Goal: Task Accomplishment & Management: Manage account settings

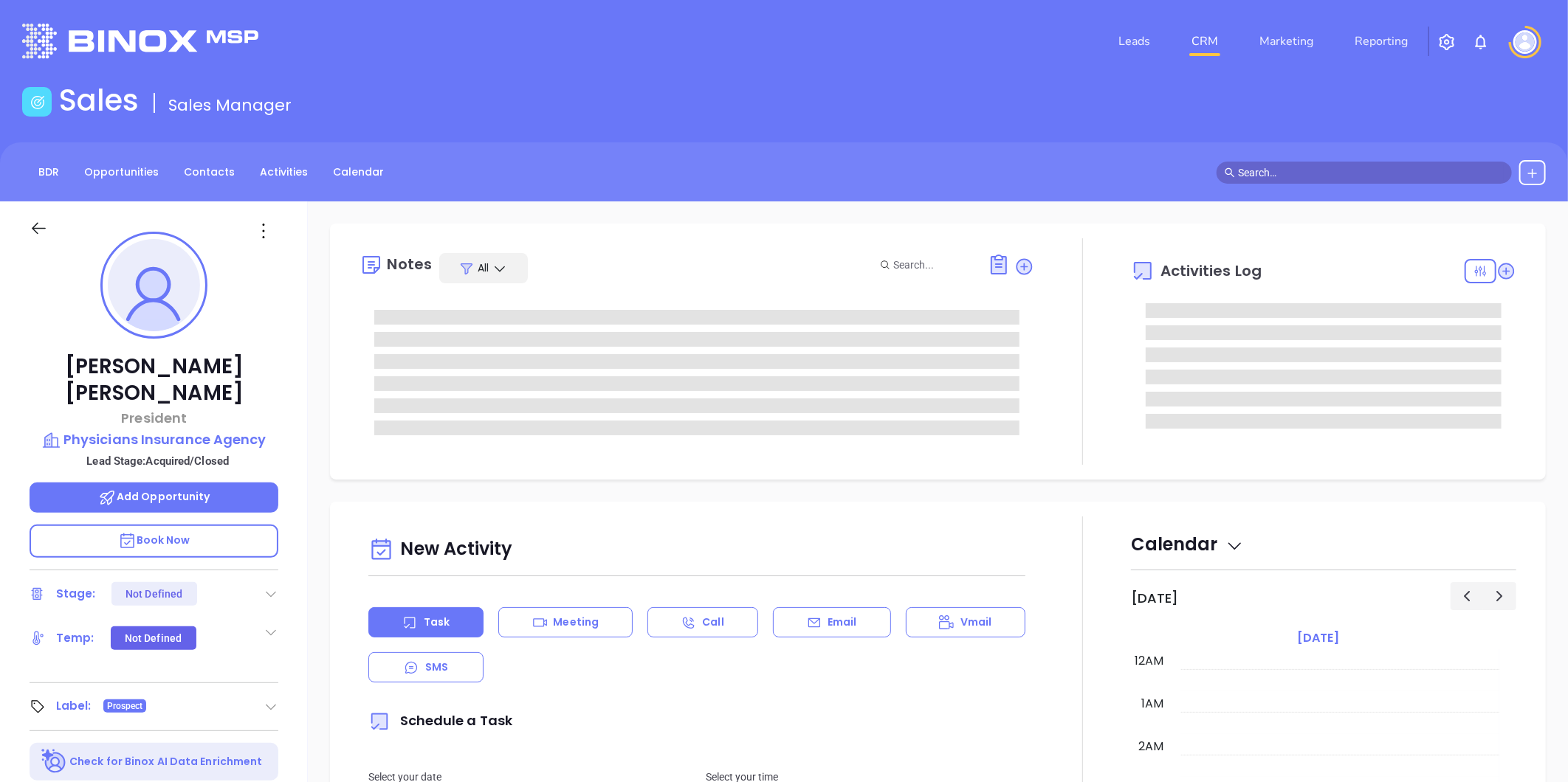
type input "[DATE]"
type input "[PERSON_NAME]"
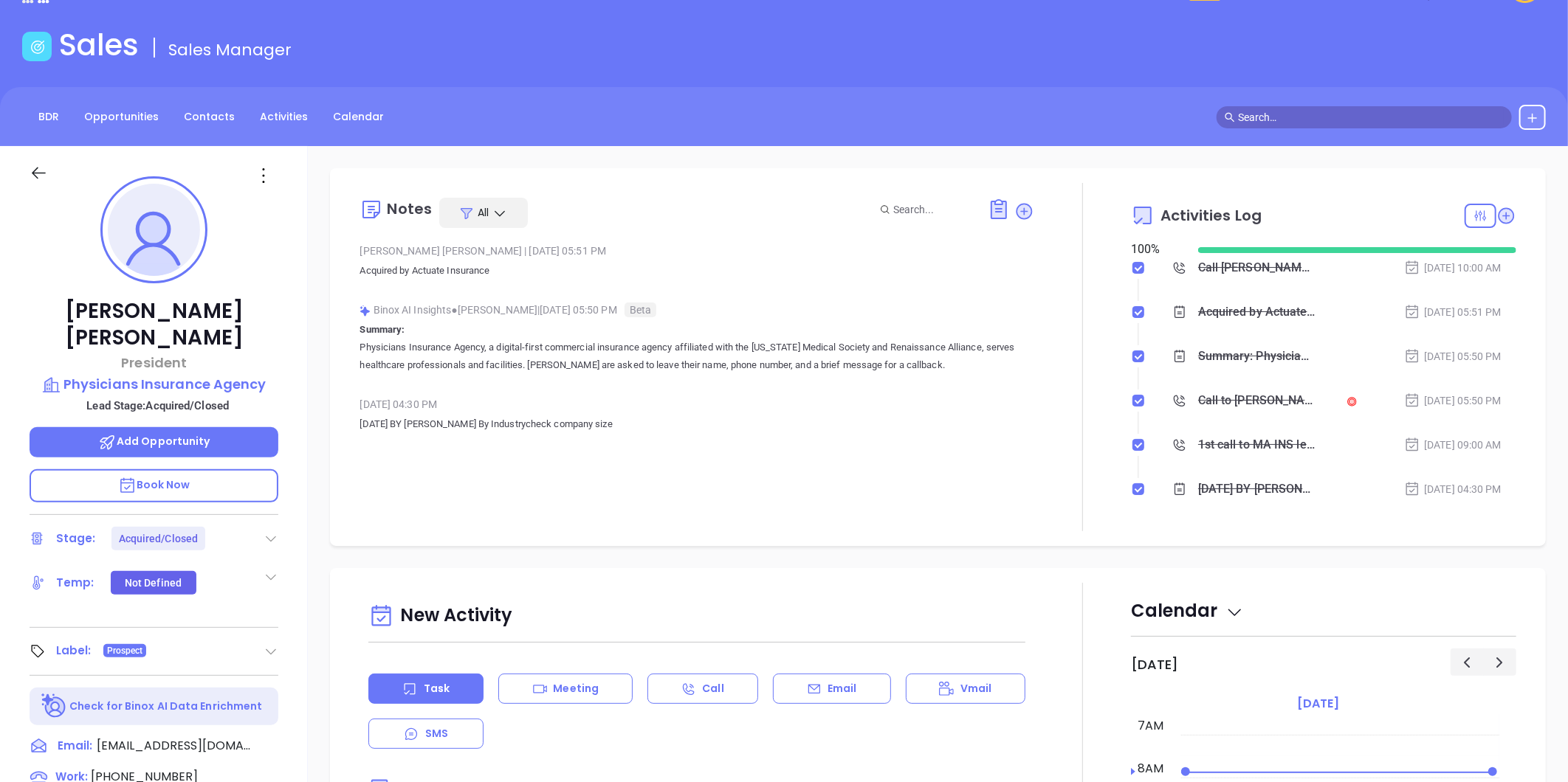
scroll to position [0, 0]
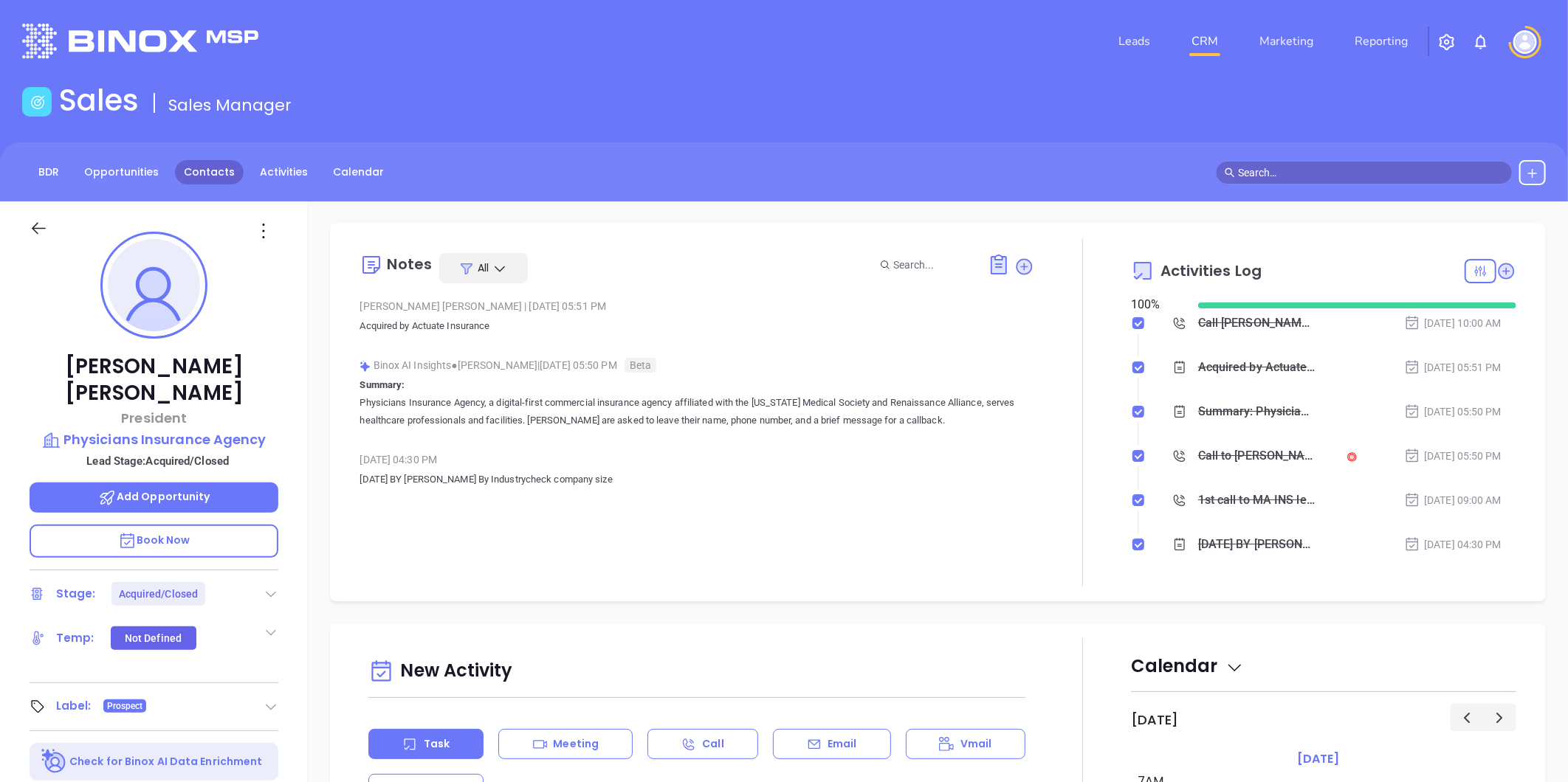
click at [198, 171] on link "Contacts" at bounding box center [209, 173] width 69 height 24
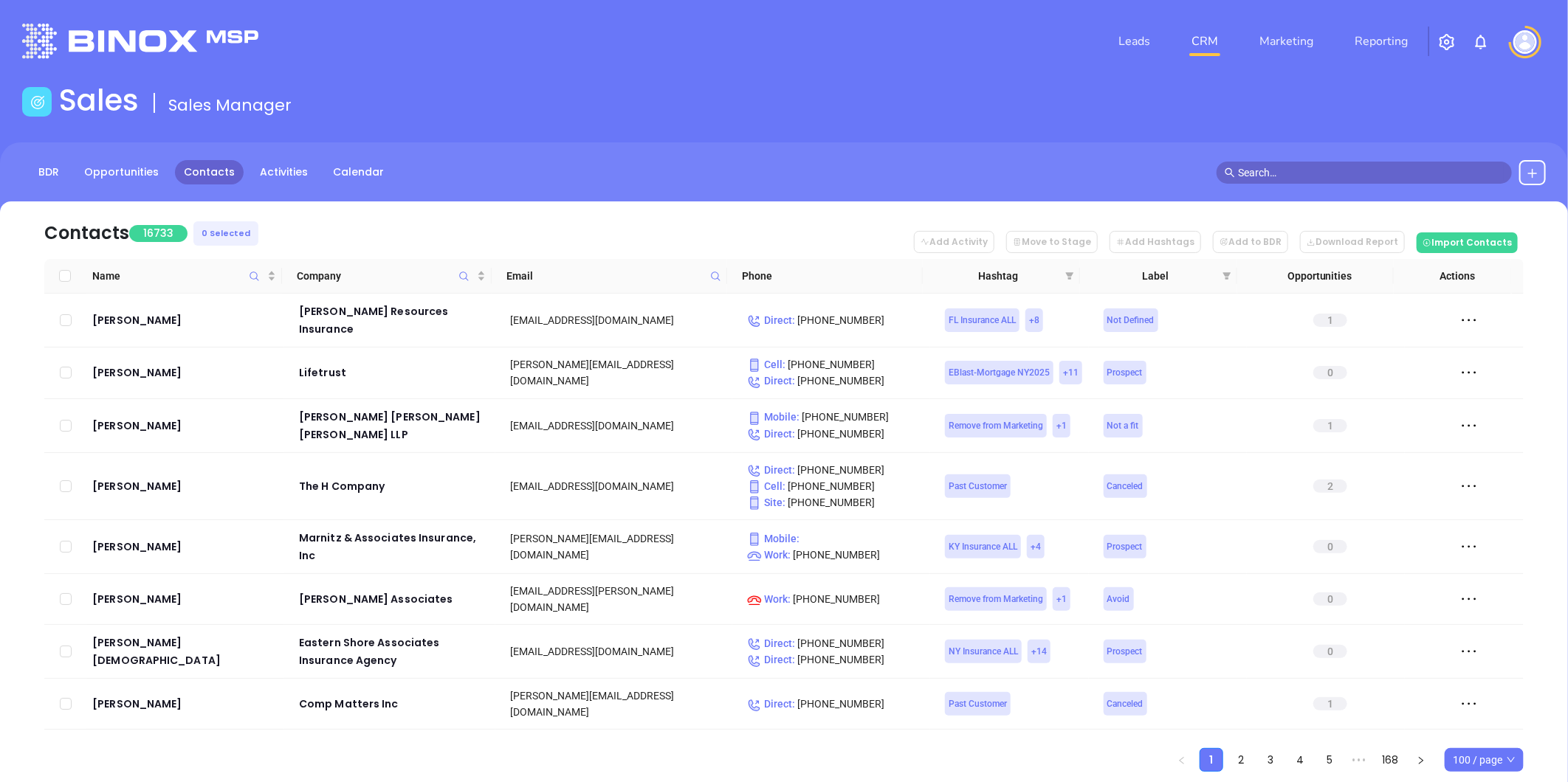
click at [716, 271] on icon at bounding box center [716, 276] width 11 height 11
click at [690, 304] on input "text" at bounding box center [643, 307] width 149 height 23
paste input "[DOMAIN_NAME]"
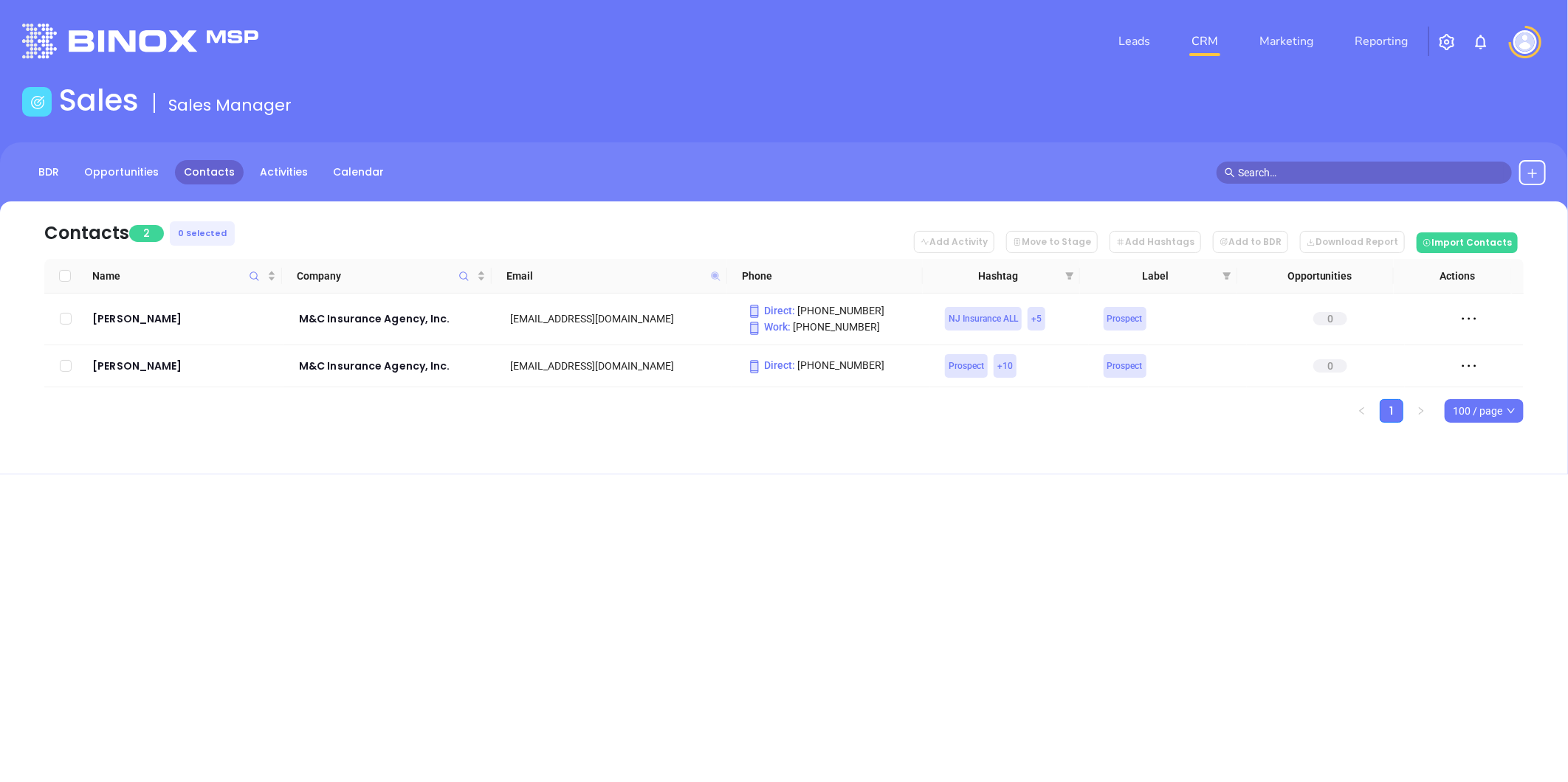
click at [712, 273] on icon at bounding box center [715, 275] width 8 height 8
paste input "jurayins"
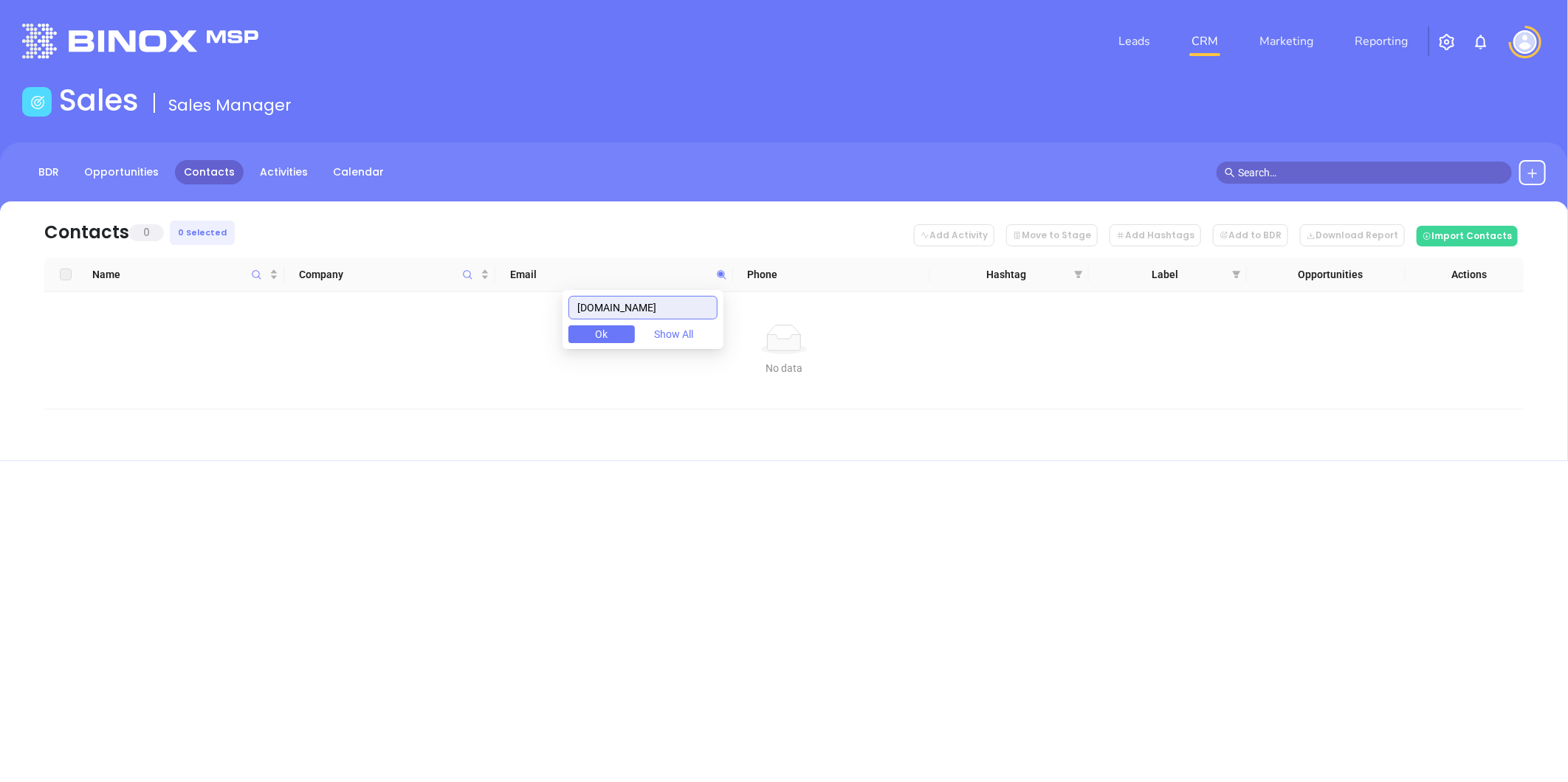
drag, startPoint x: 645, startPoint y: 307, endPoint x: 553, endPoint y: 297, distance: 92.5
click at [540, 306] on body "Leads CRM Marketing Reporting Financial Leads Leads Sales Sales Manager BDR Opp…" at bounding box center [784, 391] width 1568 height 782
paste input "quoteadvancedinsurance"
click at [662, 305] on input "[DOMAIN_NAME]" at bounding box center [643, 307] width 149 height 23
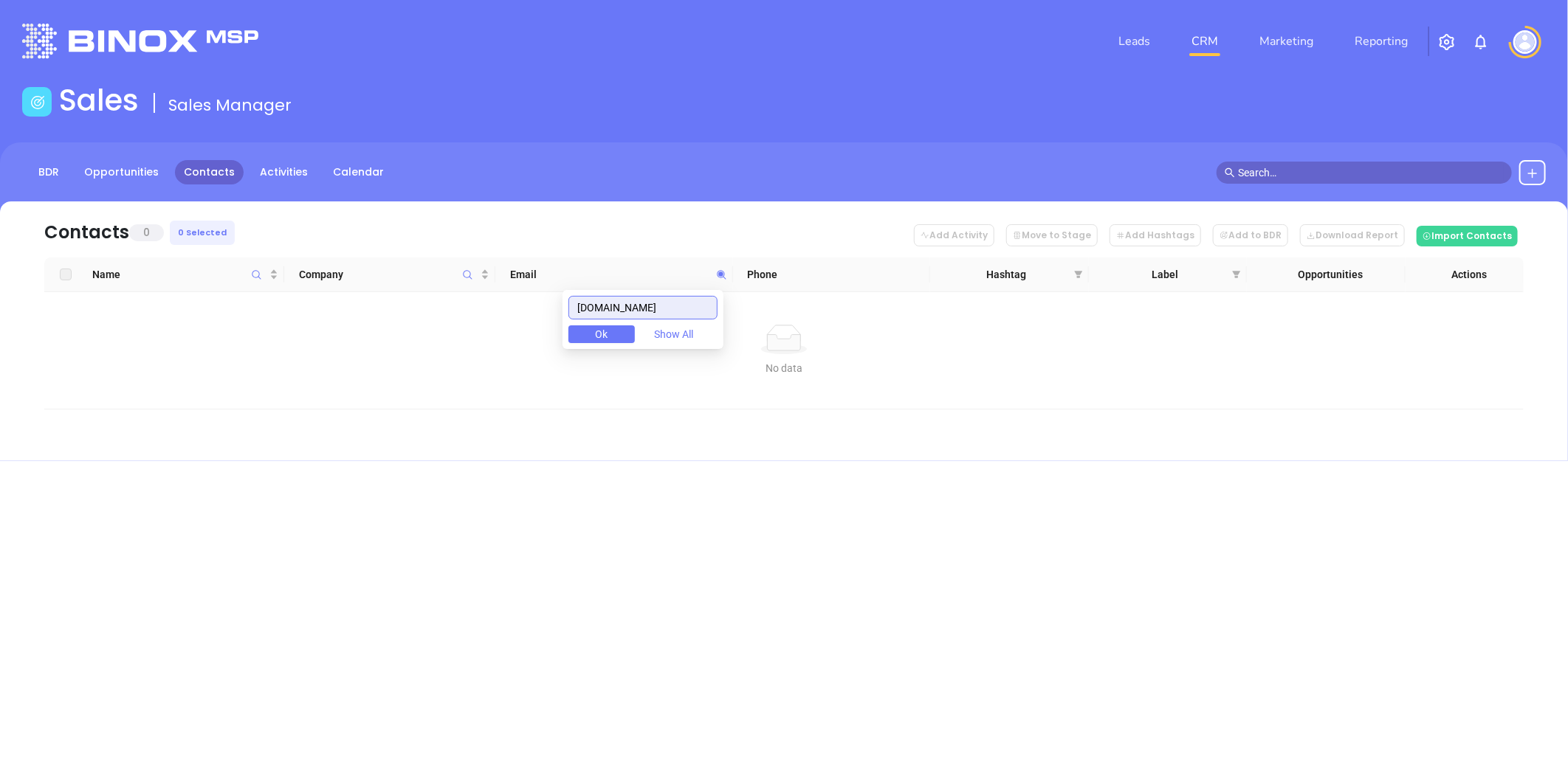
click at [662, 305] on input "[DOMAIN_NAME]" at bounding box center [643, 307] width 149 height 23
paste input "thorntonagency"
drag, startPoint x: 687, startPoint y: 303, endPoint x: 483, endPoint y: 303, distance: 204.0
click at [483, 303] on body "Leads CRM Marketing Reporting Financial Leads Leads Sales Sales Manager BDR Opp…" at bounding box center [784, 391] width 1568 height 782
paste input "afsinsurance"
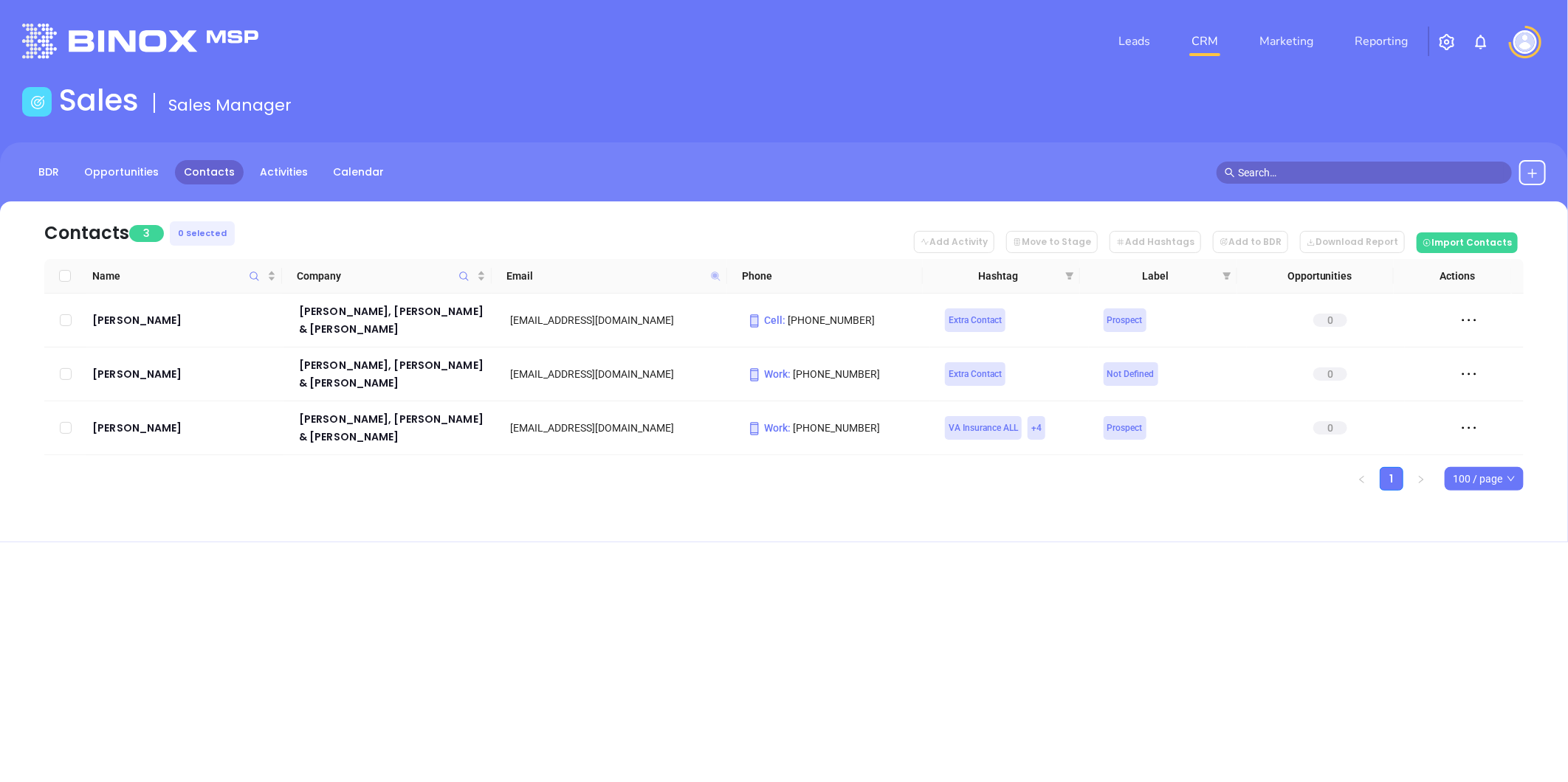
click at [716, 277] on icon at bounding box center [715, 275] width 8 height 8
paste input "rbrucehillagency"
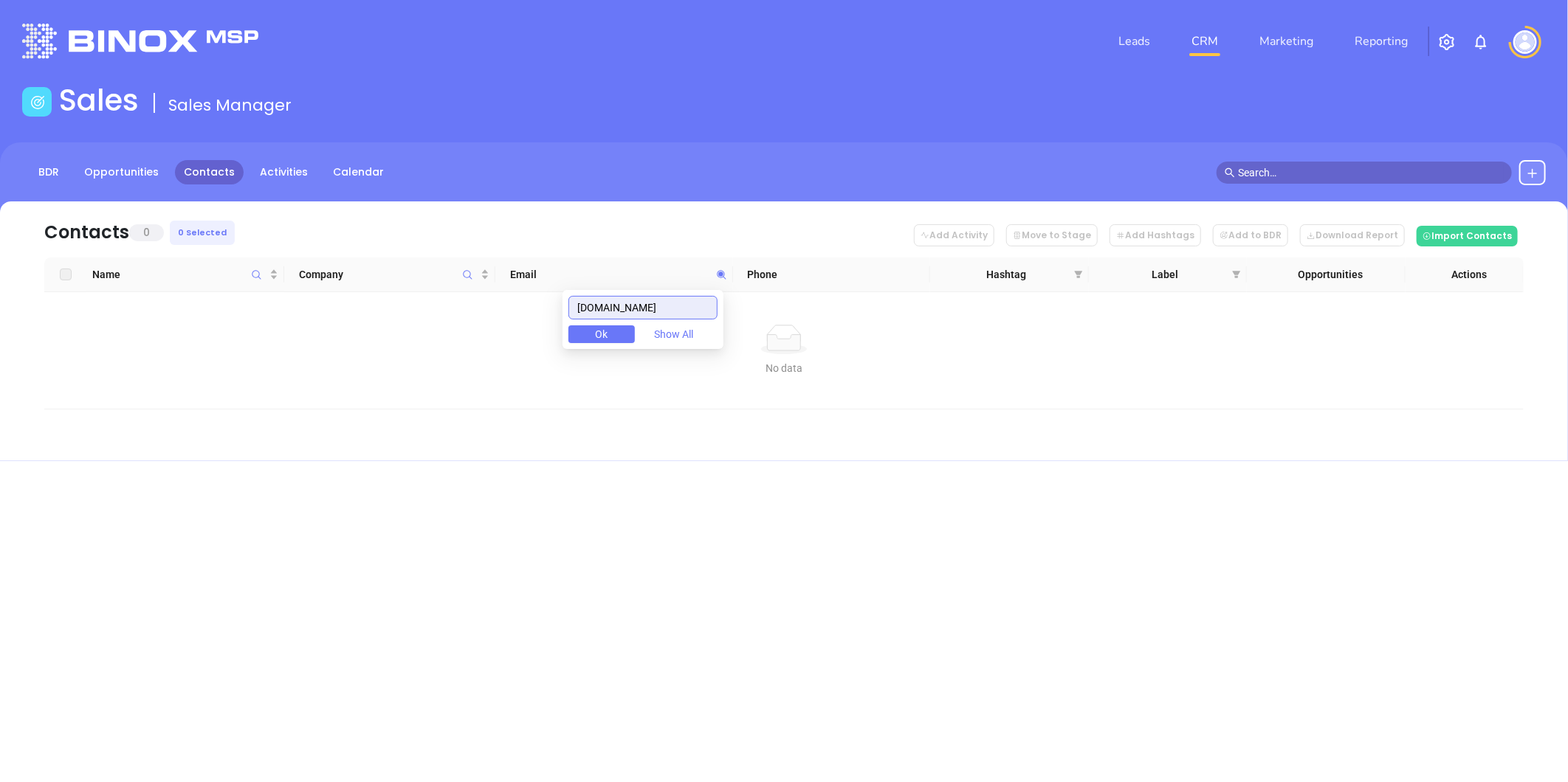
drag, startPoint x: 602, startPoint y: 307, endPoint x: 455, endPoint y: 313, distance: 147.1
click at [467, 313] on body "Leads CRM Marketing Reporting Financial Leads Leads Sales Sales Manager BDR Opp…" at bounding box center [784, 391] width 1568 height 782
paste input "connerstrong"
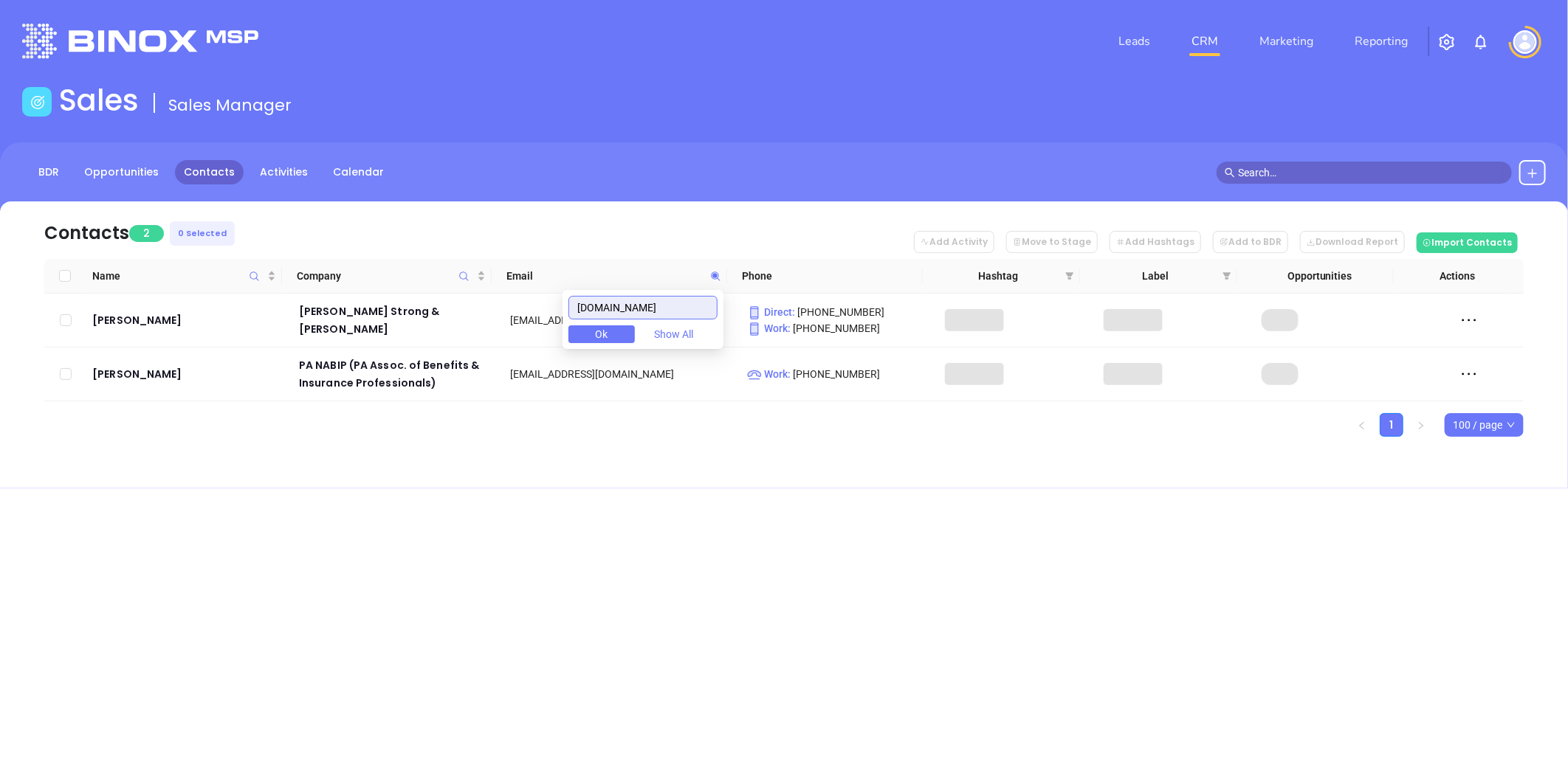
type input "connerstrong.com"
click at [665, 482] on div "Contacts 2 0 Selected Add Activity Move to Stage Add Hashtags Add to BDR Downlo…" at bounding box center [784, 345] width 1568 height 287
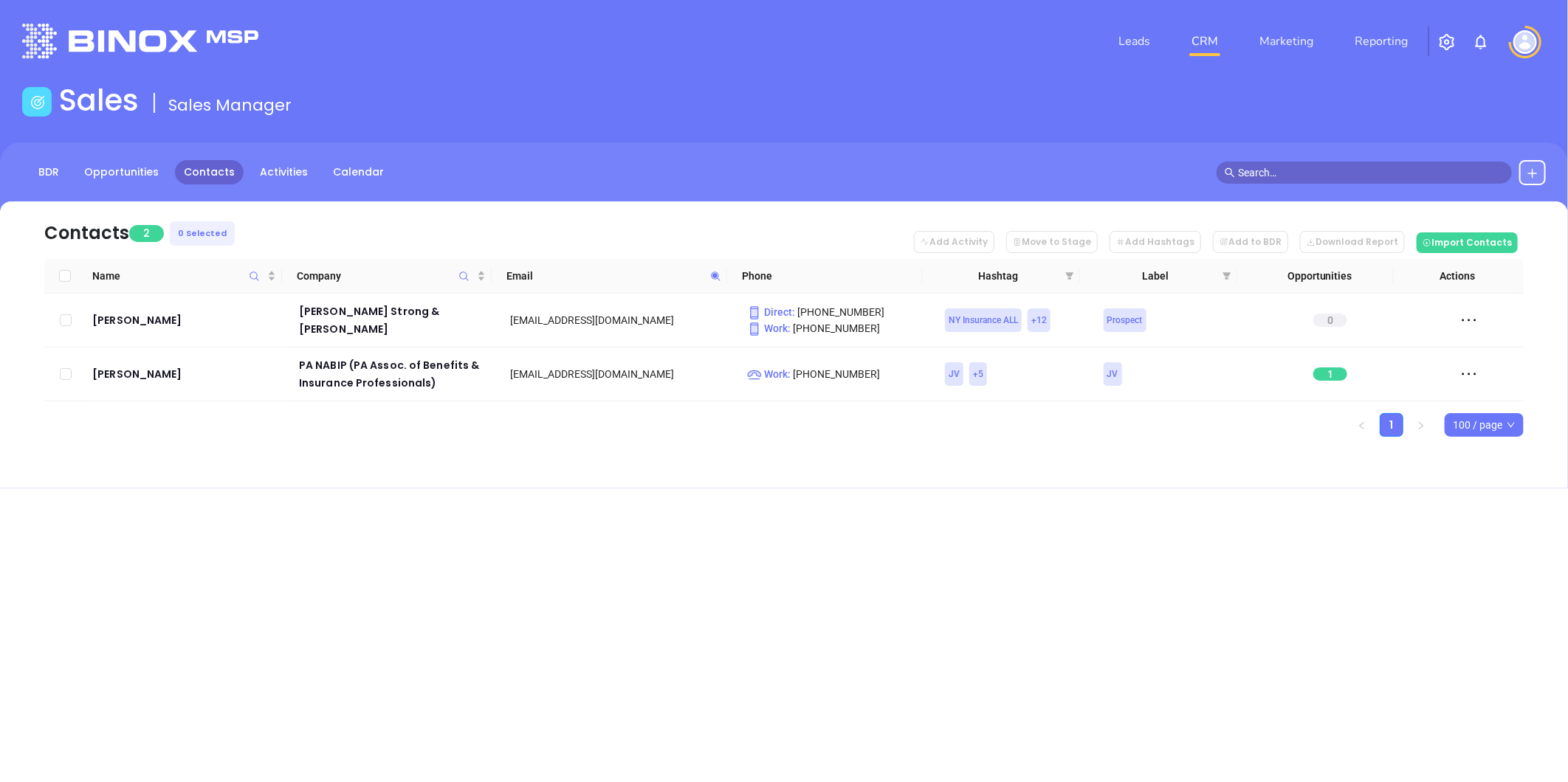
click at [711, 273] on icon at bounding box center [716, 276] width 11 height 11
paste input "nsurance4you.us"
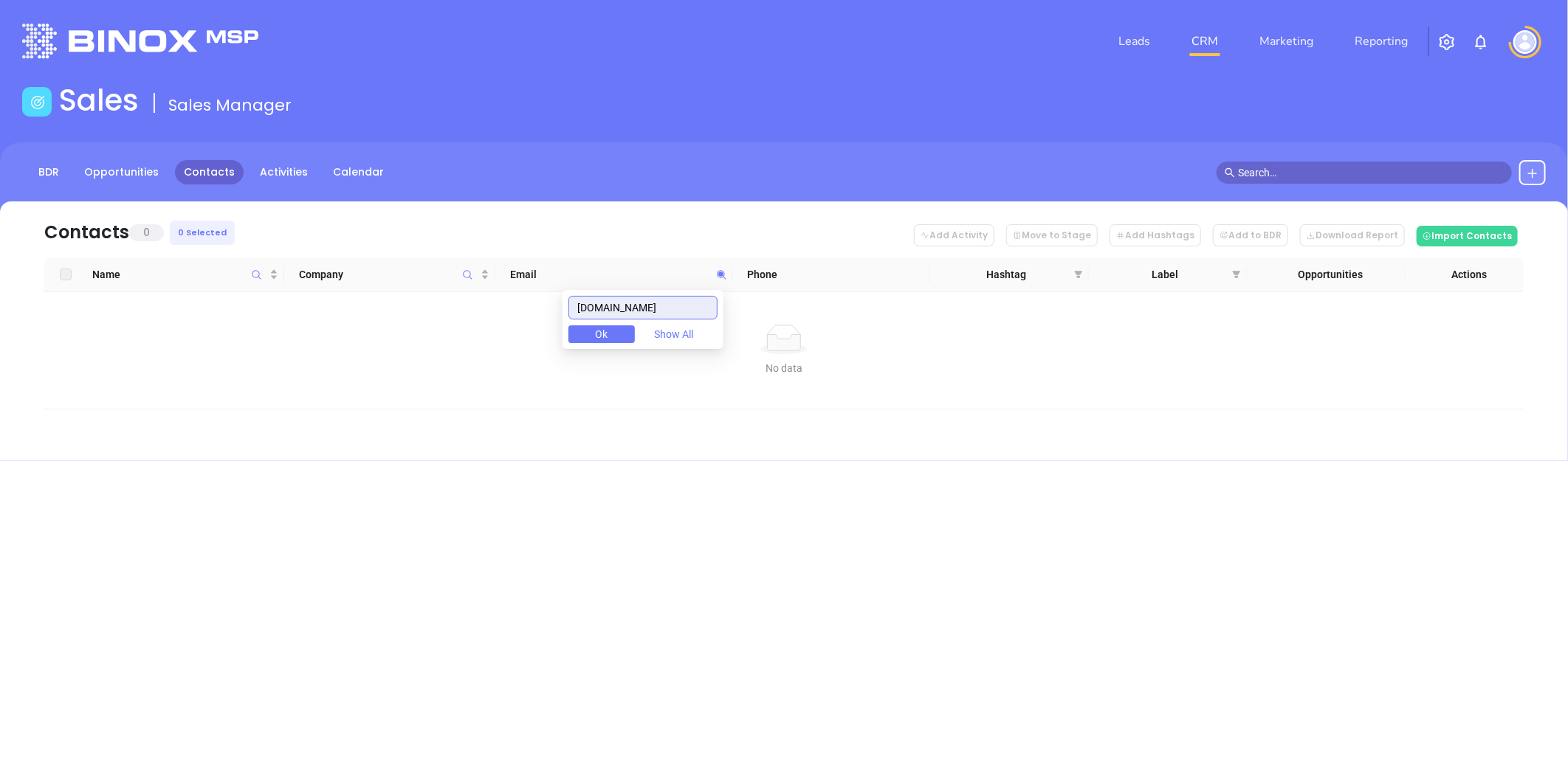
drag, startPoint x: 612, startPoint y: 302, endPoint x: 414, endPoint y: 298, distance: 198.0
click at [408, 298] on body "Leads CRM Marketing Reporting Financial Leads Leads Sales Sales Manager BDR Opp…" at bounding box center [784, 391] width 1568 height 782
paste input "abnetincnj.com"
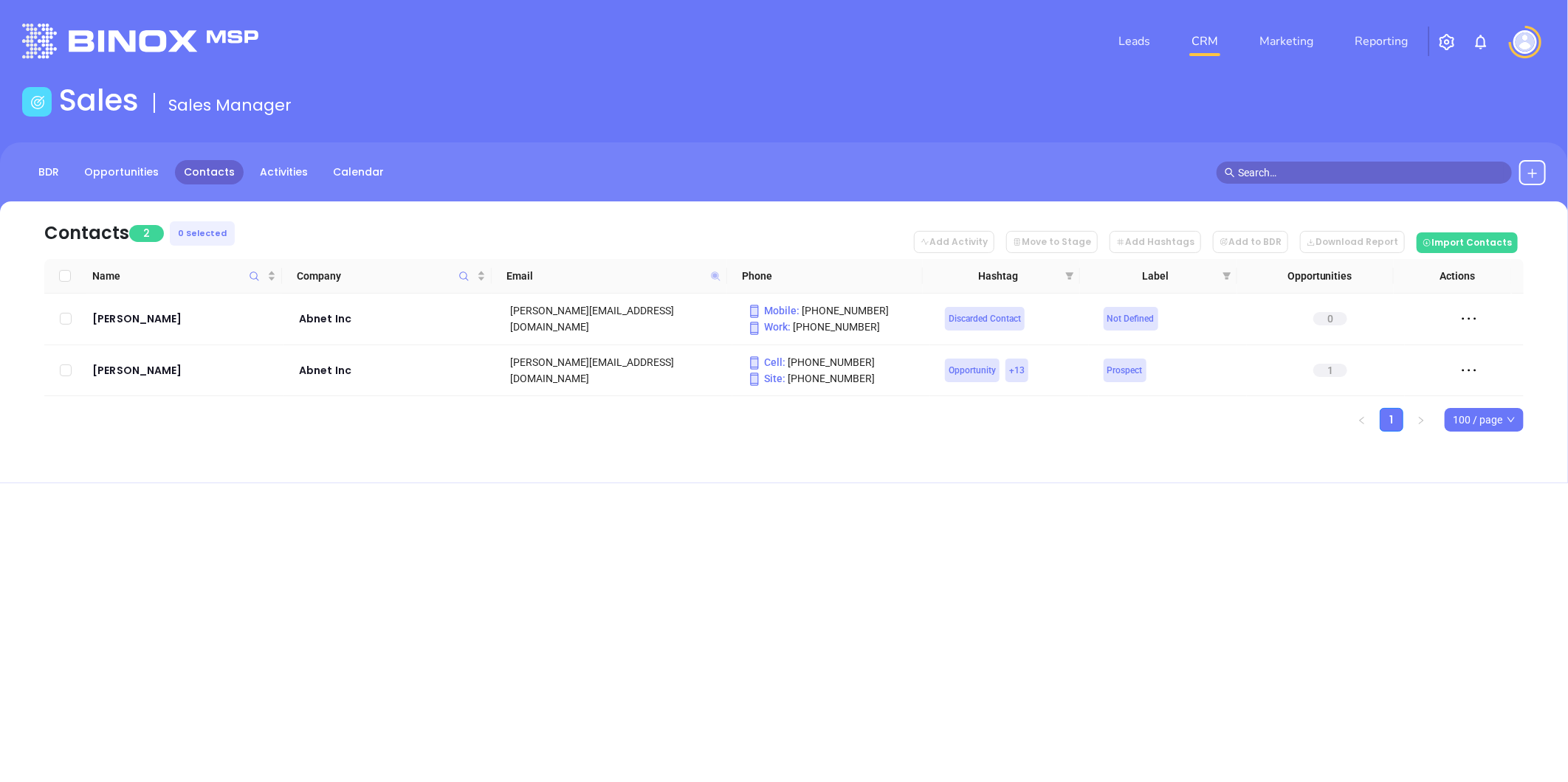
click at [713, 277] on icon at bounding box center [716, 276] width 11 height 11
paste input "eckmanins"
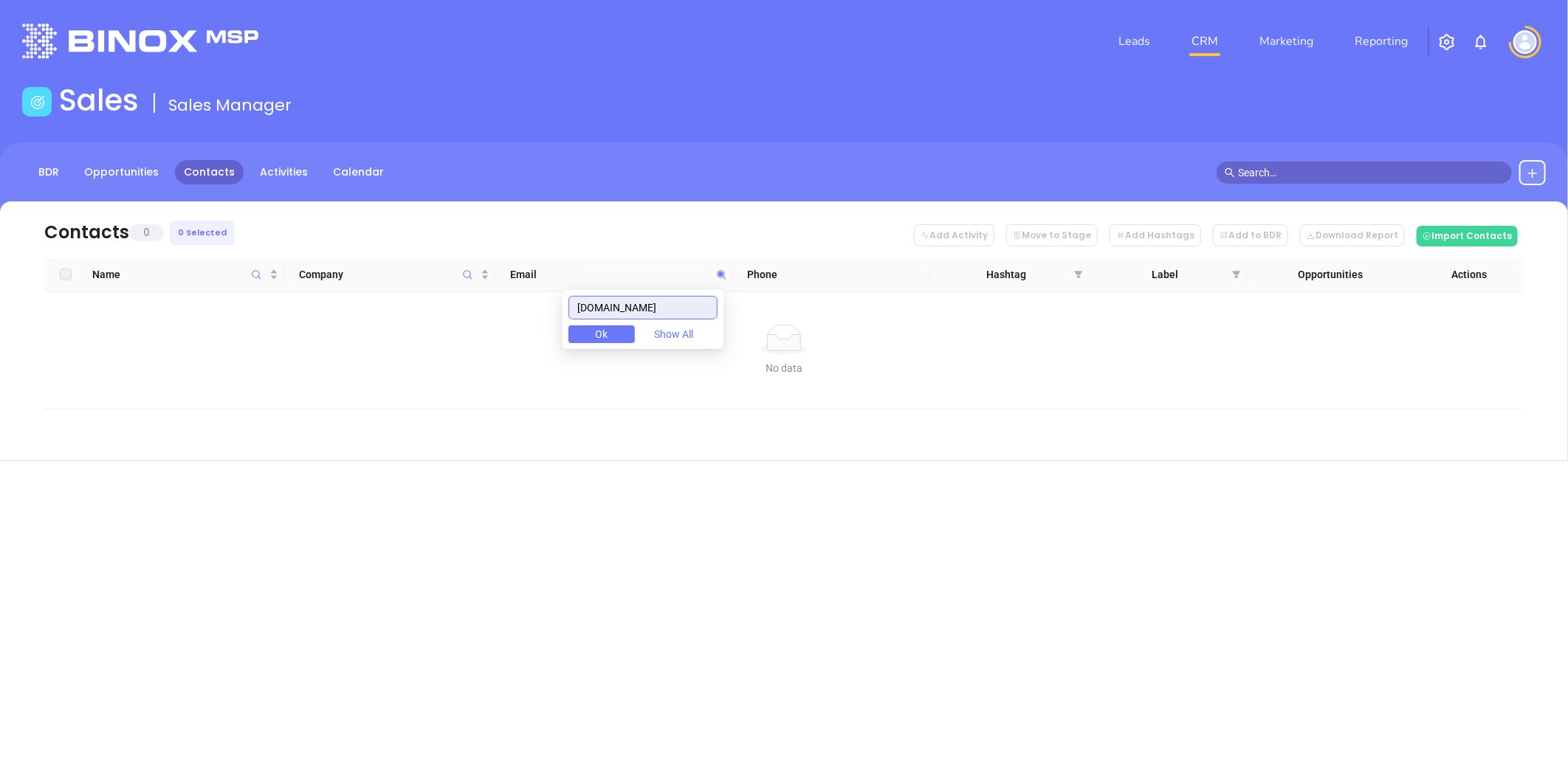
drag, startPoint x: 541, startPoint y: 301, endPoint x: 465, endPoint y: 306, distance: 76.2
click at [465, 305] on body "Leads CRM Marketing Reporting Financial Leads Leads Sales Sales Manager BDR Opp…" at bounding box center [784, 391] width 1568 height 782
paste input "howeinsurance"
type input "howeinsurance.com"
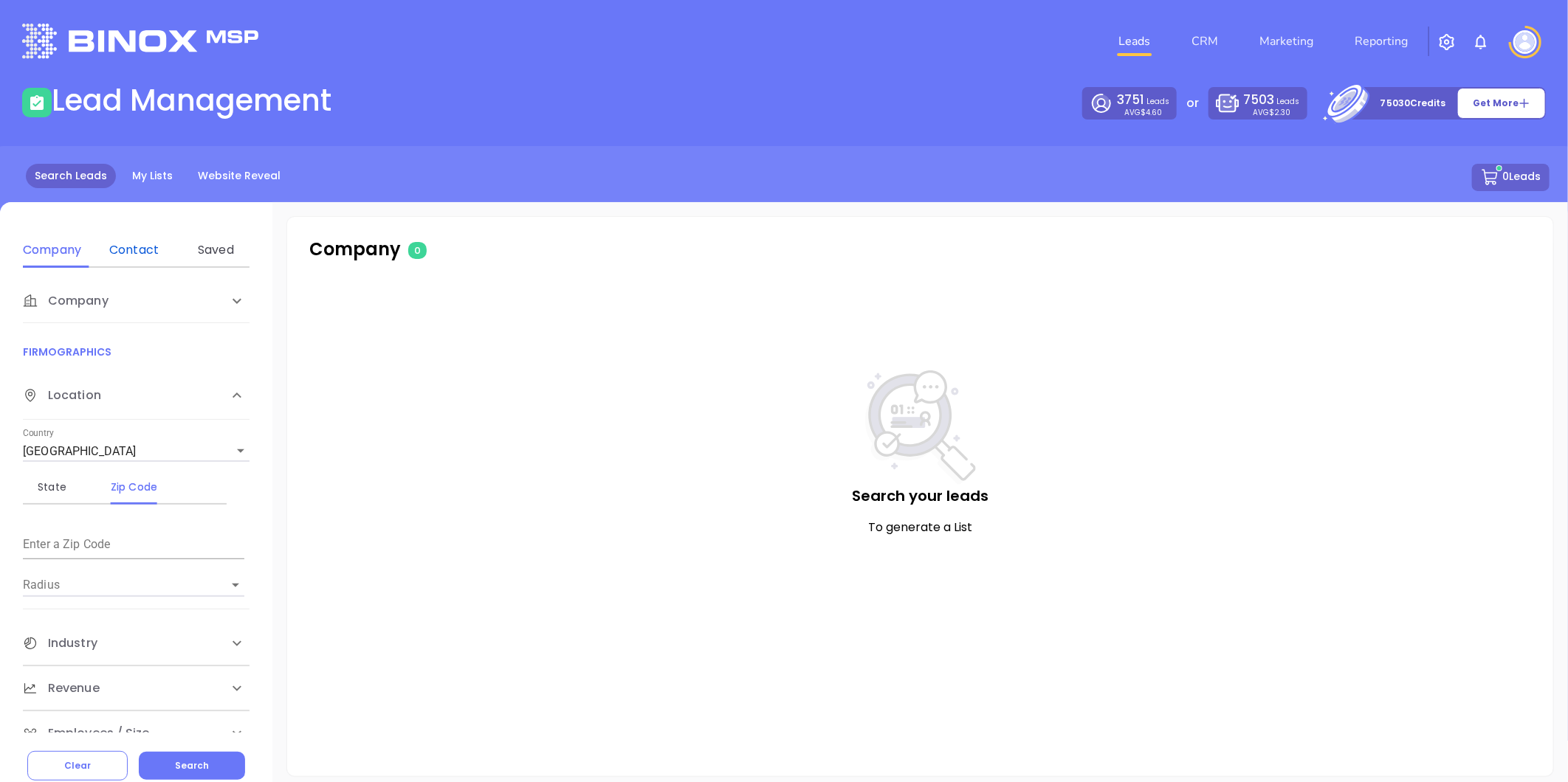
click at [129, 246] on div "Contact" at bounding box center [133, 250] width 58 height 18
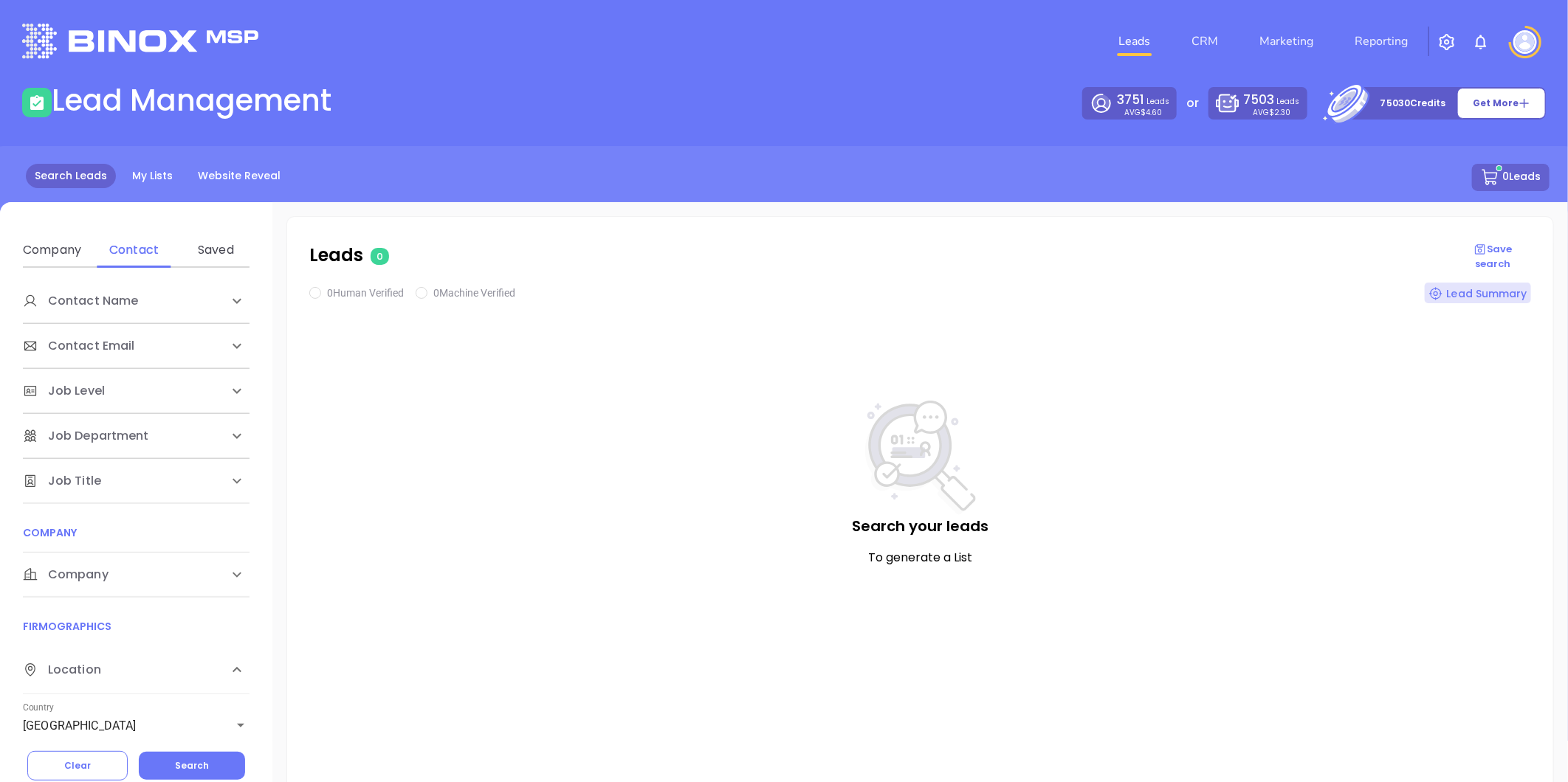
click at [74, 572] on span "Company" at bounding box center [66, 575] width 86 height 18
click at [143, 632] on div "Domain" at bounding box center [133, 631] width 58 height 18
click at [119, 679] on input "Enter a company name" at bounding box center [133, 686] width 221 height 23
paste input "jurayins.com"
type input "jurayins.com"
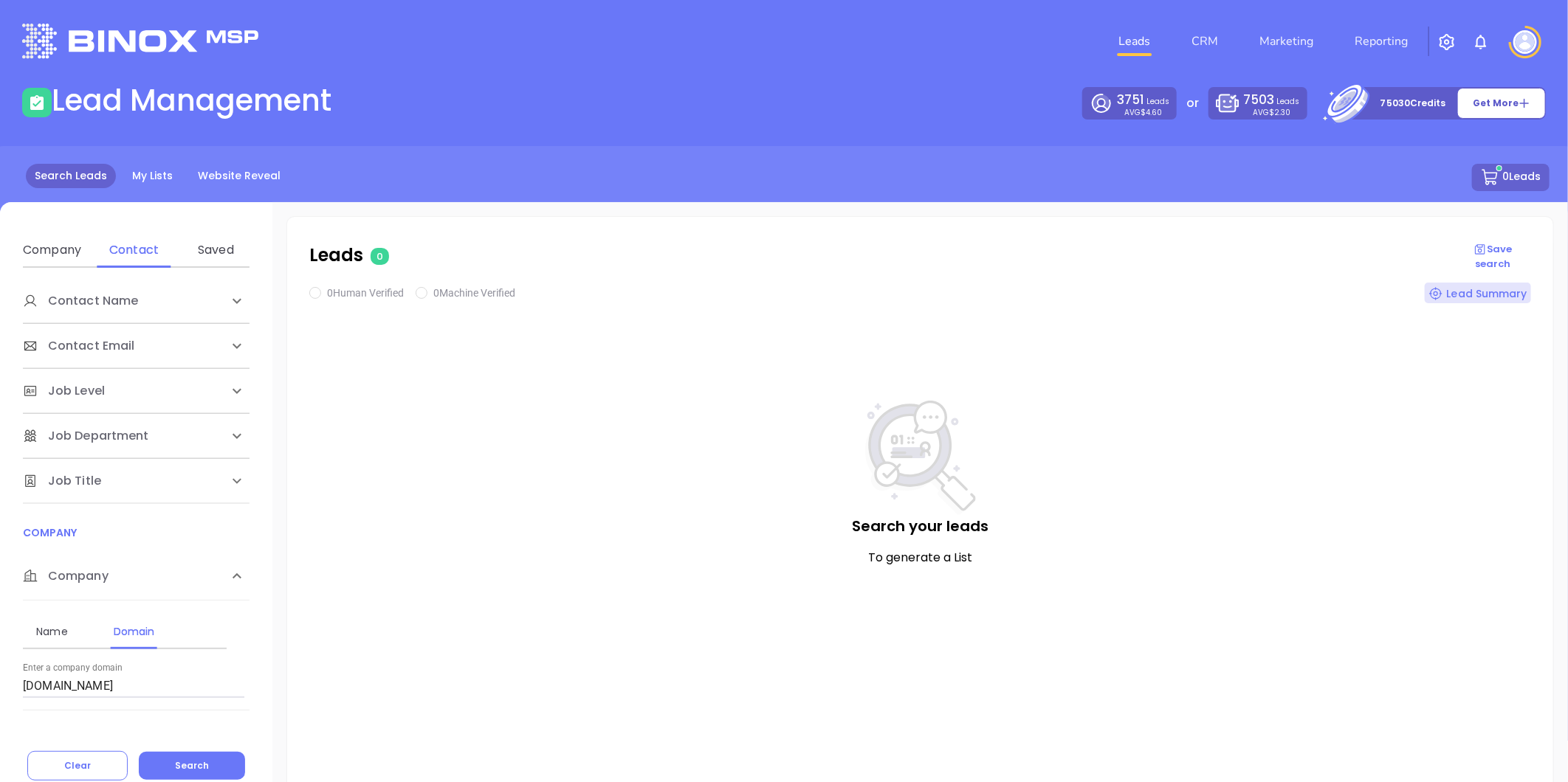
drag, startPoint x: 196, startPoint y: 764, endPoint x: 337, endPoint y: 648, distance: 182.6
click at [203, 764] on span "Search" at bounding box center [191, 765] width 34 height 12
checkbox input "true"
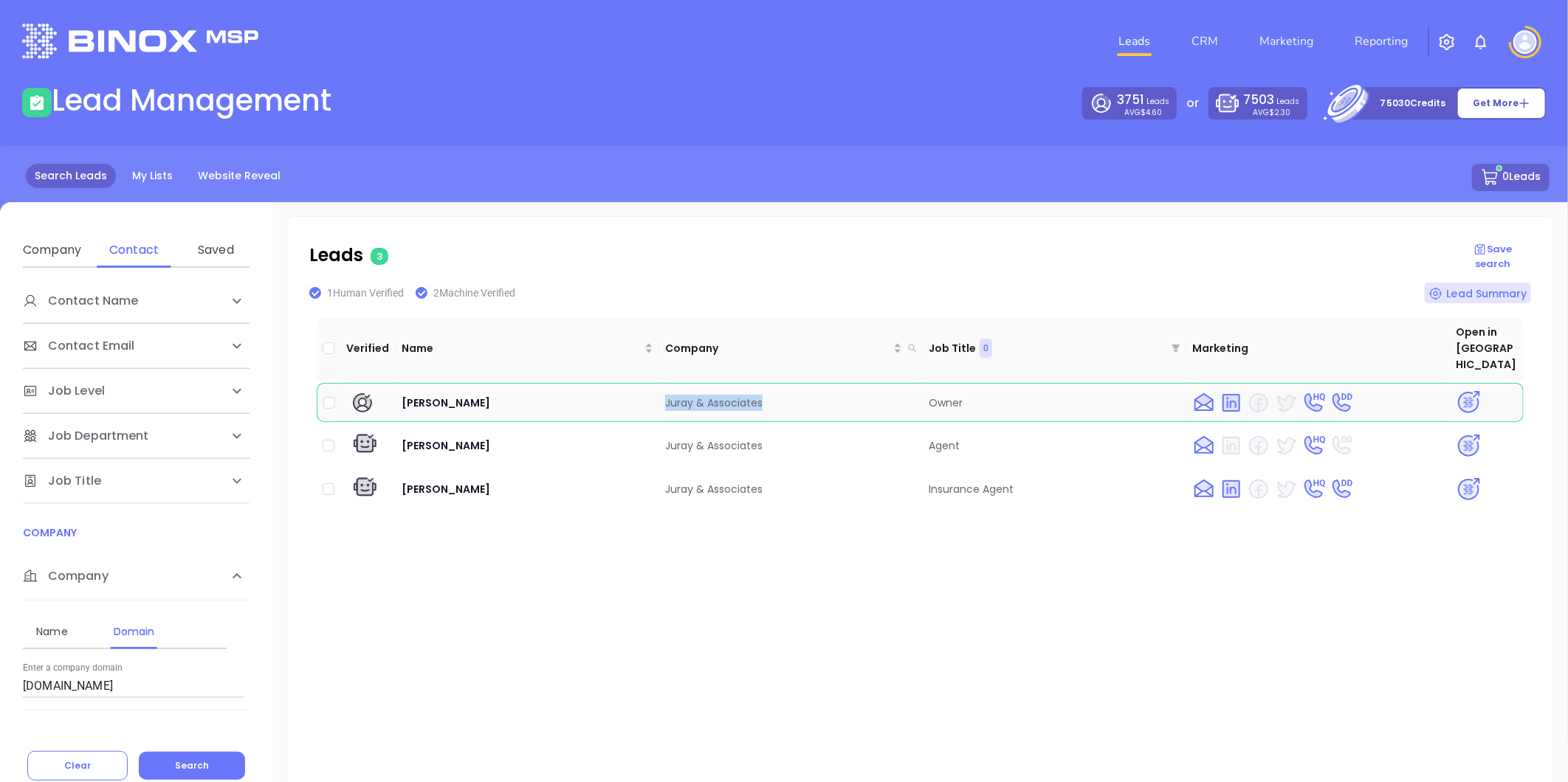
drag, startPoint x: 773, startPoint y: 384, endPoint x: 662, endPoint y: 400, distance: 112.1
click at [662, 400] on td "Juray & Associates" at bounding box center [791, 402] width 263 height 39
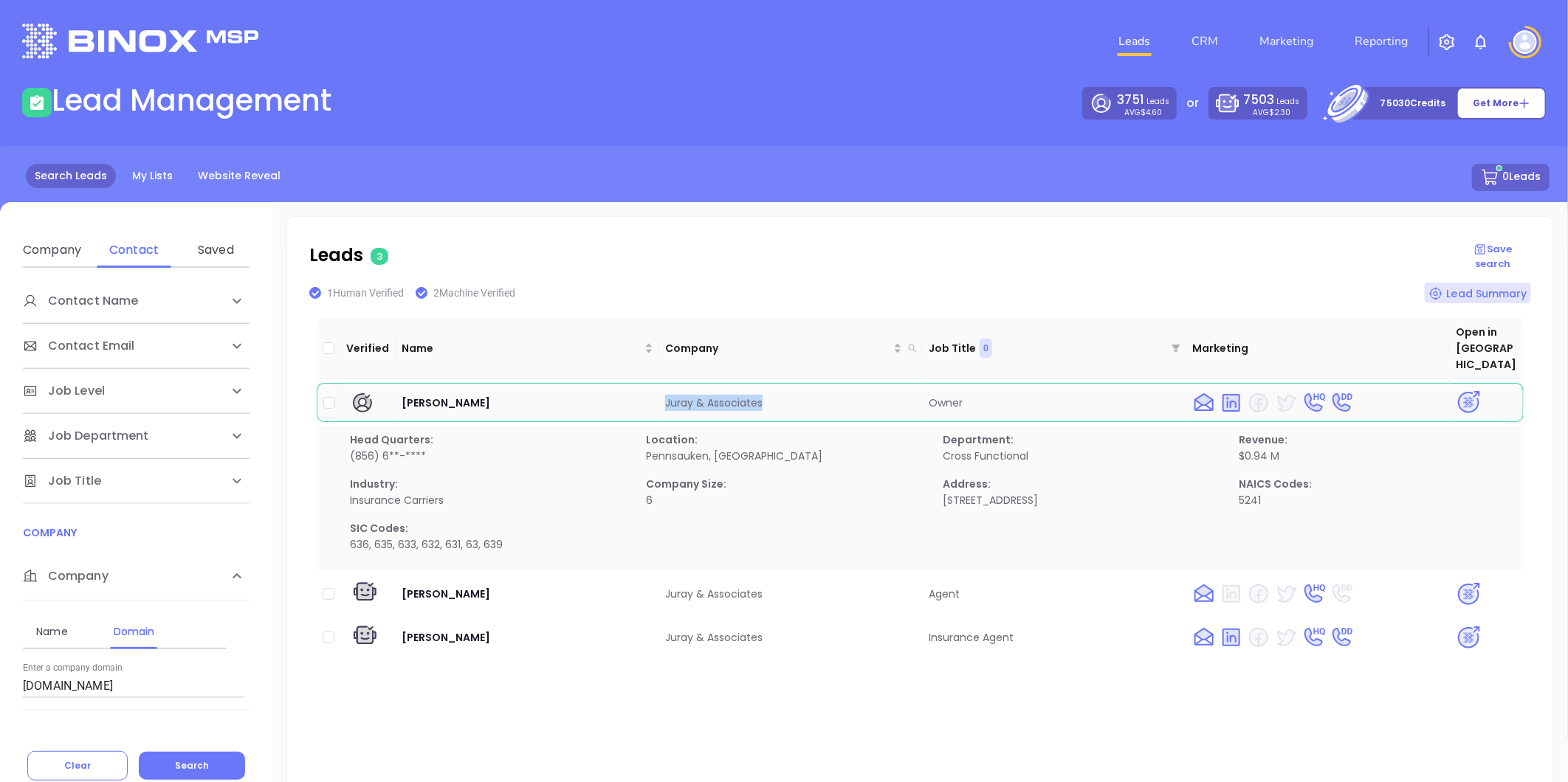
copy td "Juray & Associates"
click at [1459, 390] on img at bounding box center [1469, 403] width 26 height 26
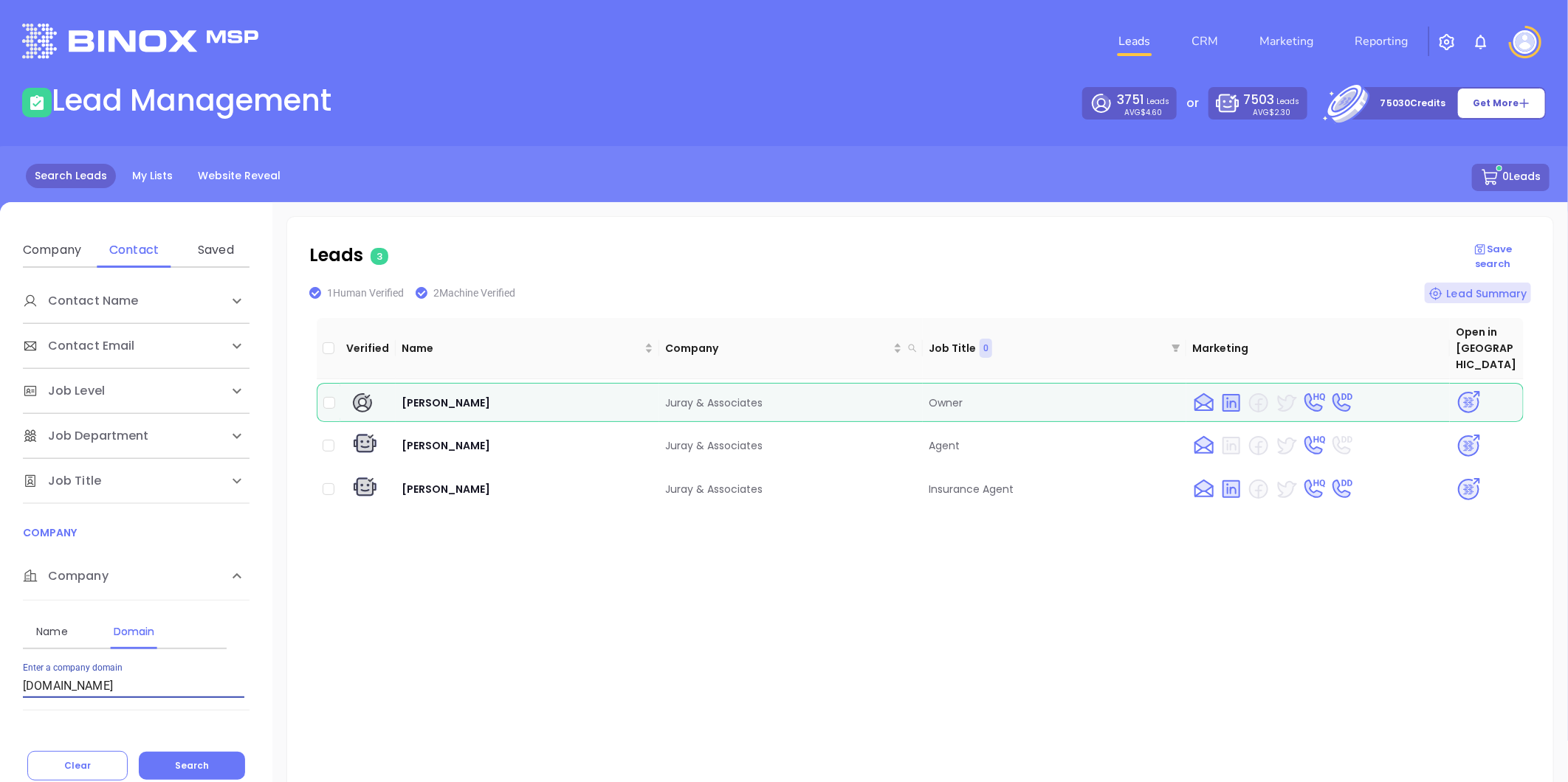
drag, startPoint x: 100, startPoint y: 690, endPoint x: -121, endPoint y: 664, distance: 222.5
click at [0, 664] on html "Leads CRM Marketing Reporting Financial Leads Leads Lead Management 3751 Leads …" at bounding box center [784, 391] width 1568 height 782
paste input "quoteadvancedinsurance"
click at [194, 747] on div "Contact Name First Name Last Name Contact Email Work or Personal Email Job Leve…" at bounding box center [136, 524] width 273 height 513
click at [200, 761] on span "Search" at bounding box center [191, 765] width 34 height 12
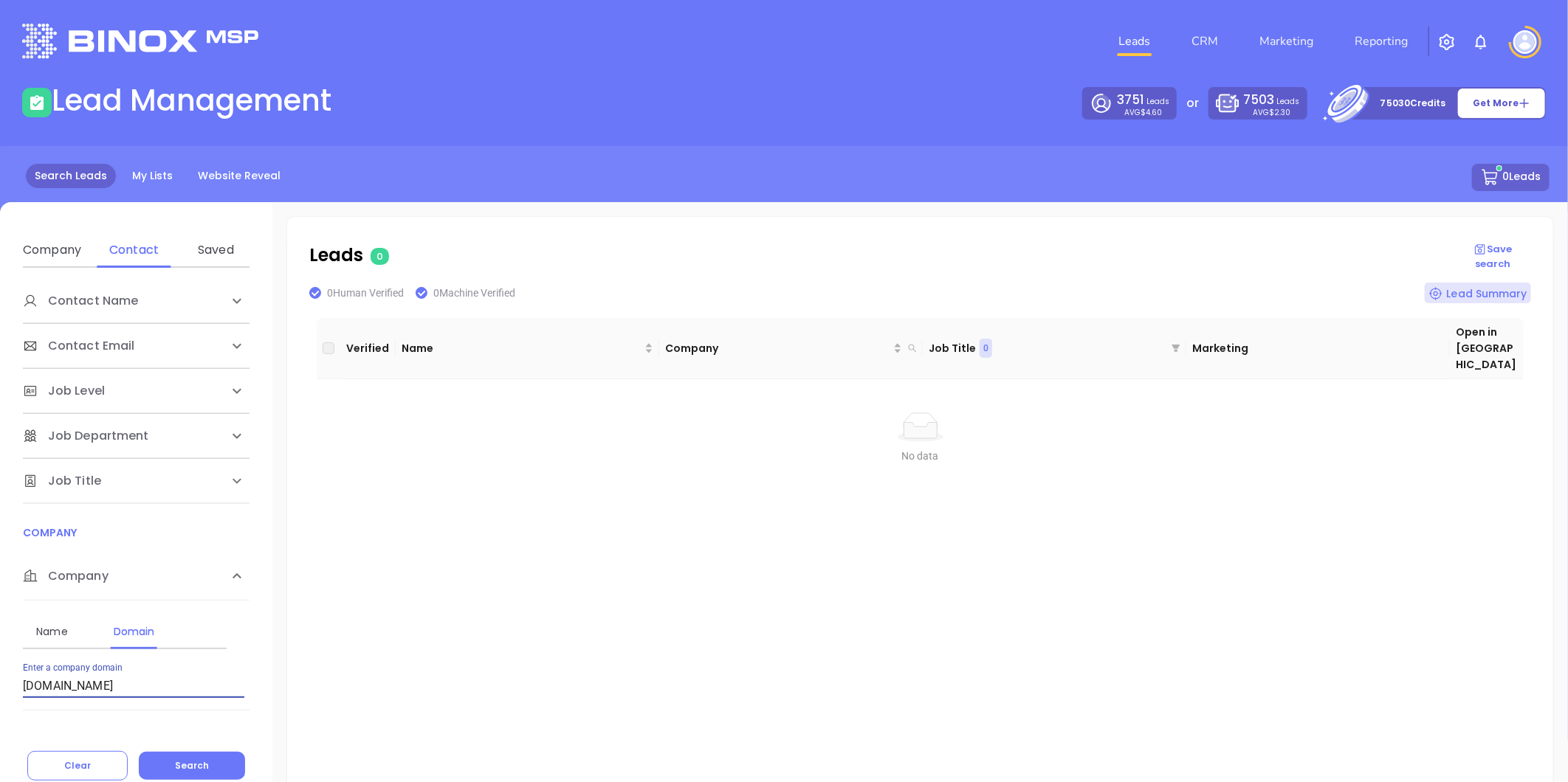
drag, startPoint x: 161, startPoint y: 687, endPoint x: -133, endPoint y: 688, distance: 294.0
click at [0, 688] on html "Leads CRM Marketing Reporting Financial Leads Leads Lead Management 3751 Leads …" at bounding box center [784, 391] width 1568 height 782
paste input "thorntonagency"
click at [197, 764] on span "Search" at bounding box center [191, 765] width 34 height 12
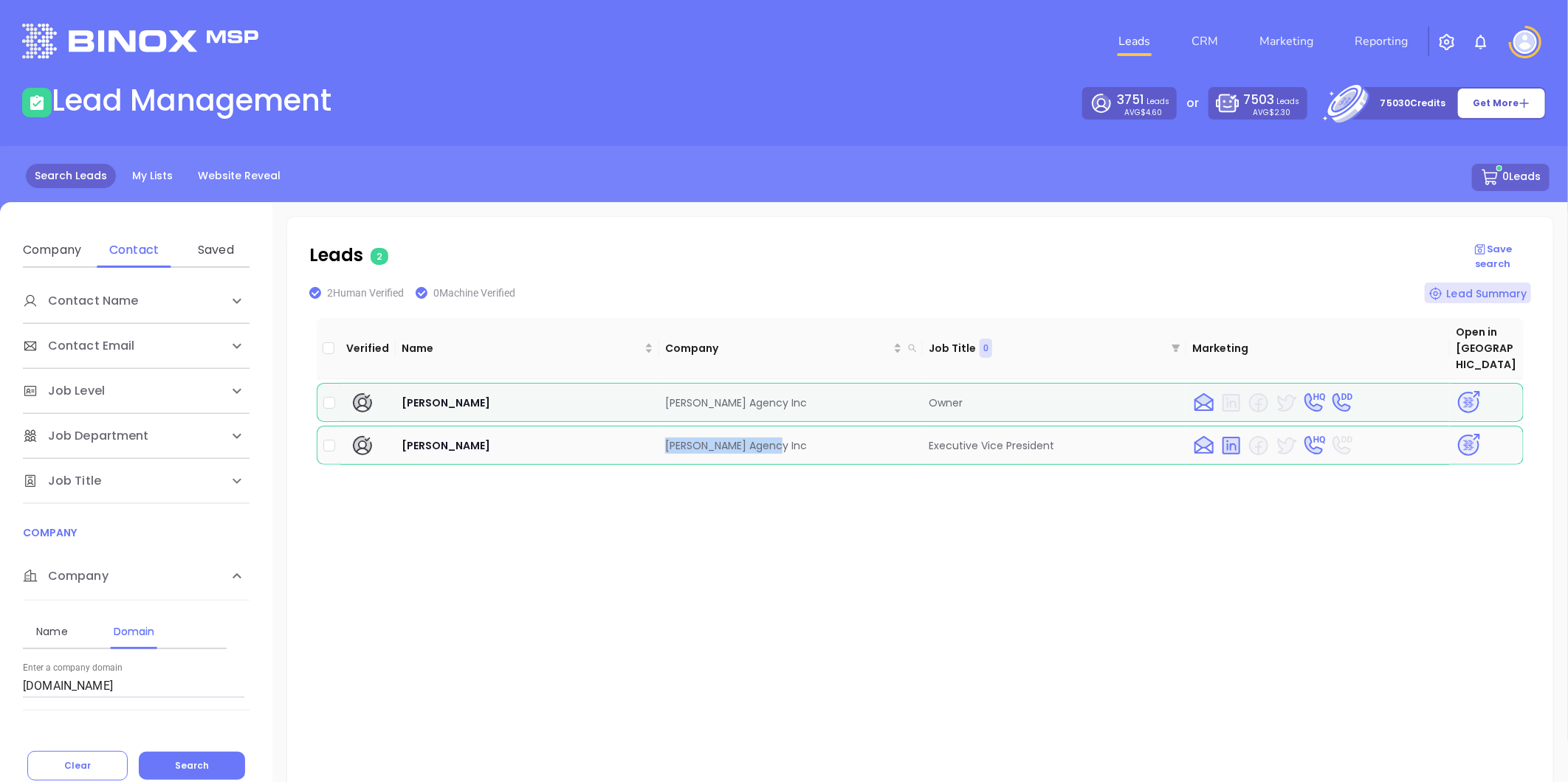
drag, startPoint x: 658, startPoint y: 423, endPoint x: 789, endPoint y: 431, distance: 131.2
click at [789, 431] on td "Thornton Agency Inc" at bounding box center [791, 445] width 263 height 39
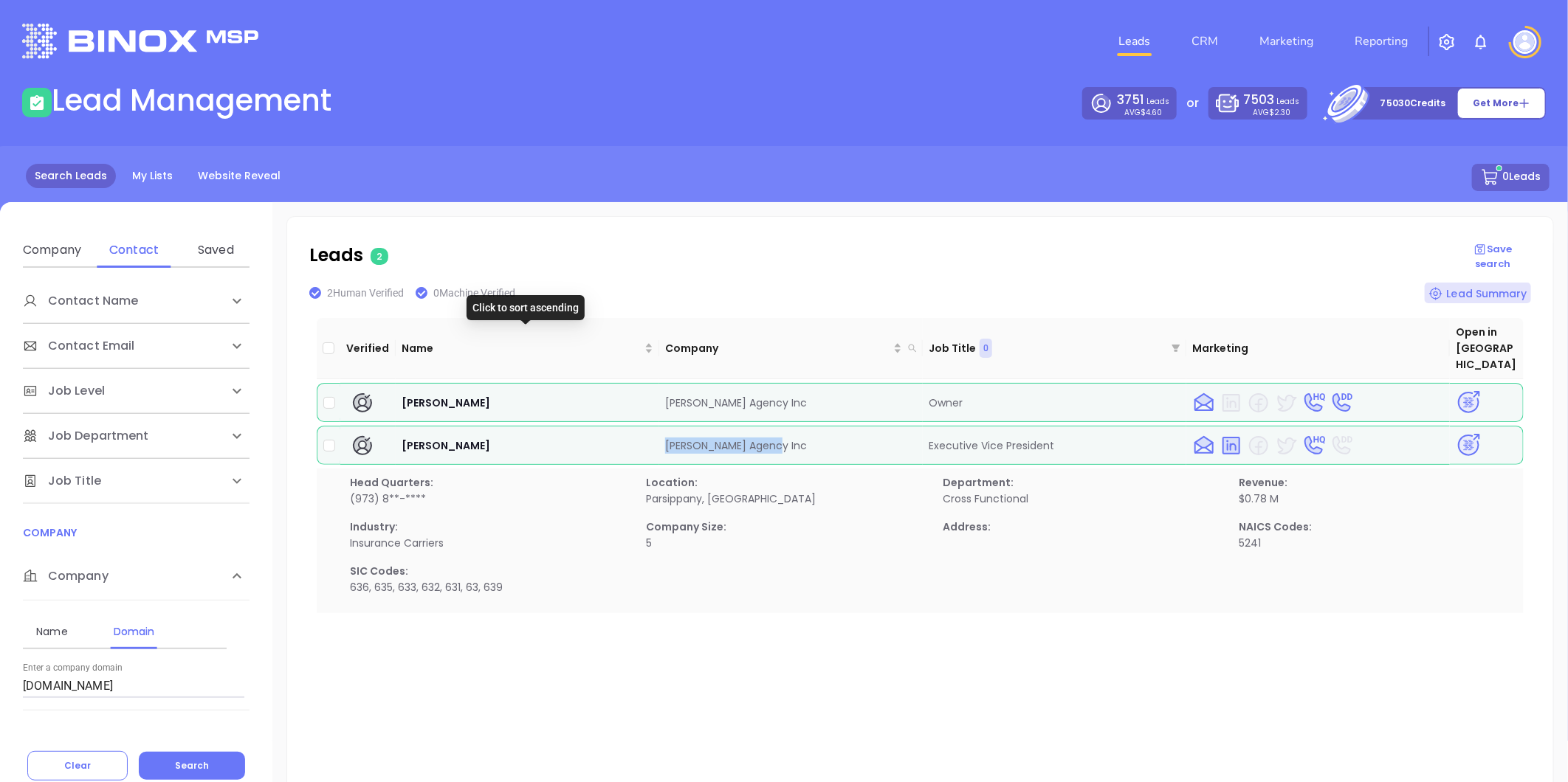
copy td "Thornton Agency Inc"
drag, startPoint x: 143, startPoint y: 689, endPoint x: -94, endPoint y: 687, distance: 237.0
click at [0, 687] on html "Leads CRM Marketing Reporting Financial Leads Leads Lead Management 3751 Leads …" at bounding box center [784, 391] width 1568 height 782
paste input "rbrucehill"
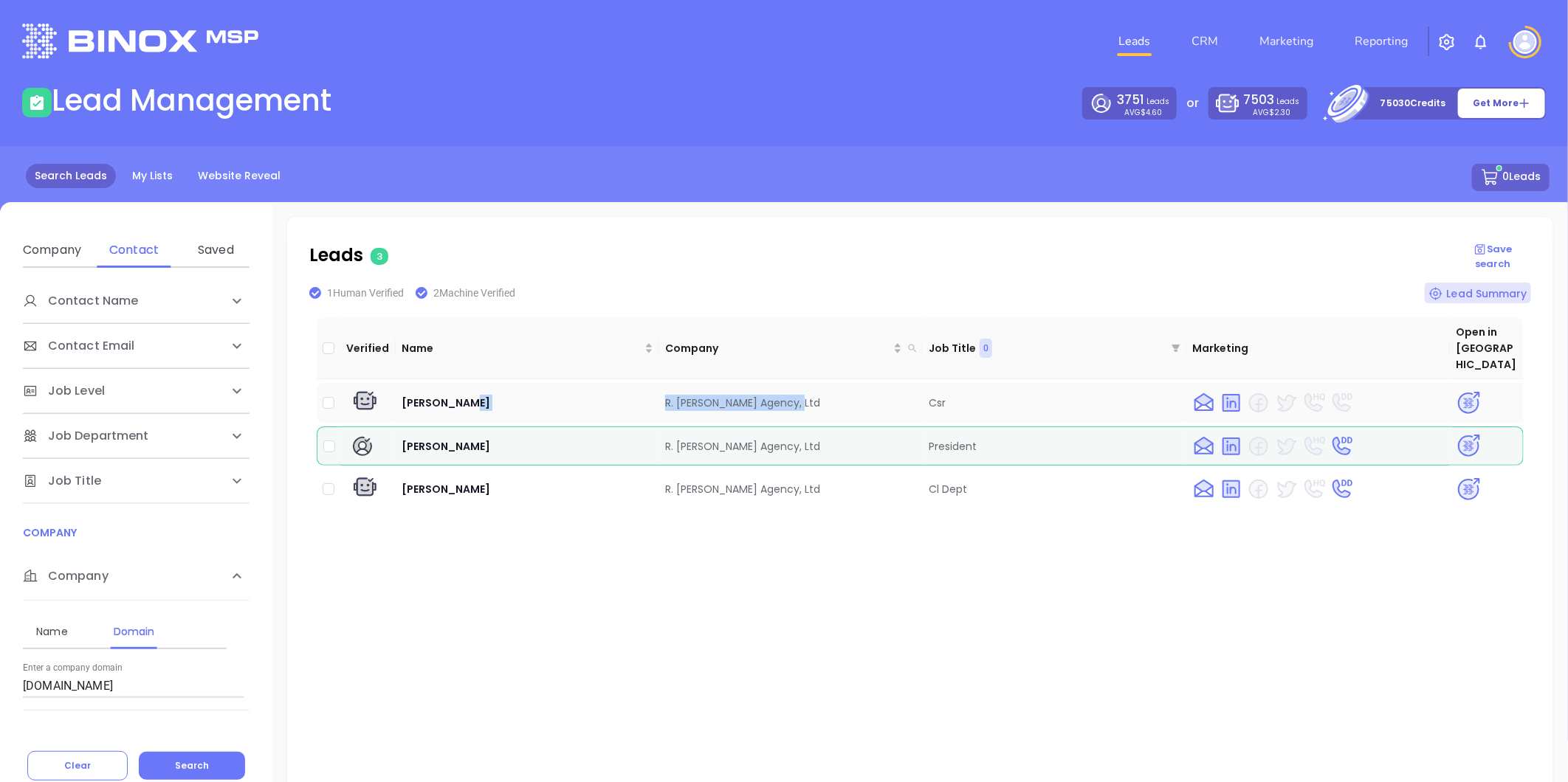
drag, startPoint x: 648, startPoint y: 381, endPoint x: 828, endPoint y: 379, distance: 180.0
click at [828, 383] on tr "Pat Siebert R. Bruce Hill Agency, Ltd Csr" at bounding box center [919, 402] width 1207 height 40
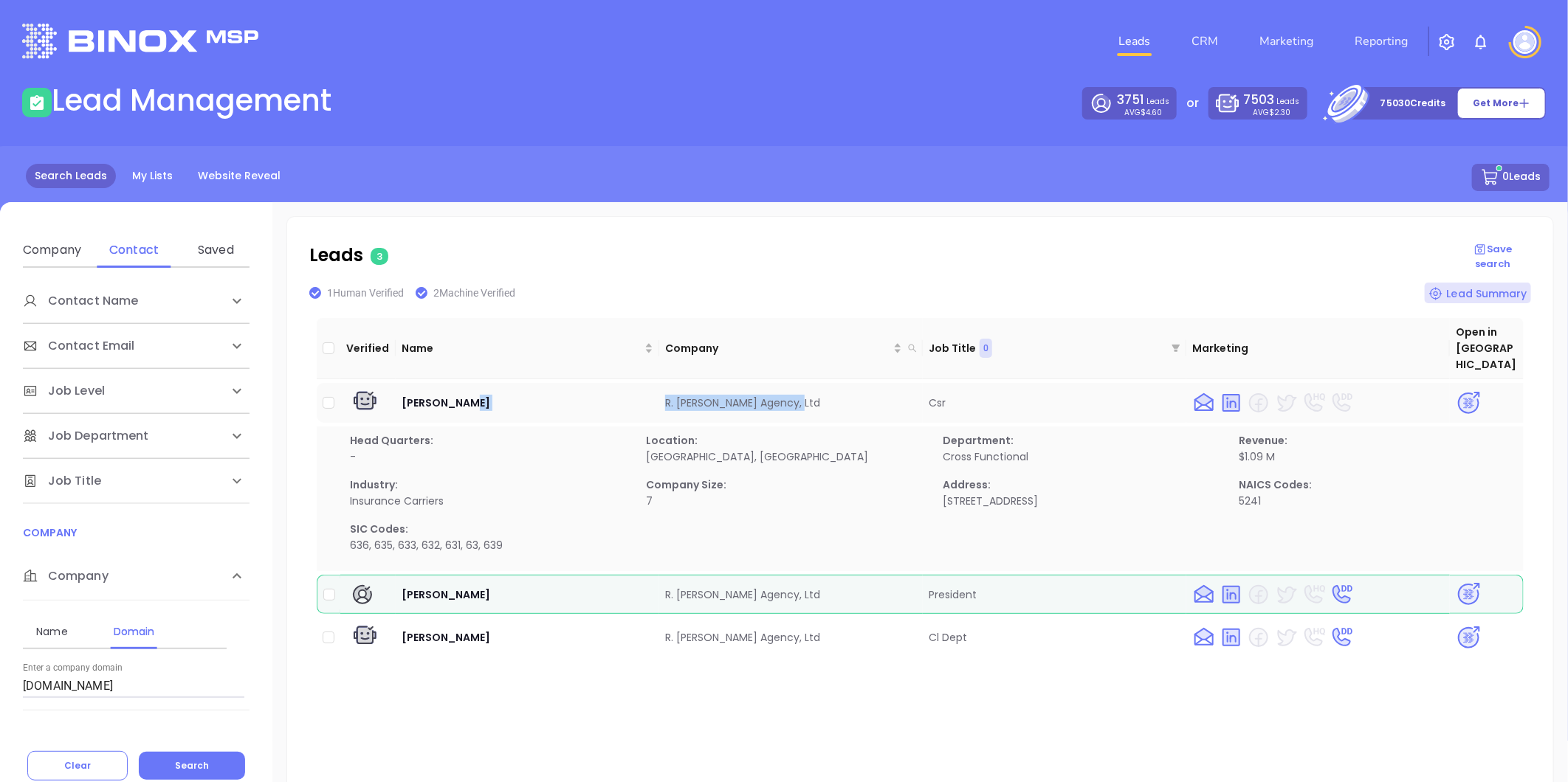
copy tr "R. [PERSON_NAME] Agency, Ltd"
drag, startPoint x: 144, startPoint y: 686, endPoint x: -118, endPoint y: 680, distance: 262.1
click at [0, 680] on html "Leads CRM Marketing Reporting Financial Leads Leads Lead Management 3751 Leads …" at bounding box center [784, 391] width 1568 height 782
paste input "eckmanins"
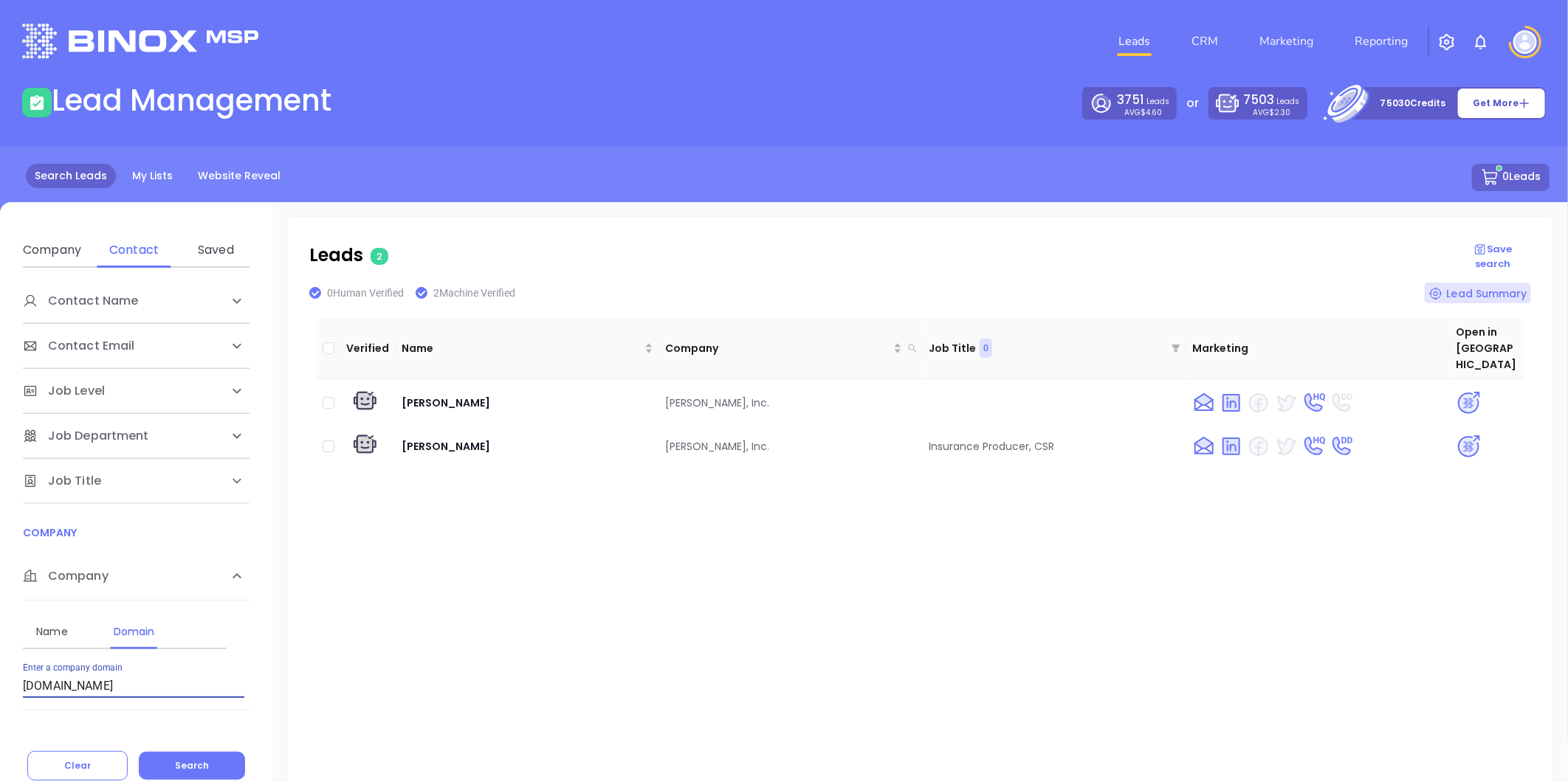
drag, startPoint x: 40, startPoint y: 685, endPoint x: -209, endPoint y: 666, distance: 249.7
click at [0, 666] on html "Leads CRM Marketing Reporting Financial Leads Leads Lead Management 3751 Leads …" at bounding box center [784, 391] width 1568 height 782
paste input "howeinsurance"
type input "[DOMAIN_NAME]"
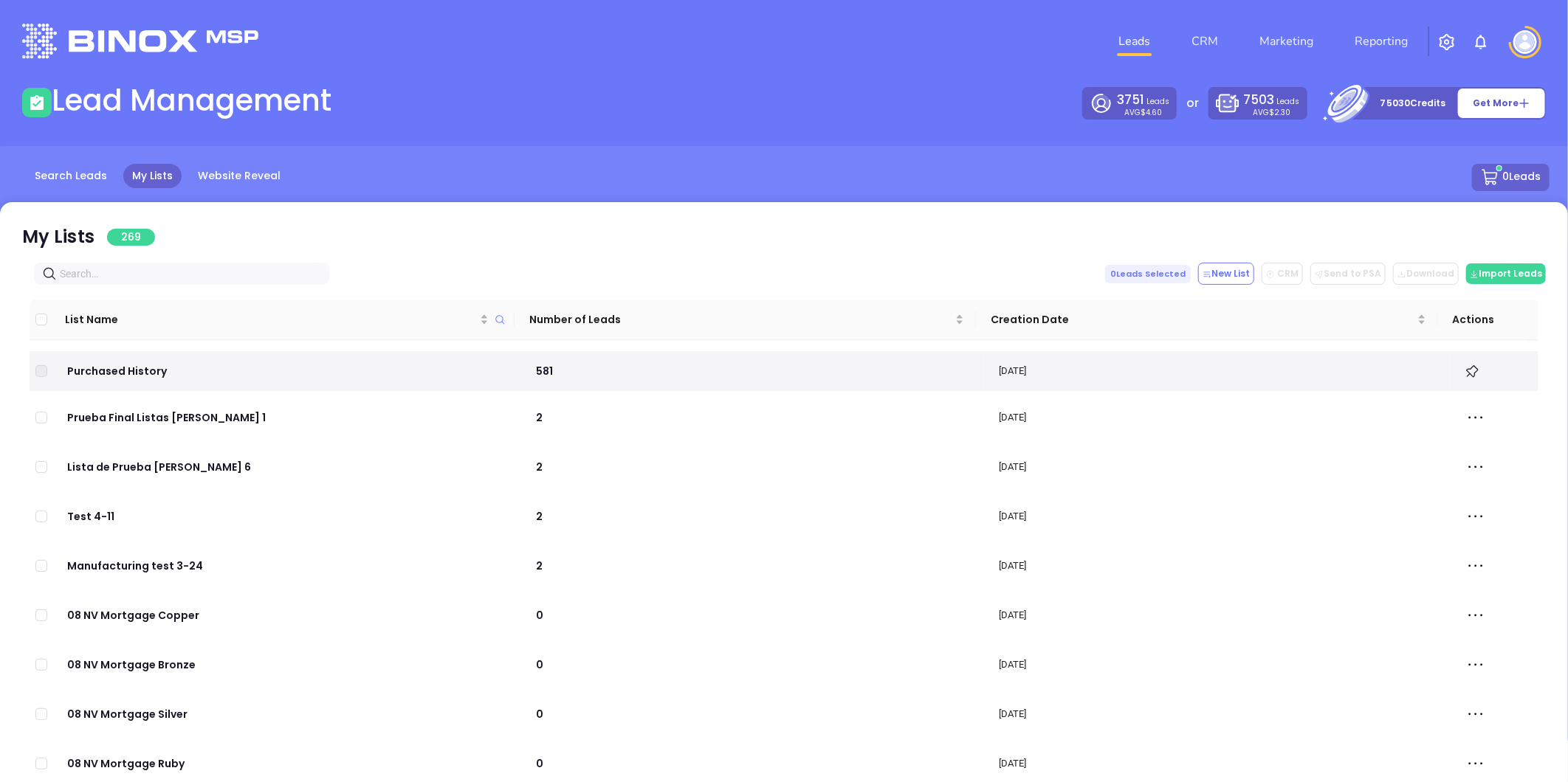
click at [211, 273] on input "text" at bounding box center [184, 273] width 249 height 16
paste input "mandcinsurance.com"
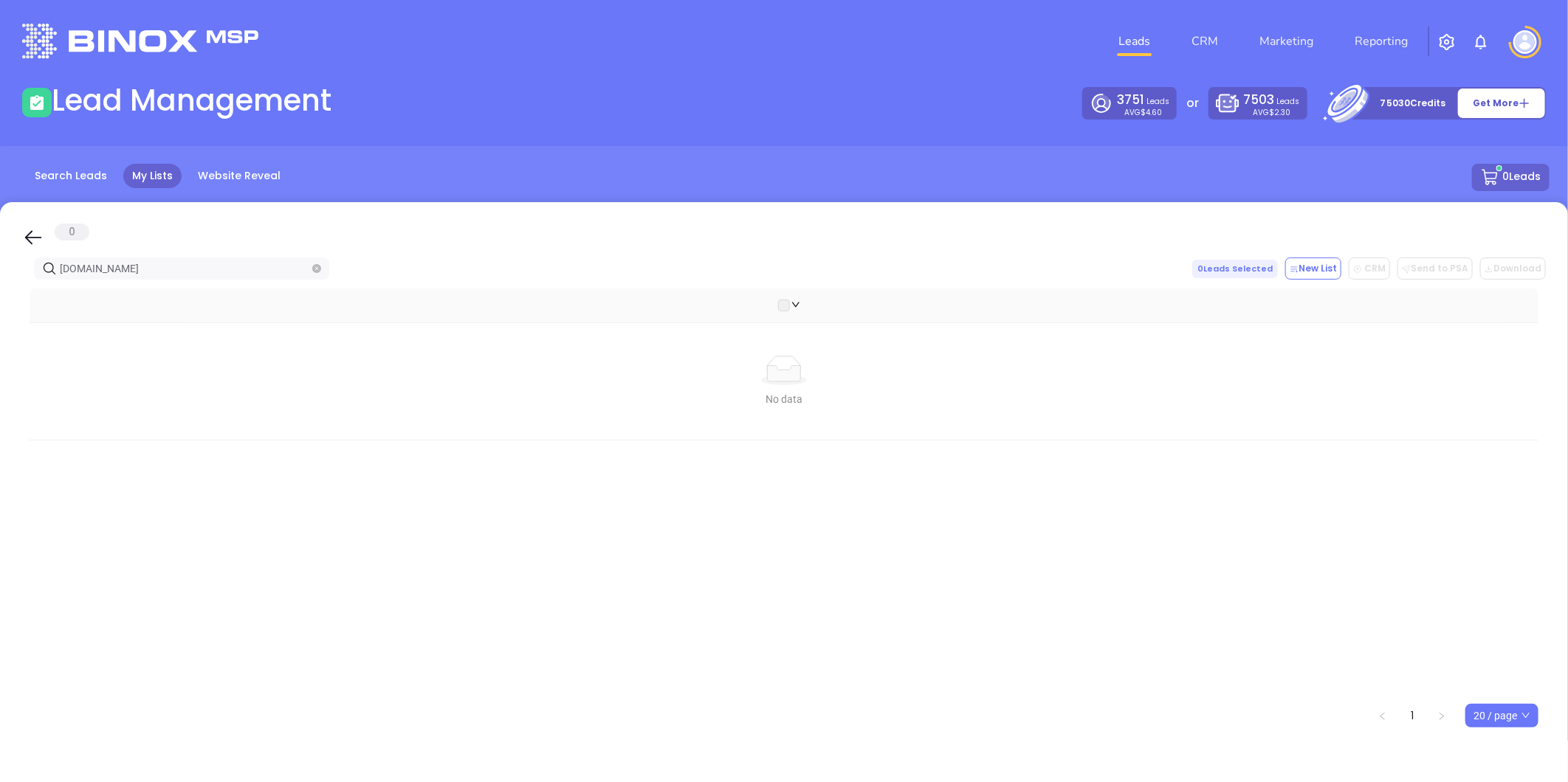
drag, startPoint x: 143, startPoint y: 263, endPoint x: -91, endPoint y: 261, distance: 234.0
click at [0, 261] on html "Leads CRM Marketing Reporting Financial Leads Leads Lead Management 3751 Leads …" at bounding box center [784, 391] width 1568 height 782
paste input "jurayins"
drag, startPoint x: 105, startPoint y: 266, endPoint x: 34, endPoint y: 244, distance: 74.3
click at [0, 258] on html "Leads CRM Marketing Reporting Financial Leads Leads Lead Management 3751 Leads …" at bounding box center [784, 391] width 1568 height 782
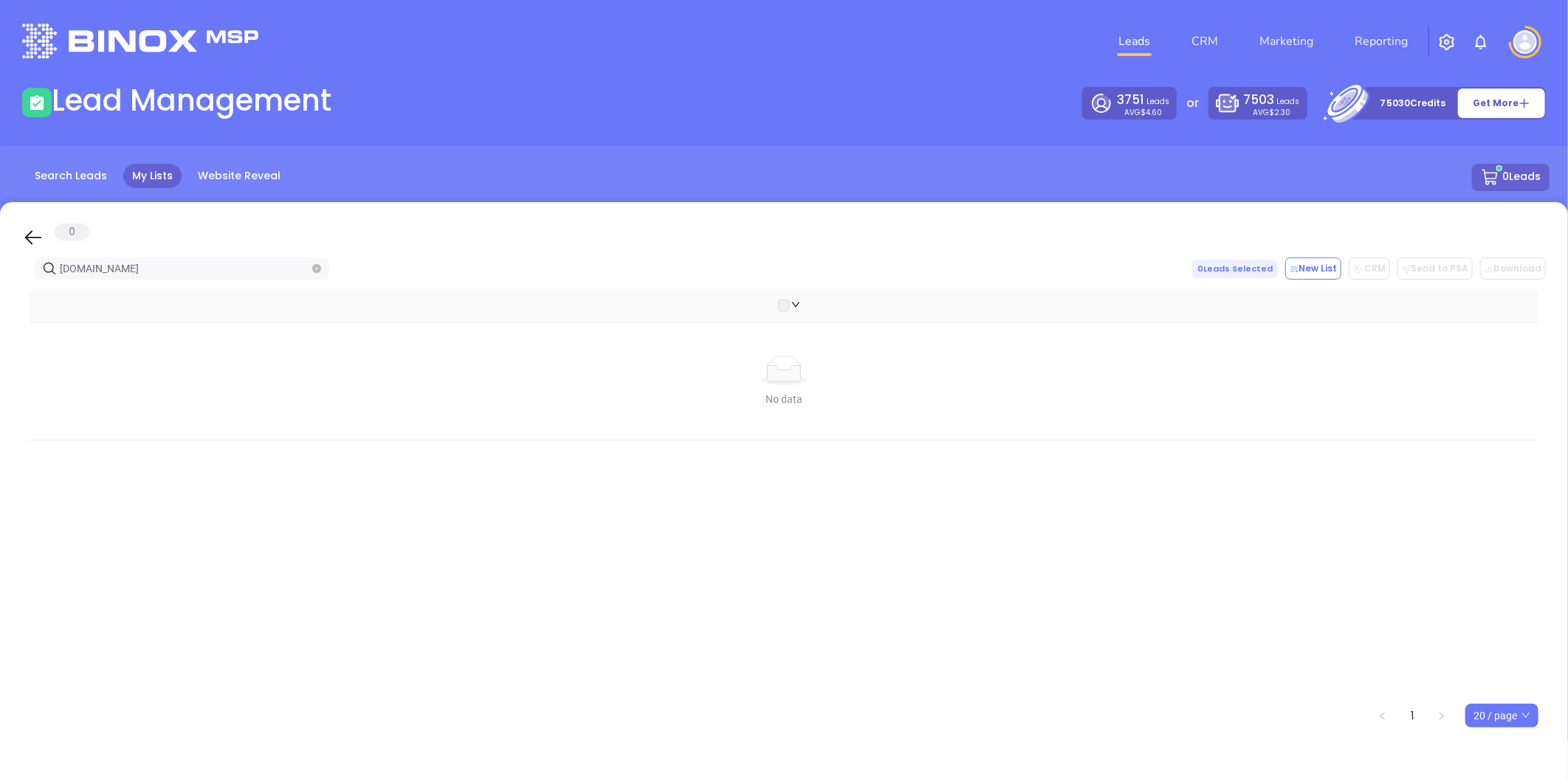
paste input "quoteadvancedinsurance"
drag, startPoint x: 203, startPoint y: 268, endPoint x: -192, endPoint y: 259, distance: 395.1
click at [0, 259] on html "Leads CRM Marketing Reporting Financial Leads Leads Lead Management 3751 Leads …" at bounding box center [784, 391] width 1568 height 782
paste input "thorntonagency"
drag, startPoint x: 172, startPoint y: 272, endPoint x: -85, endPoint y: 249, distance: 258.0
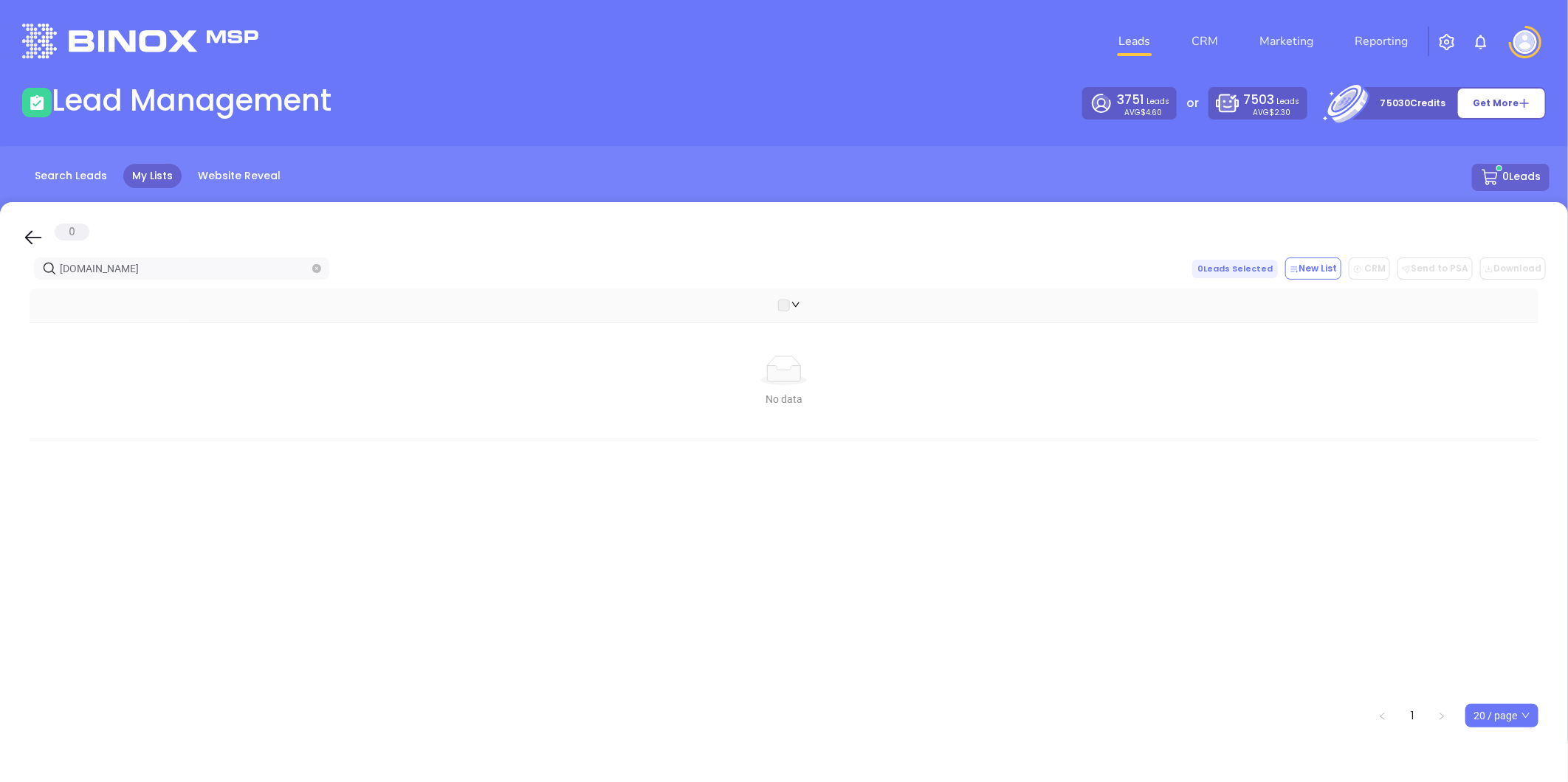
click at [0, 249] on html "Leads CRM Marketing Reporting Financial Leads Leads Lead Management 3751 Leads …" at bounding box center [784, 391] width 1568 height 782
paste input "afsinsurance"
drag, startPoint x: 149, startPoint y: 269, endPoint x: 135, endPoint y: 276, distance: 15.7
click at [0, 293] on html "Leads CRM Marketing Reporting Financial Leads Leads Lead Management 3751 Leads …" at bounding box center [784, 391] width 1568 height 782
paste input "rbrucehillagency"
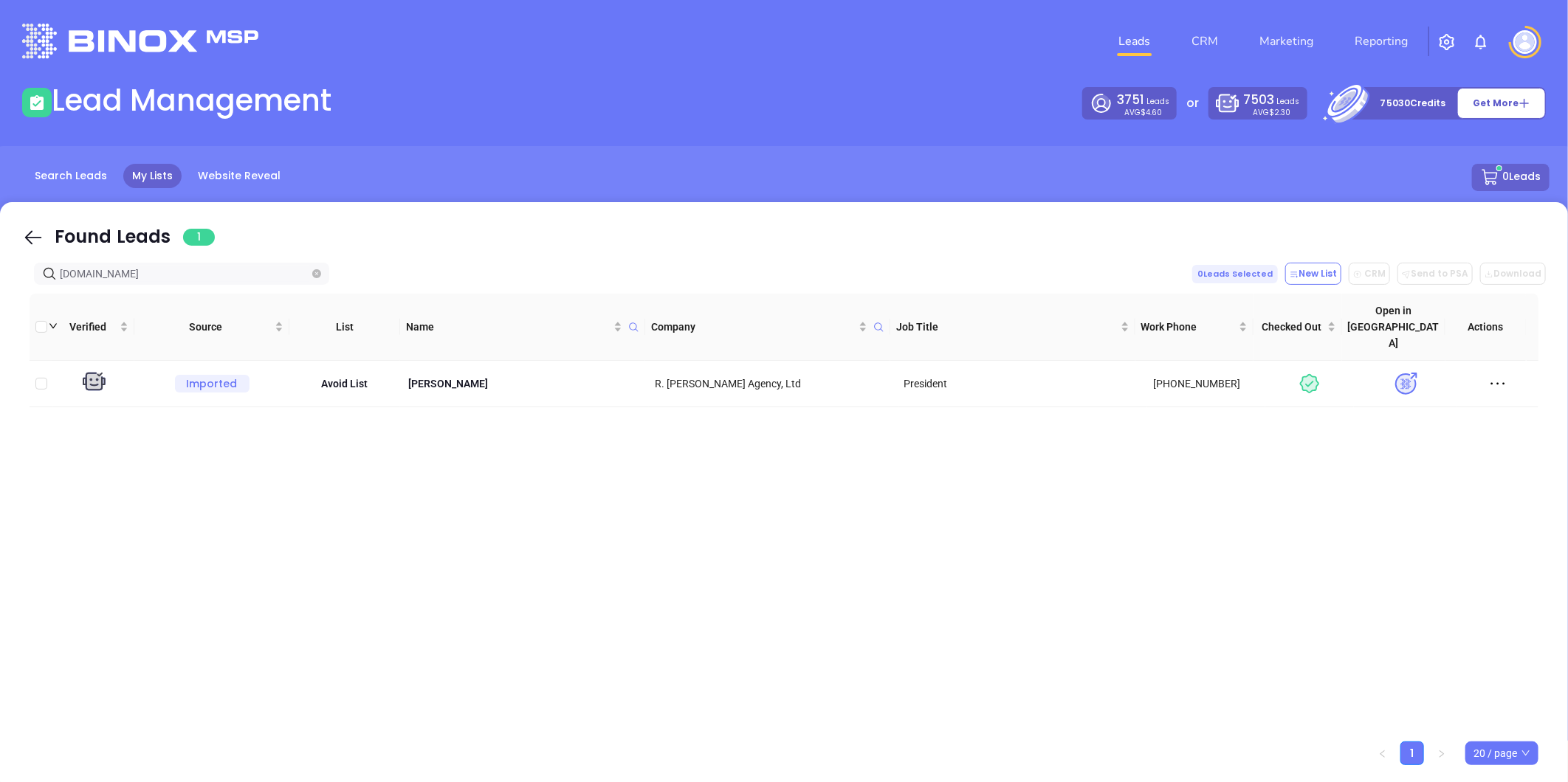
click at [0, 310] on html "Leads CRM Marketing Reporting Financial Leads Leads Lead Management 3751 Leads …" at bounding box center [784, 391] width 1568 height 782
paste input "eckmanins"
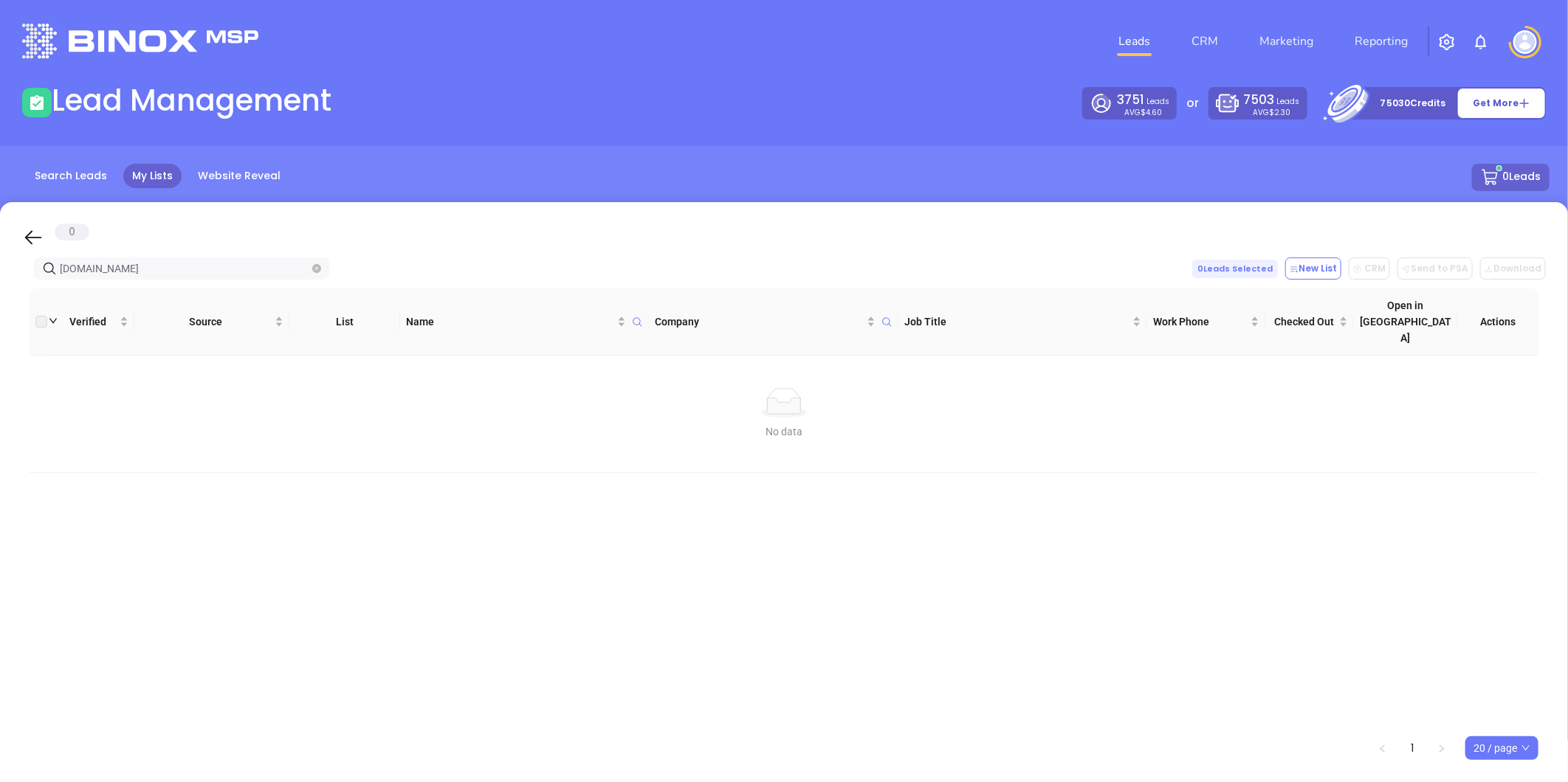
drag, startPoint x: 144, startPoint y: 261, endPoint x: 69, endPoint y: 232, distance: 80.4
click at [0, 256] on html "Leads CRM Marketing Reporting Financial Leads Leads Lead Management 3751 Leads …" at bounding box center [784, 391] width 1568 height 782
paste input "howeinsurance"
type input "howeinsurance.com"
drag, startPoint x: 175, startPoint y: 264, endPoint x: -148, endPoint y: 272, distance: 323.1
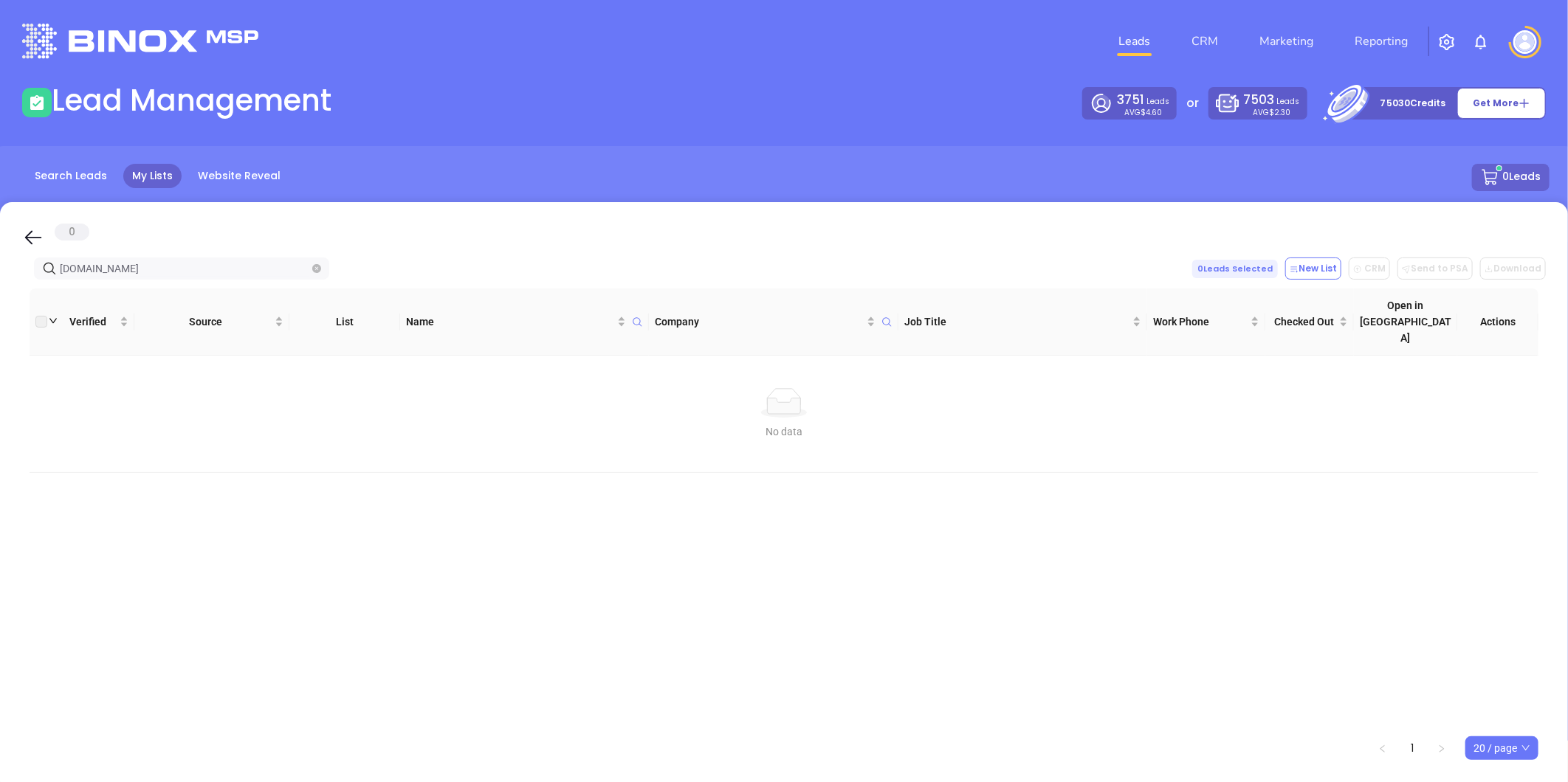
click at [0, 272] on html "Leads CRM Marketing Reporting Financial Leads Leads Lead Management 3751 Leads …" at bounding box center [784, 391] width 1568 height 782
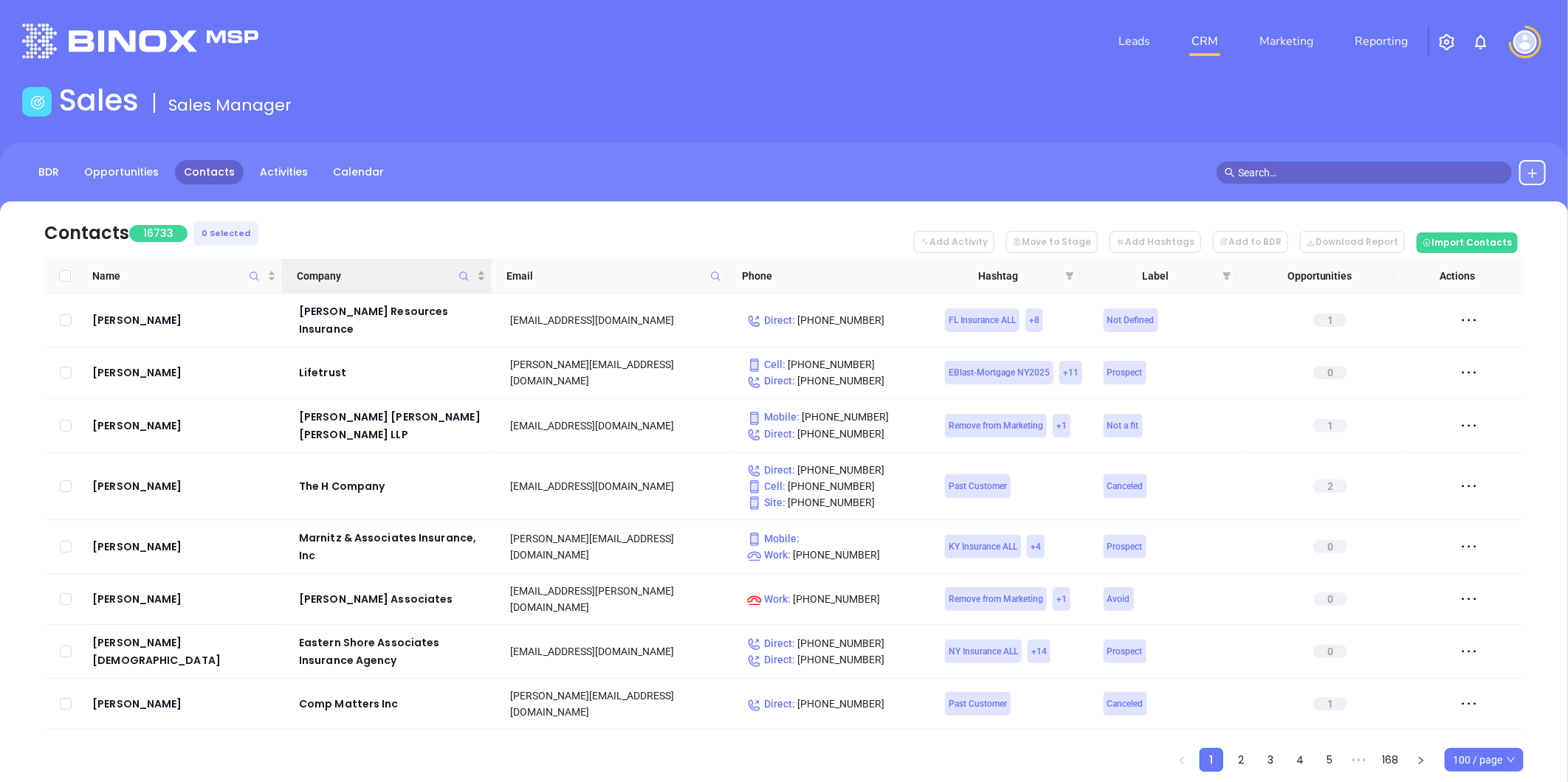
click at [465, 273] on icon "Company" at bounding box center [464, 276] width 11 height 11
click at [451, 314] on input "text" at bounding box center [391, 313] width 149 height 23
paste input "Juray & Associates"
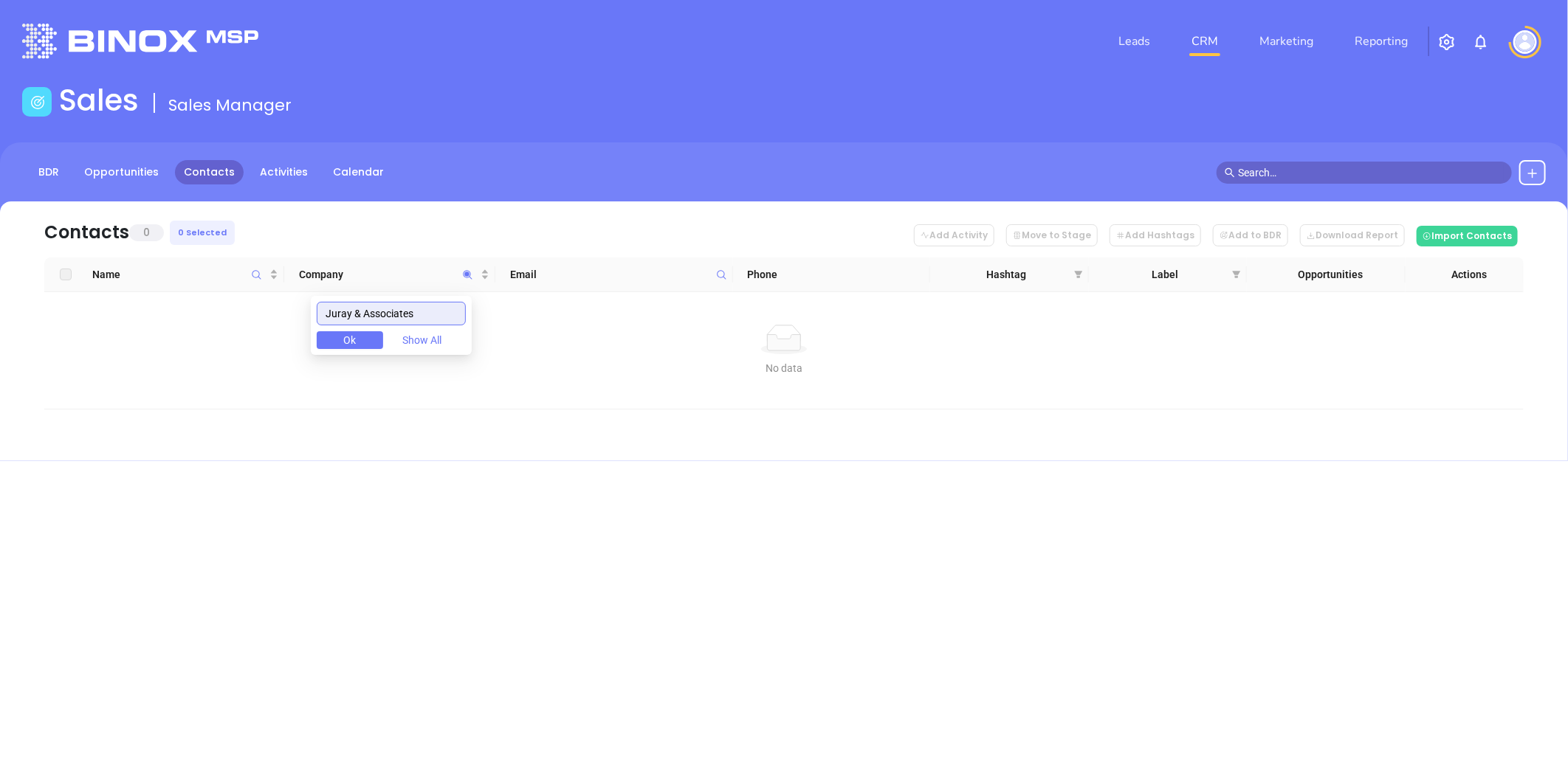
drag, startPoint x: 448, startPoint y: 315, endPoint x: 272, endPoint y: 320, distance: 176.1
click at [272, 320] on body "Leads CRM Marketing Reporting Financial Leads Leads Sales Sales Manager BDR Opp…" at bounding box center [784, 391] width 1568 height 782
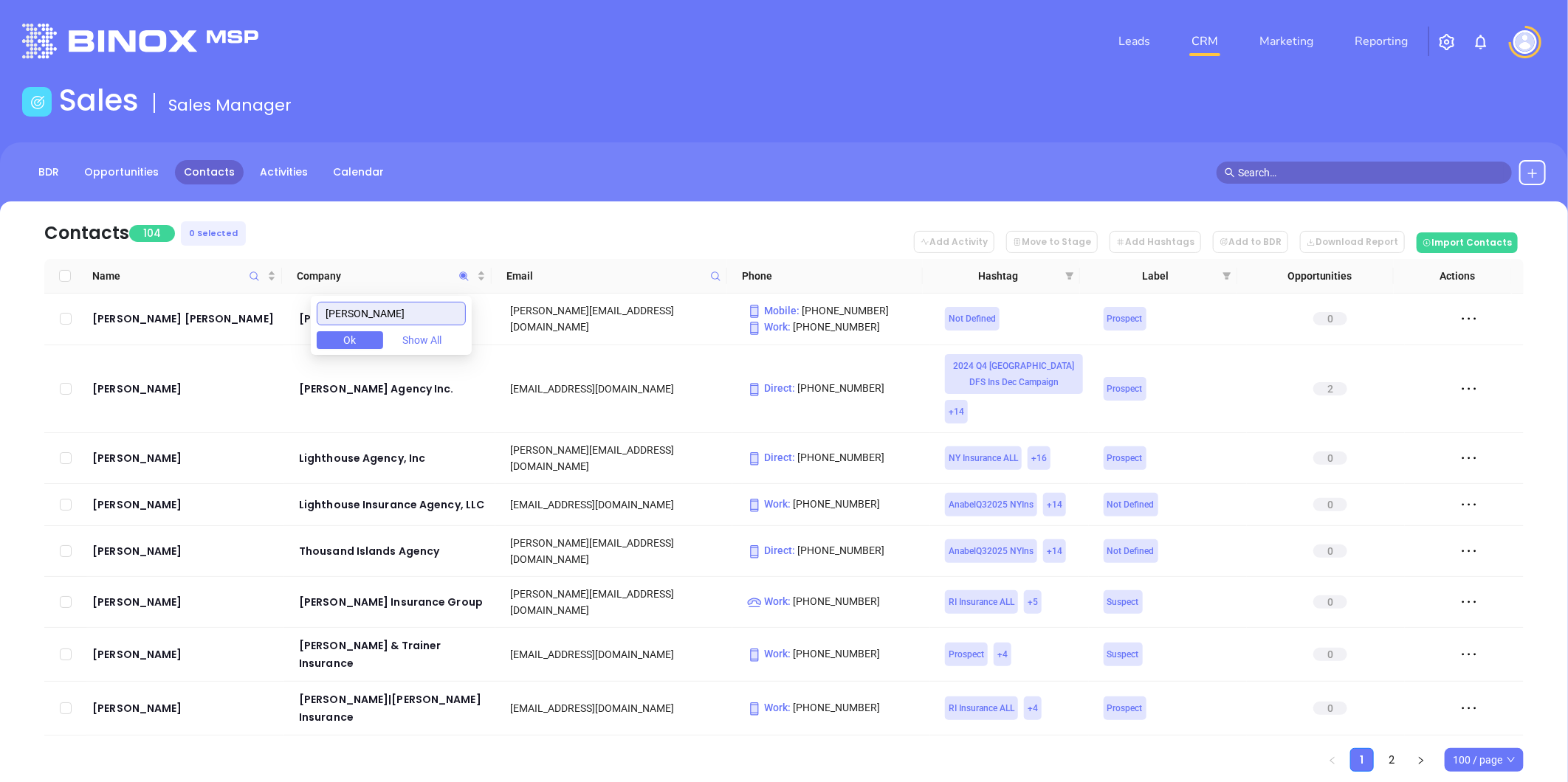
drag, startPoint x: 411, startPoint y: 313, endPoint x: 146, endPoint y: 343, distance: 266.7
click at [147, 343] on body "Leads CRM Marketing Reporting Financial Leads Leads Sales Sales Manager BDR Opp…" at bounding box center [784, 391] width 1568 height 782
paste input "I & E Insurance Agency"
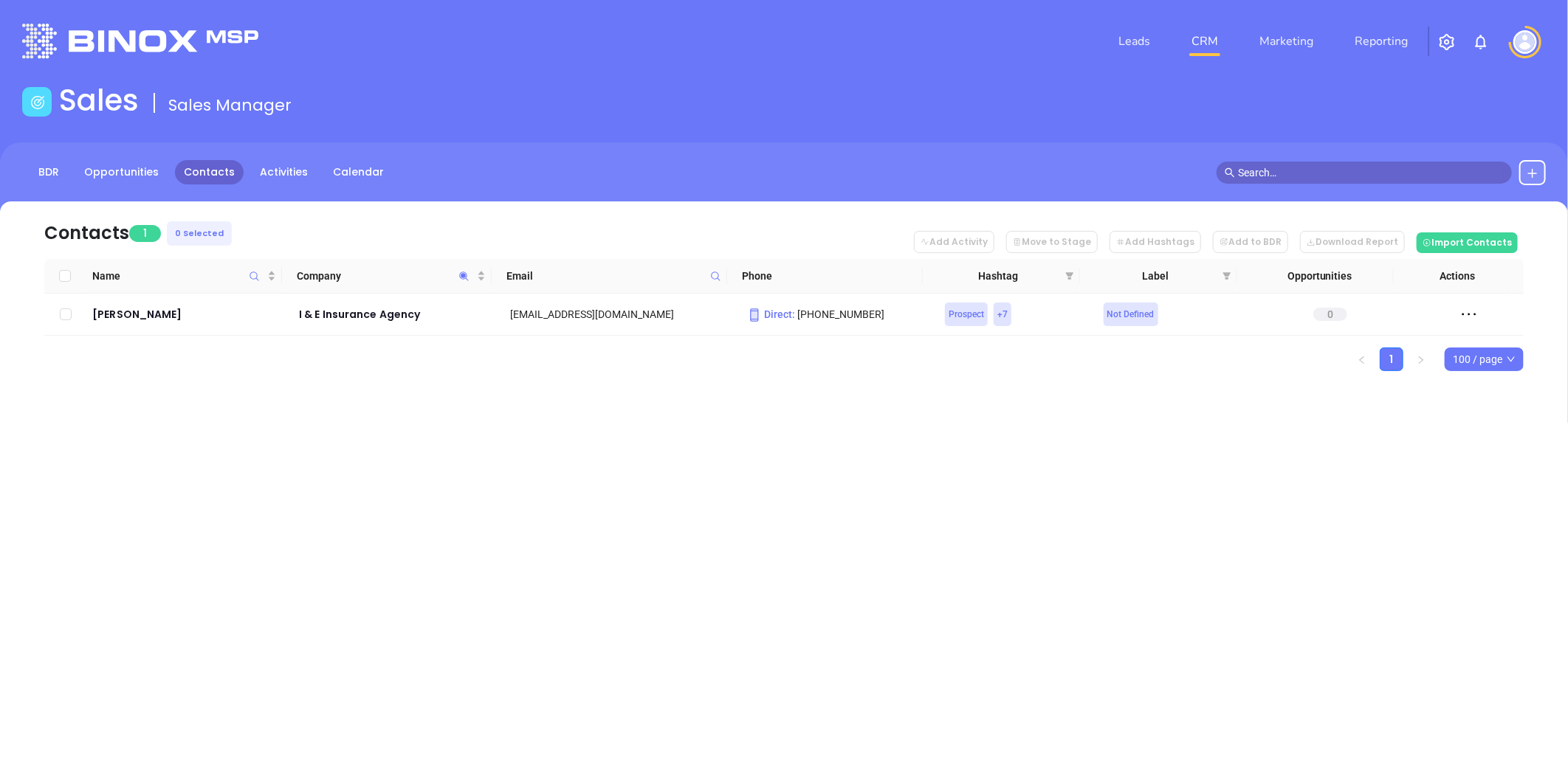
click at [492, 458] on div "Leads CRM Marketing Reporting Financial Leads Leads Sales Sales Manager BDR Opp…" at bounding box center [784, 391] width 1568 height 782
click at [461, 275] on icon "Company" at bounding box center [463, 275] width 8 height 8
paste input "R. Bruce Hill Agency, Ltd"
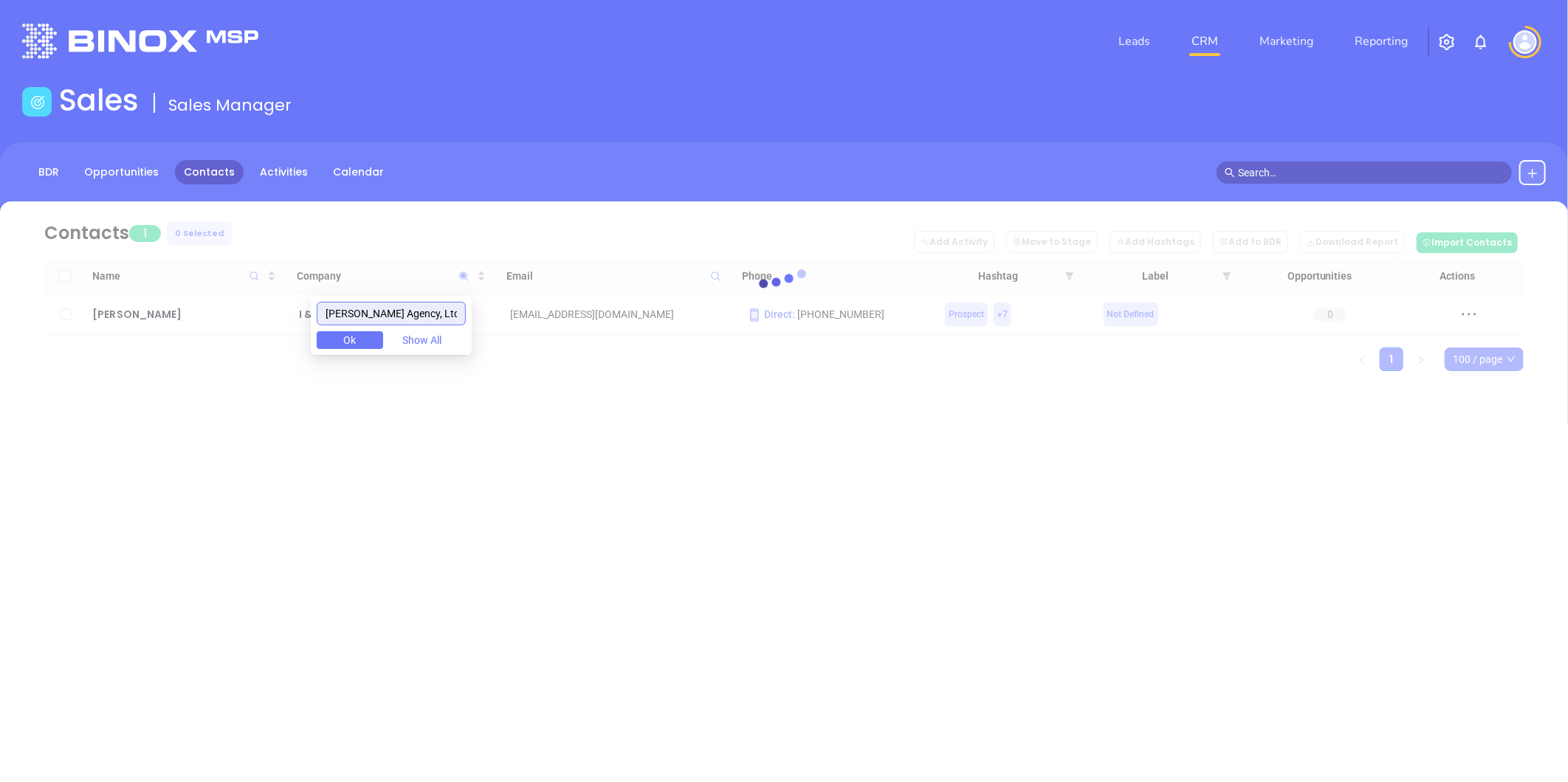
click at [347, 320] on input "R. Bruce Hill Agency, Ltd" at bounding box center [391, 313] width 149 height 23
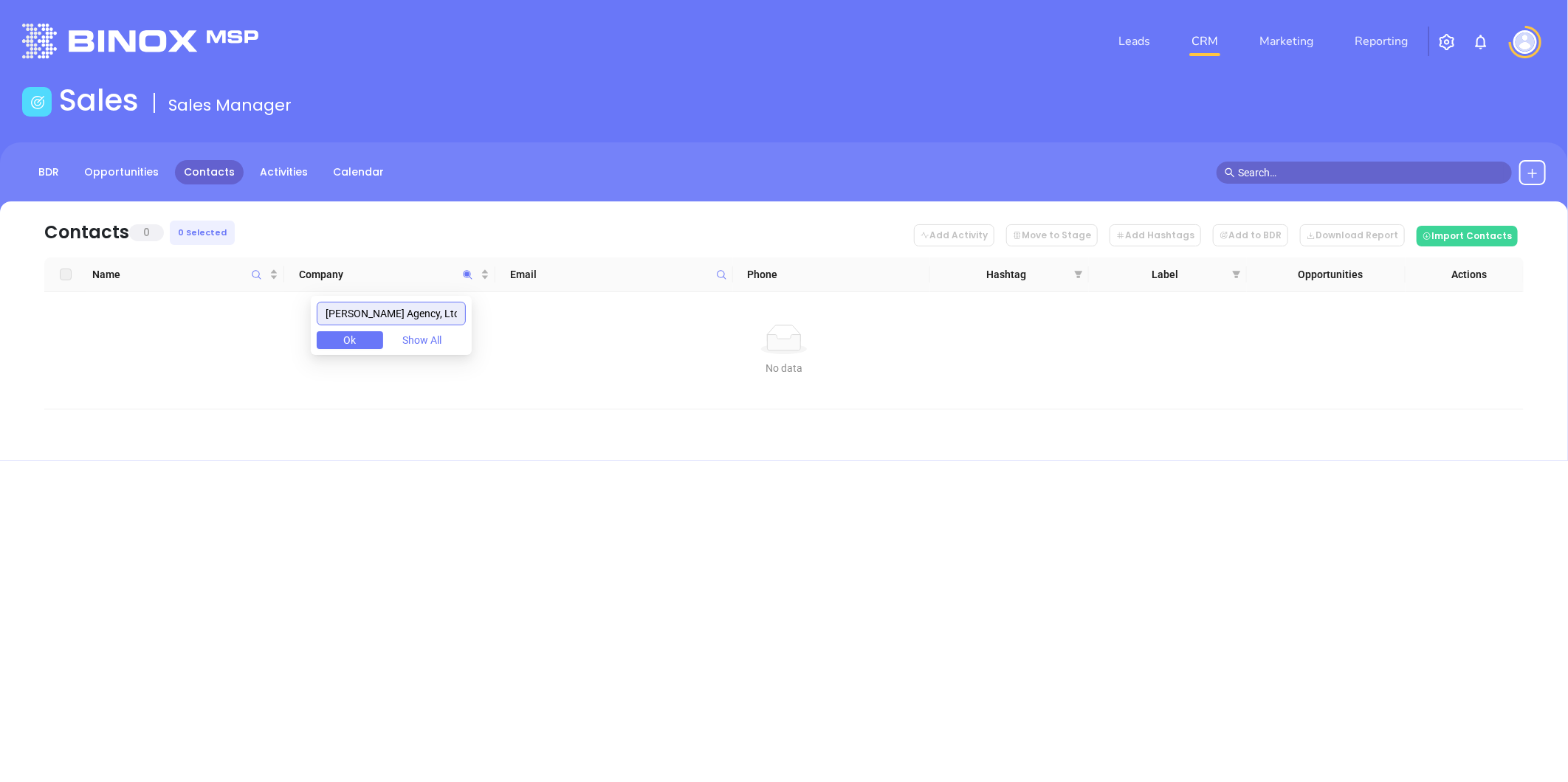
scroll to position [0, 0]
click at [347, 313] on input "R. Bruce Hill Agency, Ltd" at bounding box center [391, 313] width 149 height 23
drag, startPoint x: 227, startPoint y: 319, endPoint x: 252, endPoint y: 313, distance: 25.7
click at [203, 314] on body "Leads CRM Marketing Reporting Financial Leads Leads Sales Sales Manager BDR Opp…" at bounding box center [784, 391] width 1568 height 782
paste input "Spartan Planning Agency"
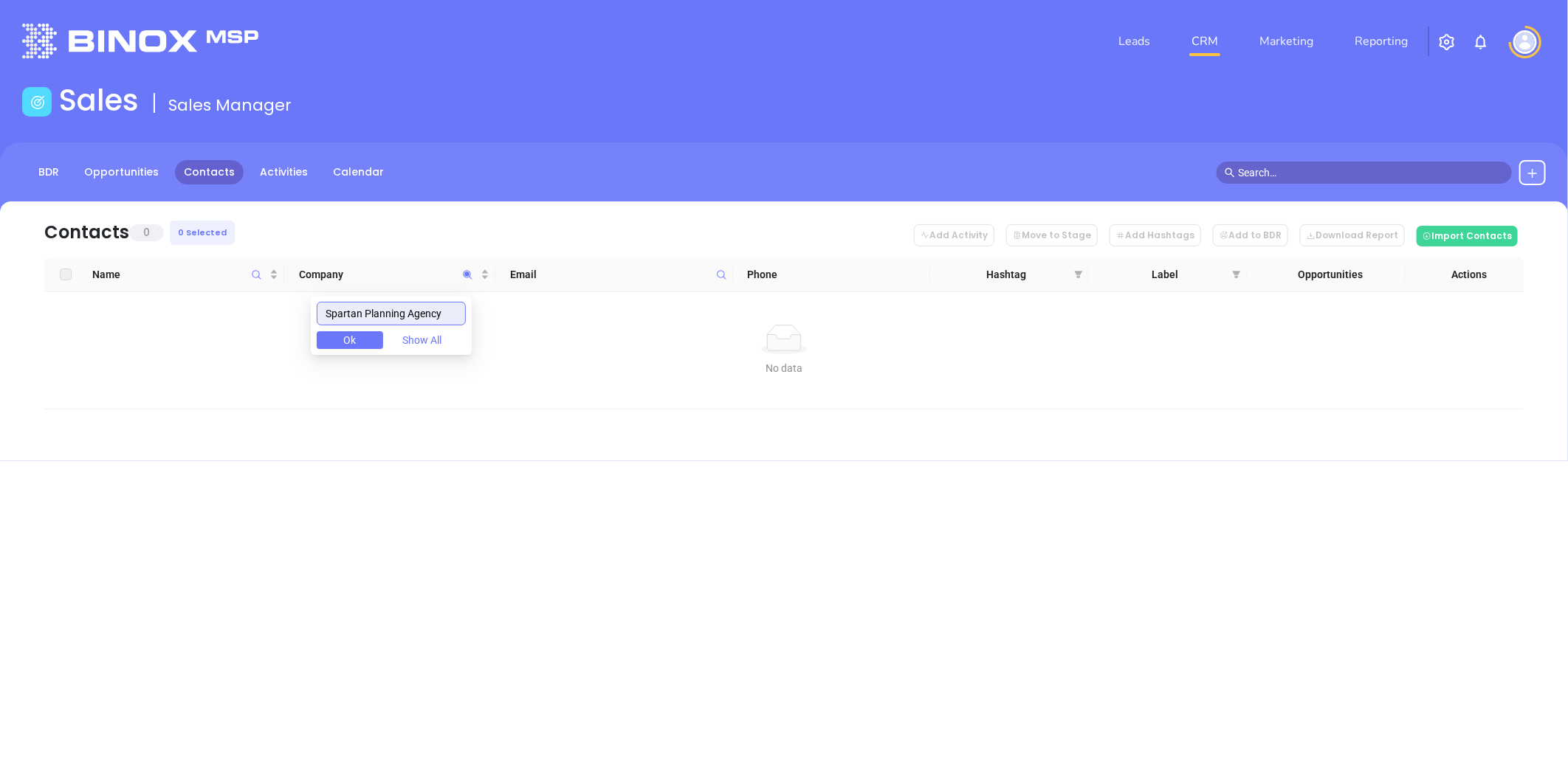
click at [335, 318] on input "Spartan Planning Agency" at bounding box center [391, 313] width 149 height 23
click at [403, 315] on input "Spartan Planning Agency" at bounding box center [391, 313] width 149 height 23
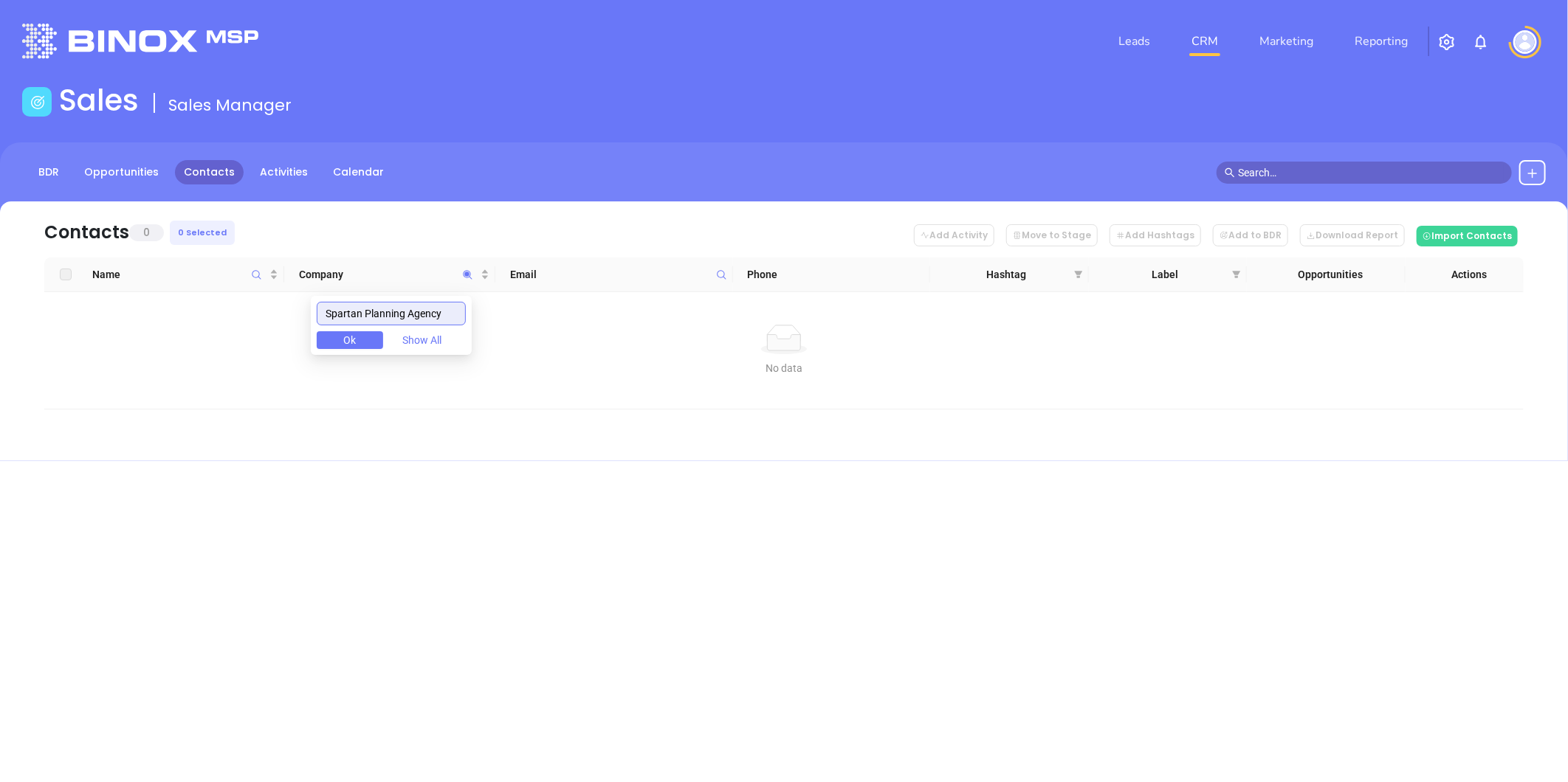
paste input "Len Eckman"
drag, startPoint x: 424, startPoint y: 309, endPoint x: 181, endPoint y: 300, distance: 243.2
click at [181, 300] on body "Leads CRM Marketing Reporting Financial Leads Leads Sales Sales Manager BDR Opp…" at bounding box center [784, 391] width 1568 height 782
paste input "Howe Insurance Group"
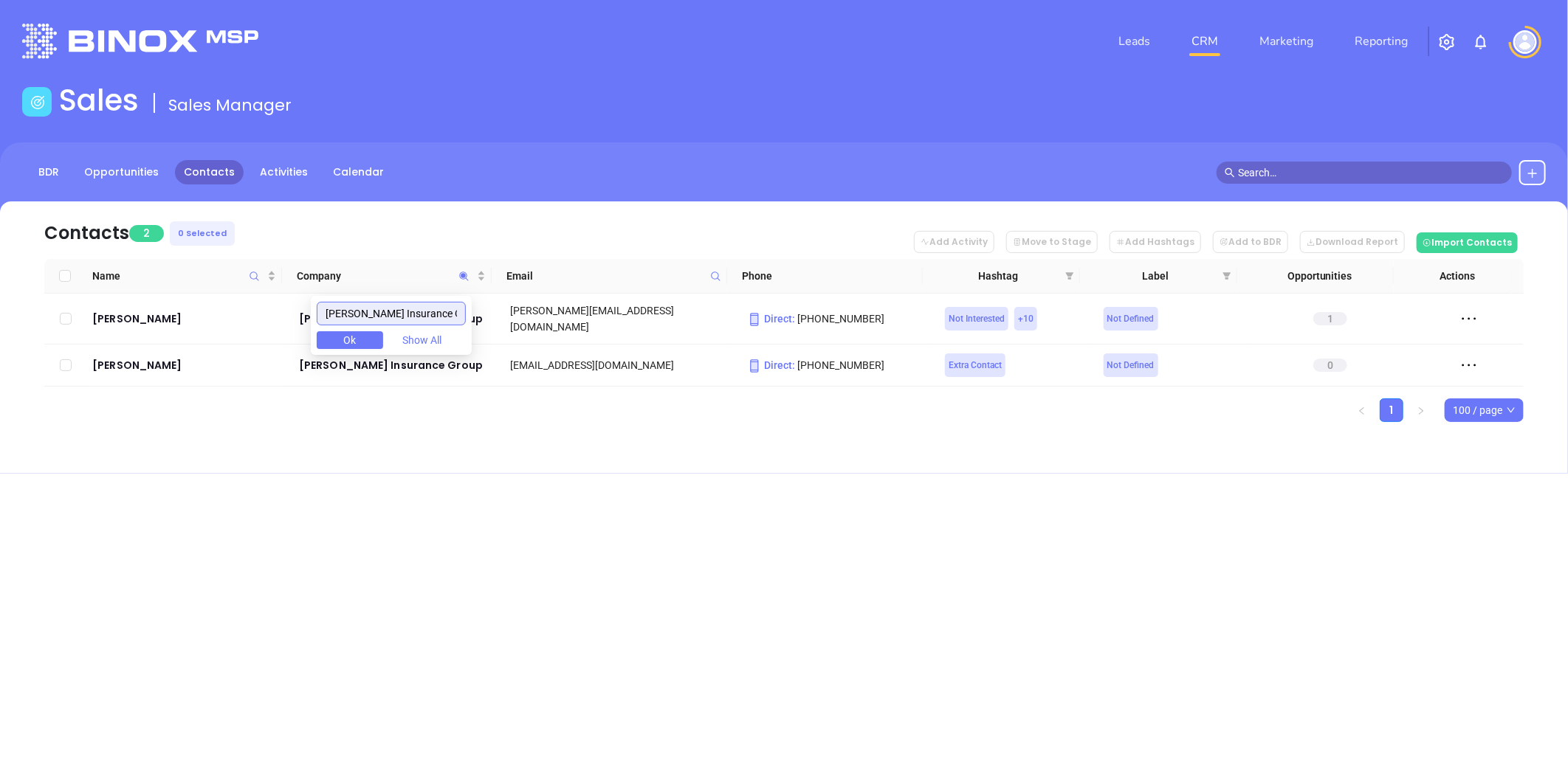
type input "Howe Insurance Group"
click at [411, 495] on div "Leads CRM Marketing Reporting Financial Leads Leads Sales Sales Manager BDR Opp…" at bounding box center [784, 391] width 1568 height 782
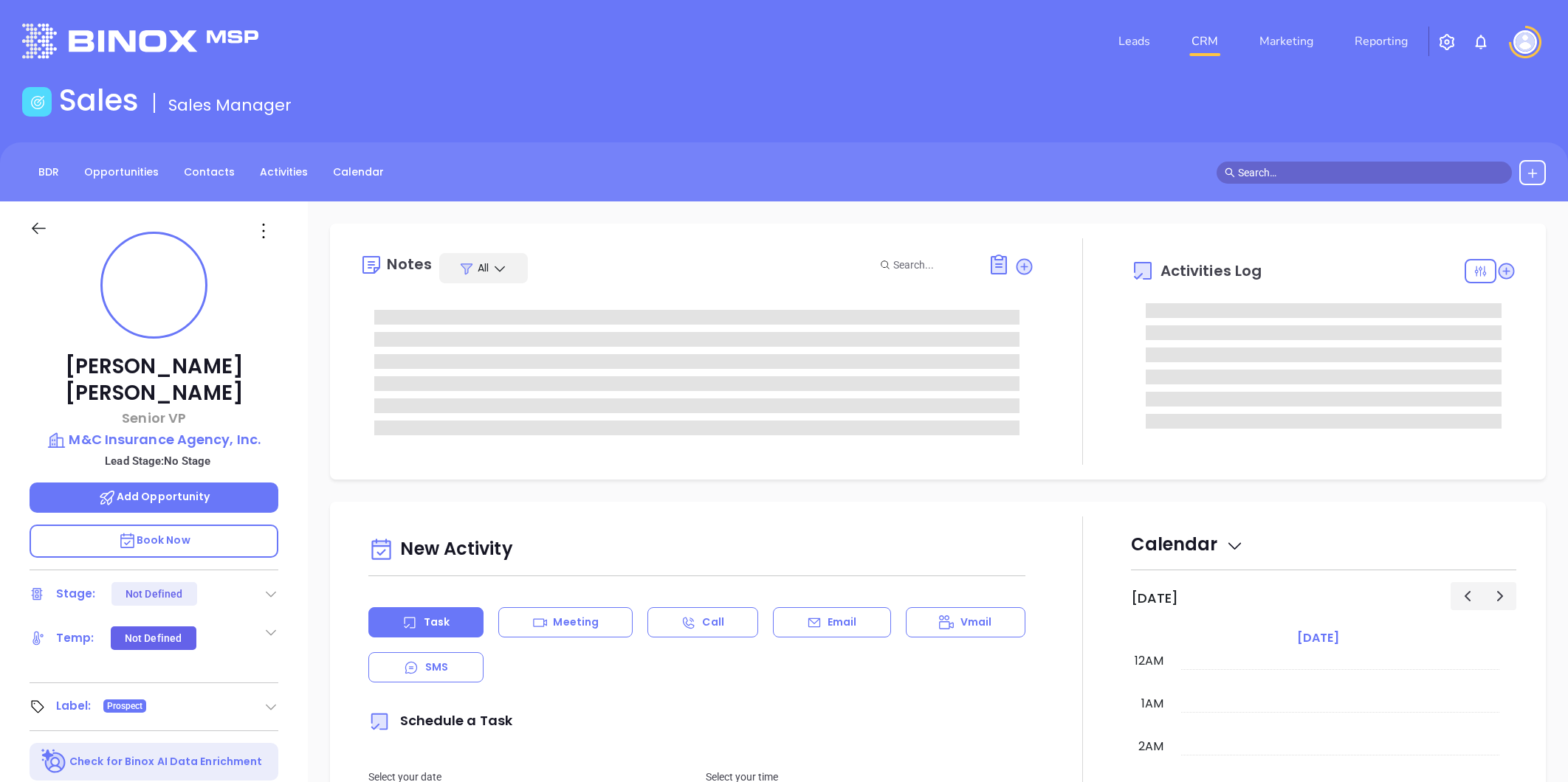
type input "[PERSON_NAME]"
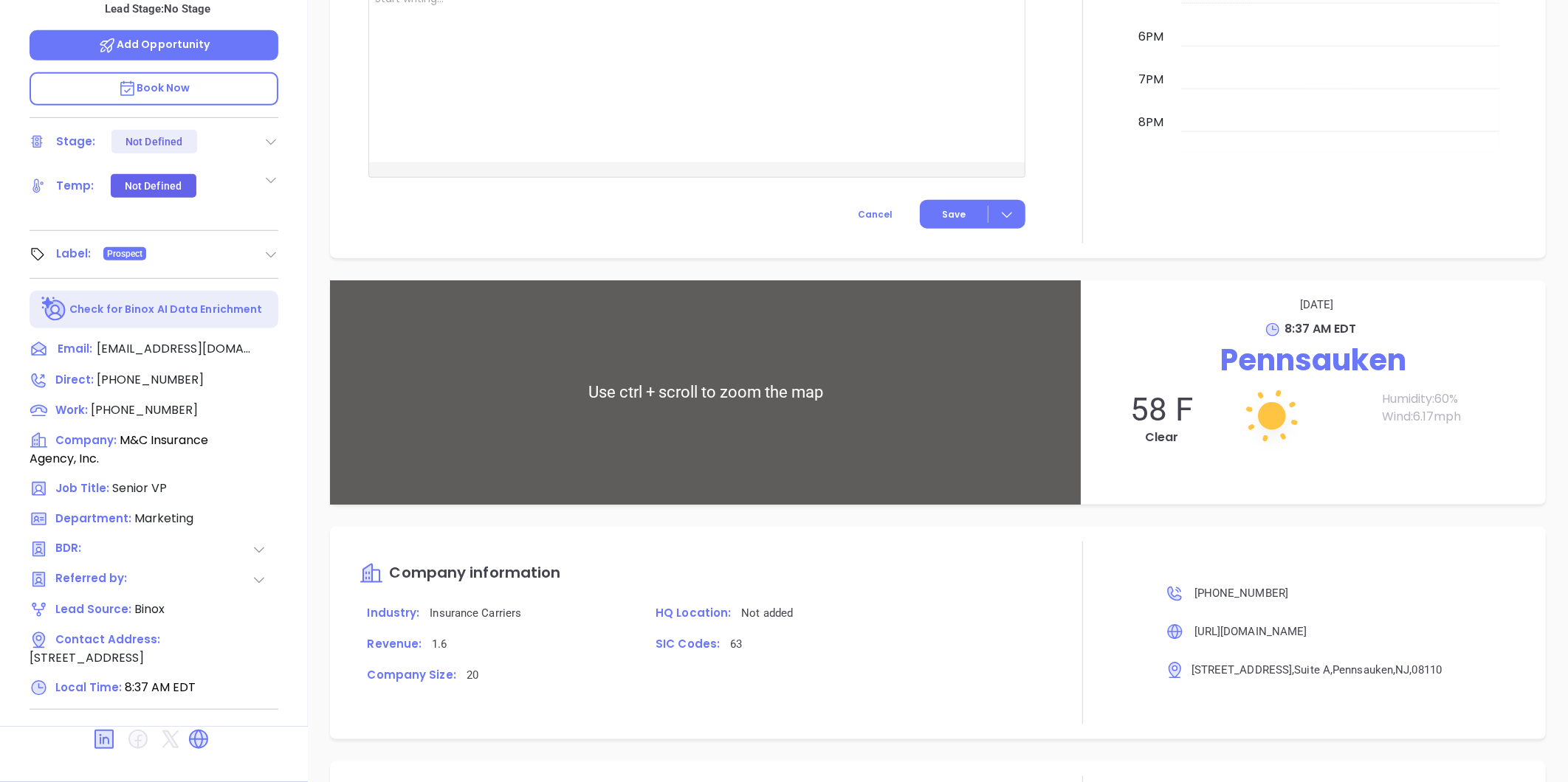
scroll to position [789, 0]
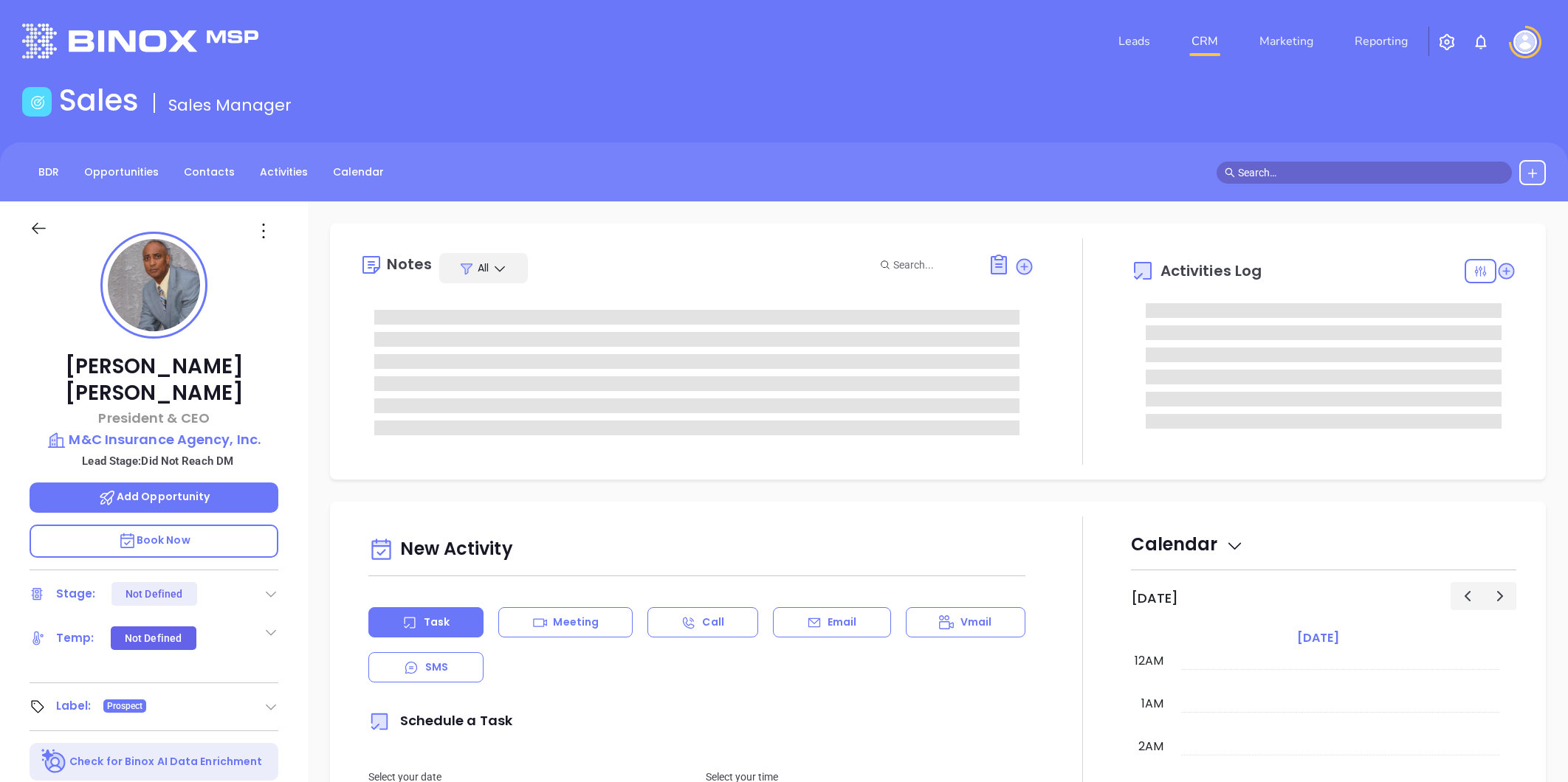
type input "[DATE]"
type input "[PERSON_NAME]"
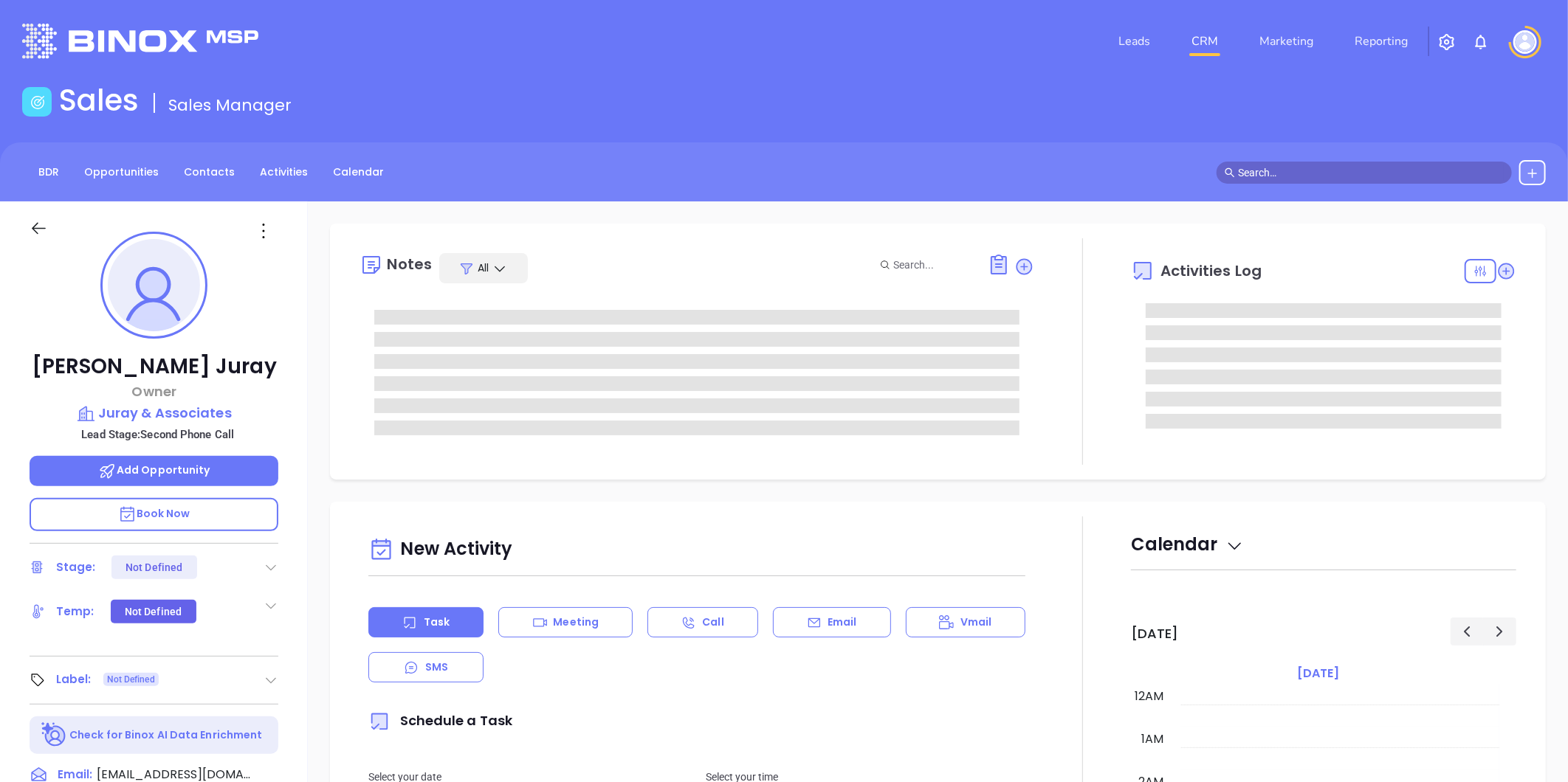
type input "[DATE]"
type input "[PERSON_NAME]"
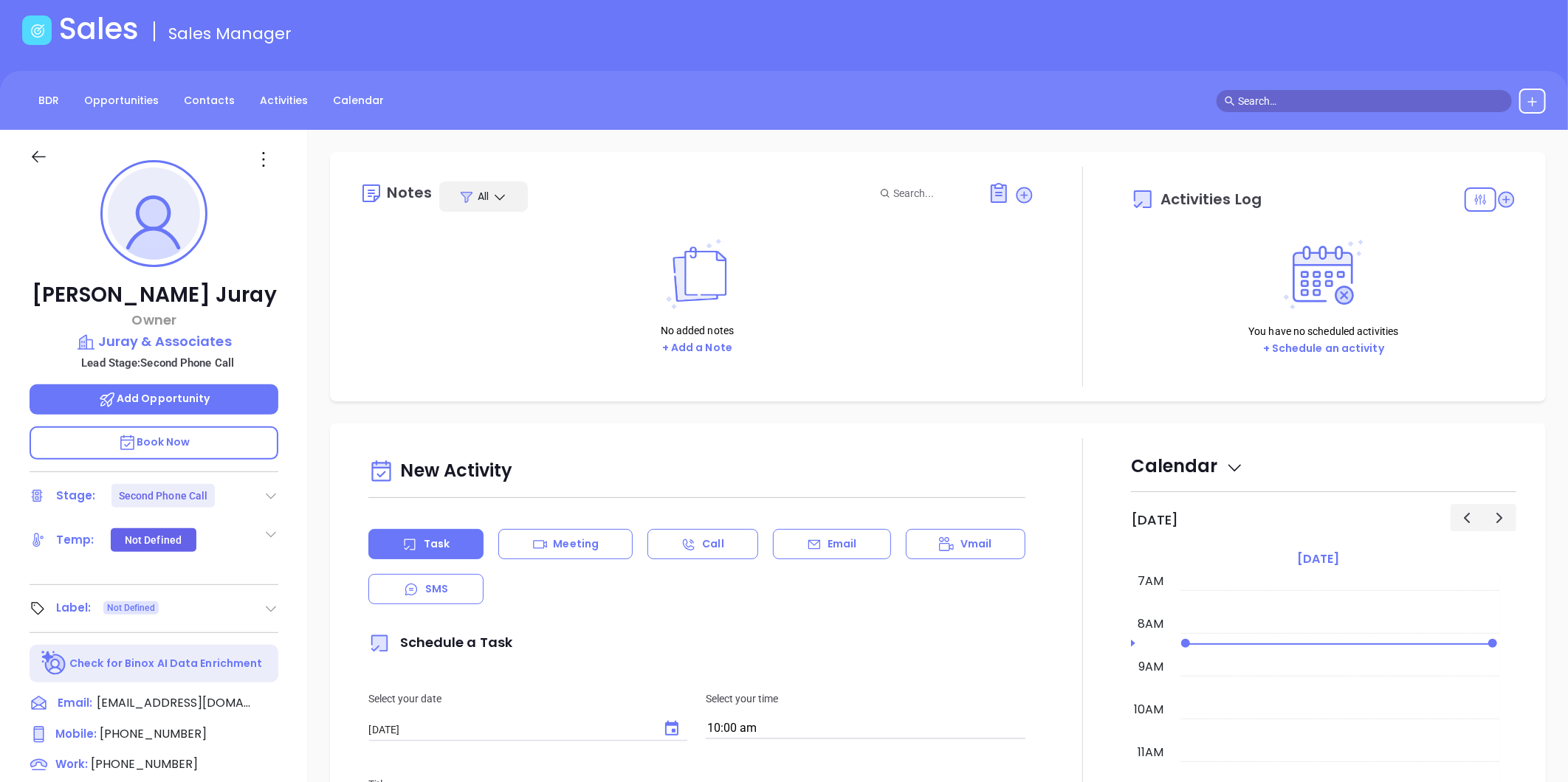
scroll to position [164, 0]
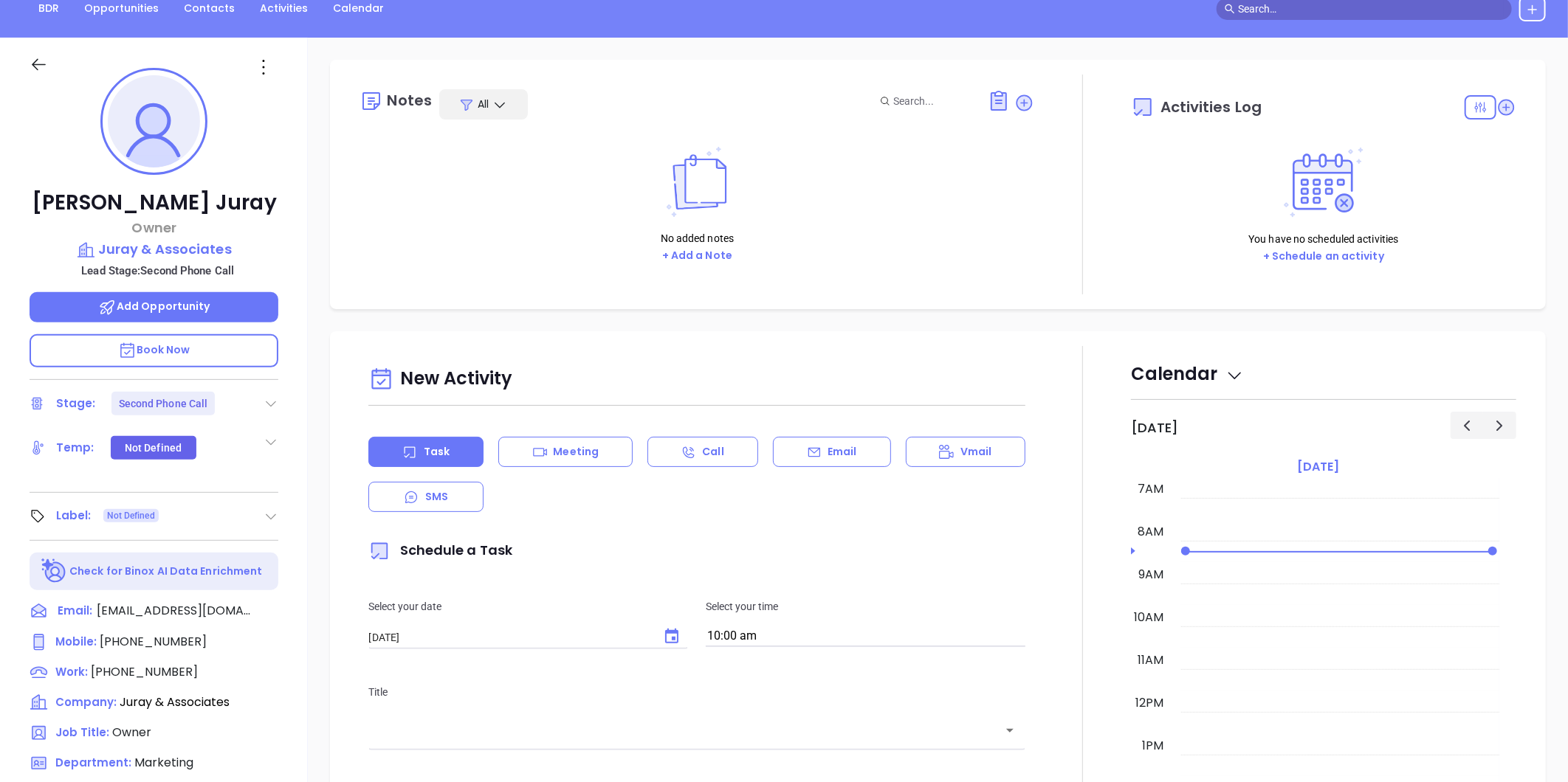
click at [269, 400] on icon at bounding box center [271, 404] width 15 height 15
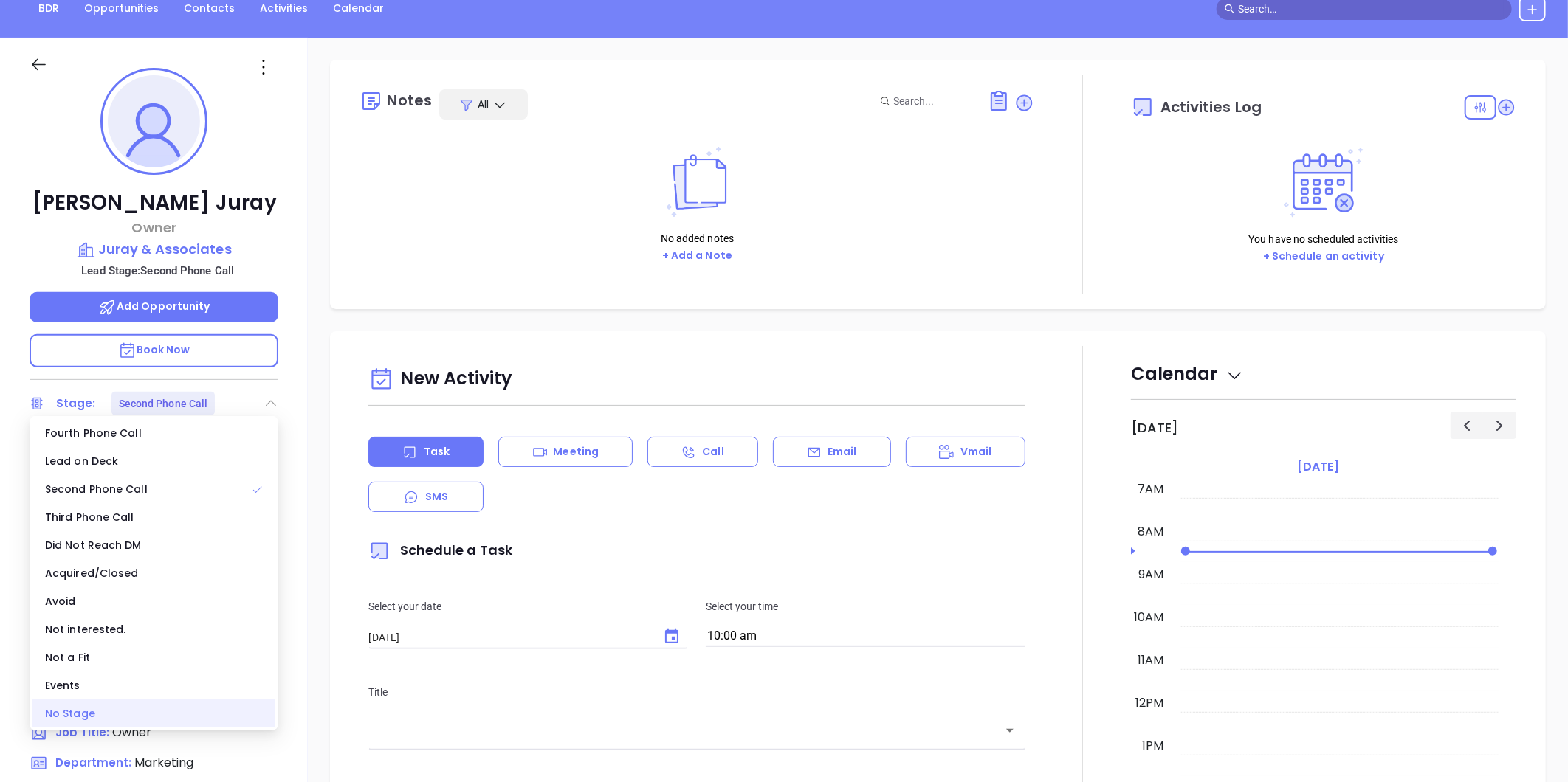
click at [119, 717] on div "No Stage" at bounding box center [154, 714] width 243 height 28
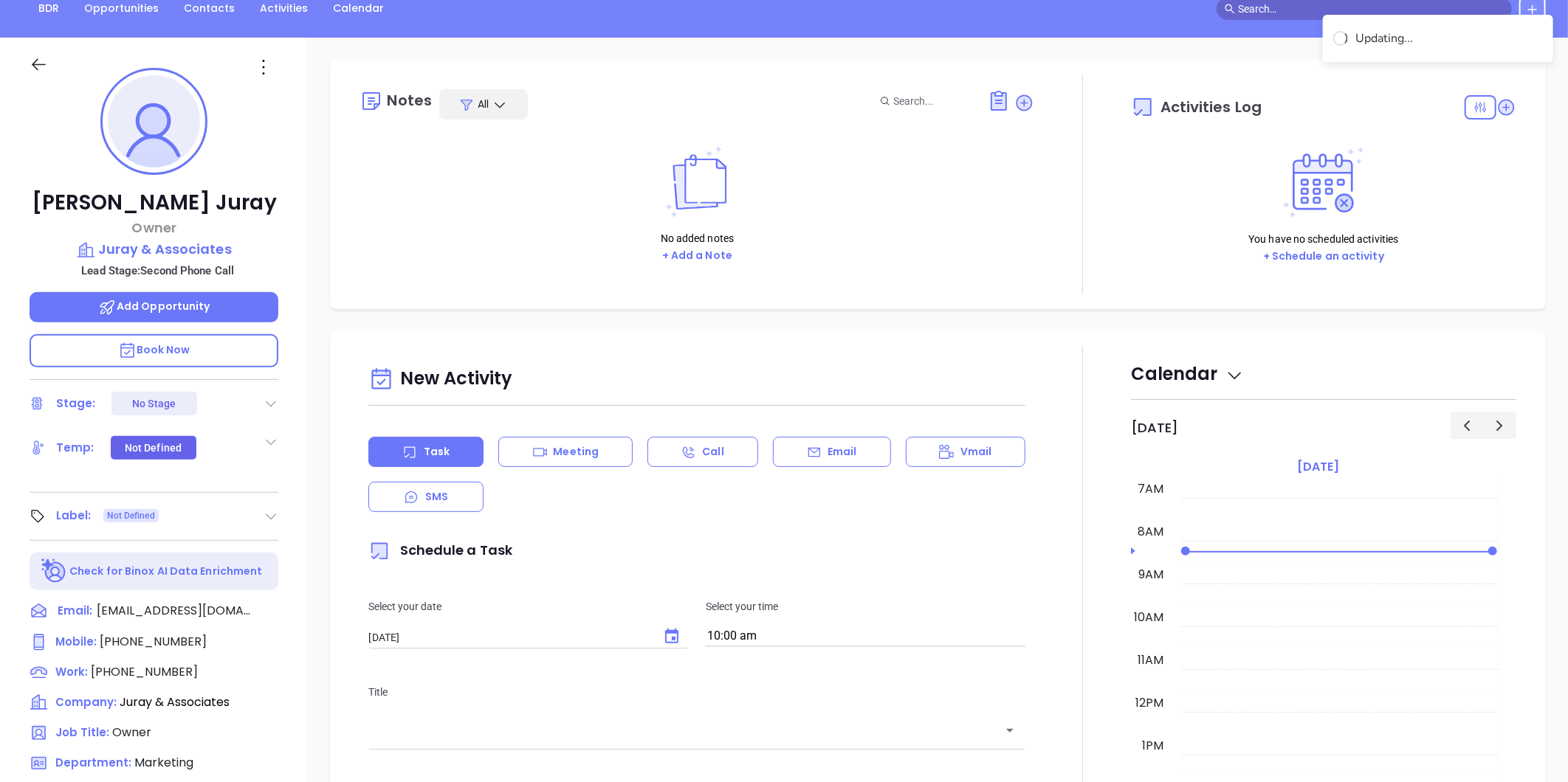
click at [379, 201] on div "No added notes + Add a Note" at bounding box center [696, 205] width 675 height 147
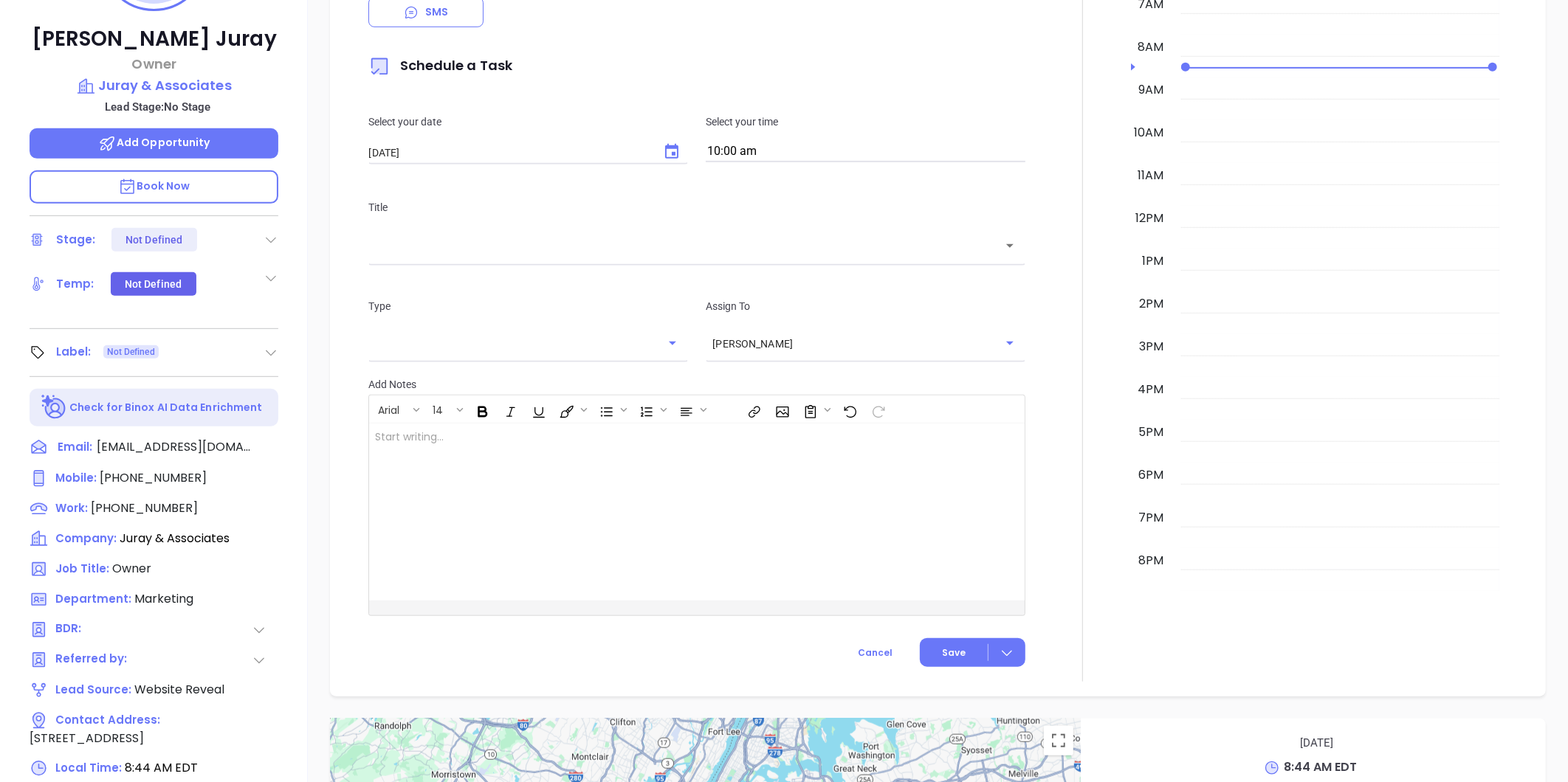
scroll to position [0, 0]
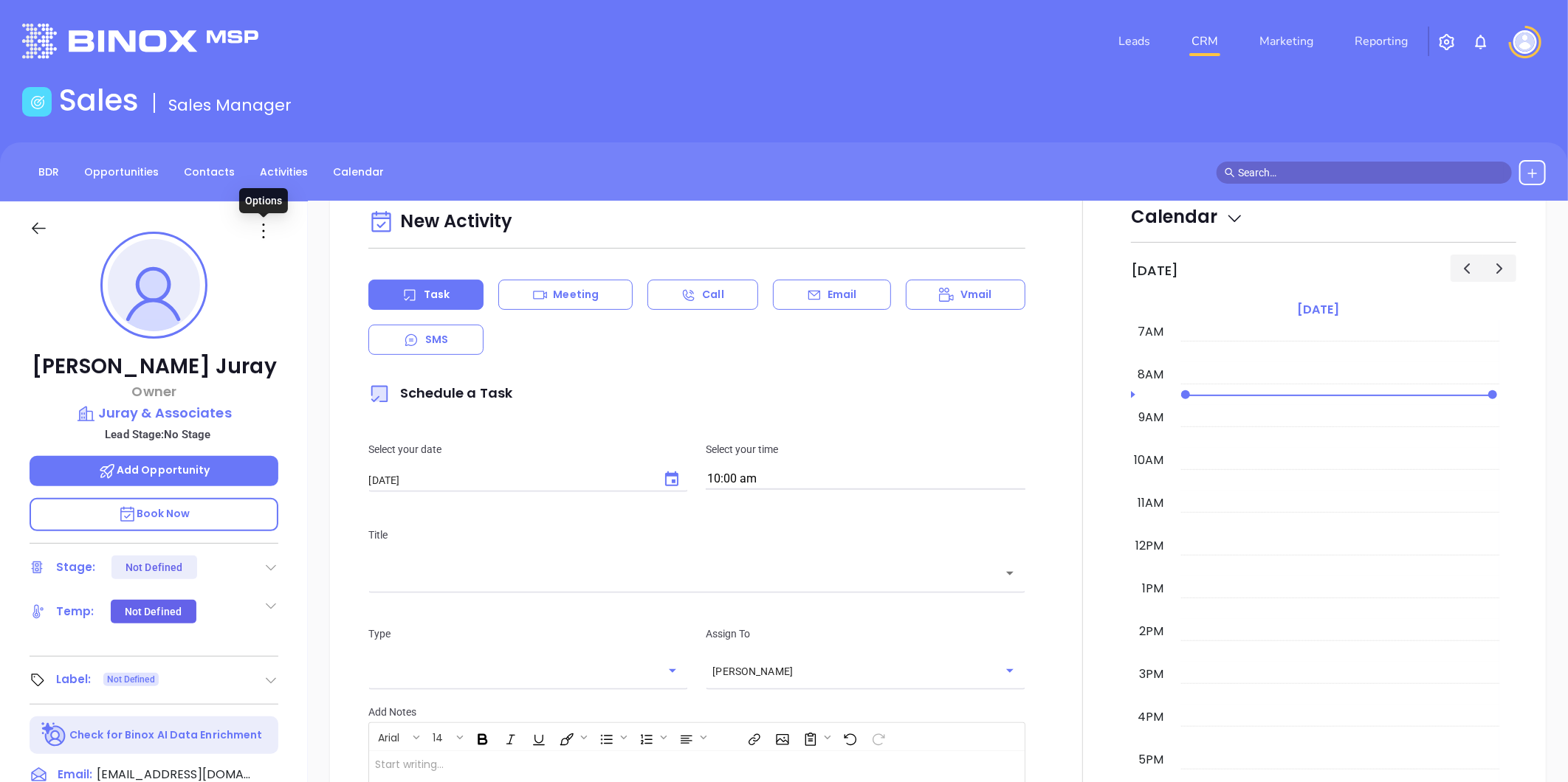
click at [263, 231] on icon at bounding box center [263, 230] width 23 height 23
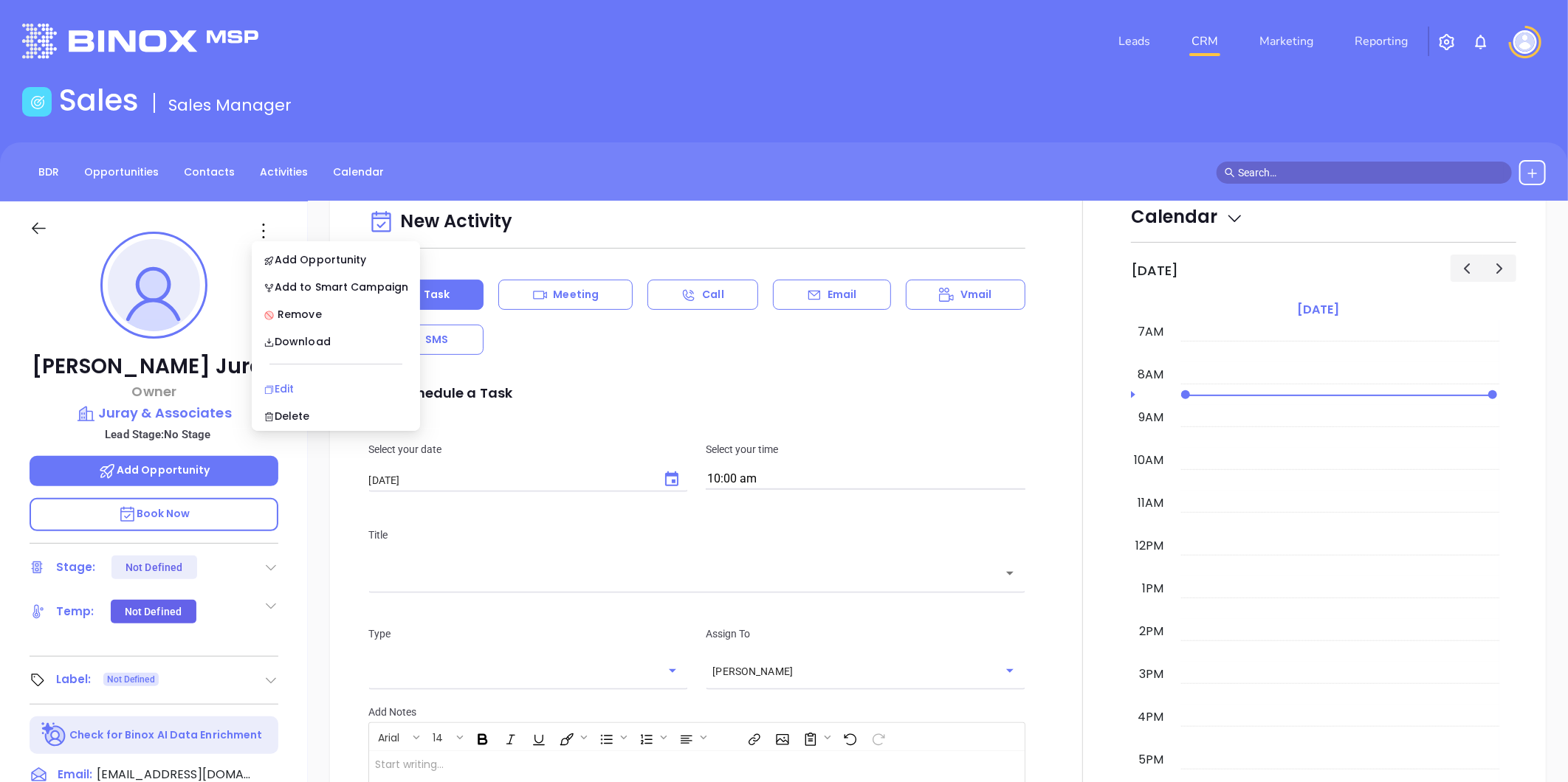
click at [287, 391] on div "Edit" at bounding box center [335, 388] width 145 height 16
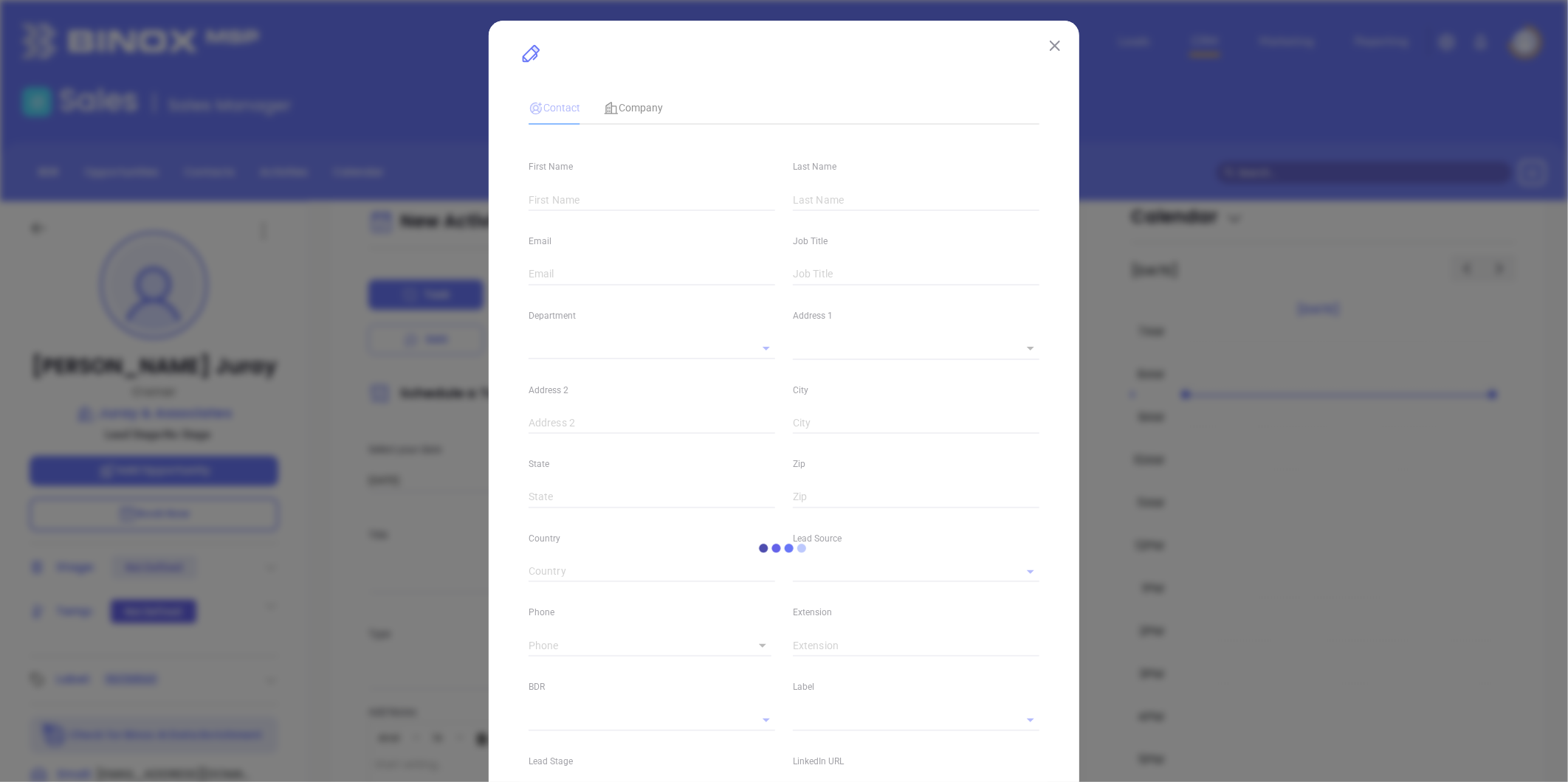
type input "Ron"
type input "Juray"
type input "rjuray@jurayins.com"
type input "Owner"
type input "1"
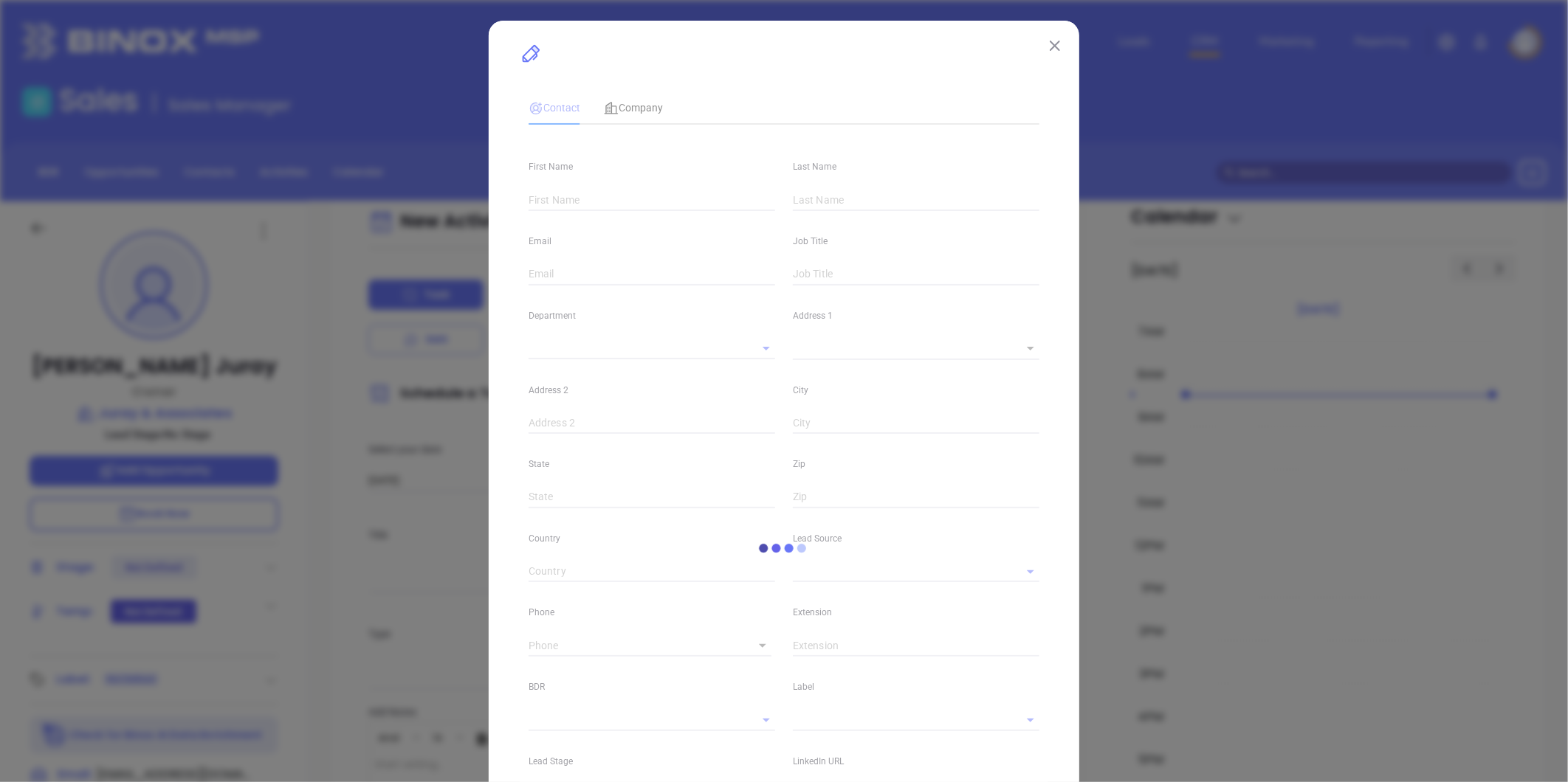
type input "linkedin.com/in/ron-juray-16b07016"
type input "Marketing"
type input "Website Reveal"
type input "undefined undefined"
type input "(856) 663-6400"
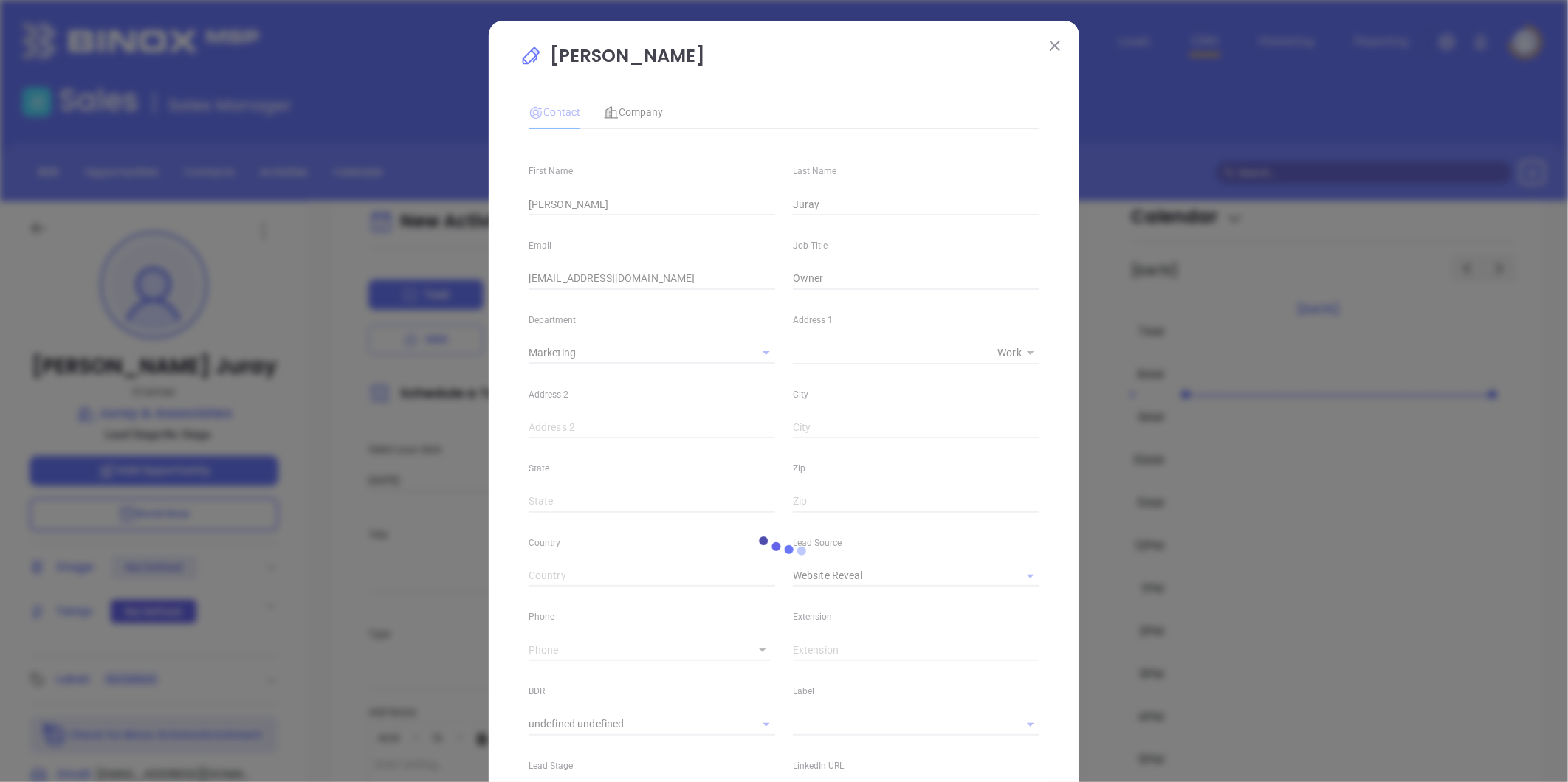
type input "1"
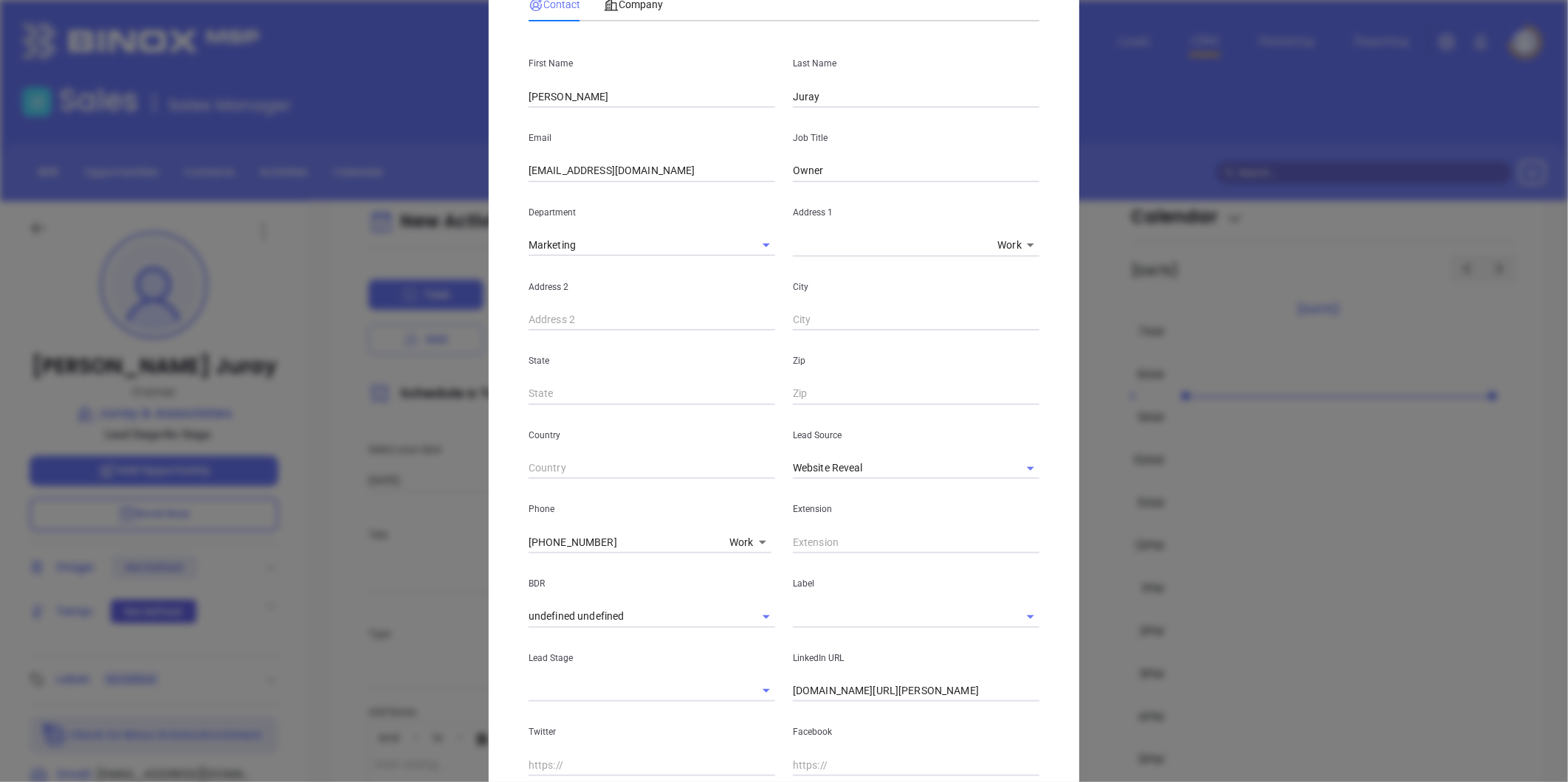
scroll to position [245, 0]
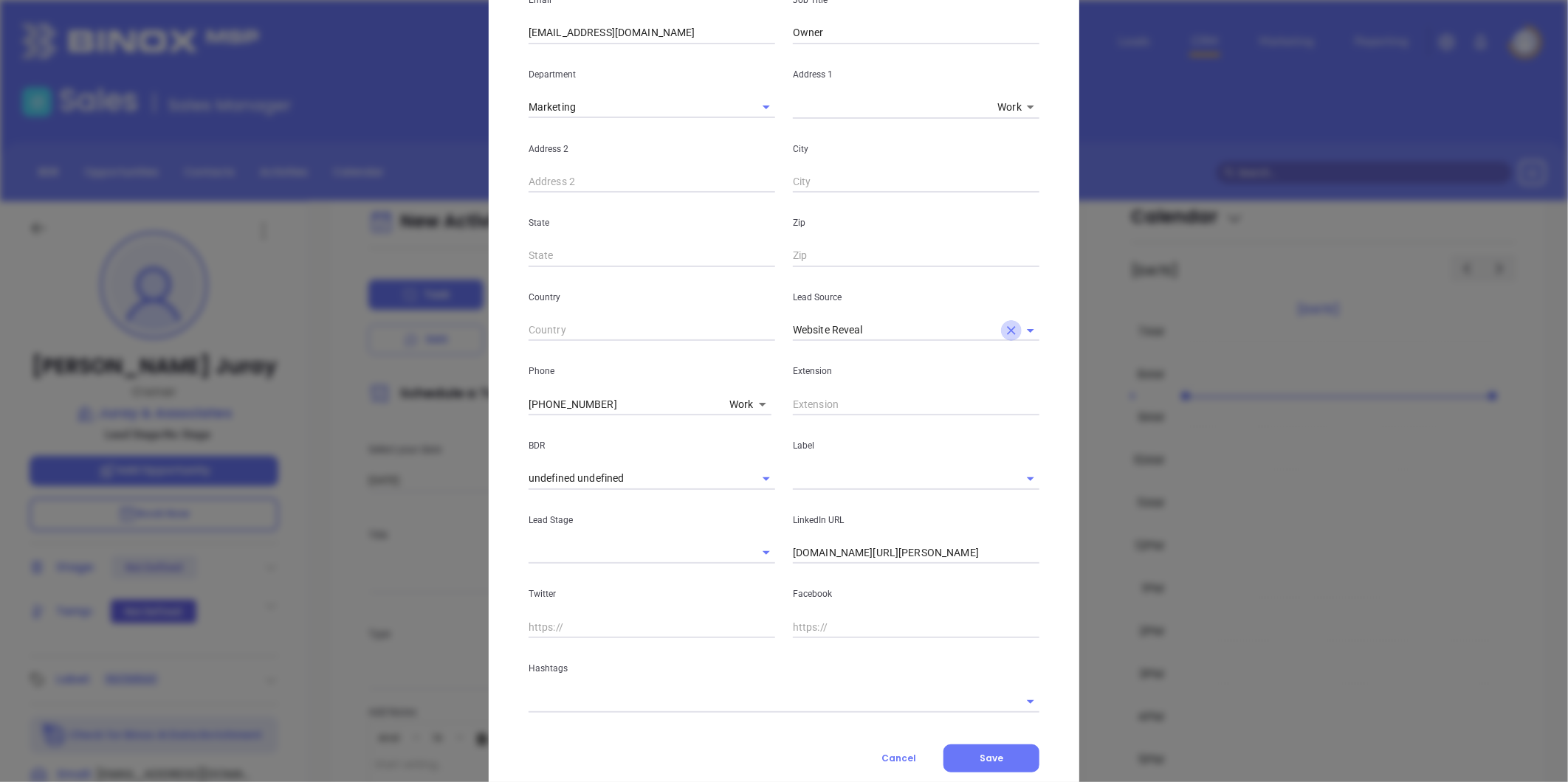
click at [1004, 328] on icon "Clear" at bounding box center [1012, 330] width 15 height 15
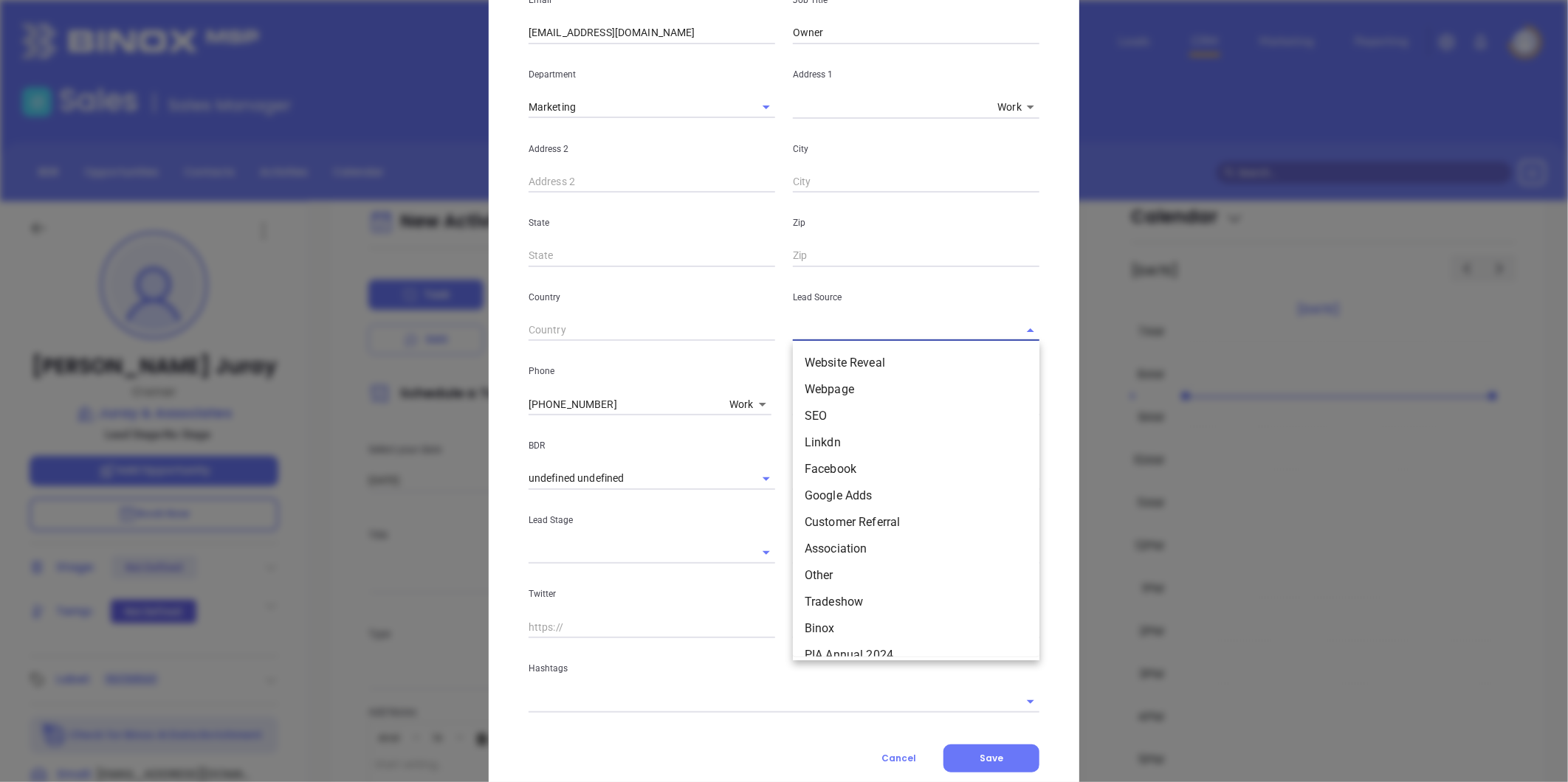
click at [927, 328] on input "text" at bounding box center [895, 329] width 205 height 21
click at [836, 631] on li "Binox" at bounding box center [916, 629] width 246 height 26
type input "Binox"
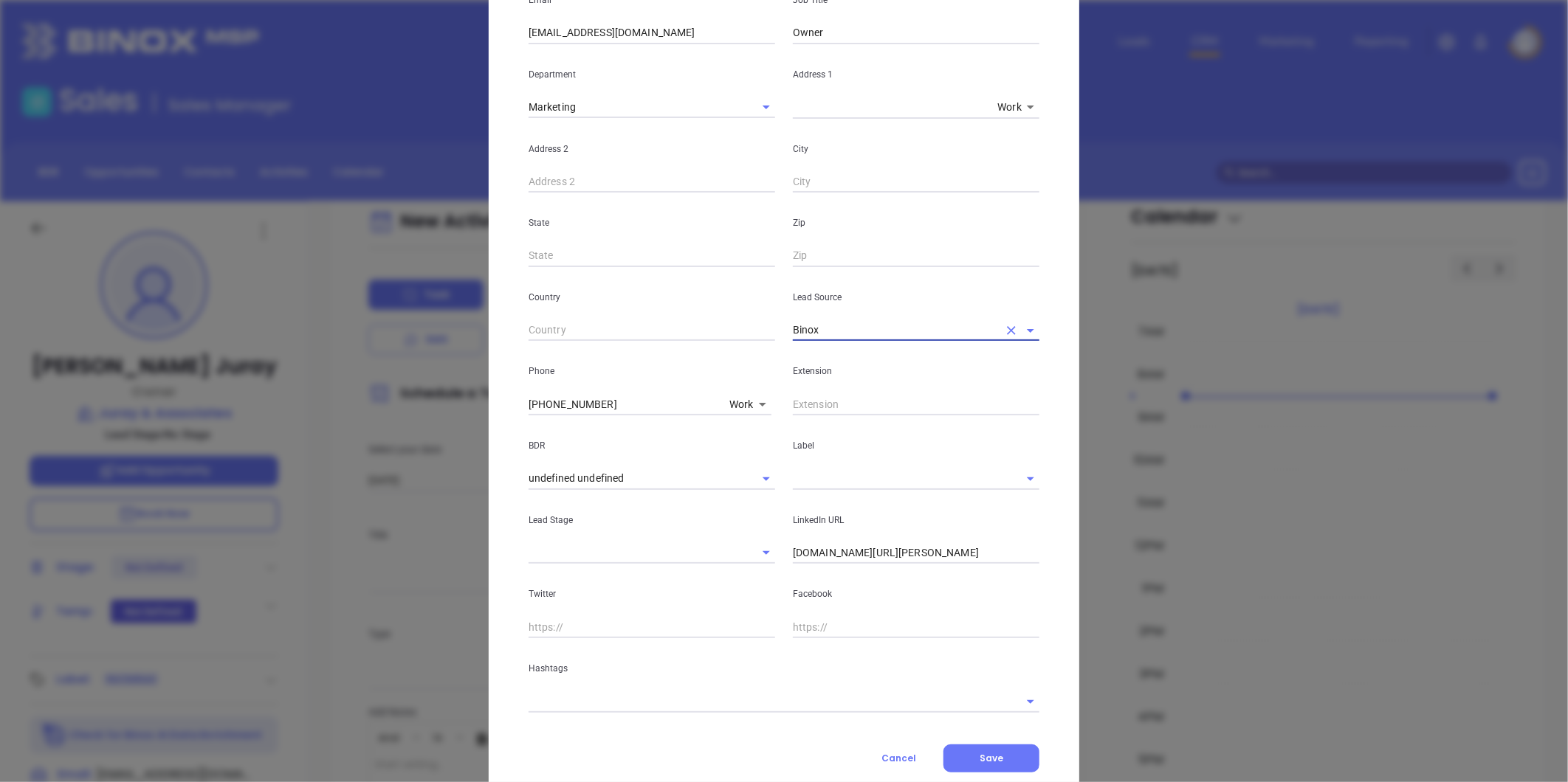
click at [817, 476] on input "text" at bounding box center [895, 478] width 205 height 21
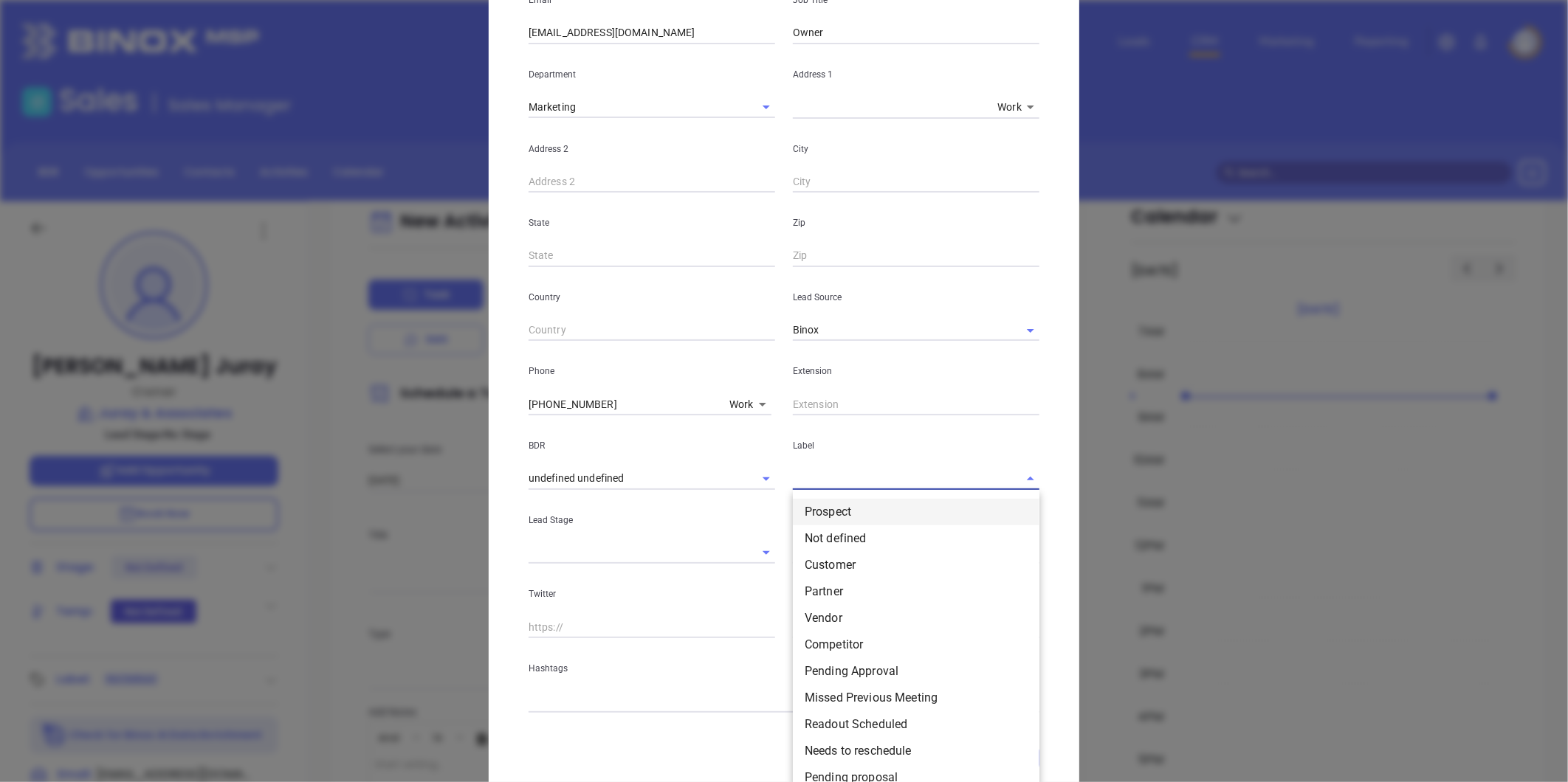
click at [828, 513] on li "Prospect" at bounding box center [916, 512] width 246 height 26
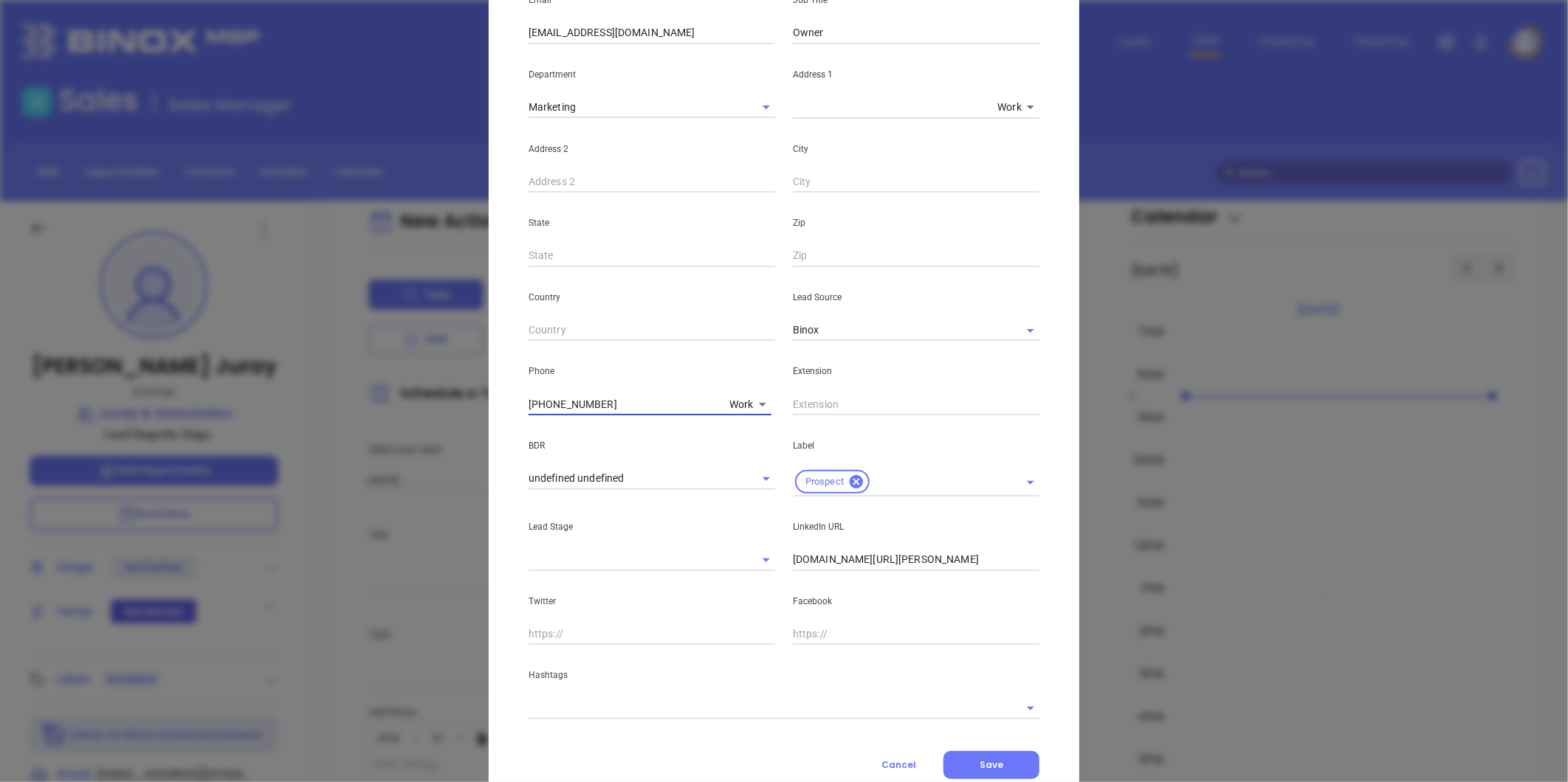
drag, startPoint x: 602, startPoint y: 410, endPoint x: 478, endPoint y: 404, distance: 124.1
click at [478, 404] on div "Ron Juray Contact Company First Name Ron Last Name Juray Email rjuray@jurayins.…" at bounding box center [784, 391] width 1568 height 782
type input "( ) -"
click at [735, 402] on body "Leads CRM Marketing Reporting Financial Leads Leads Sales Sales Manager BDR Opp…" at bounding box center [784, 391] width 1568 height 782
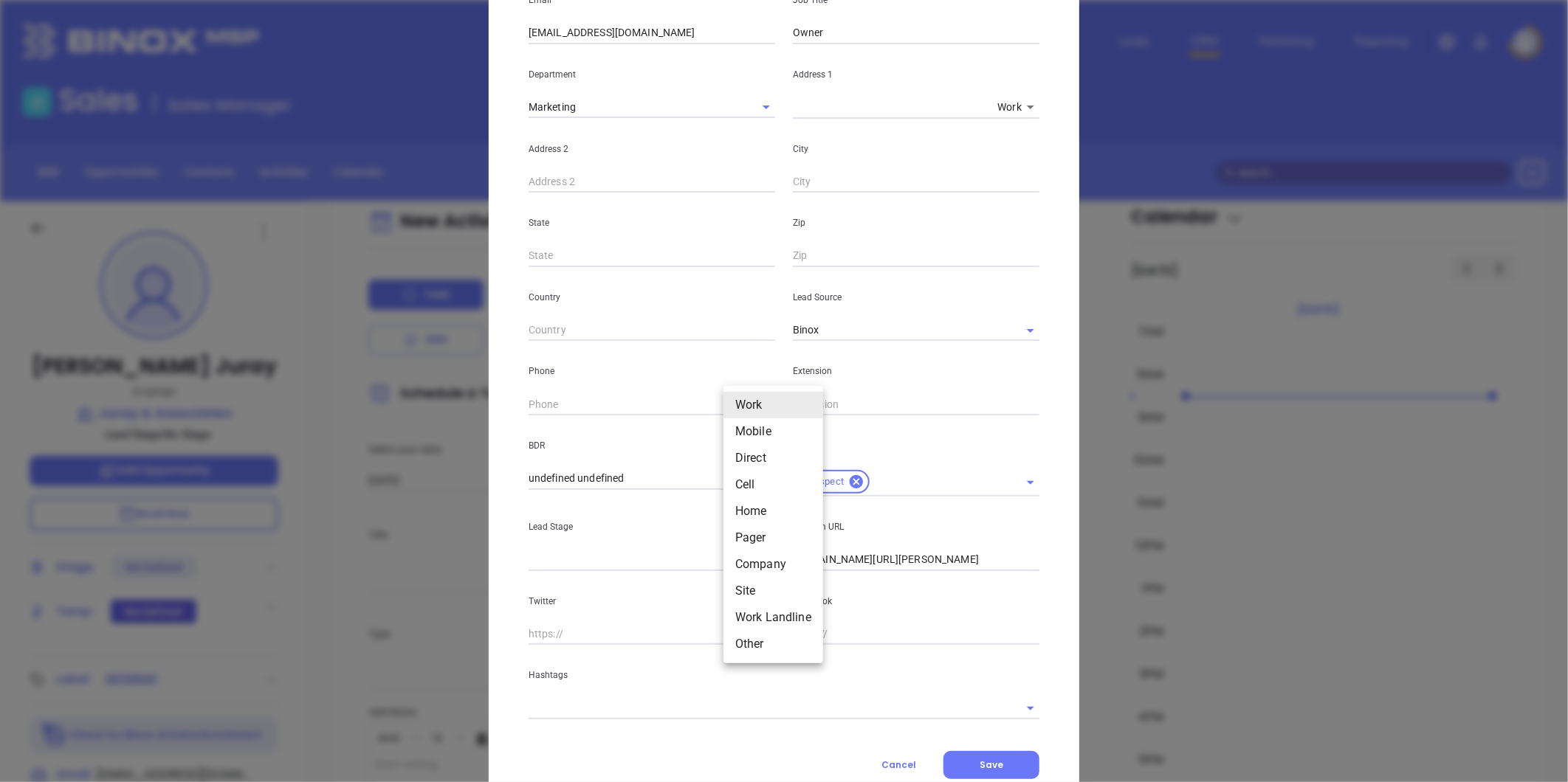
drag, startPoint x: 749, startPoint y: 589, endPoint x: 721, endPoint y: 562, distance: 38.9
click at [749, 588] on li "Site" at bounding box center [773, 591] width 100 height 26
type input "11"
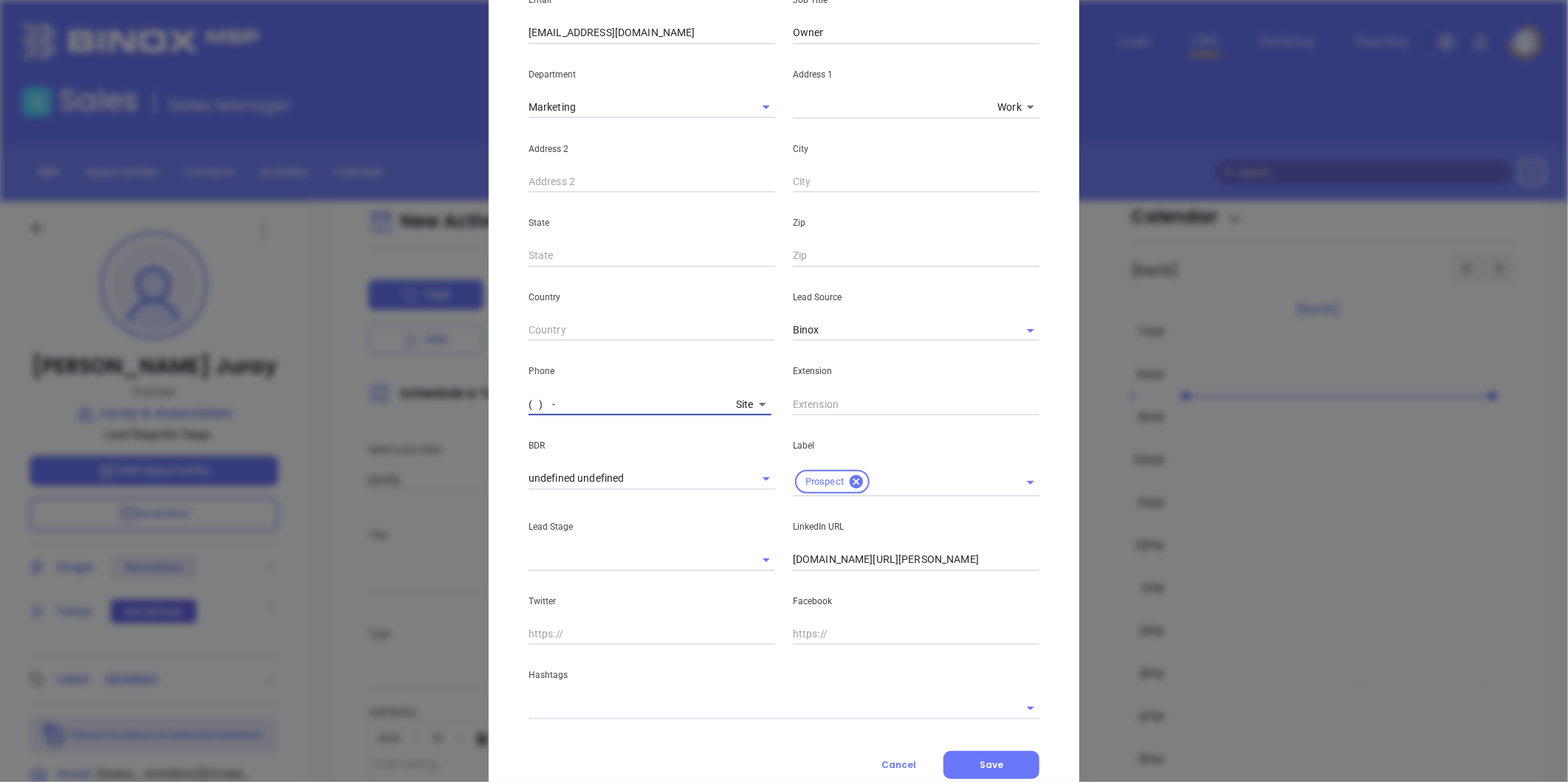
click at [595, 408] on input "( ) -" at bounding box center [629, 405] width 202 height 22
paste input "856) 663-6400"
type input "(856) 663-6400"
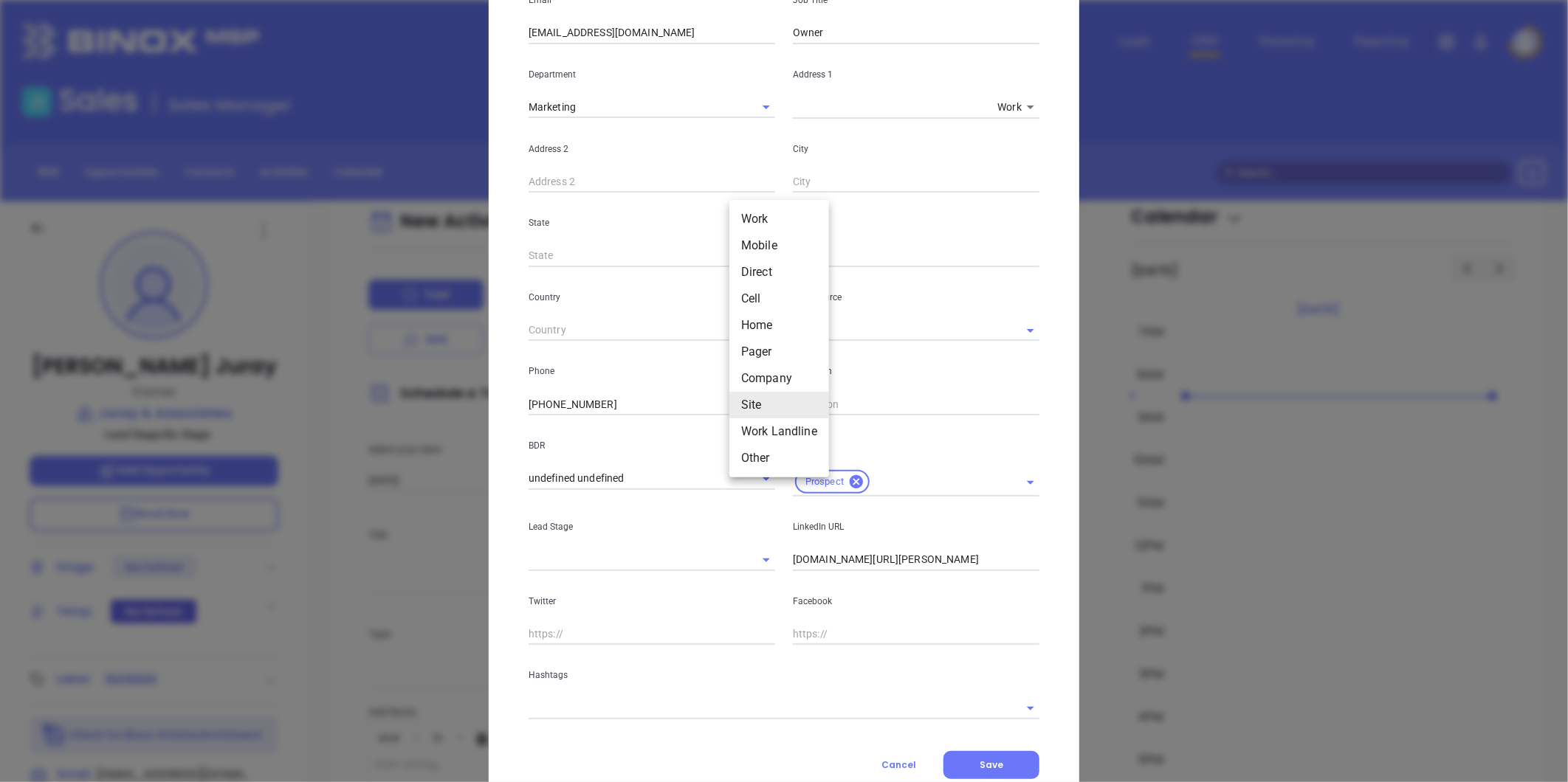
click at [739, 404] on body "Leads CRM Marketing Reporting Financial Leads Leads Sales Sales Manager BDR Opp…" at bounding box center [784, 391] width 1568 height 782
click at [756, 298] on li "Cell" at bounding box center [778, 299] width 100 height 26
type input "4"
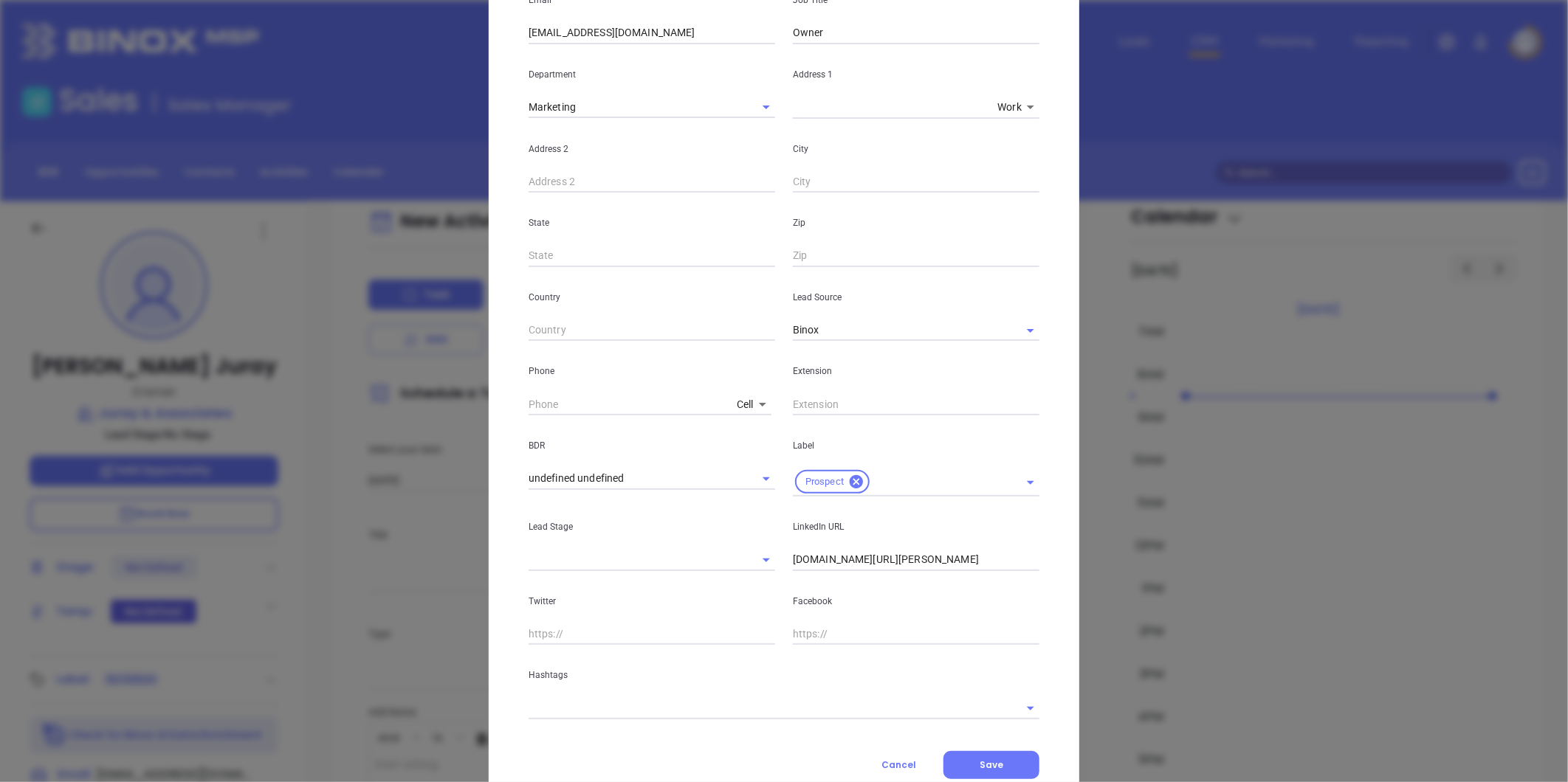
type input "( ) -"
click at [602, 403] on input "( ) -" at bounding box center [629, 405] width 203 height 22
click at [735, 402] on body "Leads CRM Marketing Reporting Financial Leads Leads Sales Sales Manager BDR Opp…" at bounding box center [784, 391] width 1568 height 782
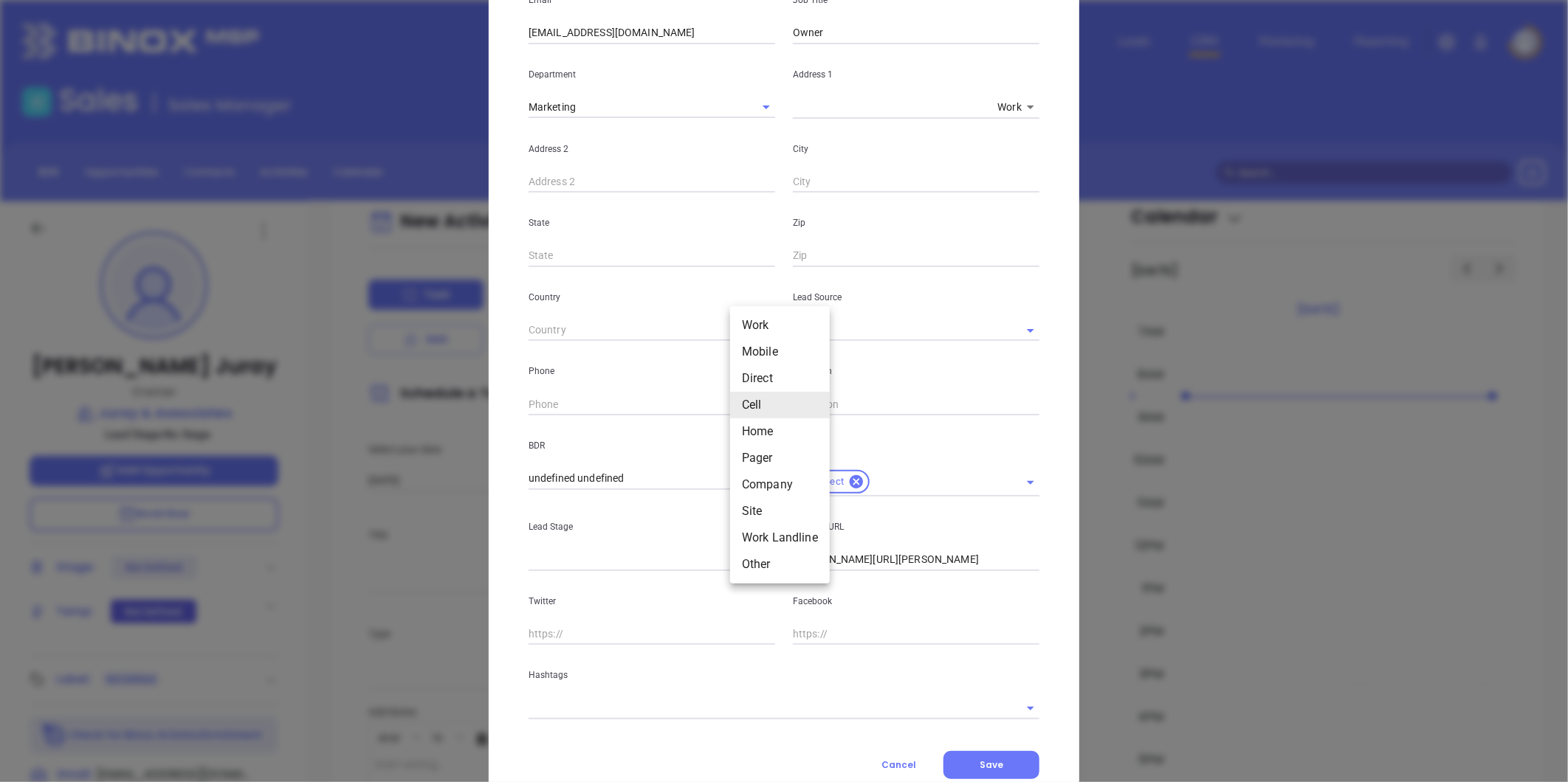
click at [741, 352] on li "Mobile" at bounding box center [779, 352] width 100 height 26
type input "(609) 663-6400"
type input "2"
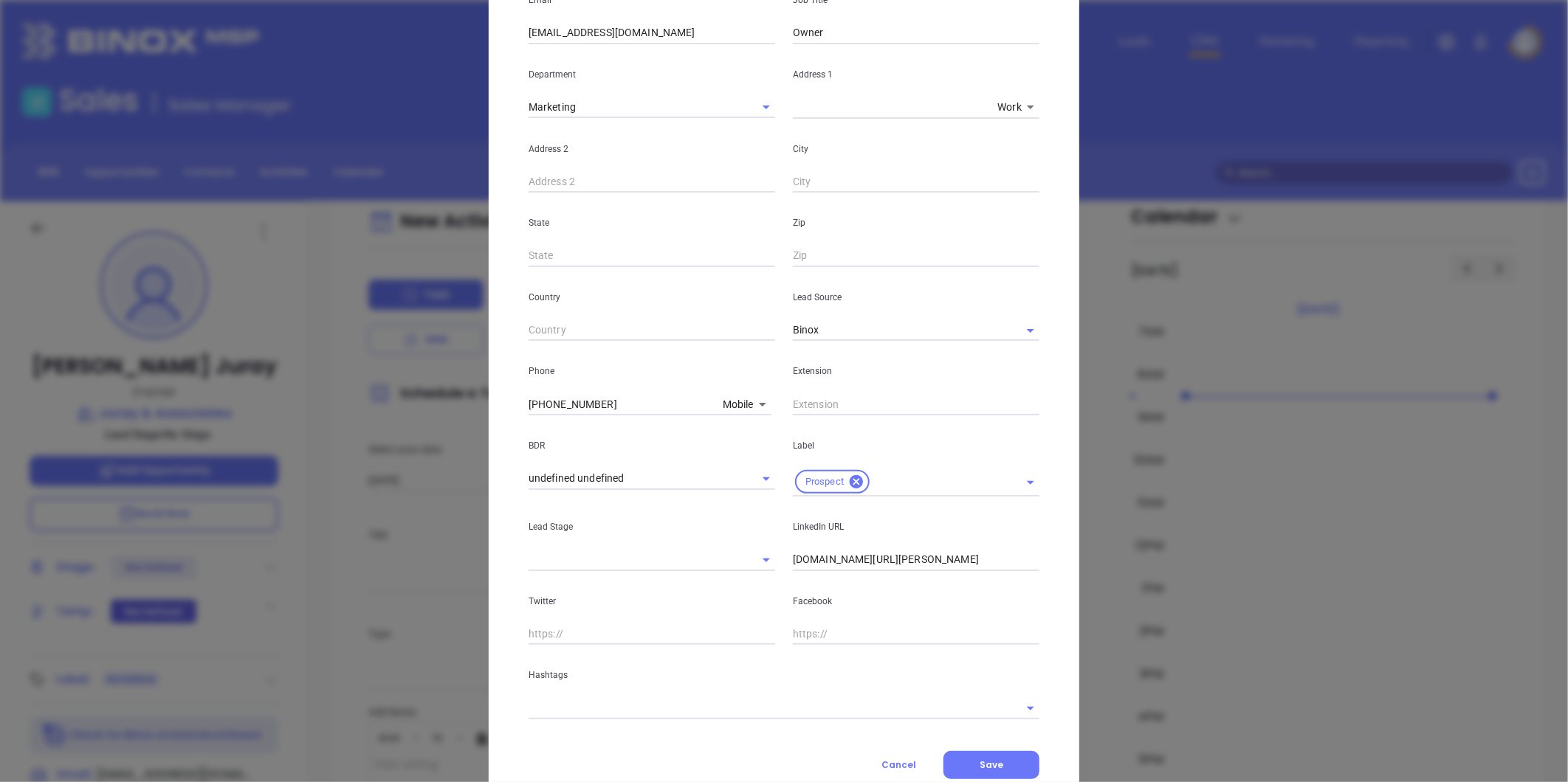
drag, startPoint x: 622, startPoint y: 403, endPoint x: 379, endPoint y: 386, distance: 243.6
click at [379, 386] on div "Ron Juray Contact Company First Name Ron Last Name Juray Email rjuray@jurayins.…" at bounding box center [784, 391] width 1568 height 782
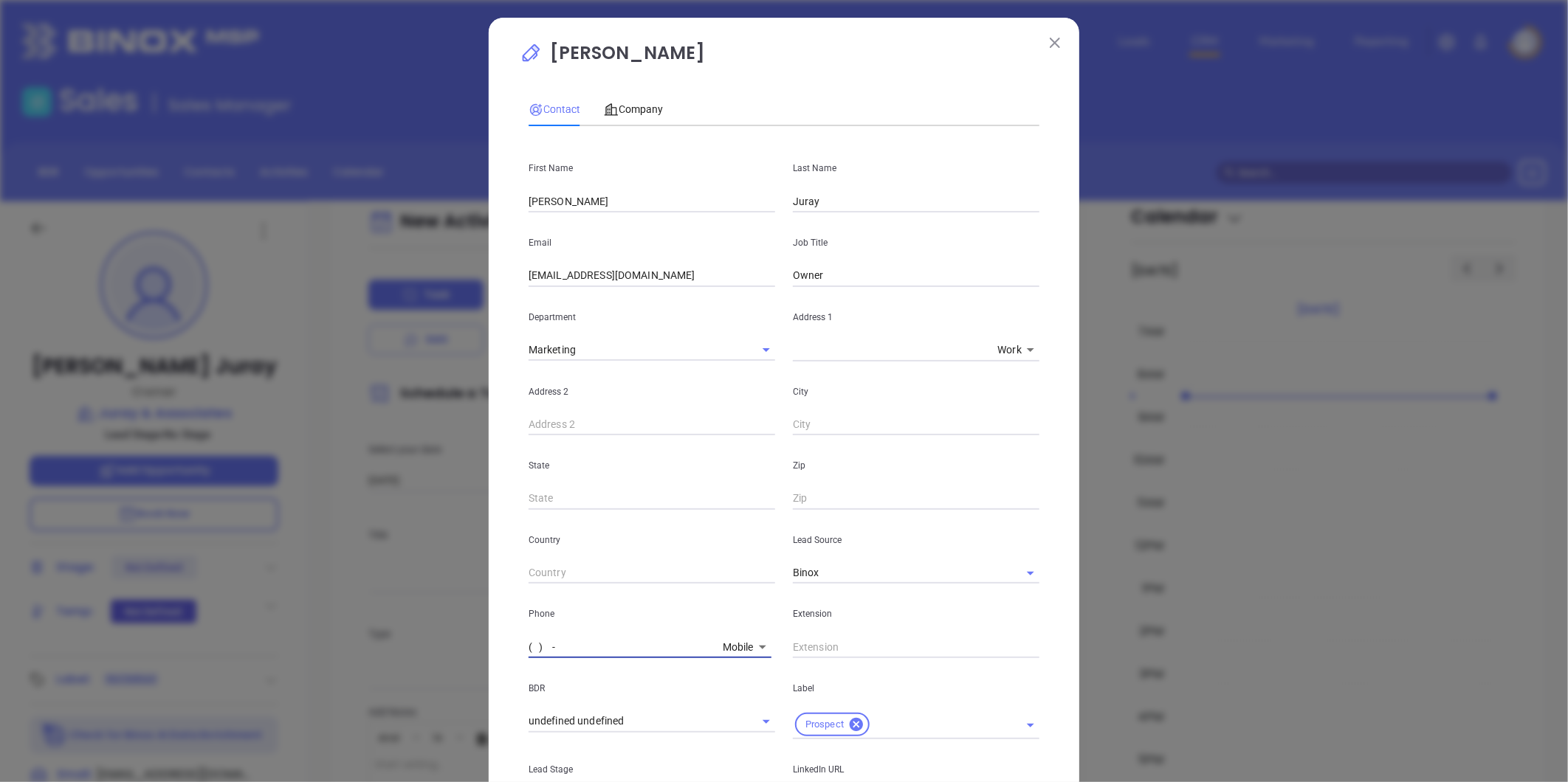
scroll to position [0, 0]
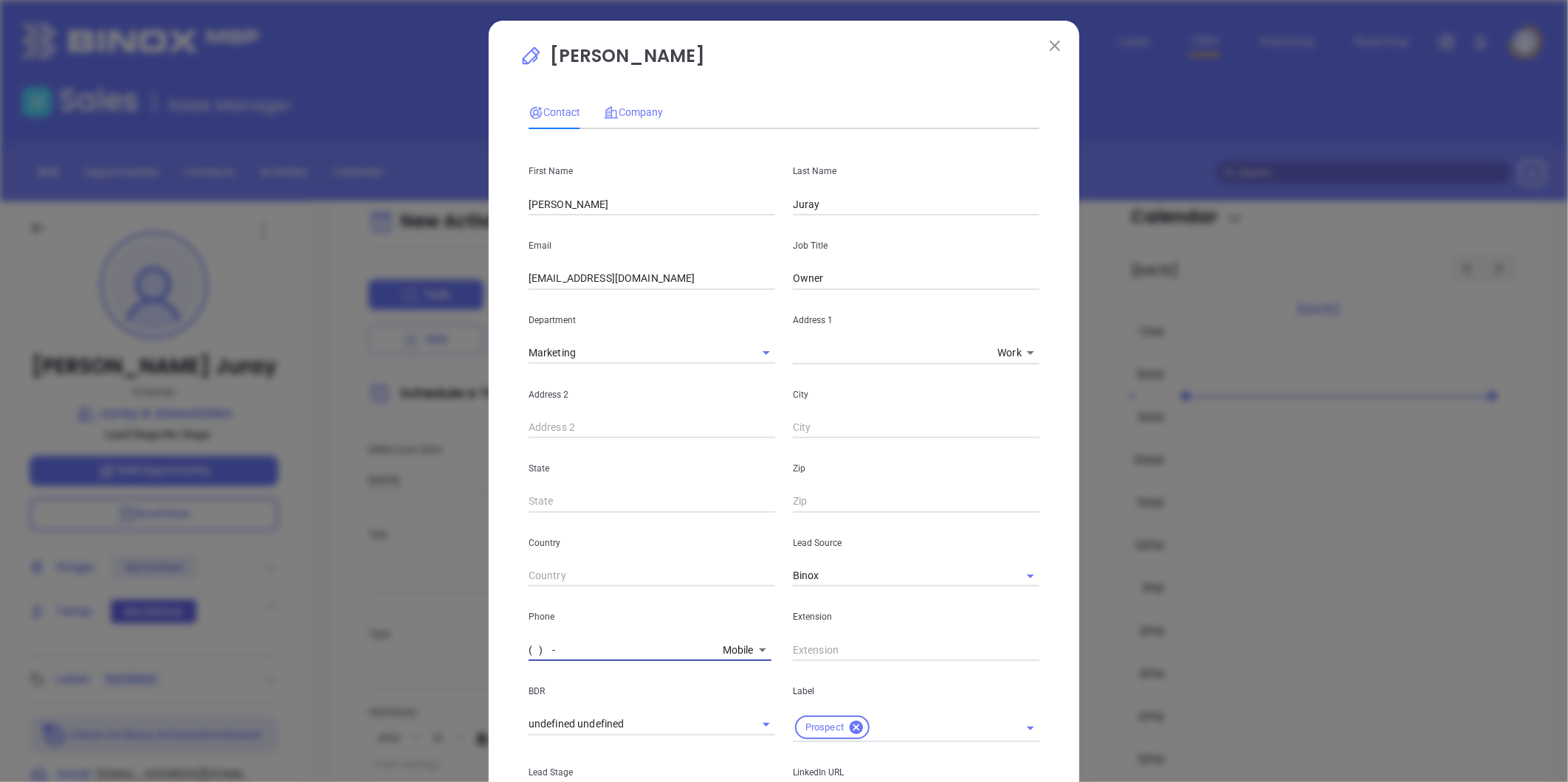
type input "( ) -"
click at [631, 108] on span "Company" at bounding box center [633, 112] width 59 height 12
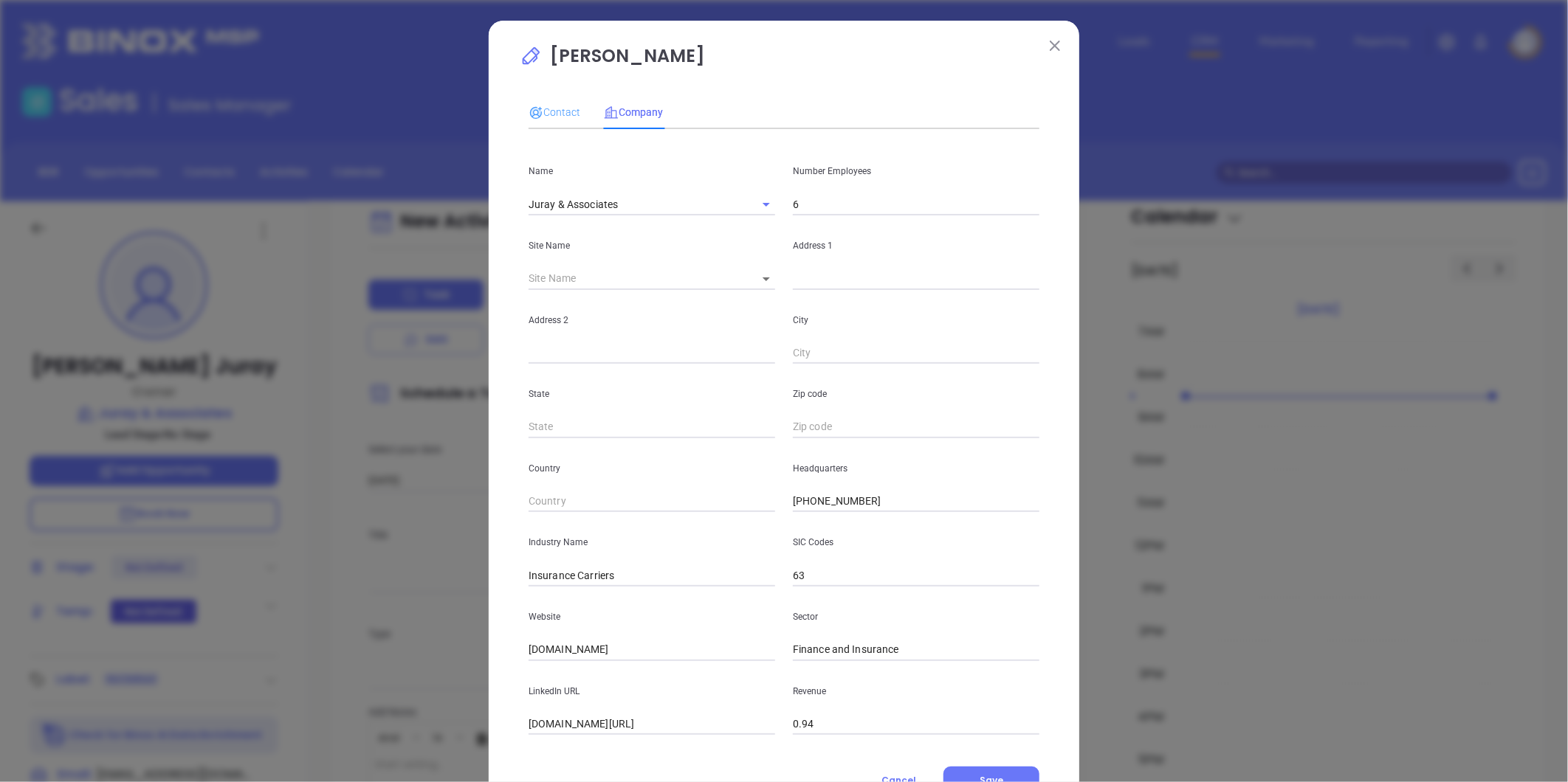
click at [550, 99] on div "Contact" at bounding box center [553, 112] width 51 height 34
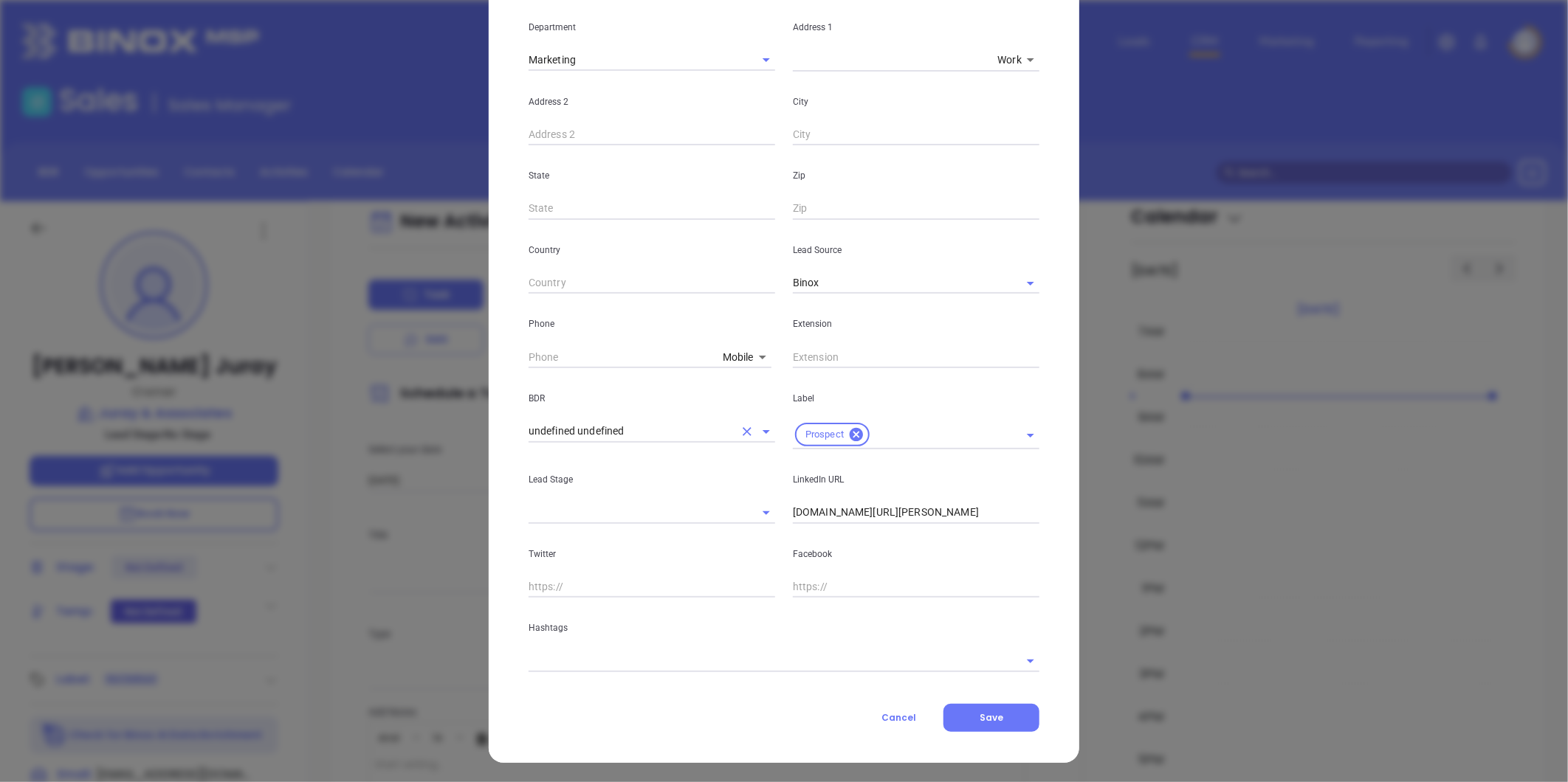
scroll to position [294, 0]
click at [834, 513] on input "linkedin.com/in/ron-juray-16b07016" at bounding box center [916, 512] width 246 height 22
paste input "linkedin.com/in/ron-juray-16b07016"
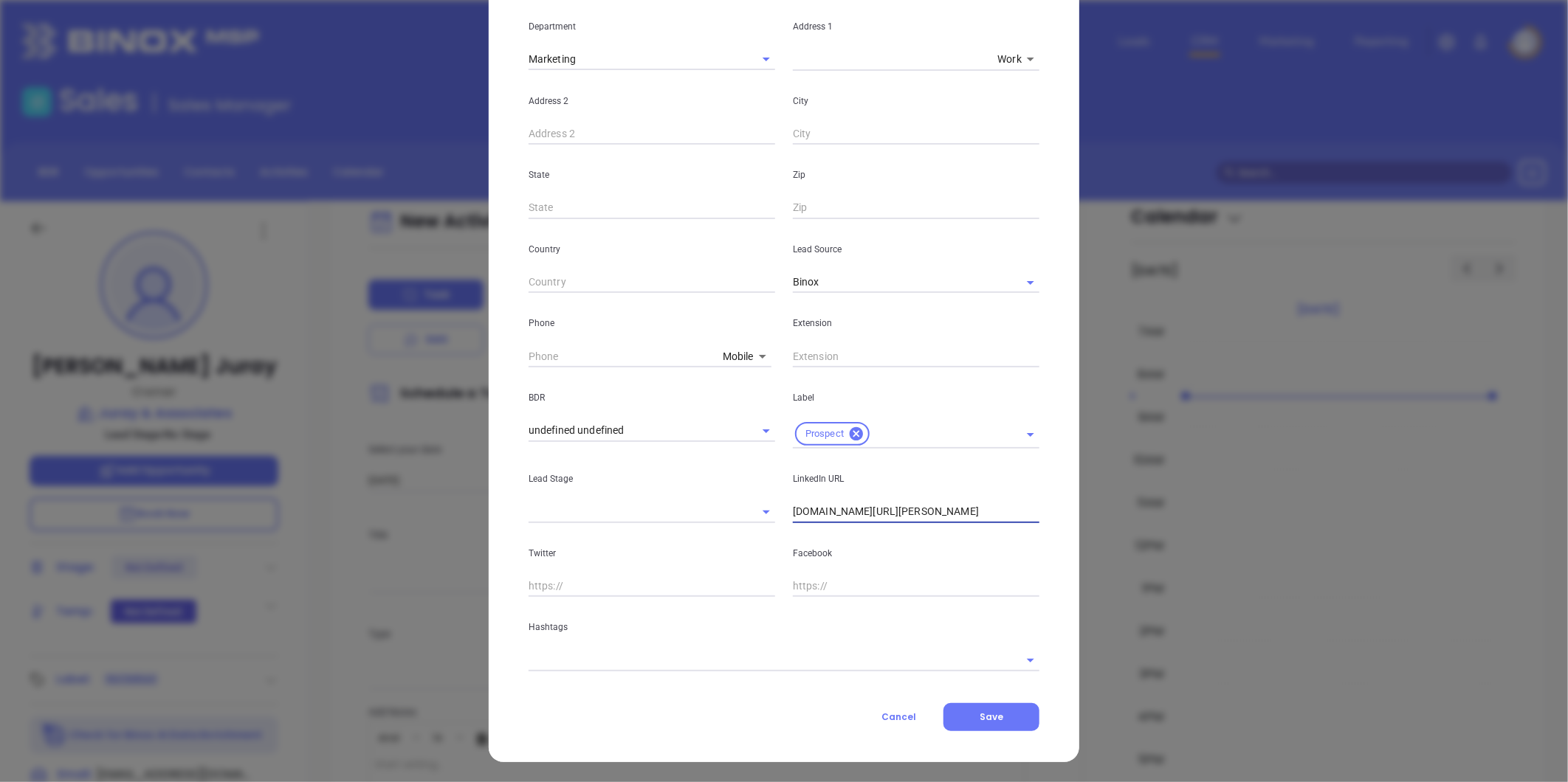
type input "www.linkedin.com/in/ron-juray-16b07016"
click at [676, 658] on input "text" at bounding box center [763, 660] width 469 height 21
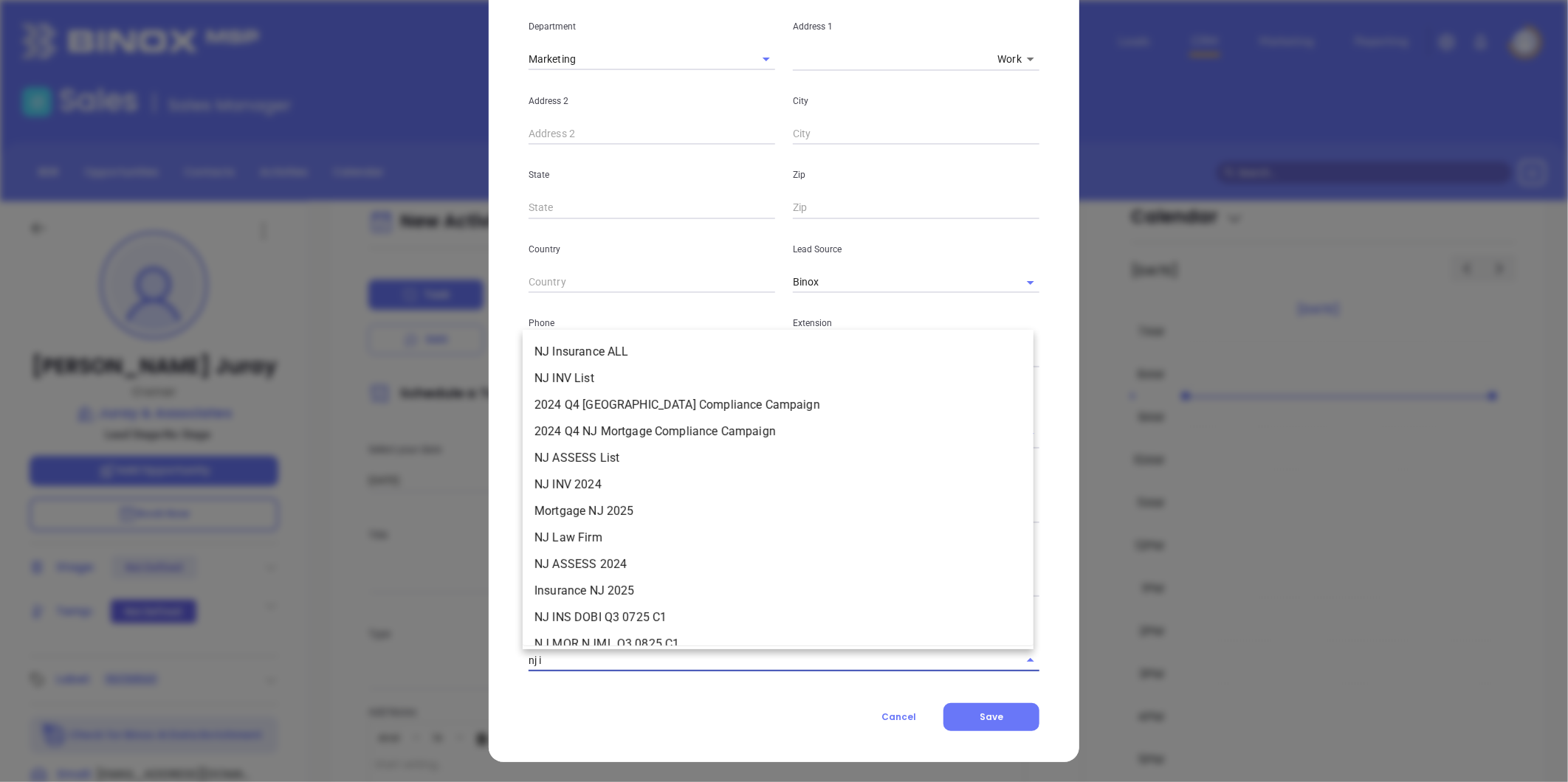
type input "nj in"
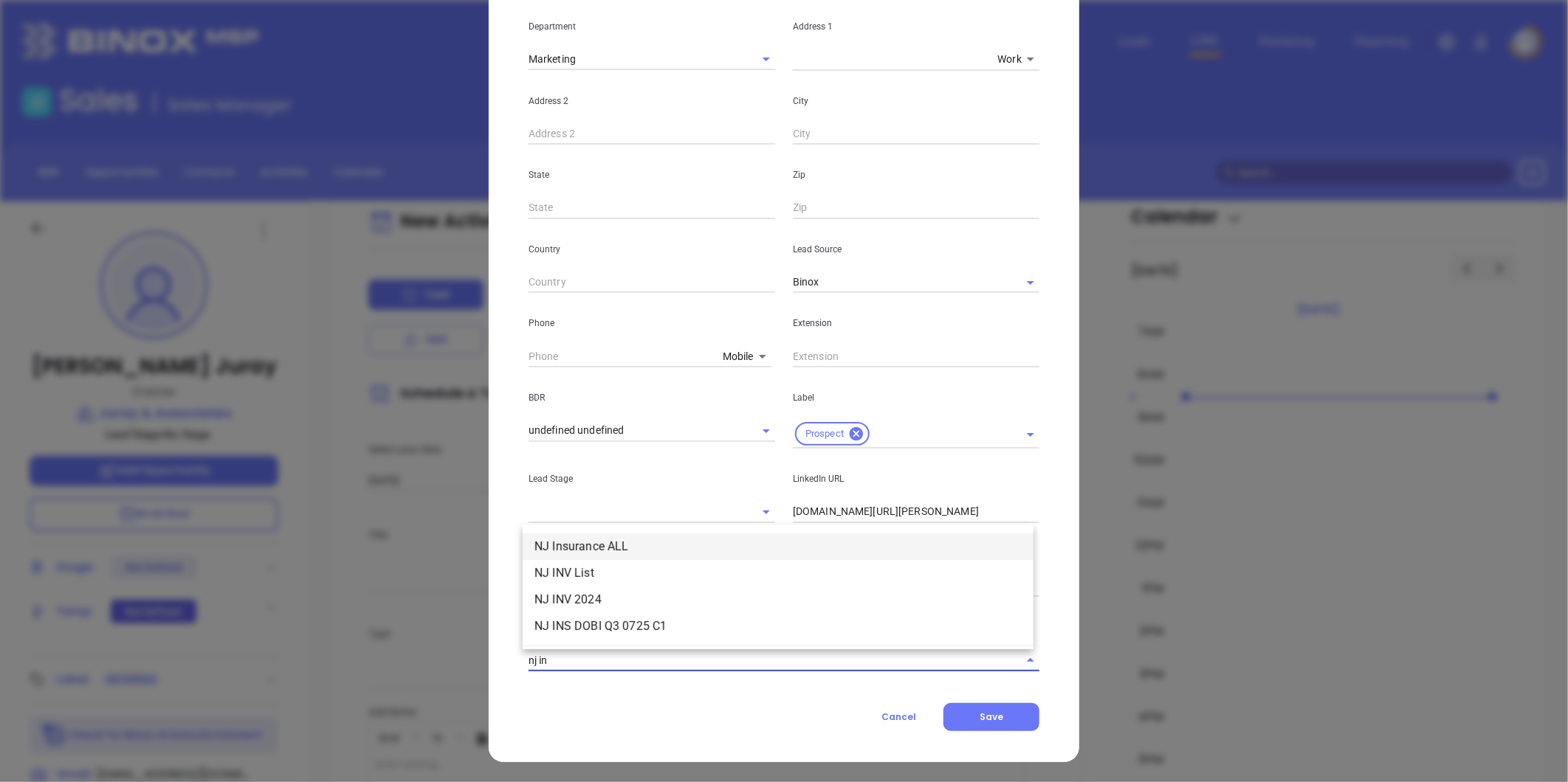
click at [624, 548] on li "NJ Insurance ALL" at bounding box center [777, 547] width 511 height 26
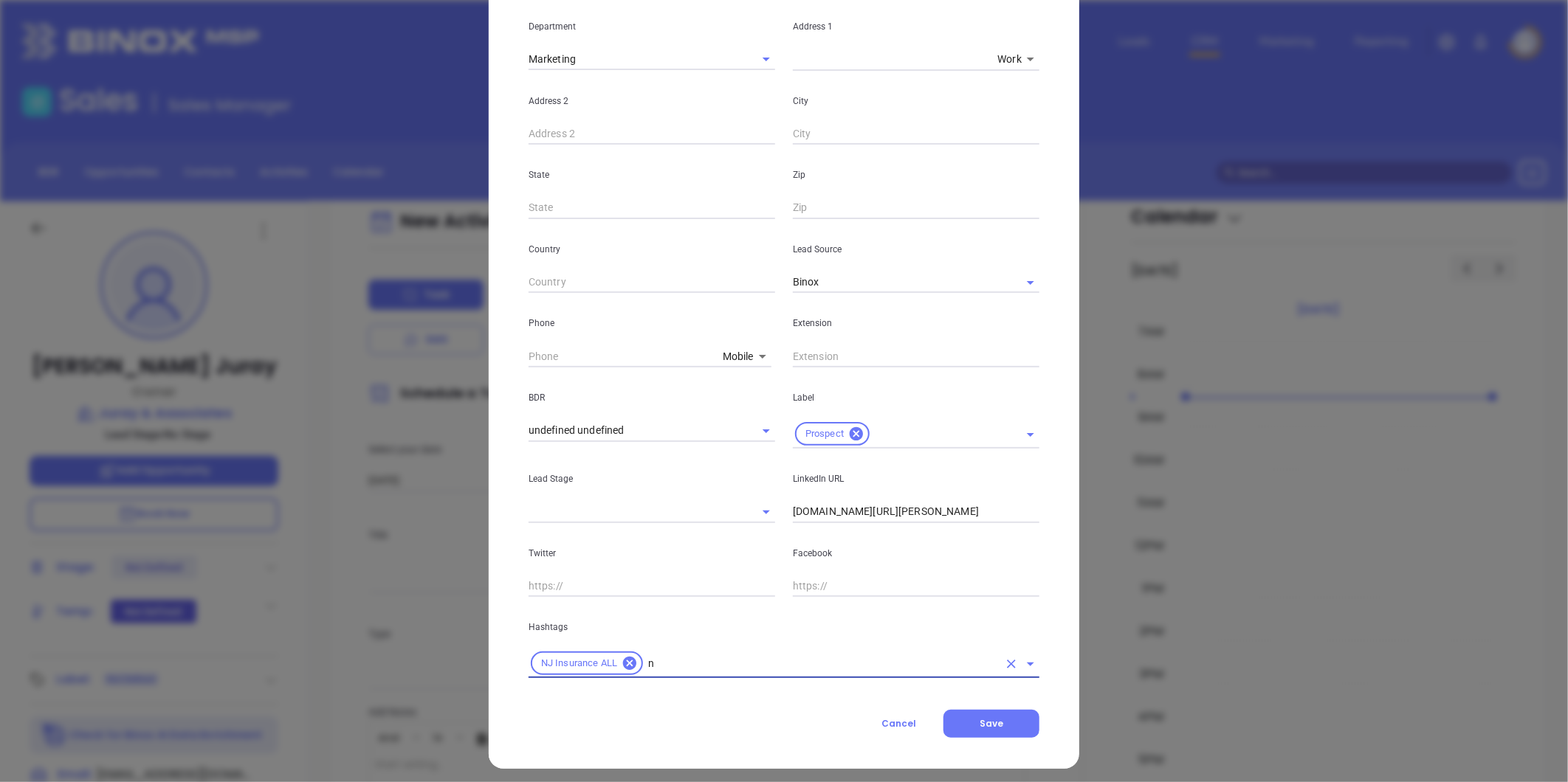
type input "nj"
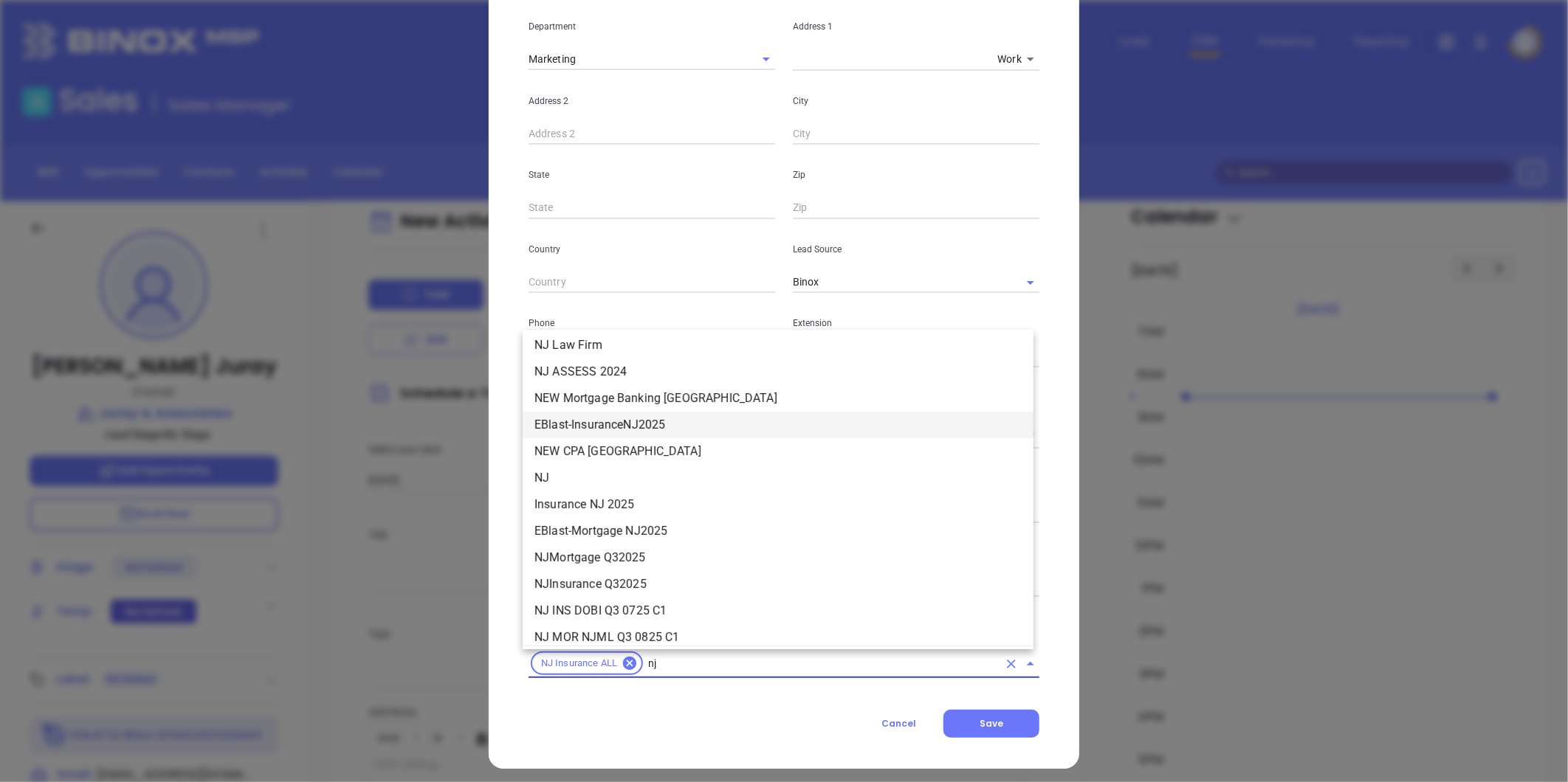
scroll to position [362, 0]
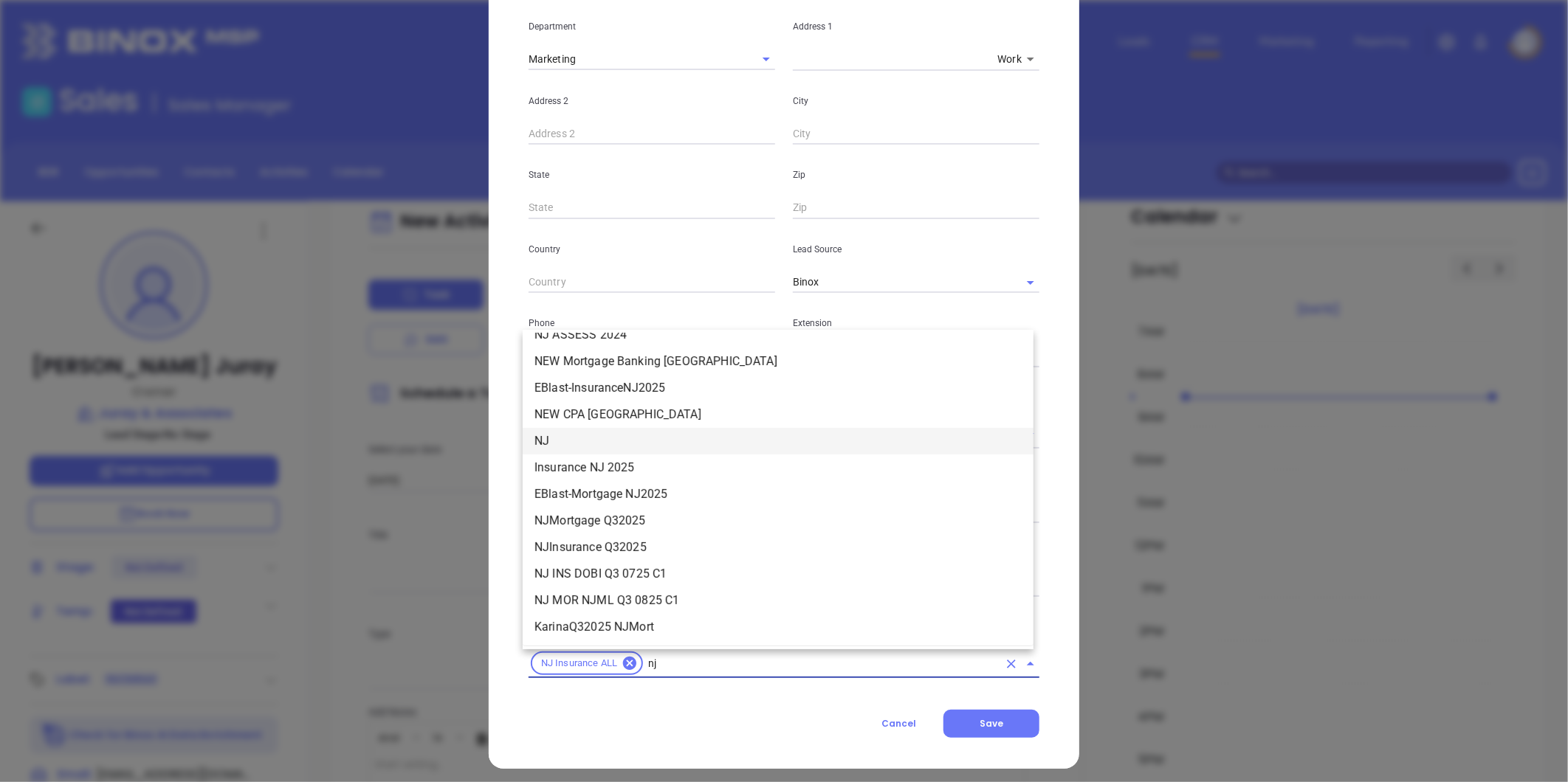
click at [572, 440] on li "NJ" at bounding box center [777, 441] width 511 height 26
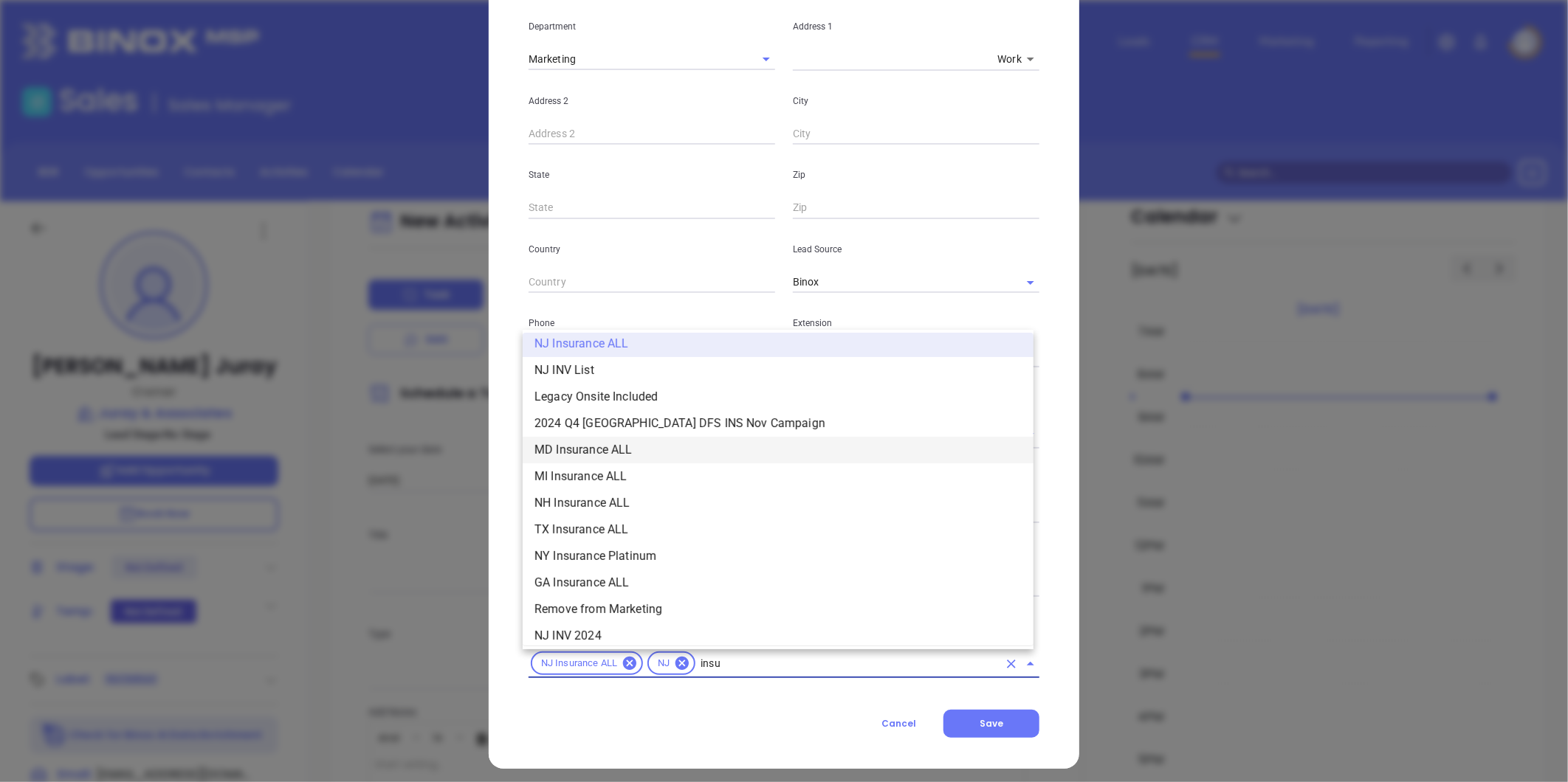
scroll to position [433, 0]
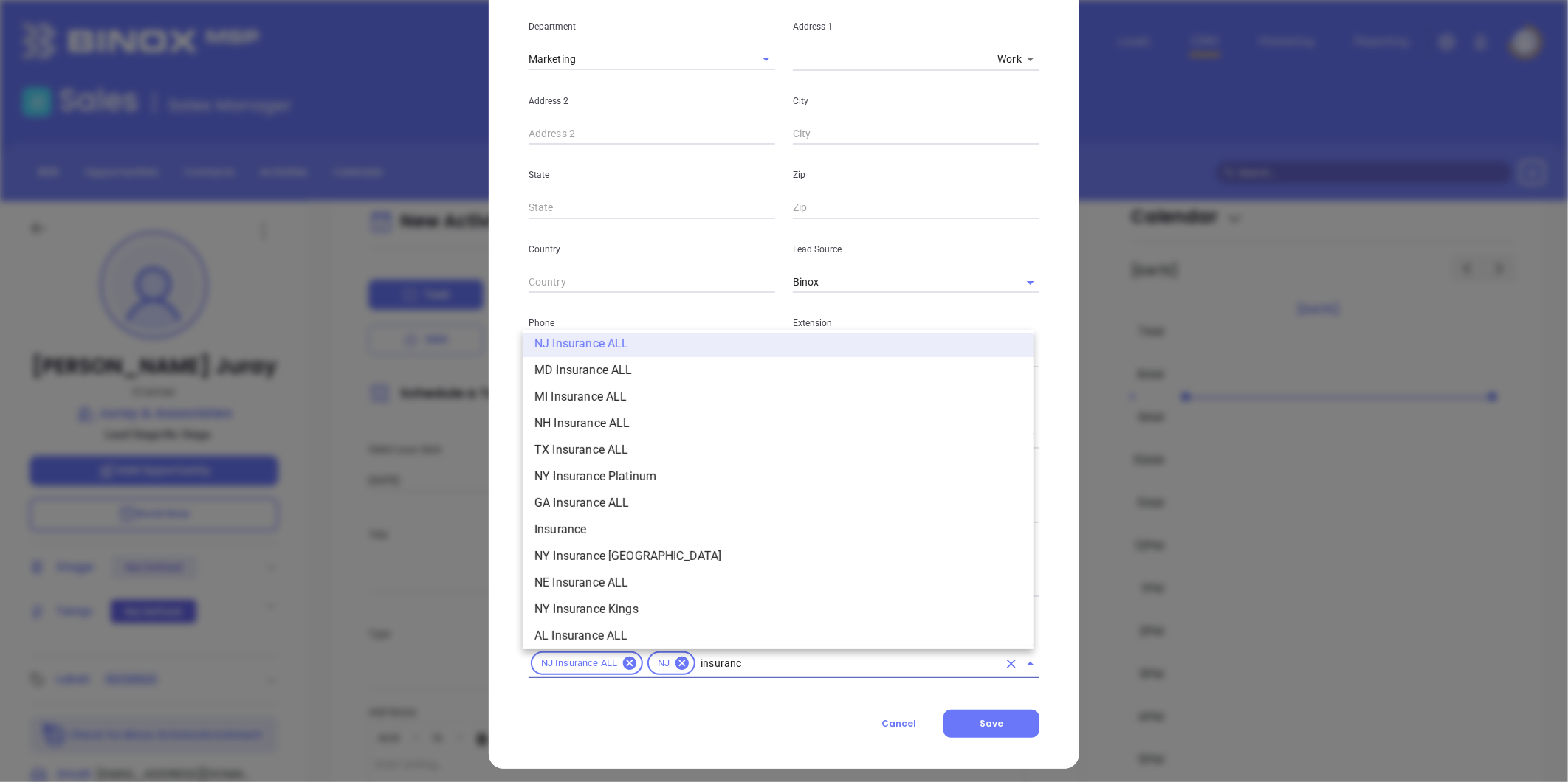
type input "insurance"
click at [613, 522] on li "Insurance" at bounding box center [777, 530] width 511 height 26
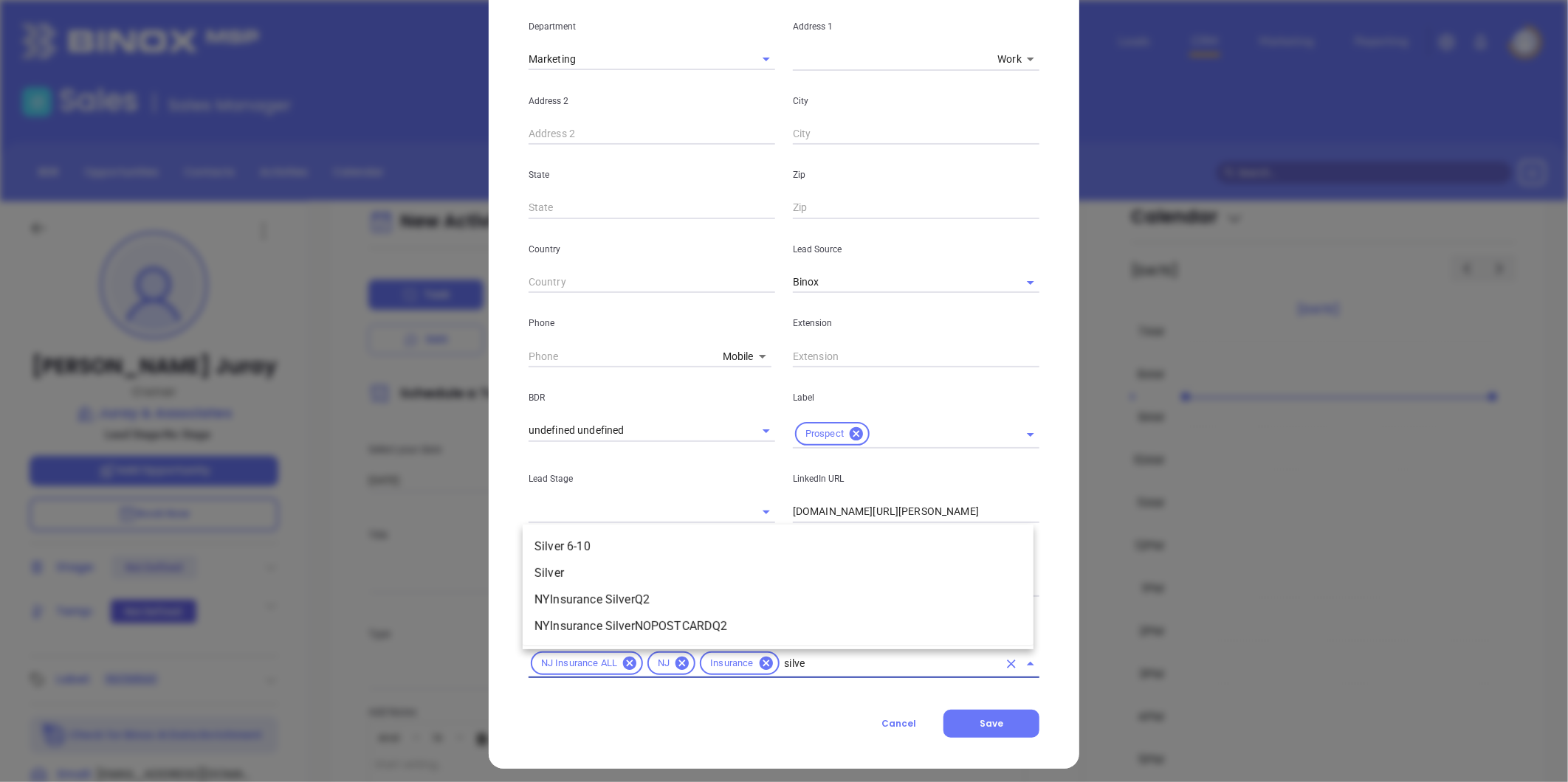
type input "silver"
click at [591, 552] on li "Silver 6-10" at bounding box center [777, 547] width 511 height 26
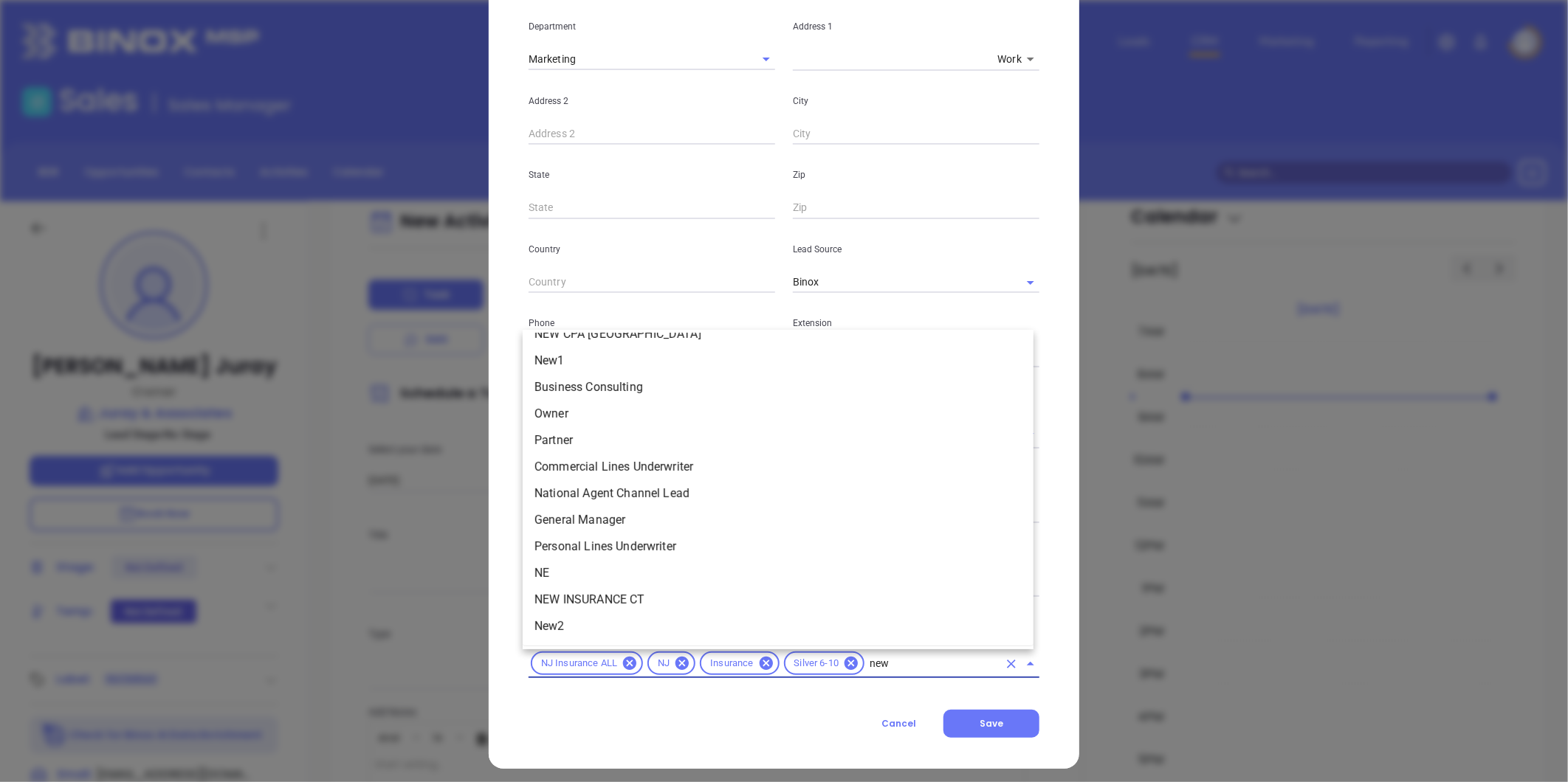
scroll to position [0, 0]
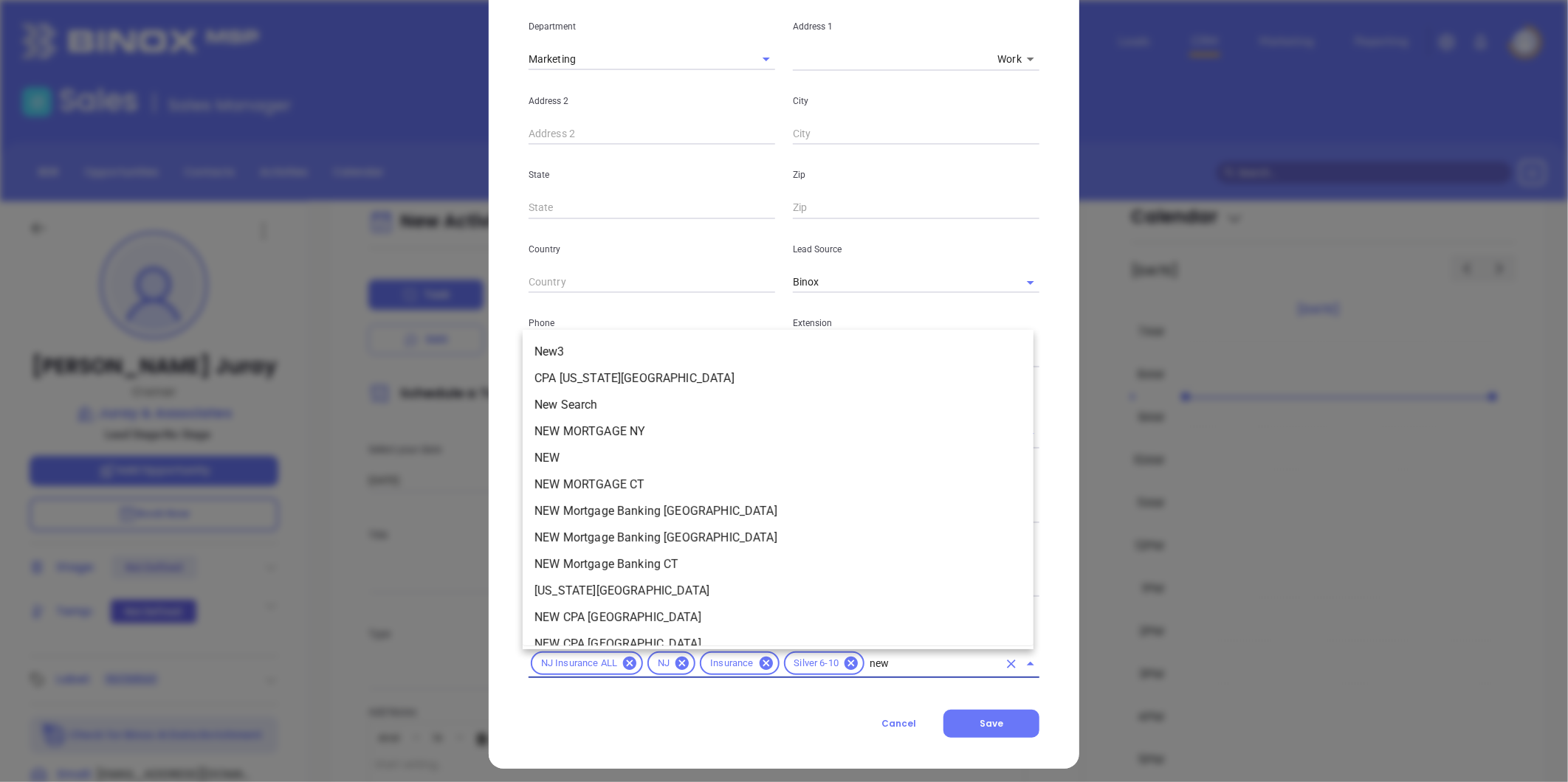
type input "new1"
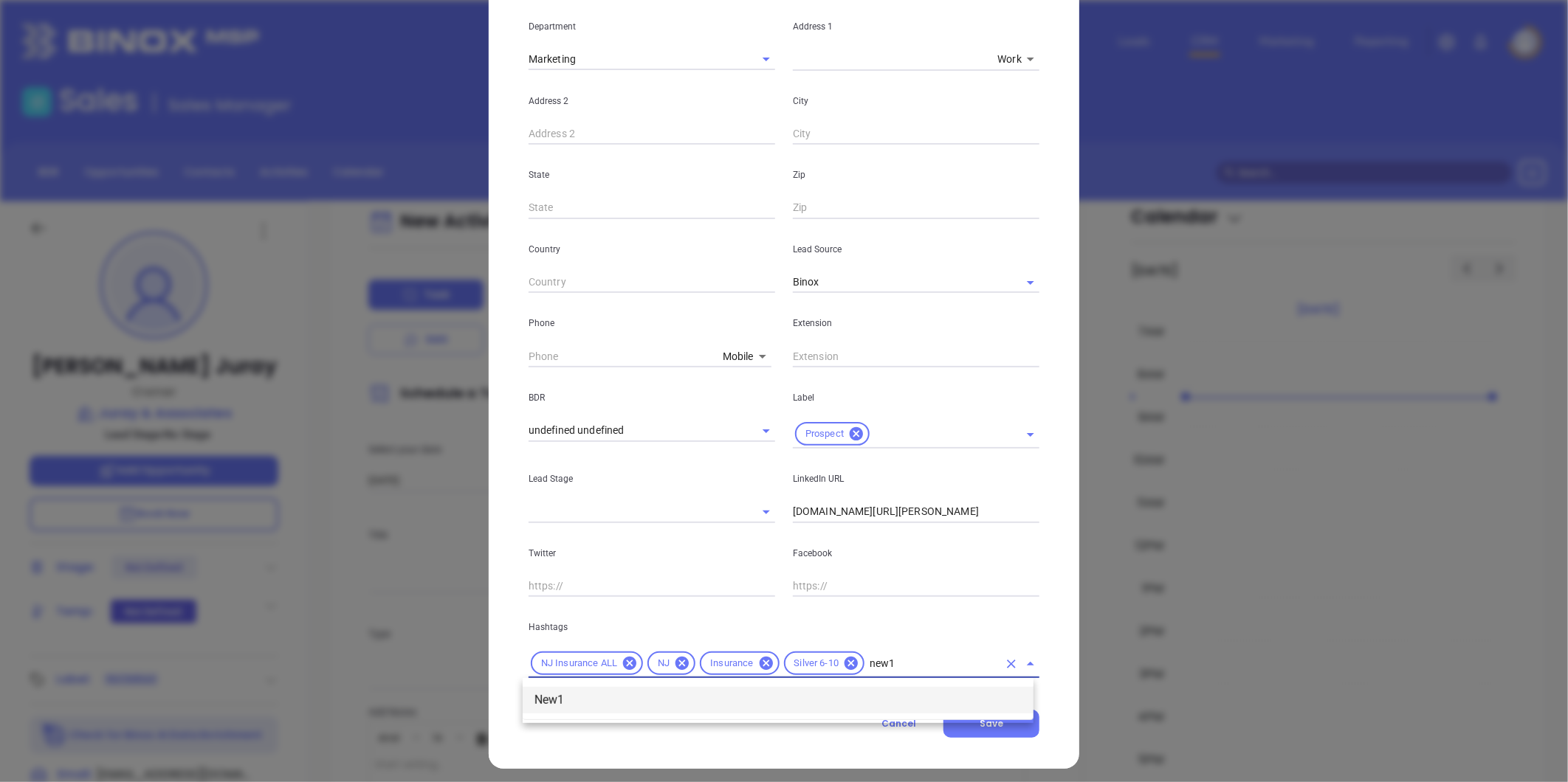
click at [616, 698] on li "New1" at bounding box center [777, 700] width 511 height 26
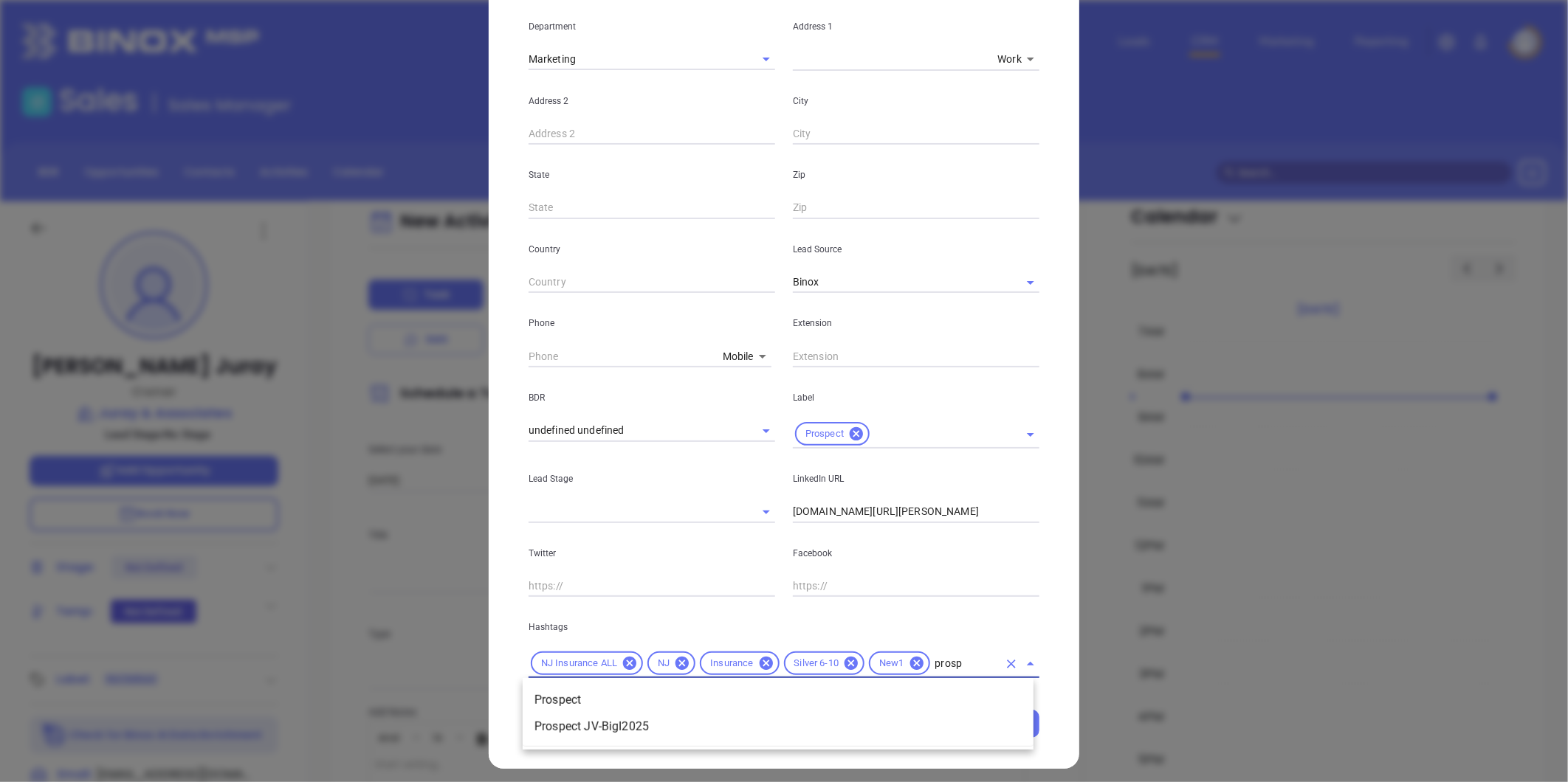
type input "prospe"
click at [623, 701] on li "Prospect" at bounding box center [777, 700] width 511 height 26
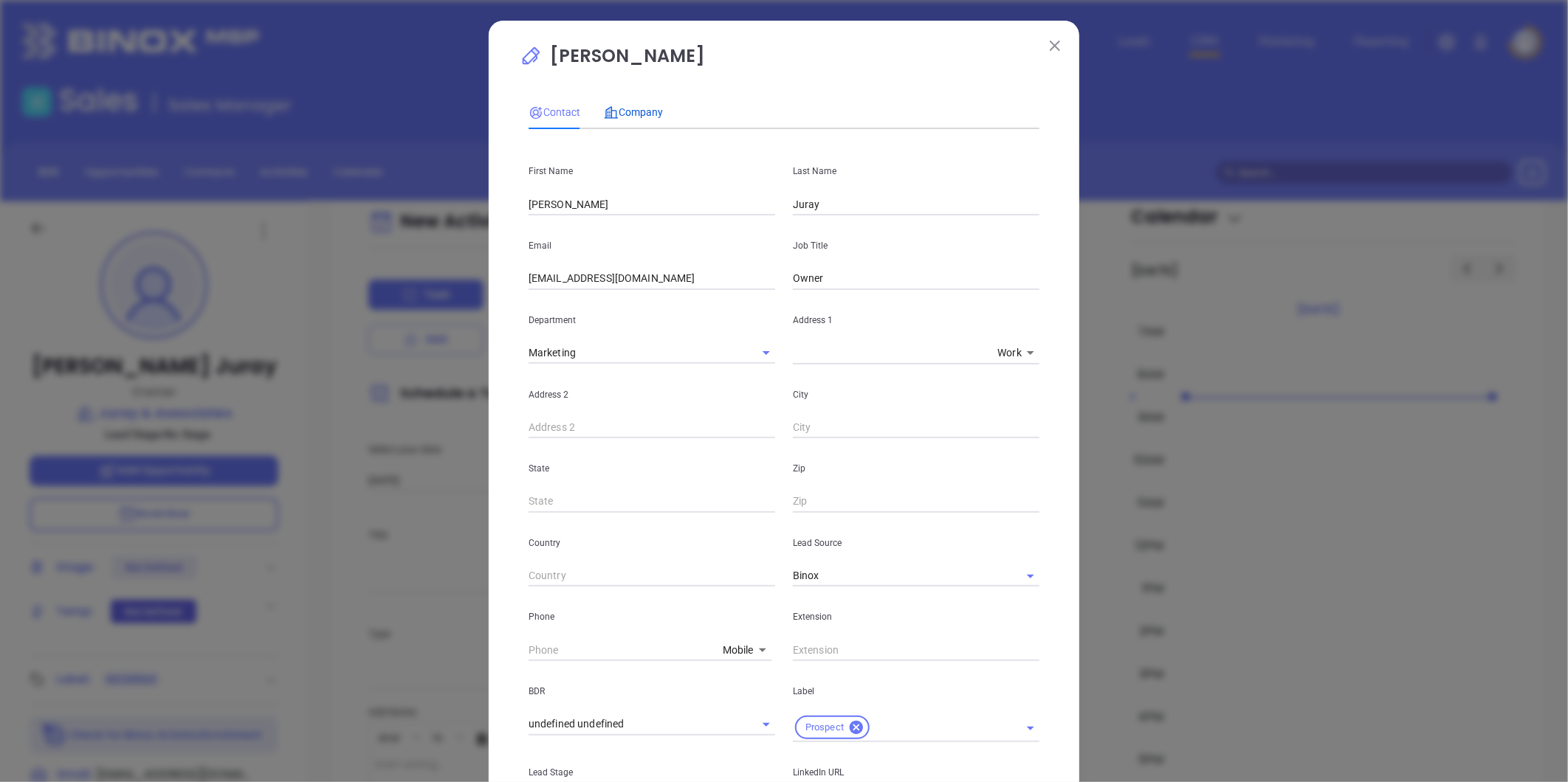
click at [626, 106] on span "Company" at bounding box center [633, 112] width 59 height 12
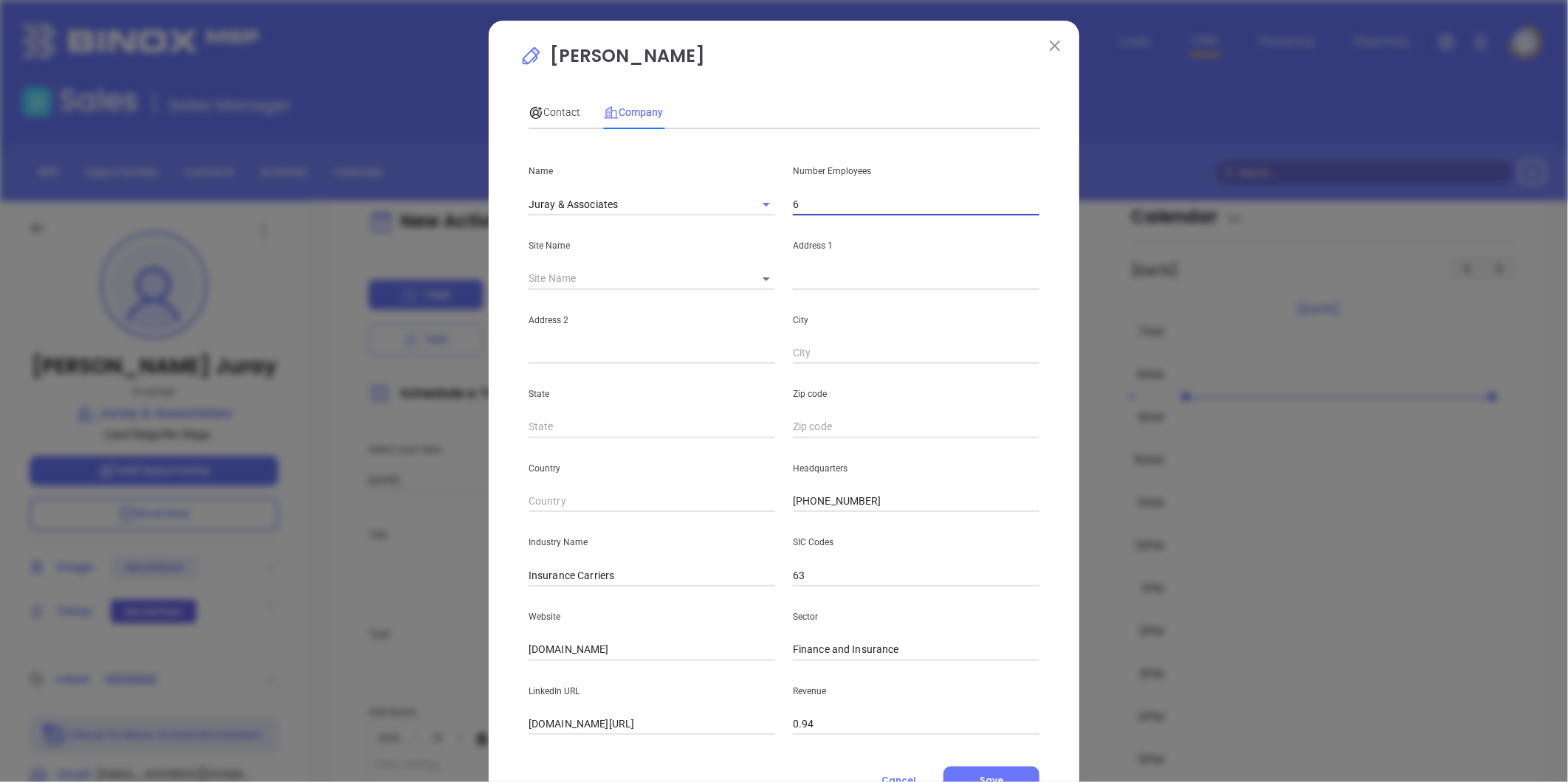
click at [809, 202] on input "6" at bounding box center [916, 204] width 246 height 22
type input "5"
click at [653, 244] on p "Site Name" at bounding box center [651, 245] width 246 height 16
click at [824, 281] on input "text" at bounding box center [916, 279] width 246 height 22
paste input "7703 Maple Ave., Suite 2, Pennsauken, New Jersey 08109"
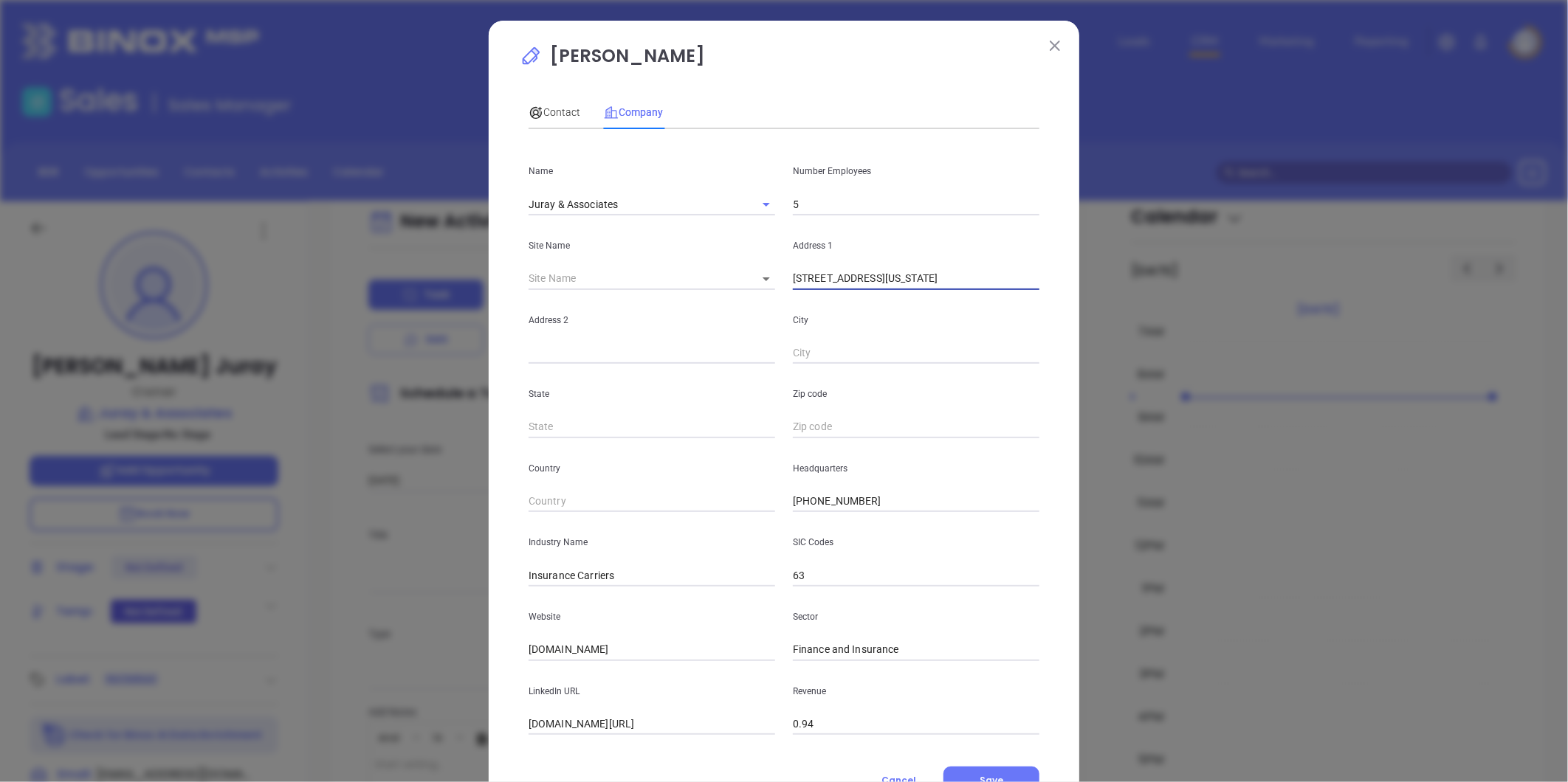
scroll to position [0, 21]
drag, startPoint x: 847, startPoint y: 284, endPoint x: 1212, endPoint y: 305, distance: 365.6
click at [1212, 305] on div "Ron Juray Contact Company First Name Ron Last Name Juray Email rjuray@jurayins.…" at bounding box center [784, 391] width 1568 height 782
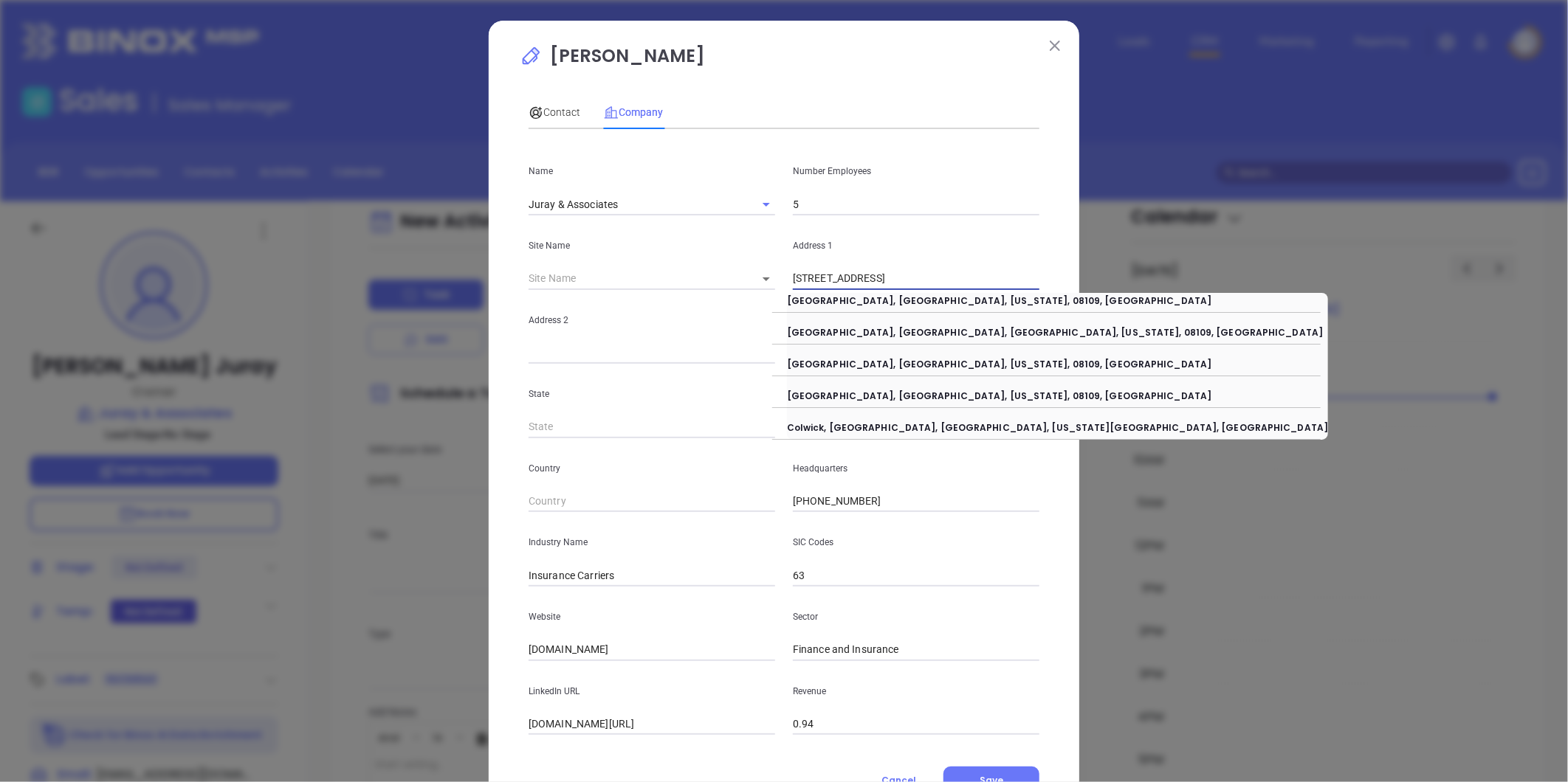
scroll to position [0, 0]
type input "7703 Maple Ave"
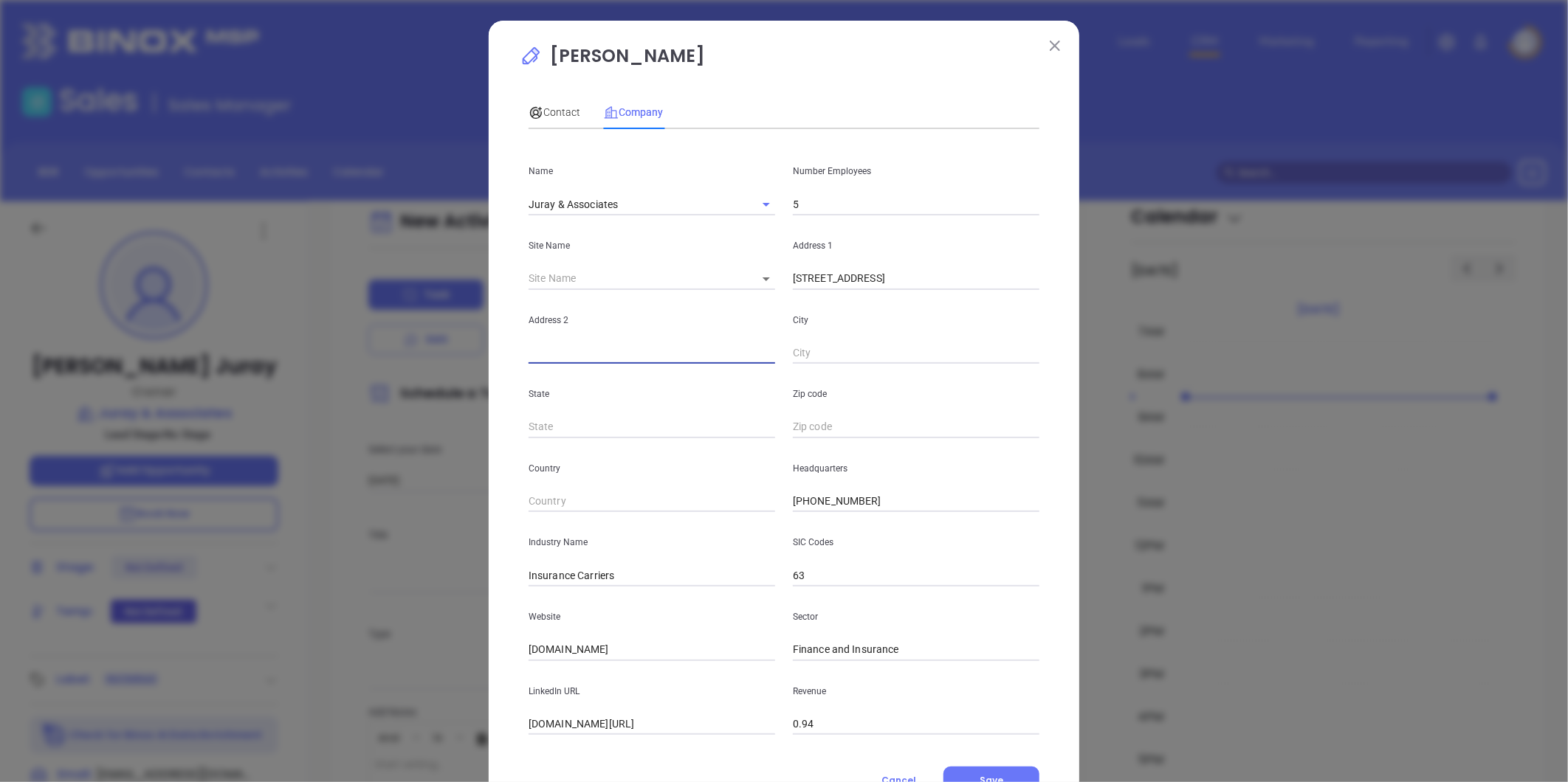
paste input "Suite 2, Pennsauken, New Jersey 08109"
drag, startPoint x: 561, startPoint y: 351, endPoint x: 864, endPoint y: 334, distance: 303.5
click at [864, 334] on div "Address 2 Suite 2, Pennsauken, New Jersey 08109 City" at bounding box center [784, 328] width 528 height 75
type input "Suite 2"
paste input "Pennsauken, New Jersey 08109"
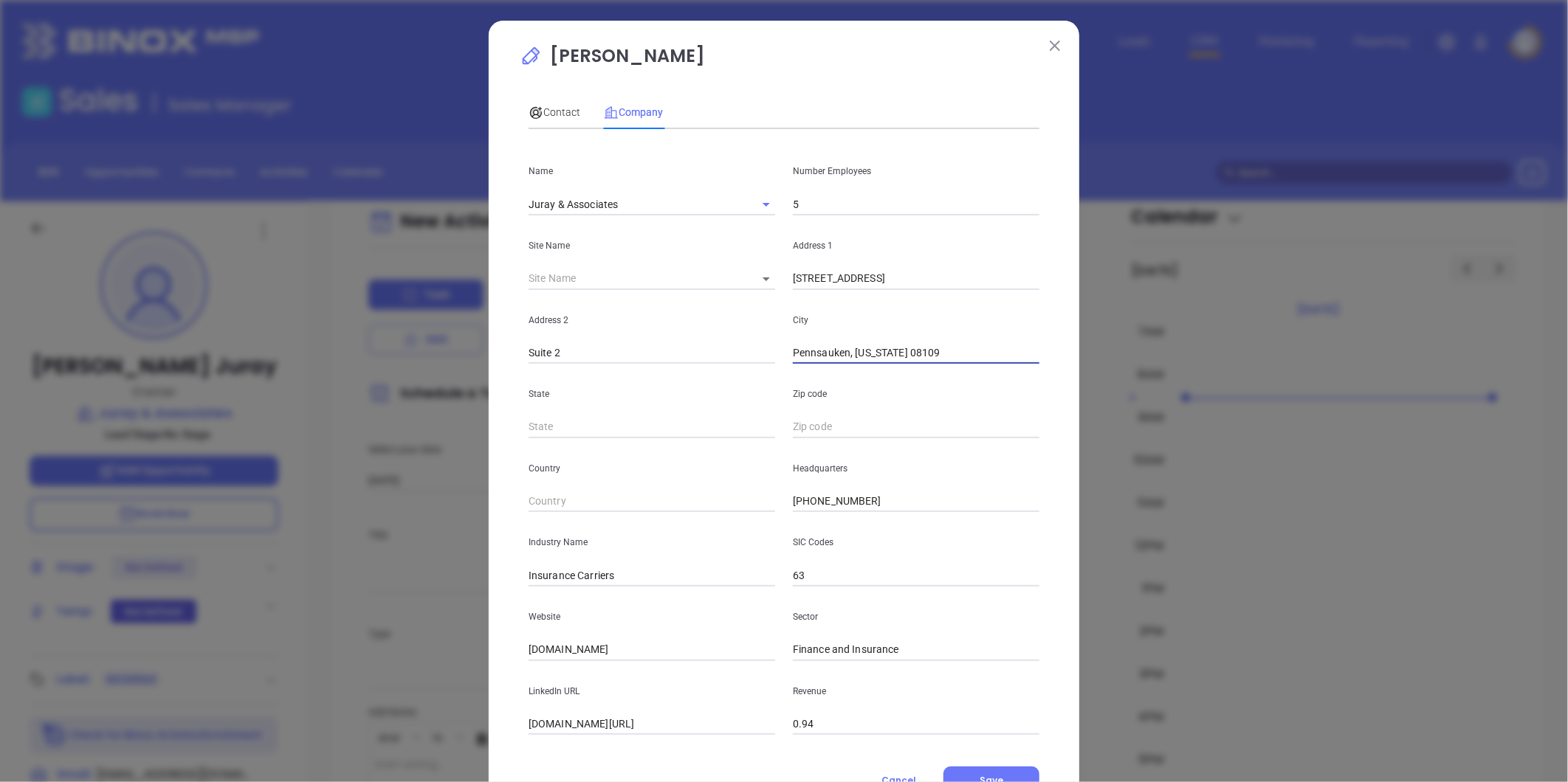
drag, startPoint x: 848, startPoint y: 348, endPoint x: 1183, endPoint y: 298, distance: 338.7
click at [1187, 305] on div "Ron Juray Contact Company First Name Ron Last Name Juray Email rjuray@jurayins.…" at bounding box center [784, 391] width 1568 height 782
type input "Pennsauken"
type input "NJ"
paste input "New Jersey 08109"
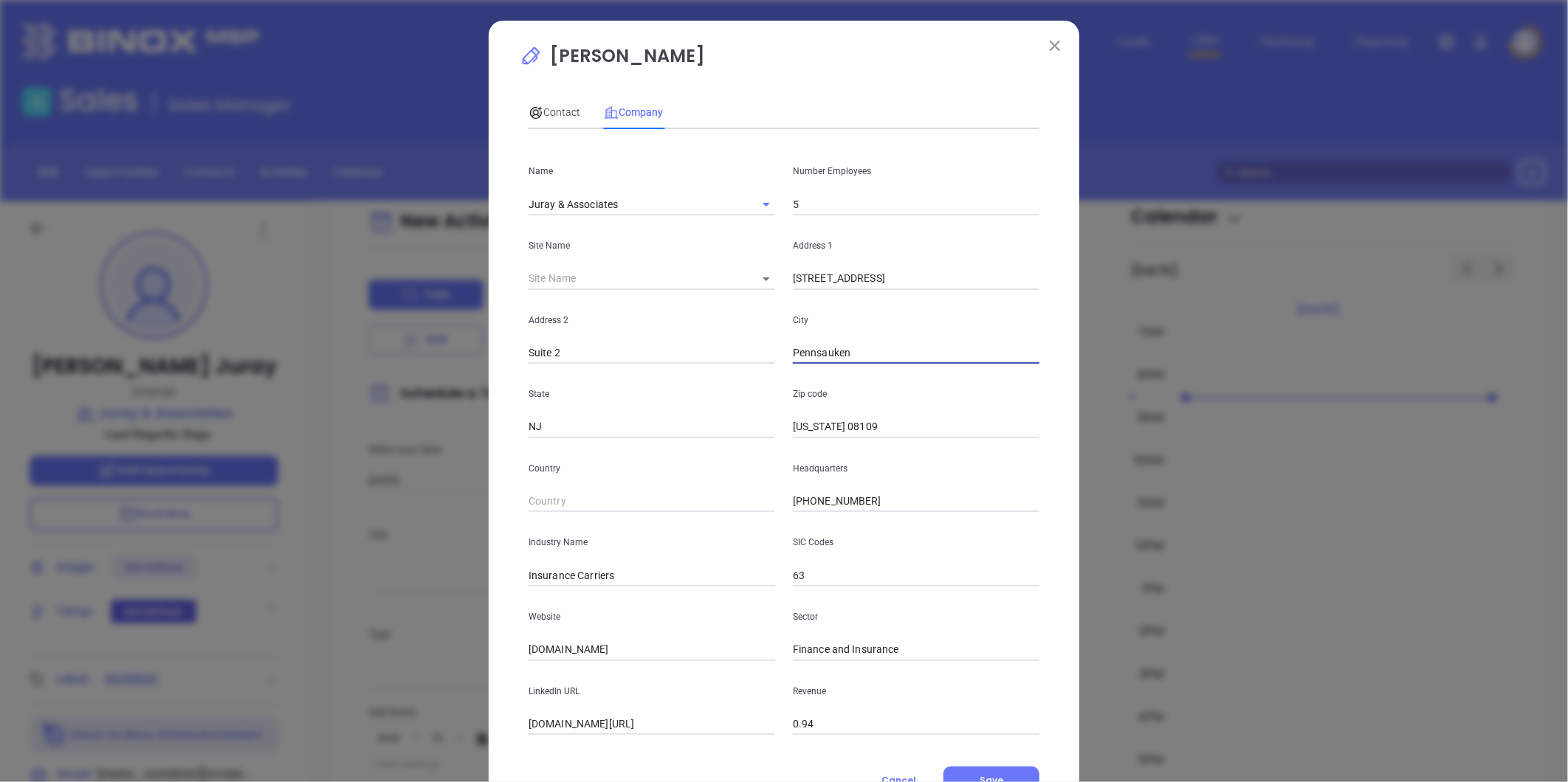
click at [1001, 351] on input "Pennsauken" at bounding box center [916, 354] width 246 height 22
click at [792, 418] on input "New Jersey 08109" at bounding box center [916, 427] width 246 height 22
drag, startPoint x: 845, startPoint y: 430, endPoint x: 378, endPoint y: 400, distance: 468.0
click at [411, 404] on div "Ron Juray Contact Company First Name Ron Last Name Juray Email rjuray@jurayins.…" at bounding box center [784, 391] width 1568 height 782
type input "08109"
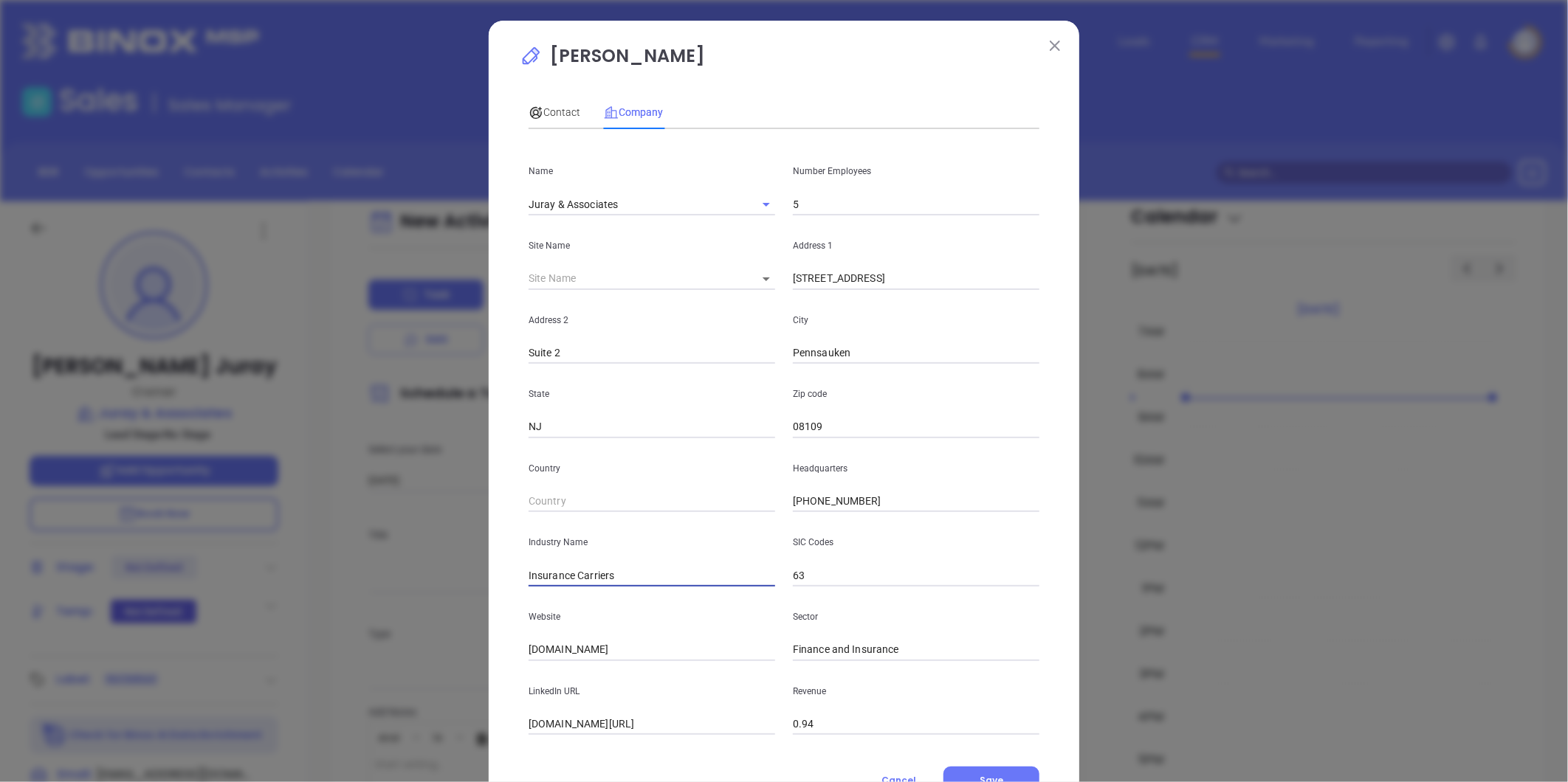
drag, startPoint x: 569, startPoint y: 574, endPoint x: 781, endPoint y: 545, distance: 214.0
click at [781, 545] on div "Industry Name Insurance Carriers SIC Codes 63" at bounding box center [784, 550] width 528 height 75
type input "Insurance"
drag, startPoint x: 645, startPoint y: 643, endPoint x: 633, endPoint y: 643, distance: 12.0
click at [645, 643] on input "jurayins.com" at bounding box center [651, 650] width 246 height 22
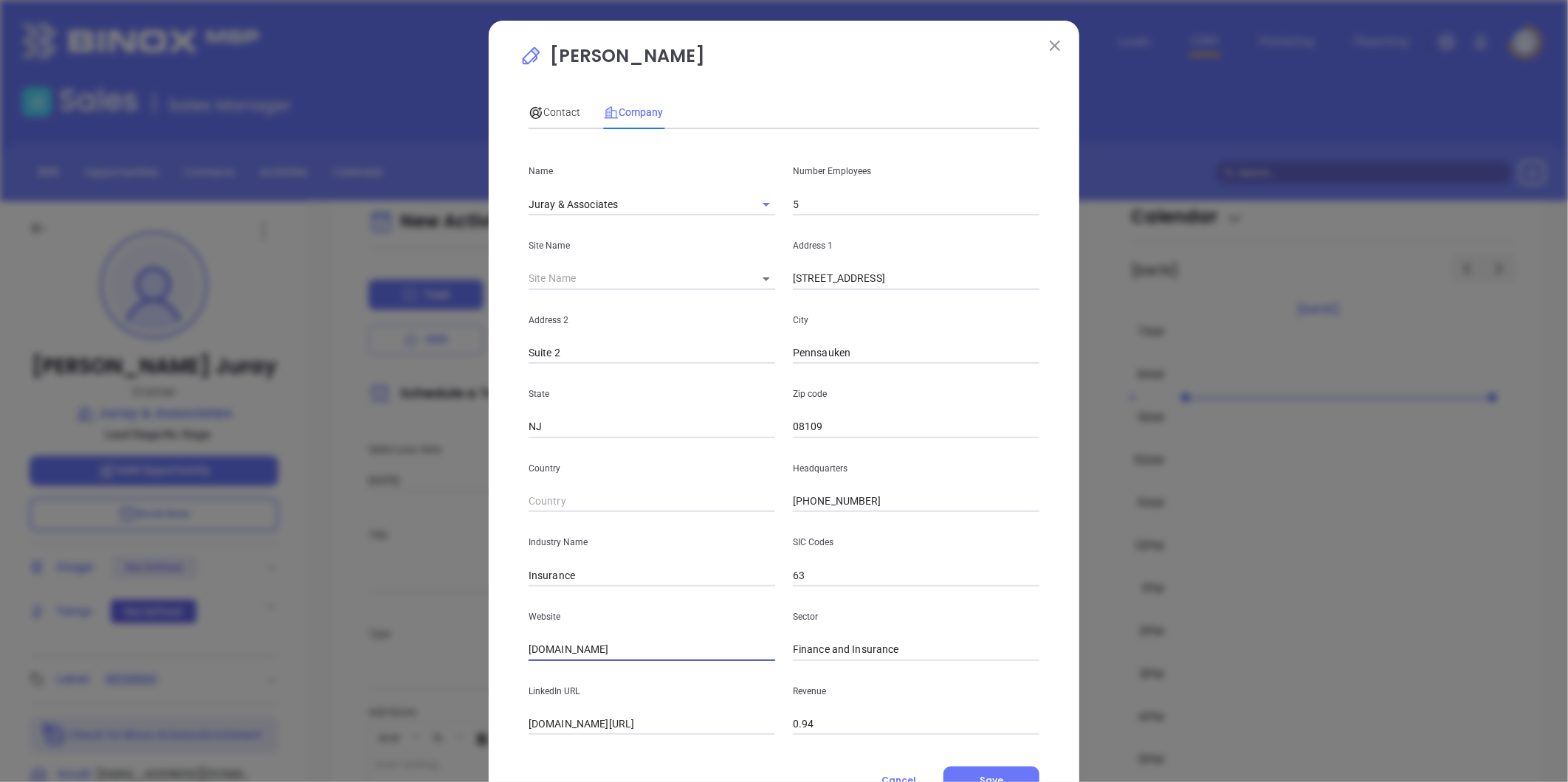
drag, startPoint x: 593, startPoint y: 651, endPoint x: 475, endPoint y: 647, distance: 118.1
click at [475, 647] on div "Ron Juray Contact Company First Name Ron Last Name Juray Email rjuray@jurayins.…" at bounding box center [784, 391] width 1568 height 782
paste input "https://jurayins.com/"
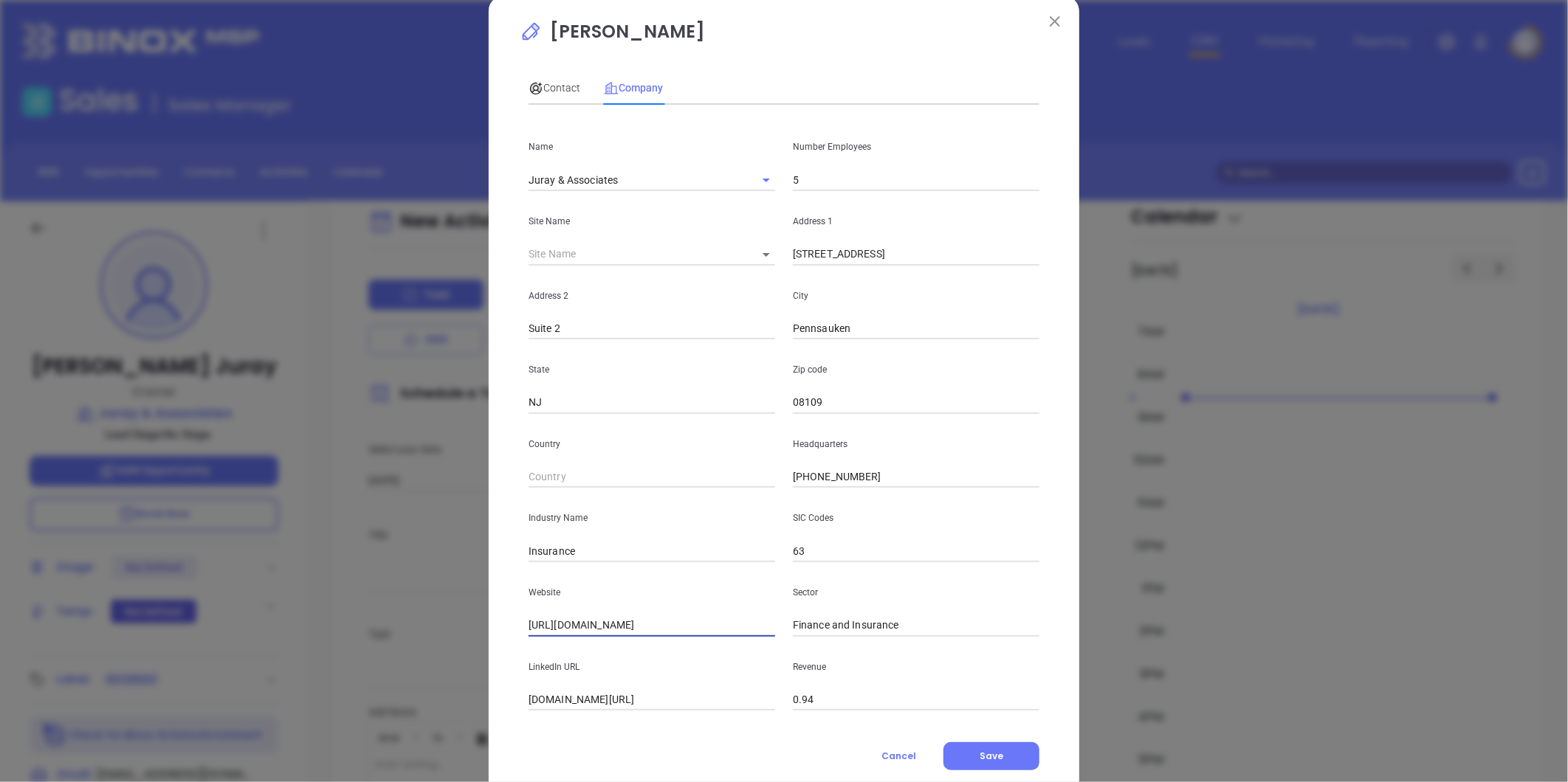
scroll to position [64, 0]
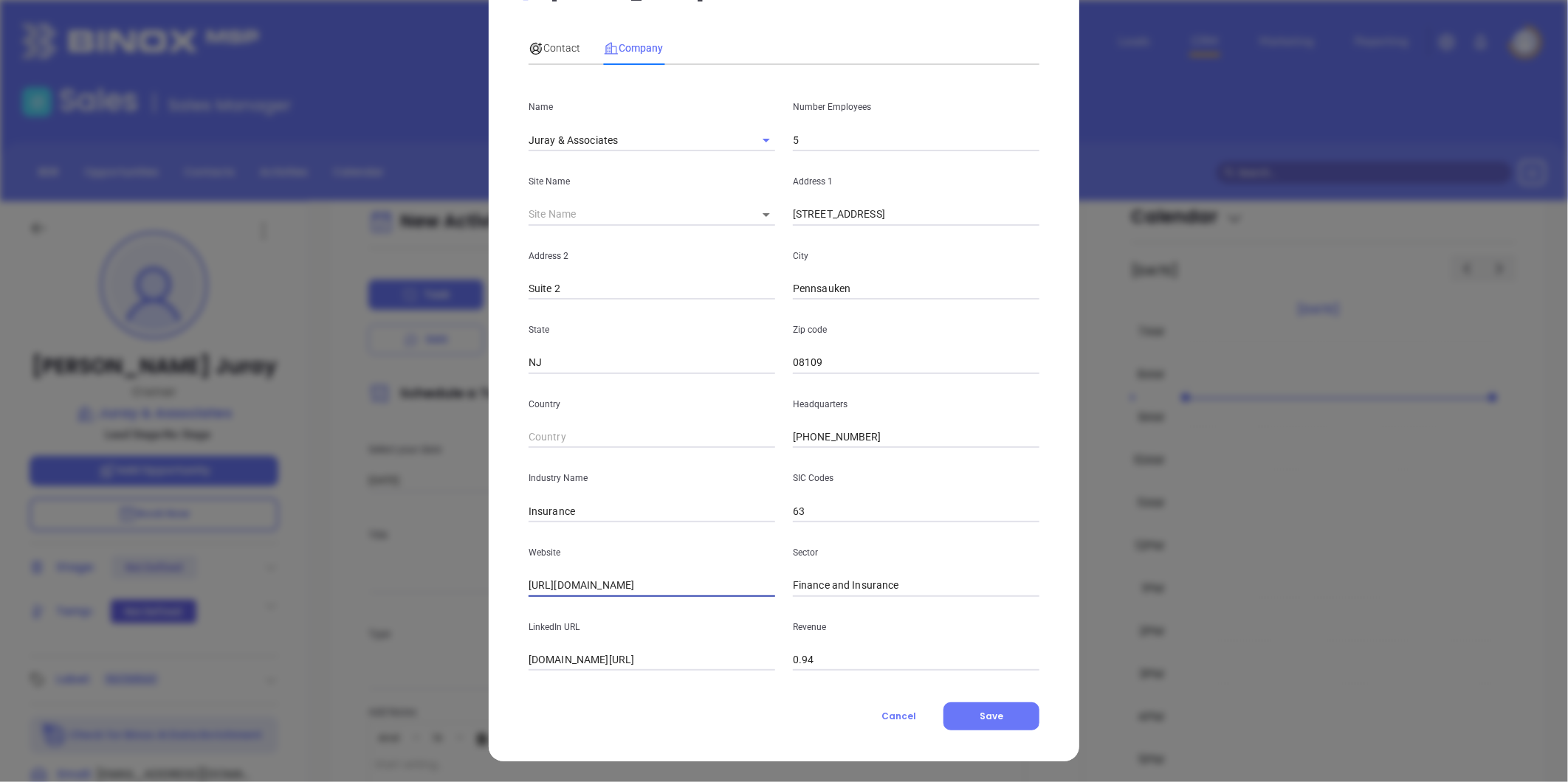
type input "https://jurayins.com/"
click at [666, 662] on input "linkedin.com/company/juray-and-associates-inc" at bounding box center [651, 661] width 246 height 22
click at [665, 662] on input "linkedin.com/company/juray-and-associates-inc" at bounding box center [651, 661] width 246 height 22
paste input "https://www.linkedin.com/company/juray-and-associates-inc/about/"
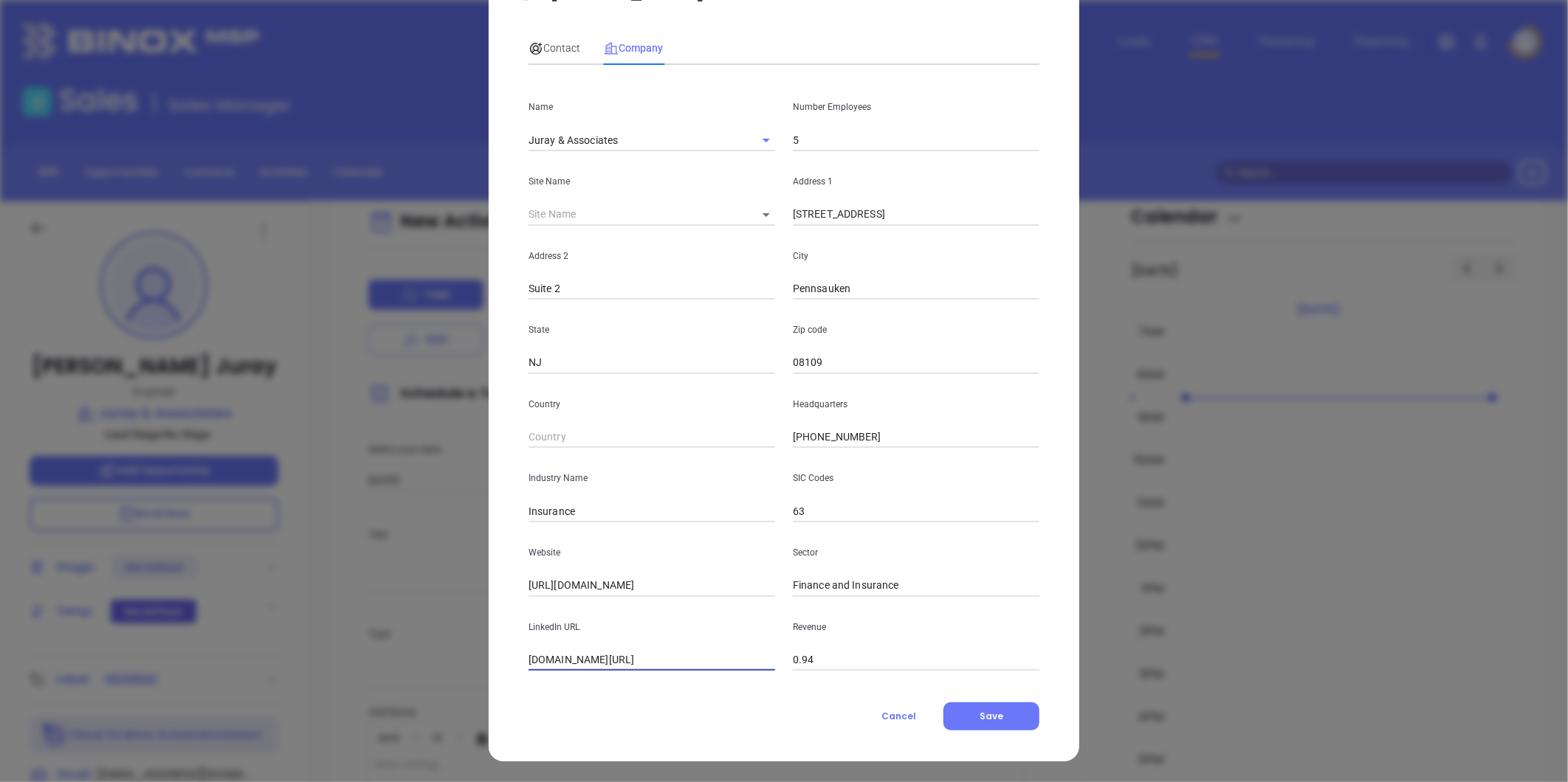
type input "https://www.linkedin.com/company/juray-and-associates-inc/about/"
click at [545, 50] on span "Contact" at bounding box center [553, 48] width 51 height 12
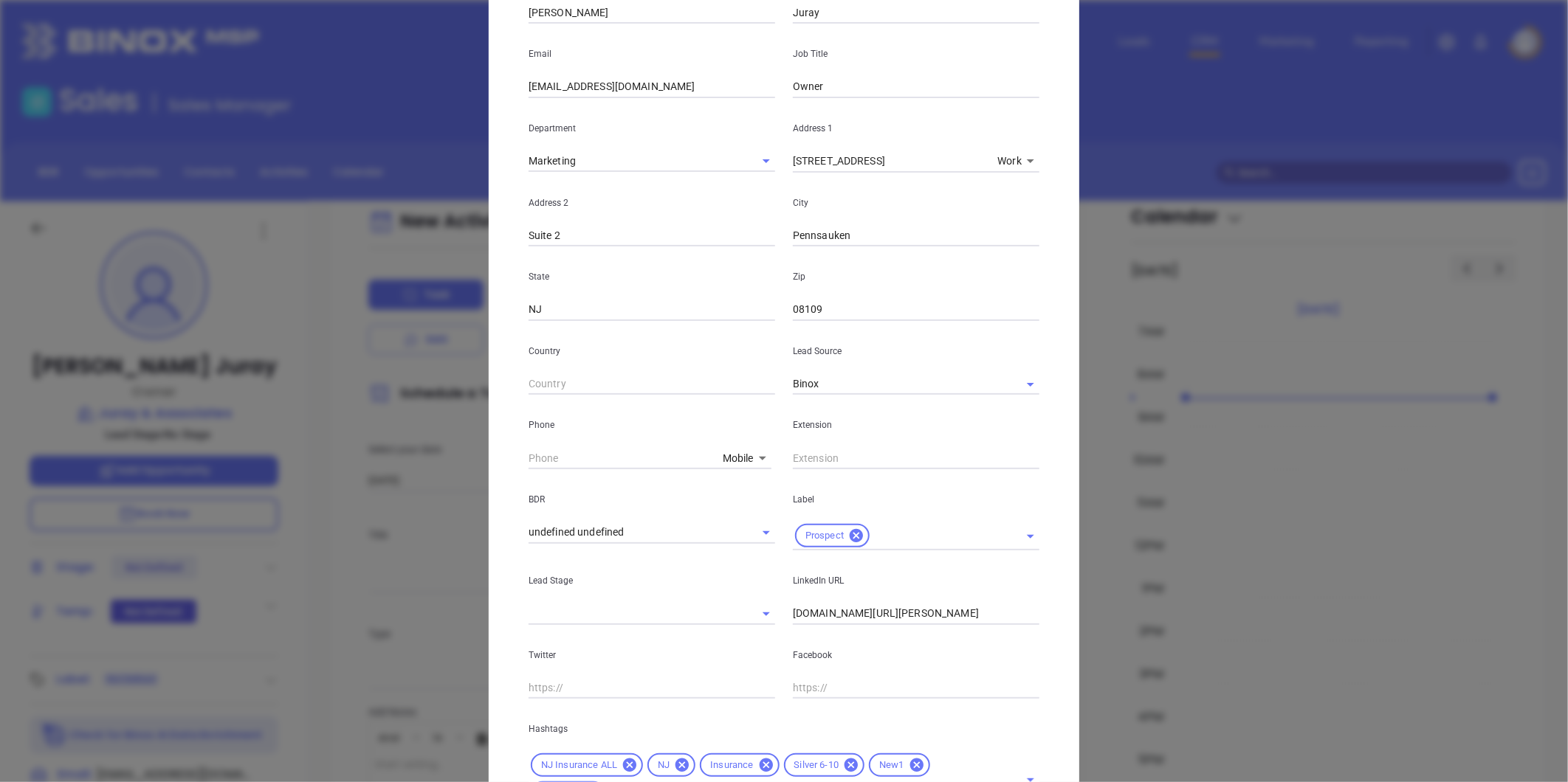
scroll to position [329, 0]
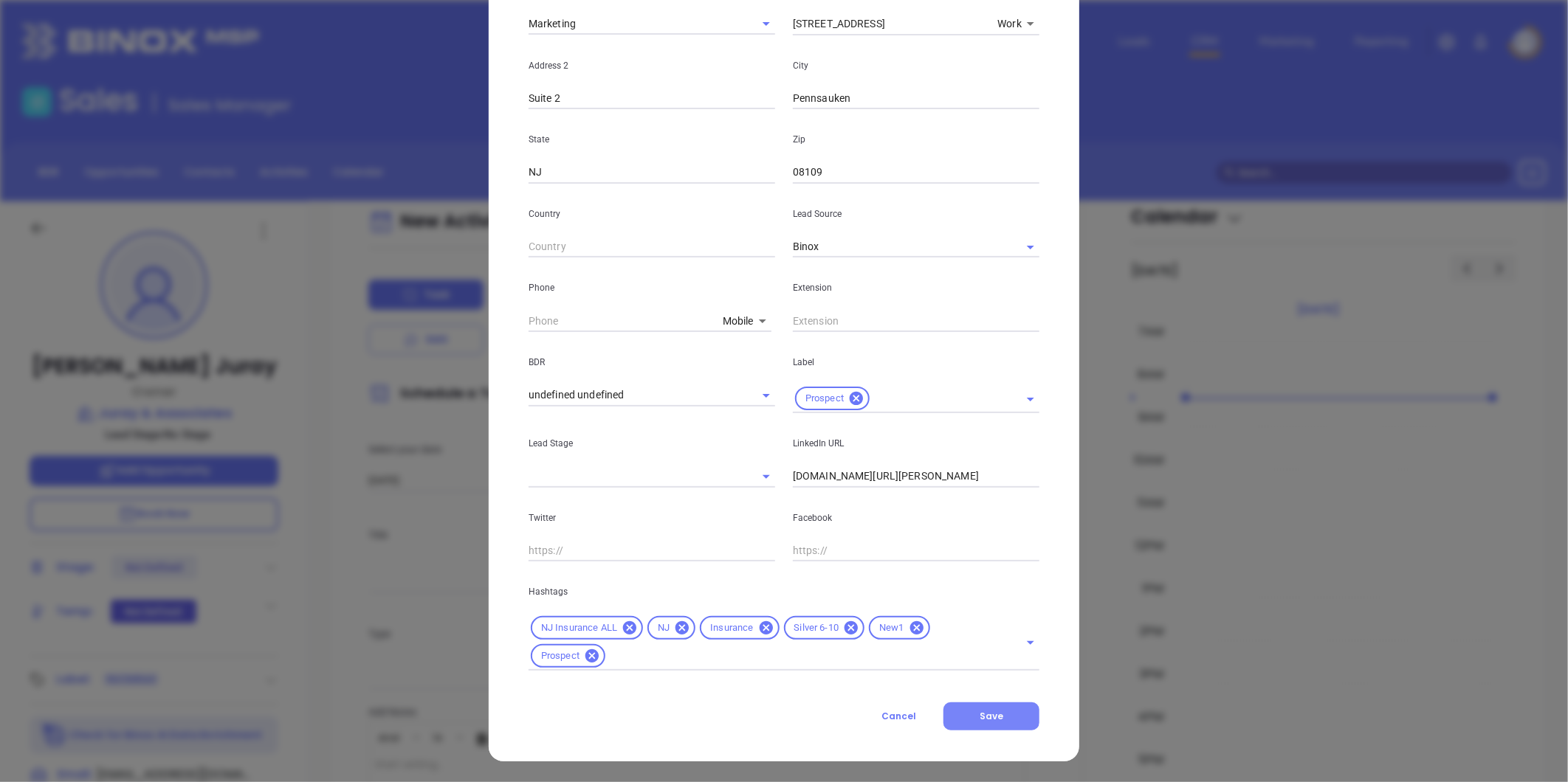
click at [992, 704] on button "Save" at bounding box center [991, 717] width 96 height 28
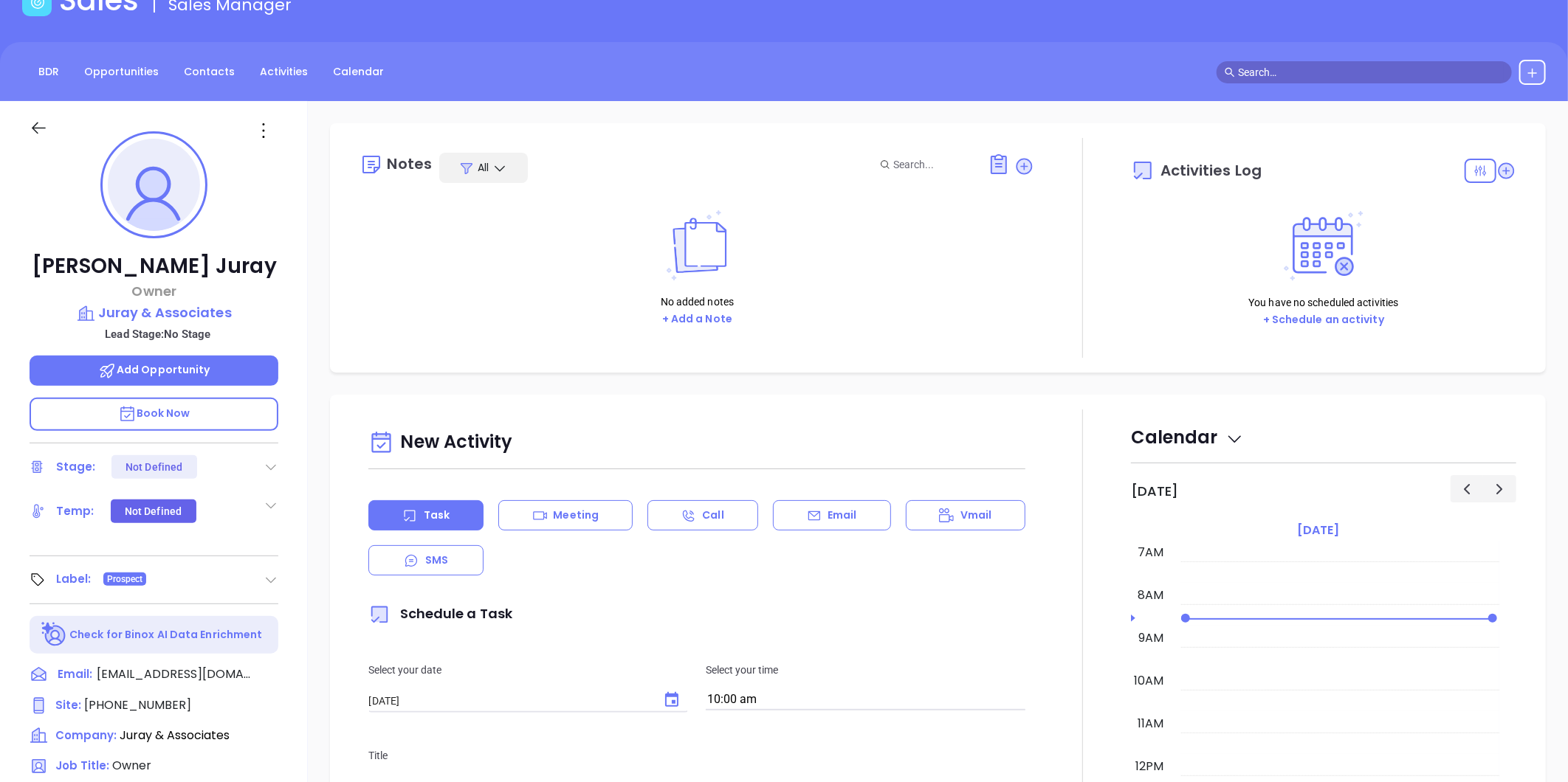
scroll to position [0, 0]
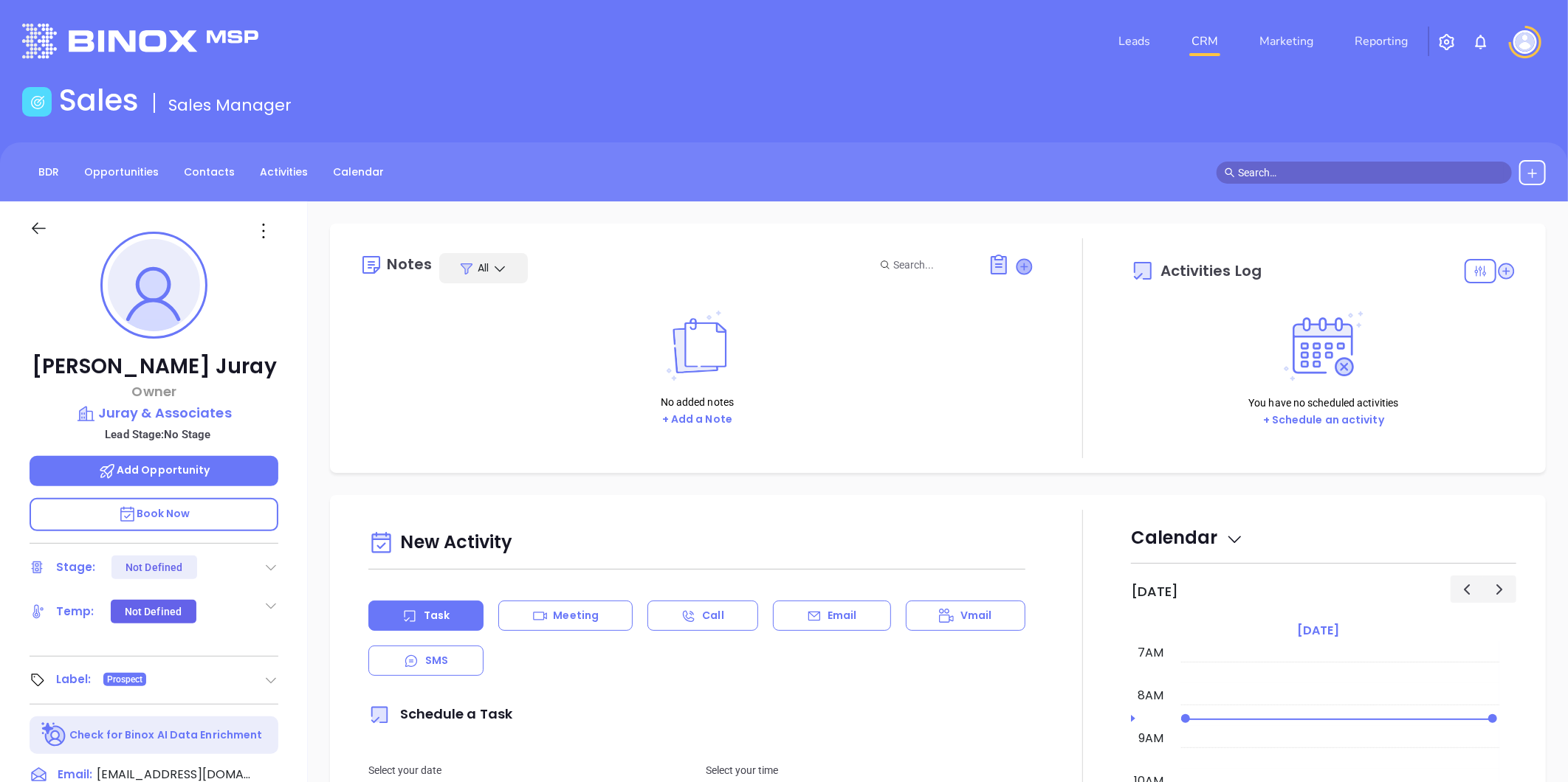
click at [1017, 263] on icon at bounding box center [1025, 267] width 15 height 15
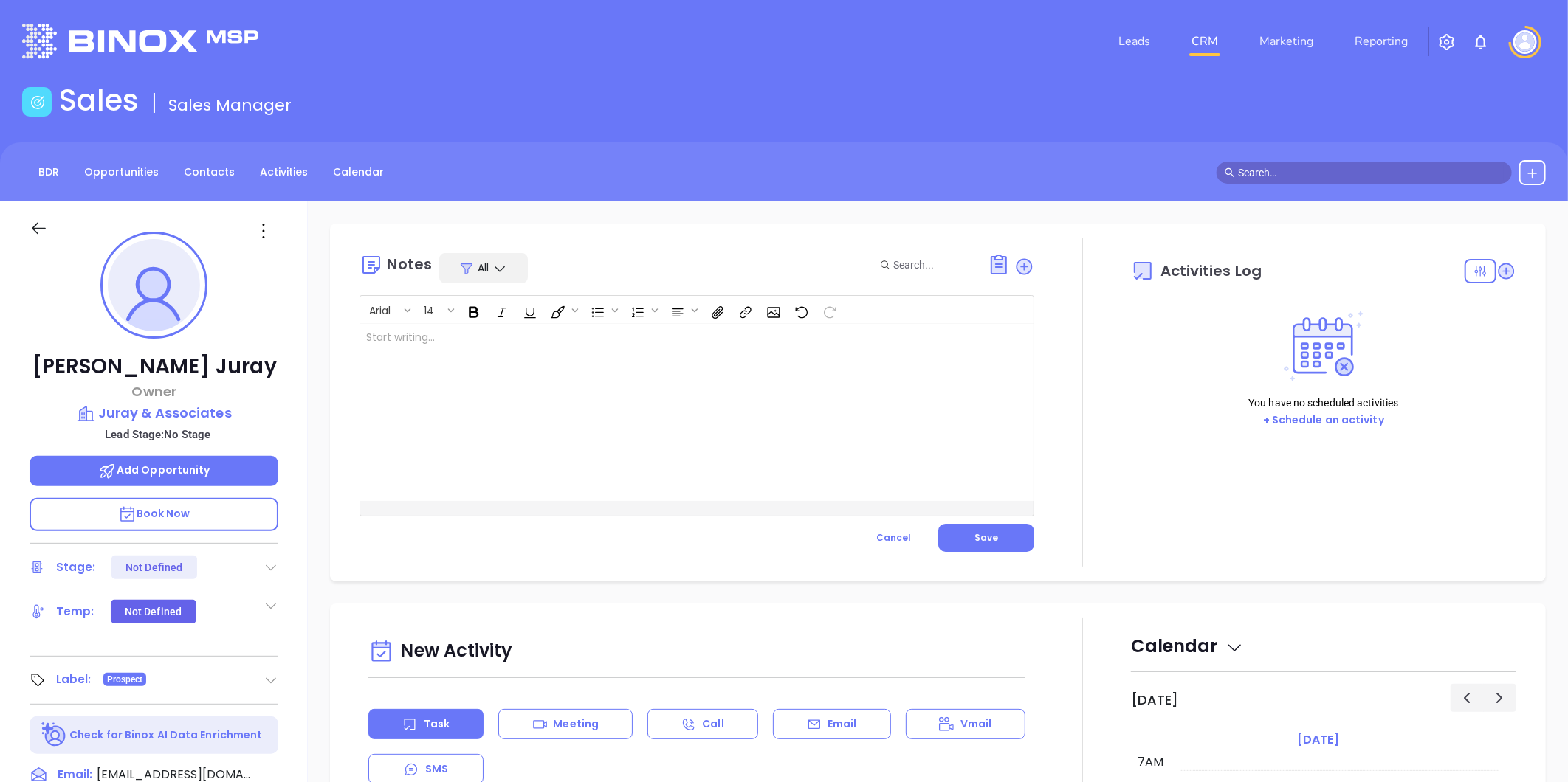
click at [541, 347] on div at bounding box center [673, 412] width 626 height 177
click at [990, 546] on button "Save" at bounding box center [986, 538] width 96 height 28
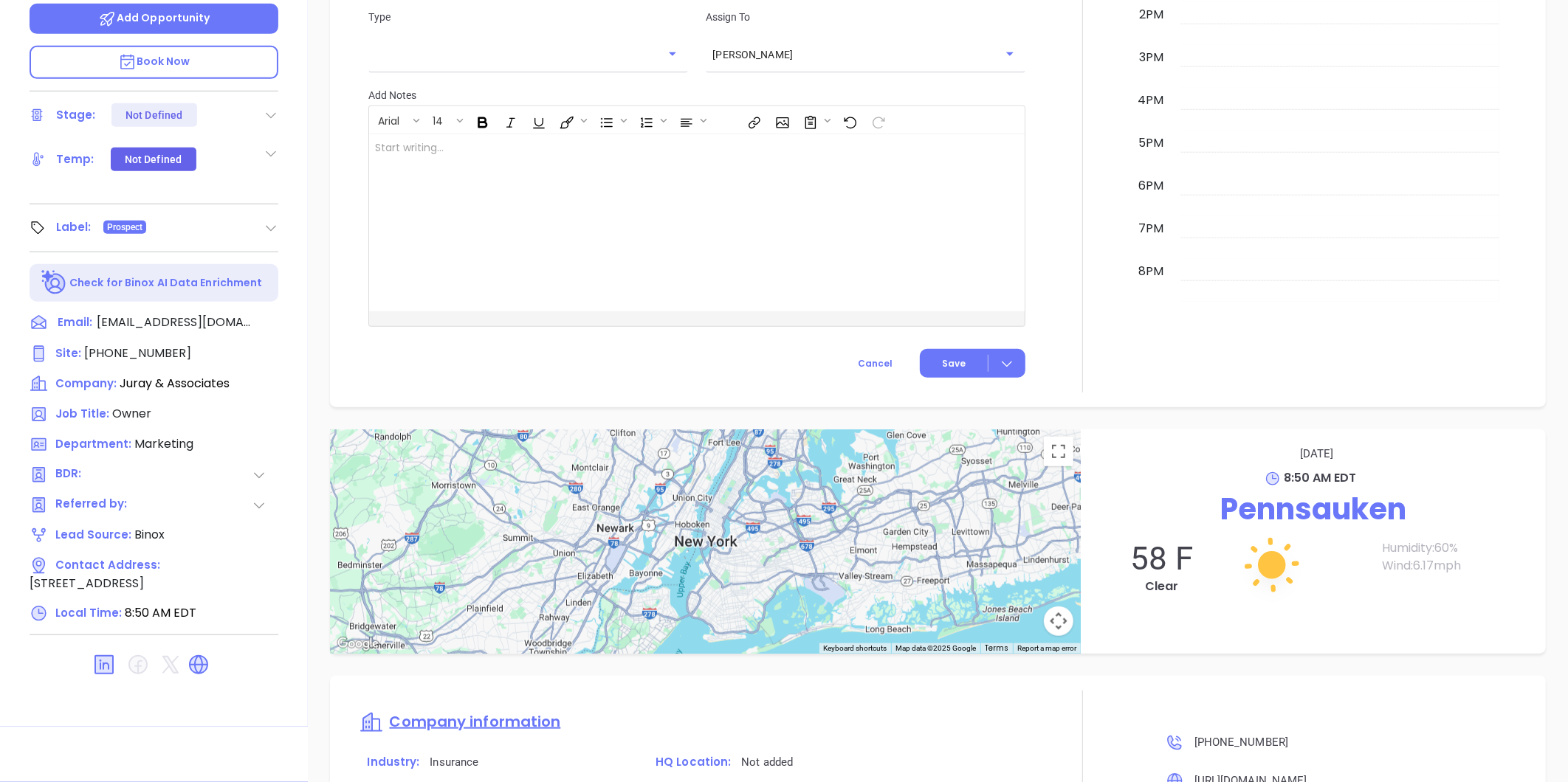
scroll to position [713, 0]
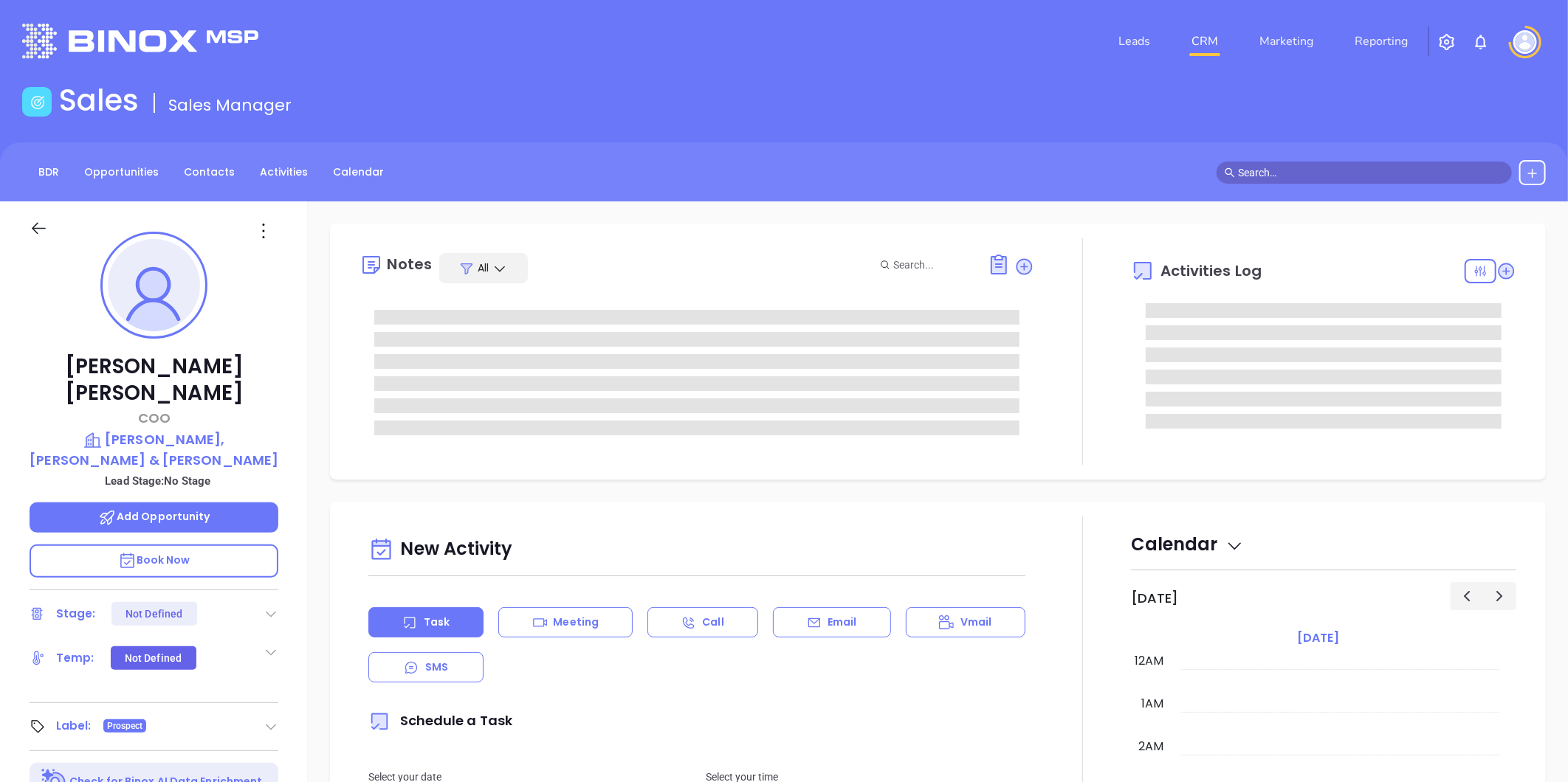
scroll to position [343, 0]
type input "[PERSON_NAME]"
type input "[DATE]"
type input "[PERSON_NAME]"
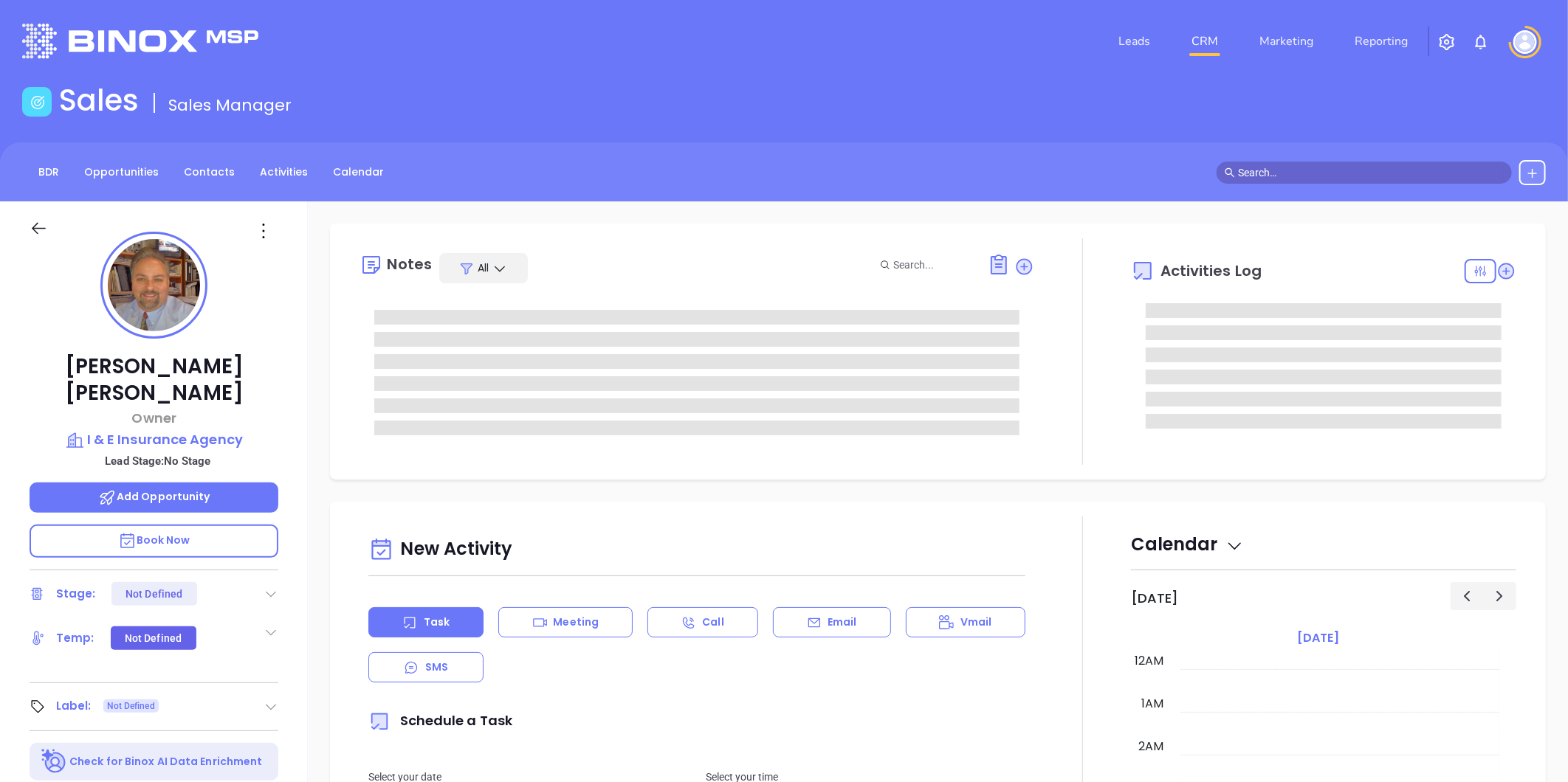
type input "[DATE]"
type input "[PERSON_NAME]"
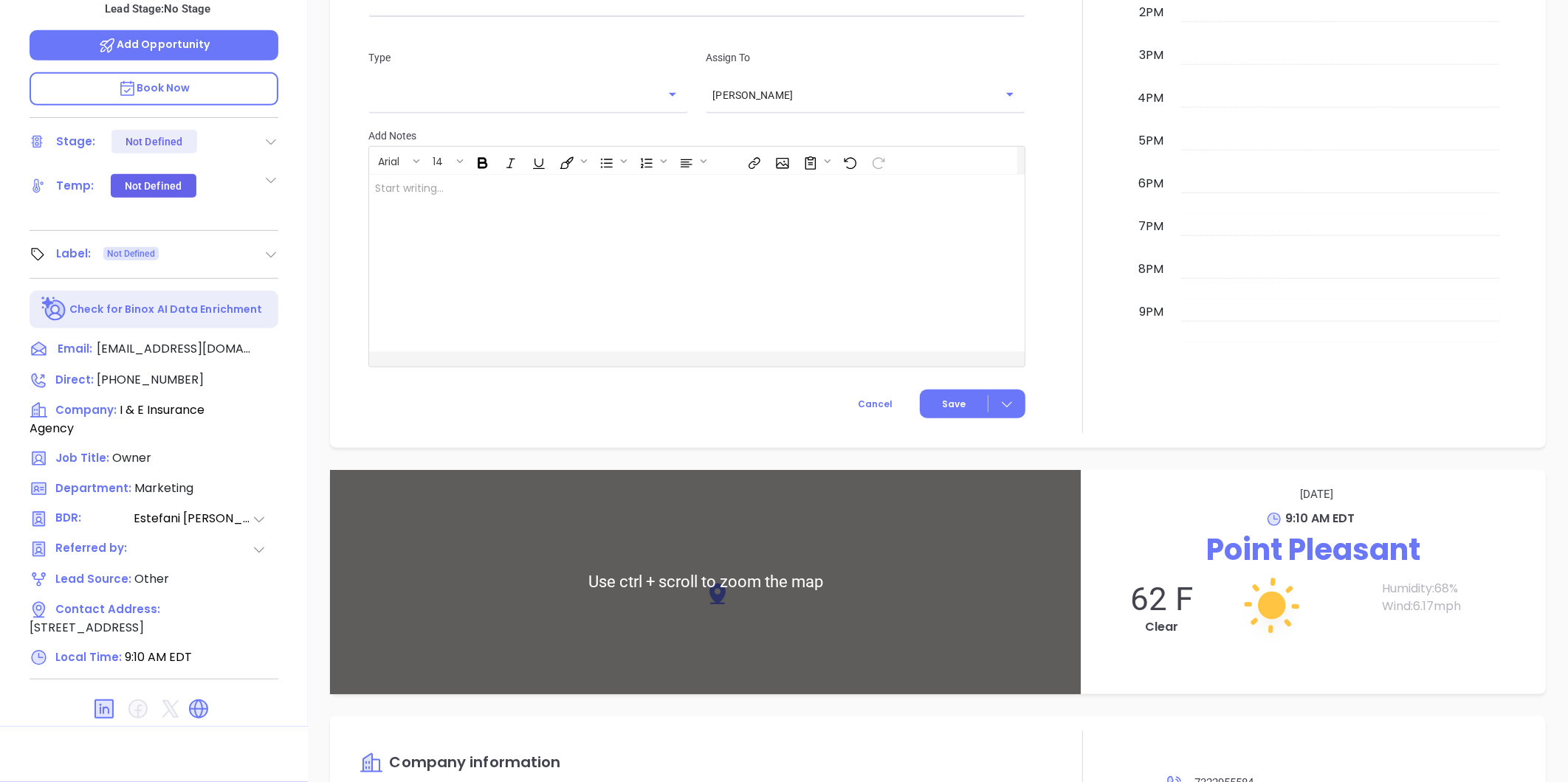
scroll to position [945, 0]
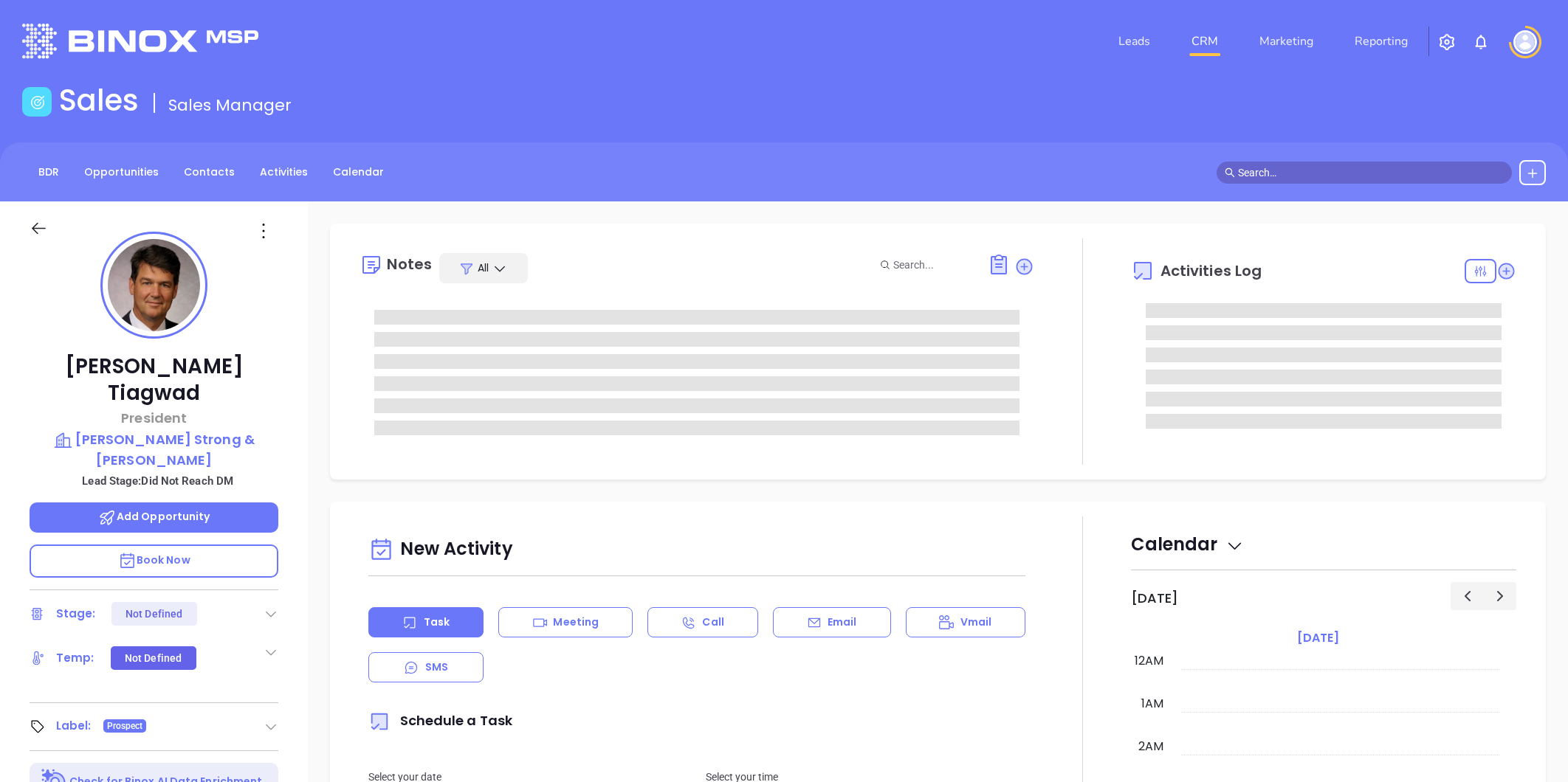
type input "[DATE]"
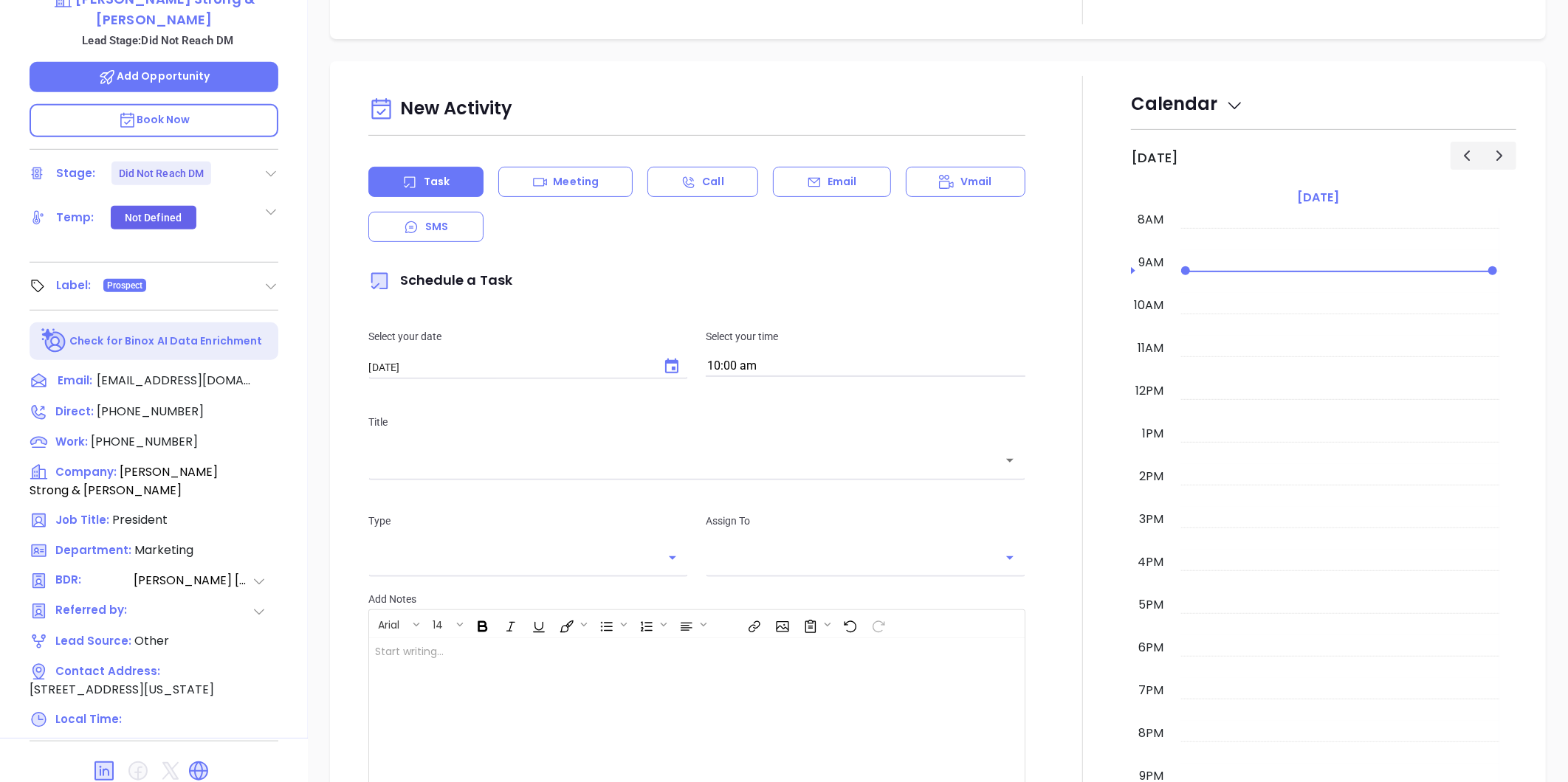
scroll to position [453, 0]
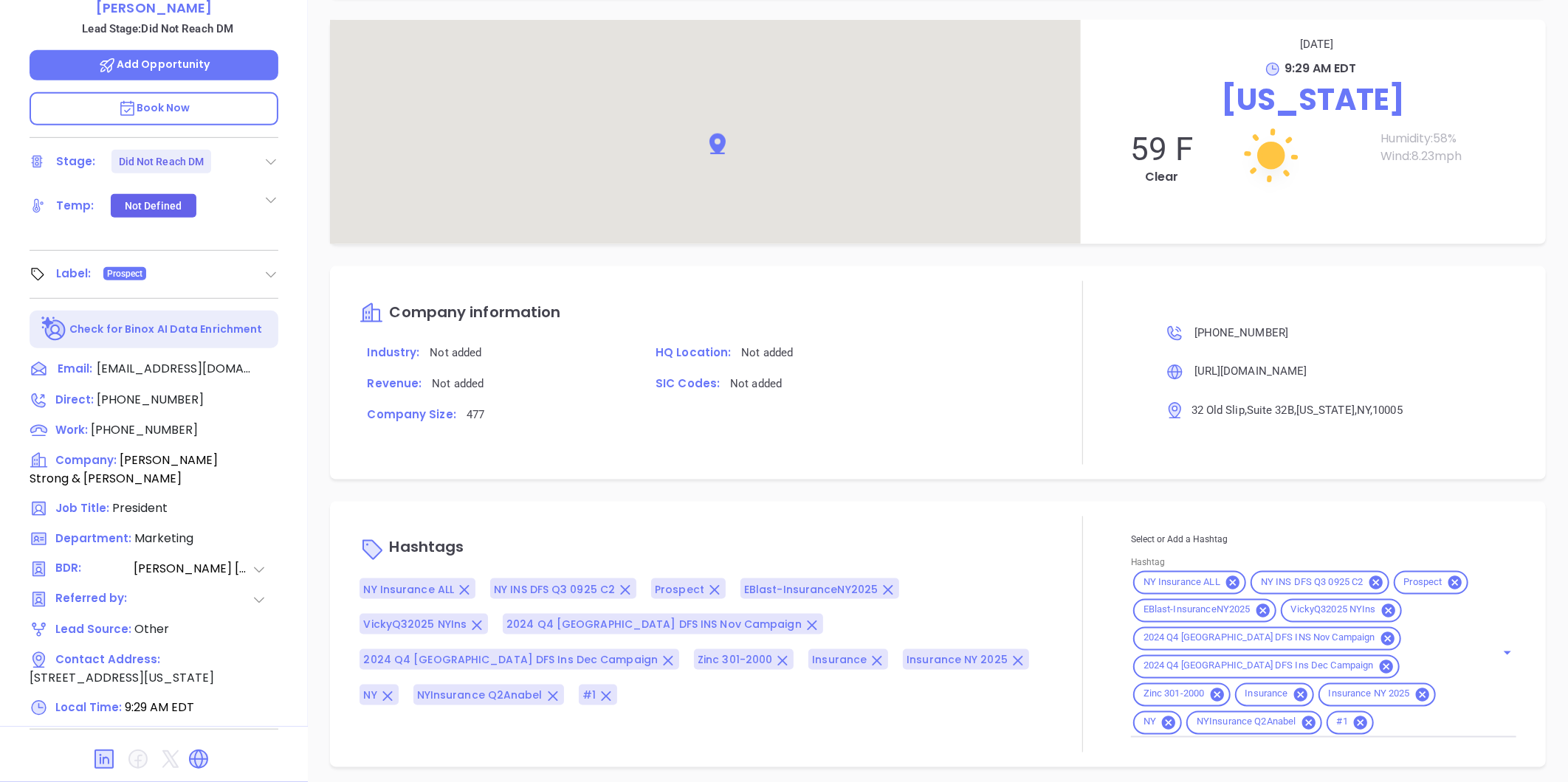
type input "[PERSON_NAME]"
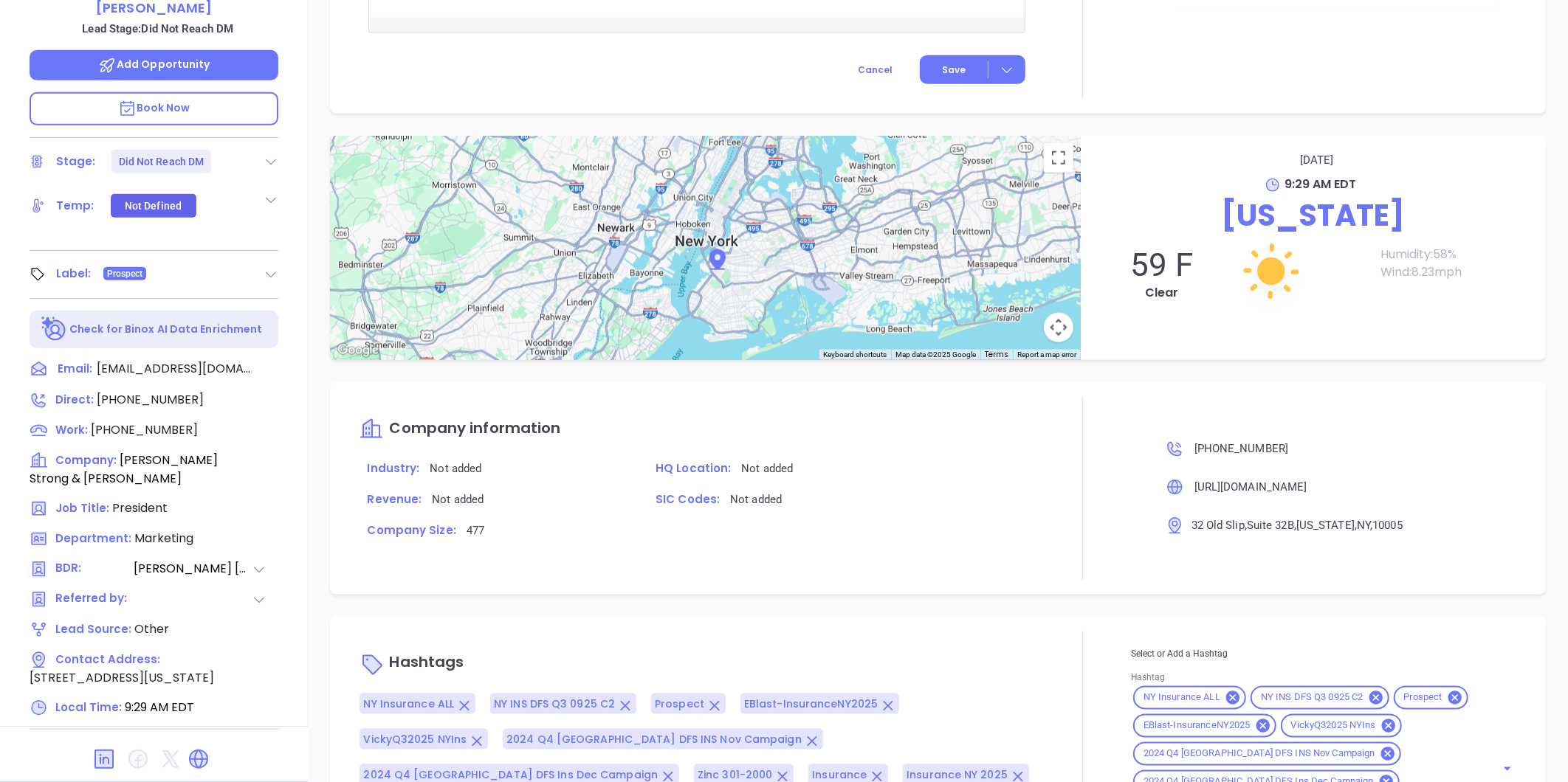
scroll to position [1028, 0]
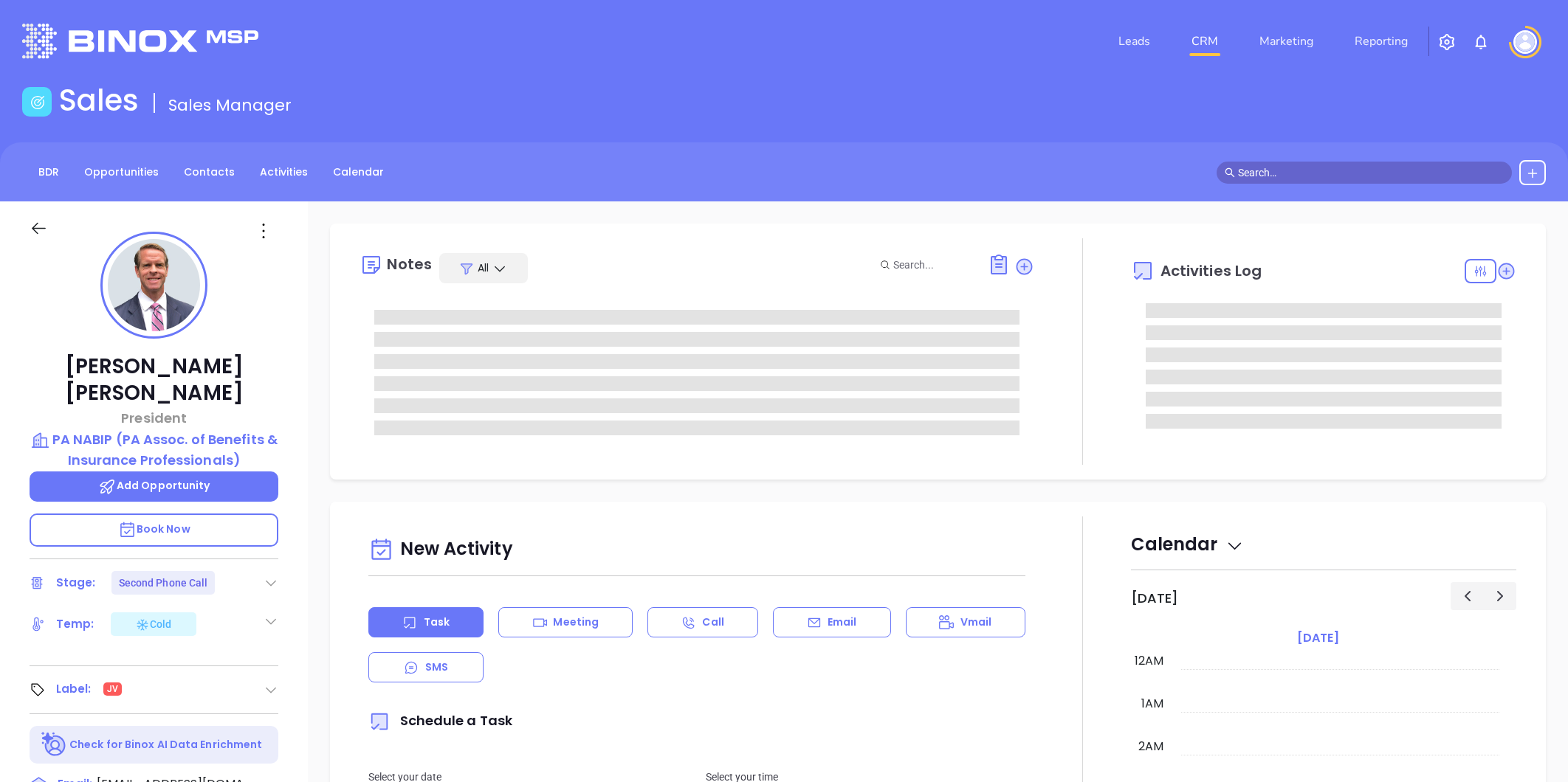
type input "[PERSON_NAME]"
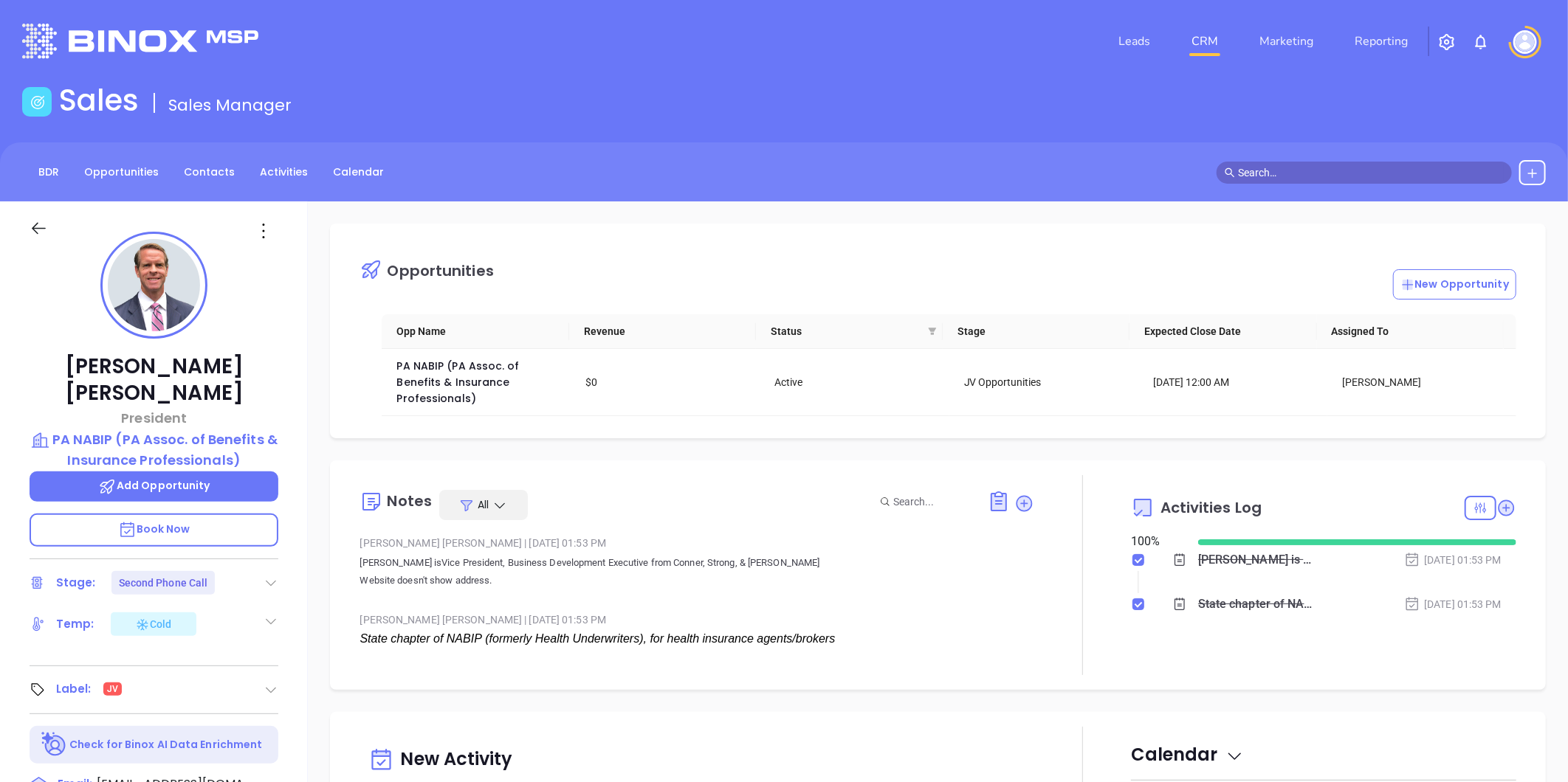
scroll to position [343, 0]
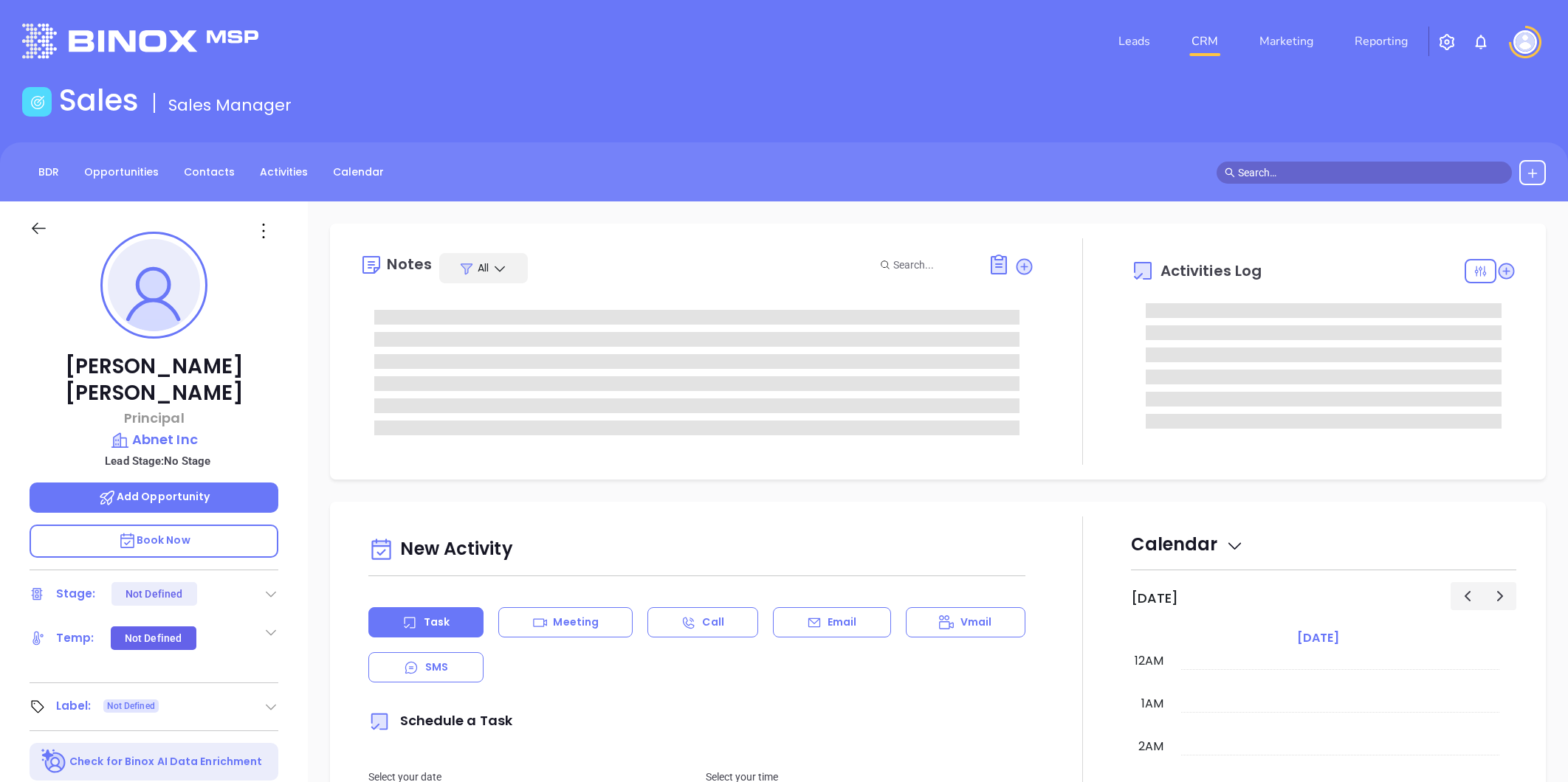
type input "[DATE]"
type input "[PERSON_NAME]"
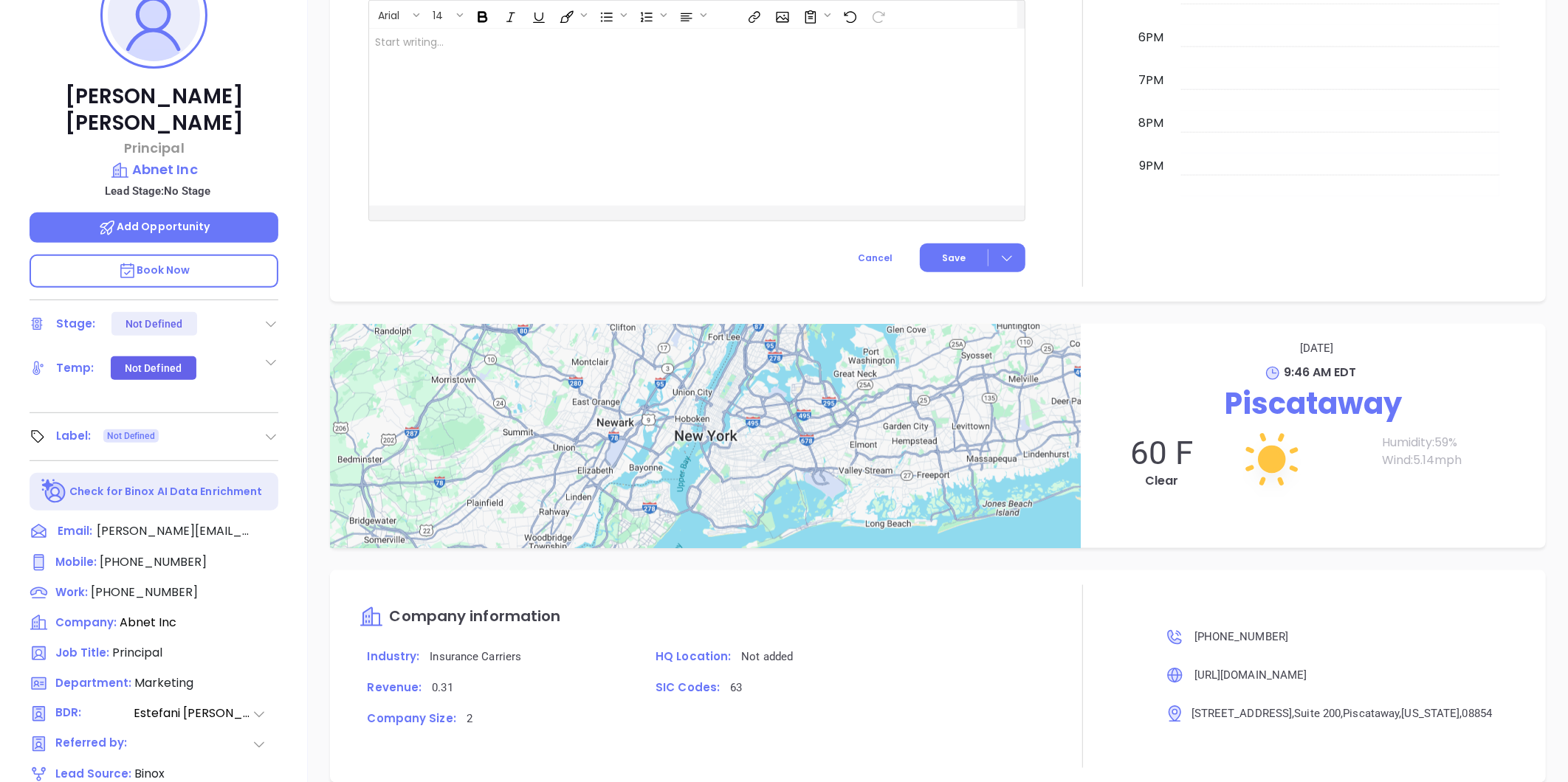
scroll to position [453, 0]
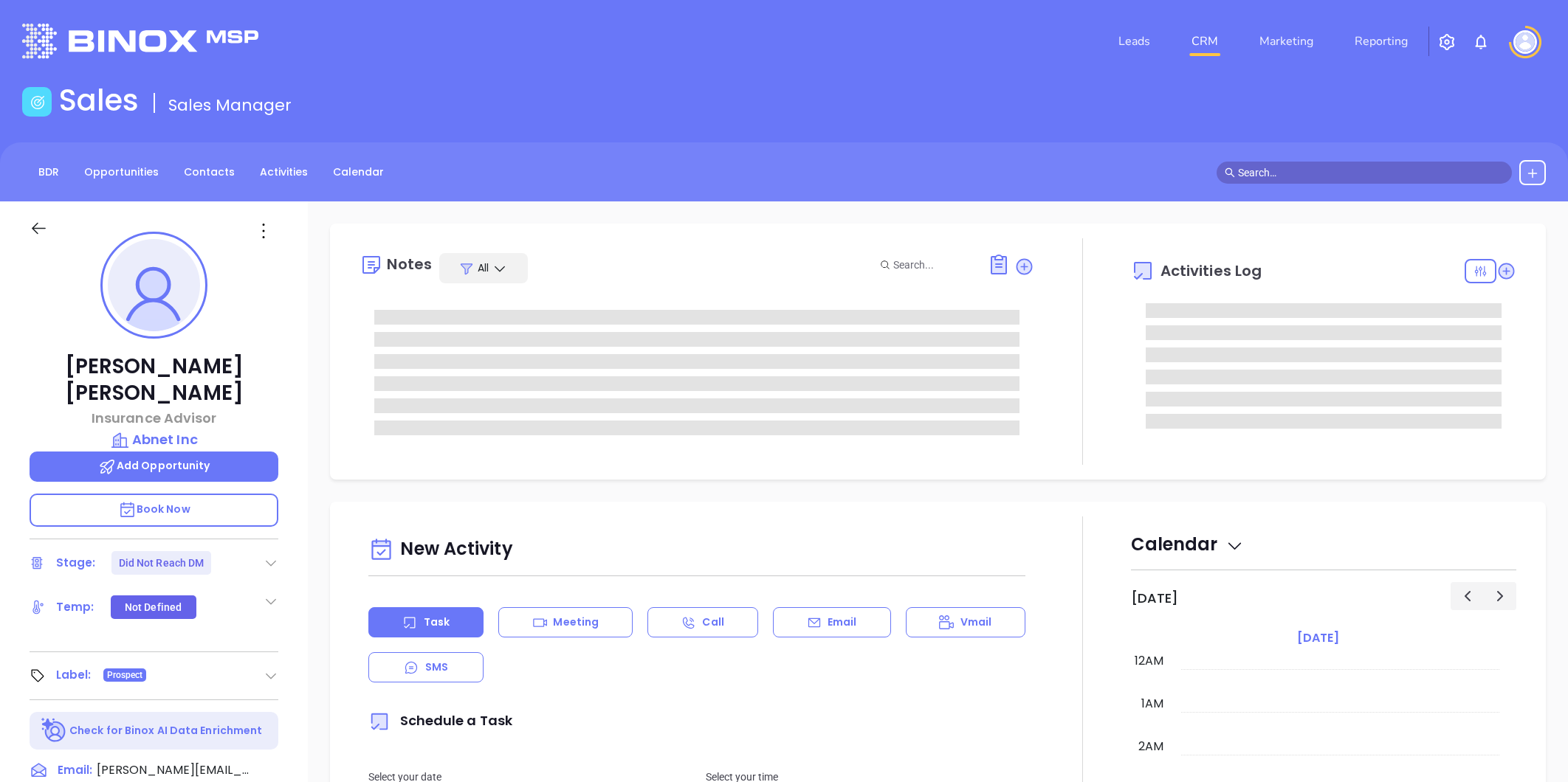
type input "[PERSON_NAME]"
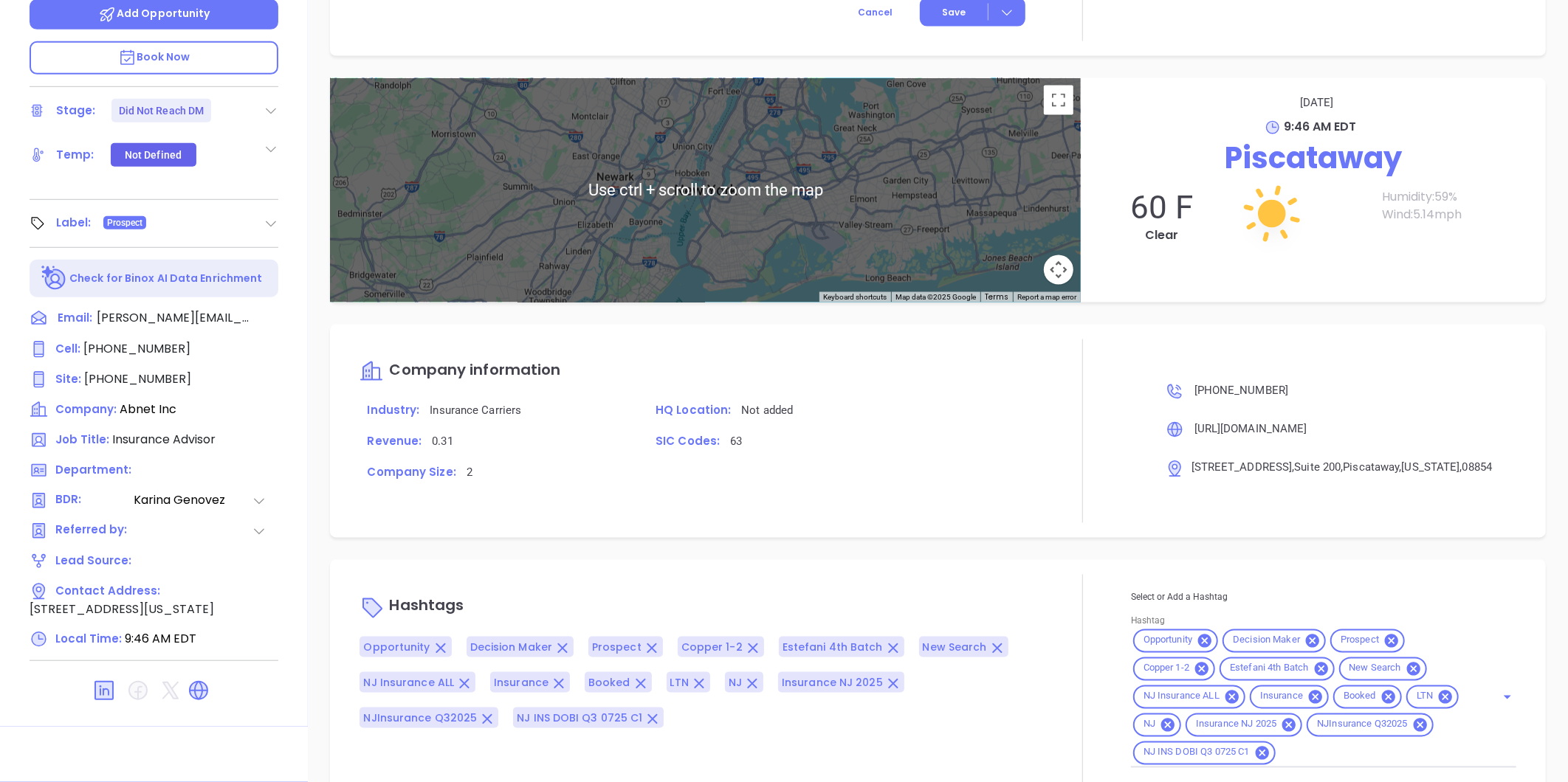
scroll to position [1207, 0]
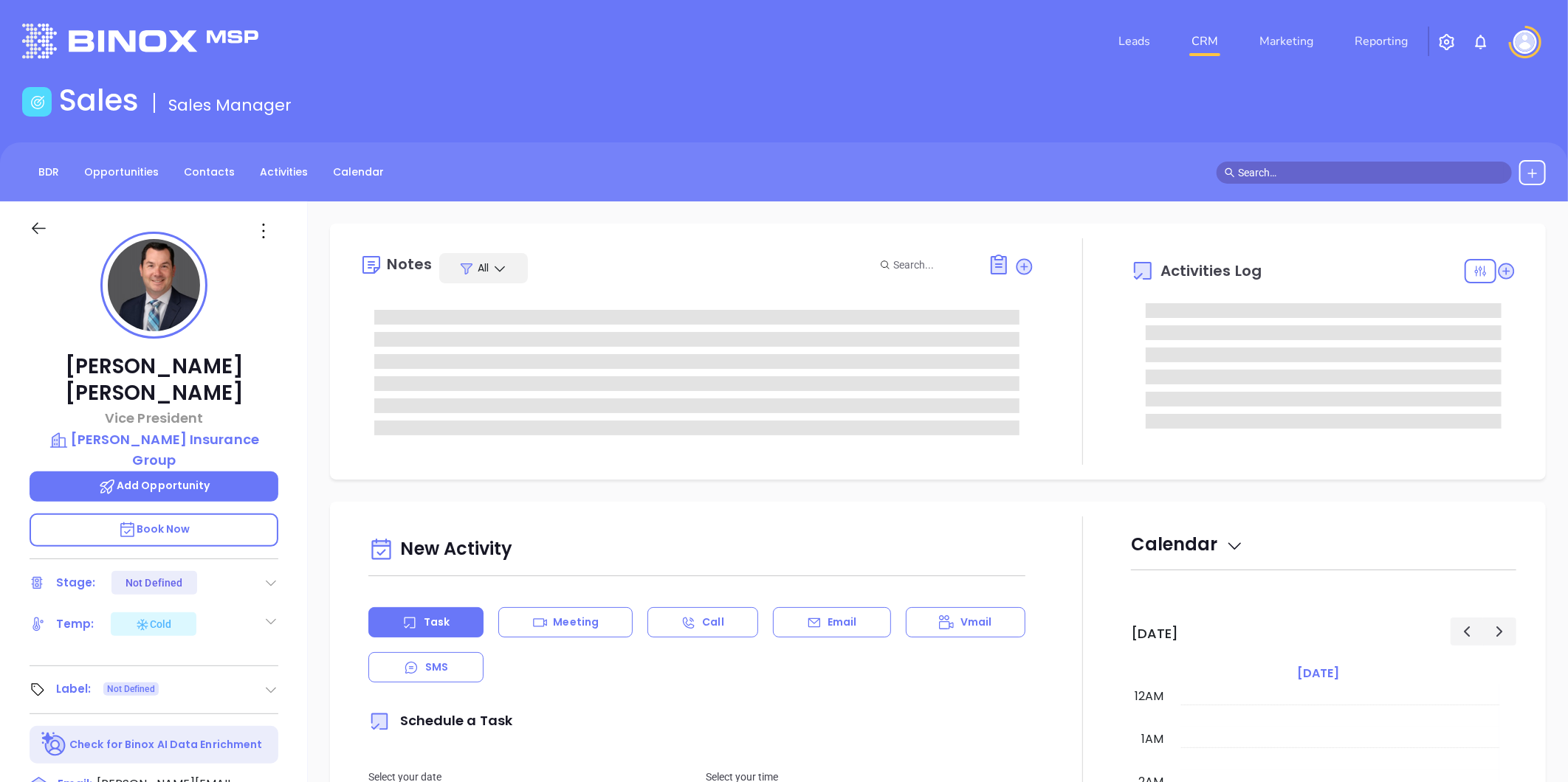
type input "[DATE]"
type input "[PERSON_NAME]"
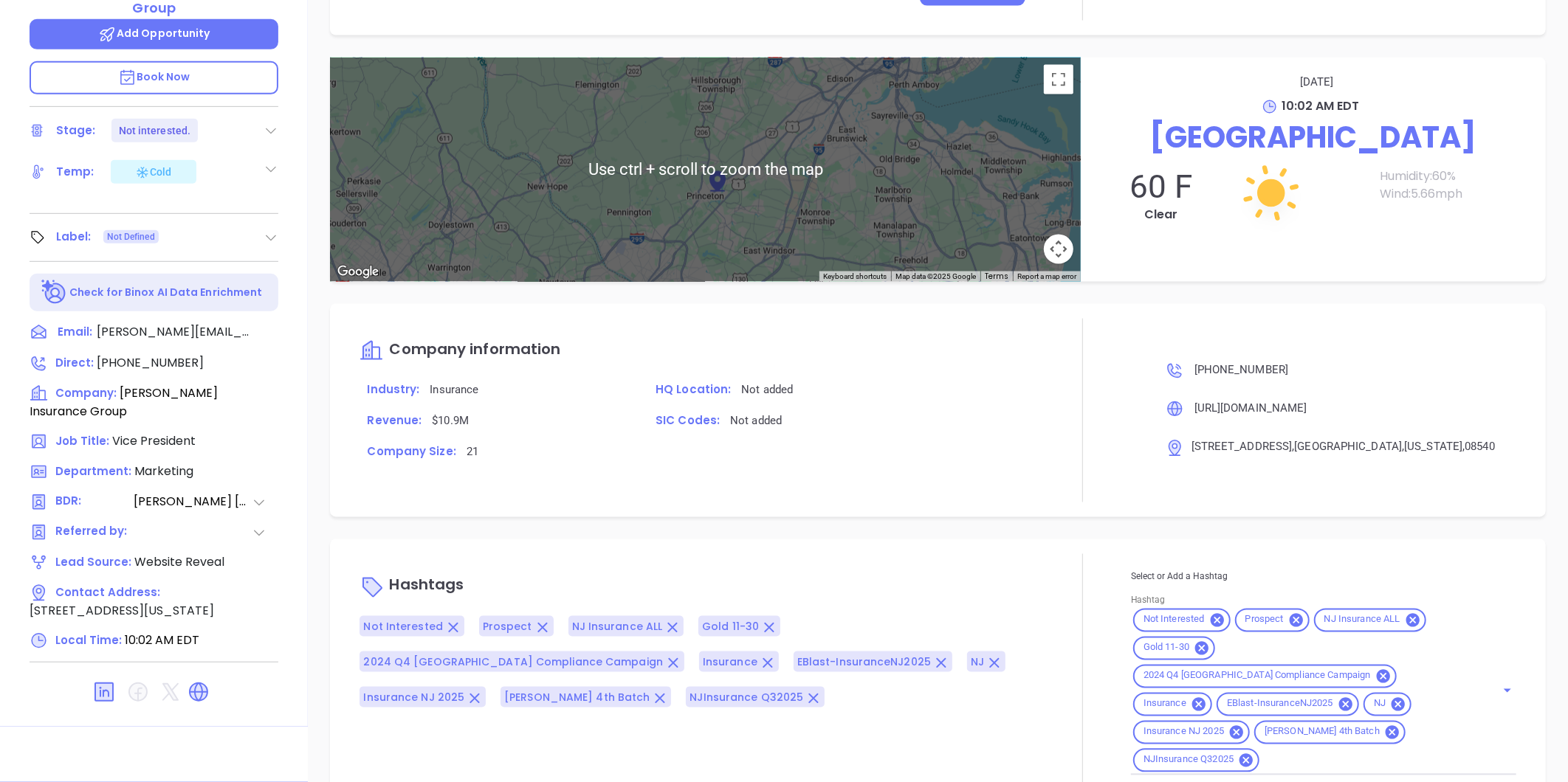
scroll to position [1042, 0]
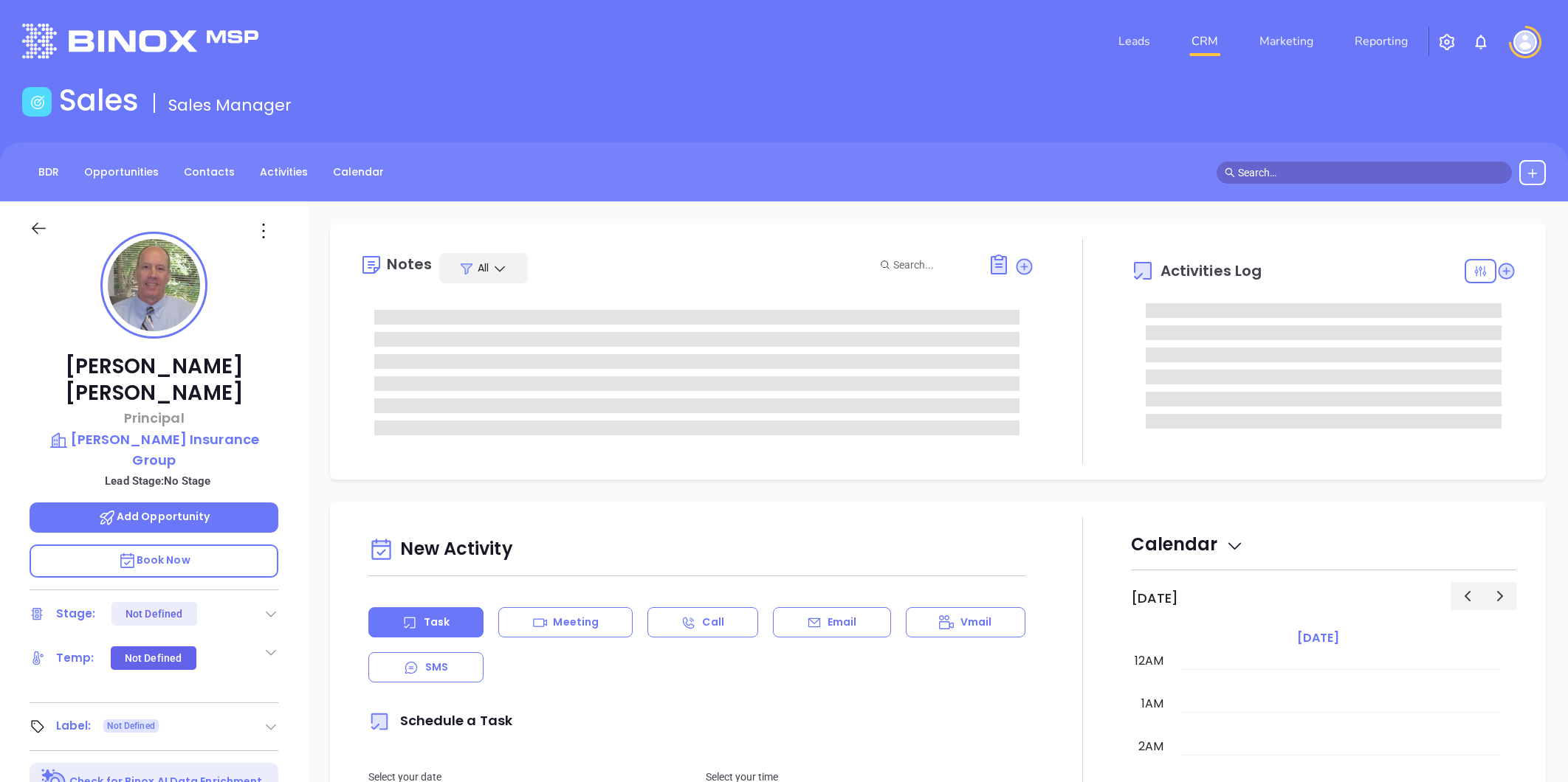
type input "[PERSON_NAME]"
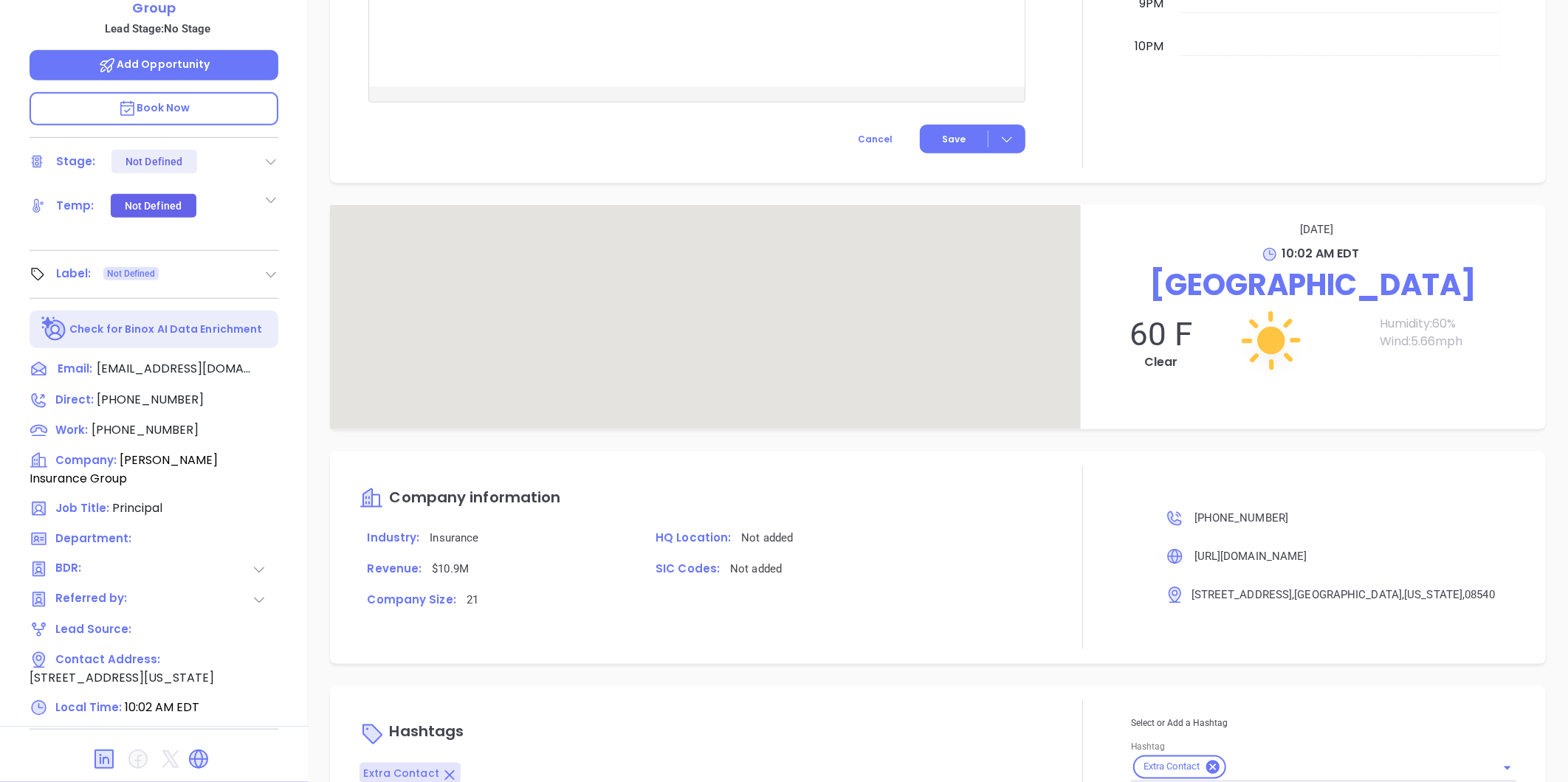
scroll to position [901, 0]
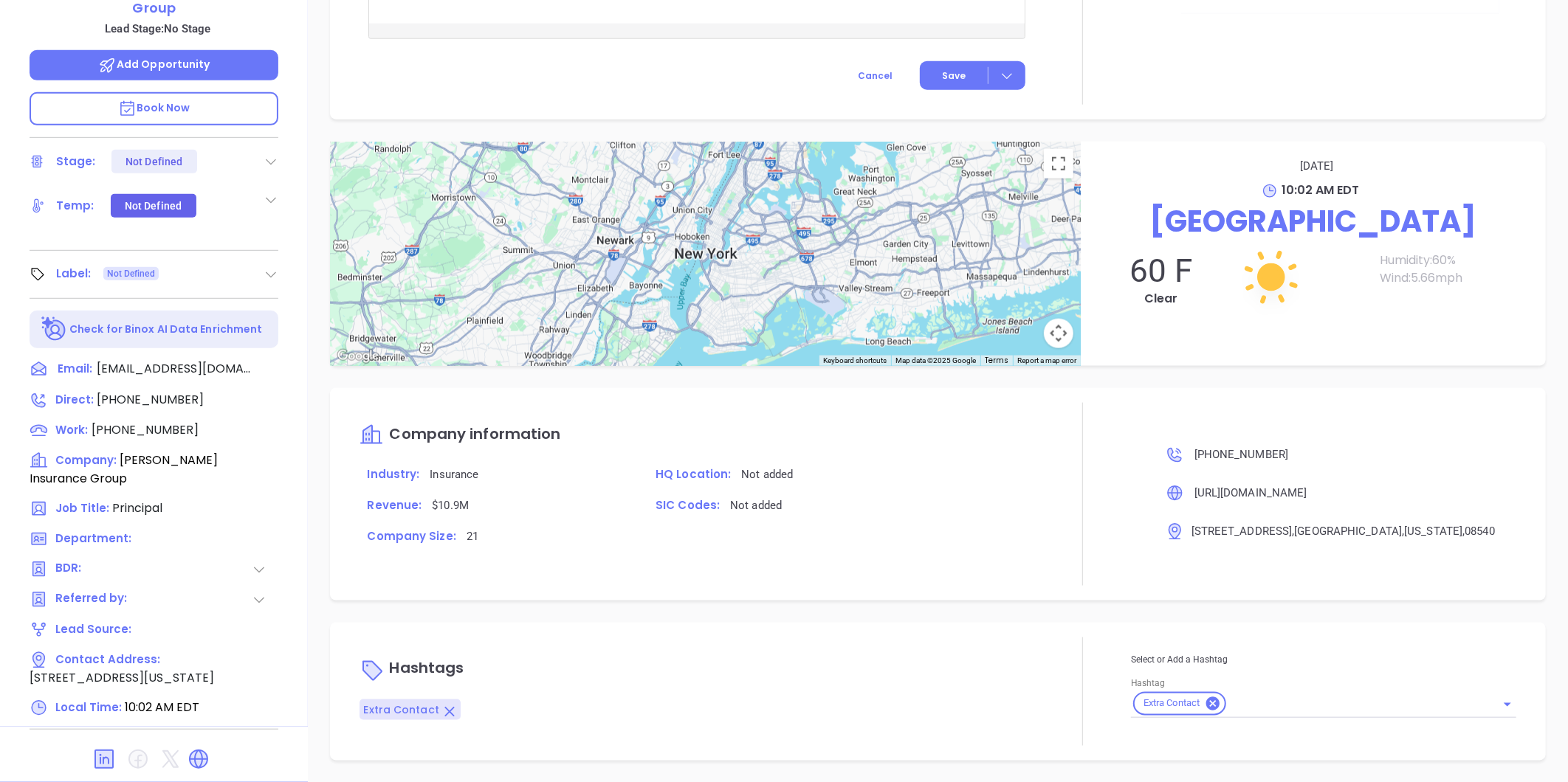
drag, startPoint x: 1267, startPoint y: 702, endPoint x: 1264, endPoint y: 695, distance: 7.6
click at [1265, 697] on input "Hashtag" at bounding box center [1351, 705] width 246 height 19
type input "nj in"
click at [1253, 734] on li "NJ Insurance ALL" at bounding box center [1322, 741] width 382 height 26
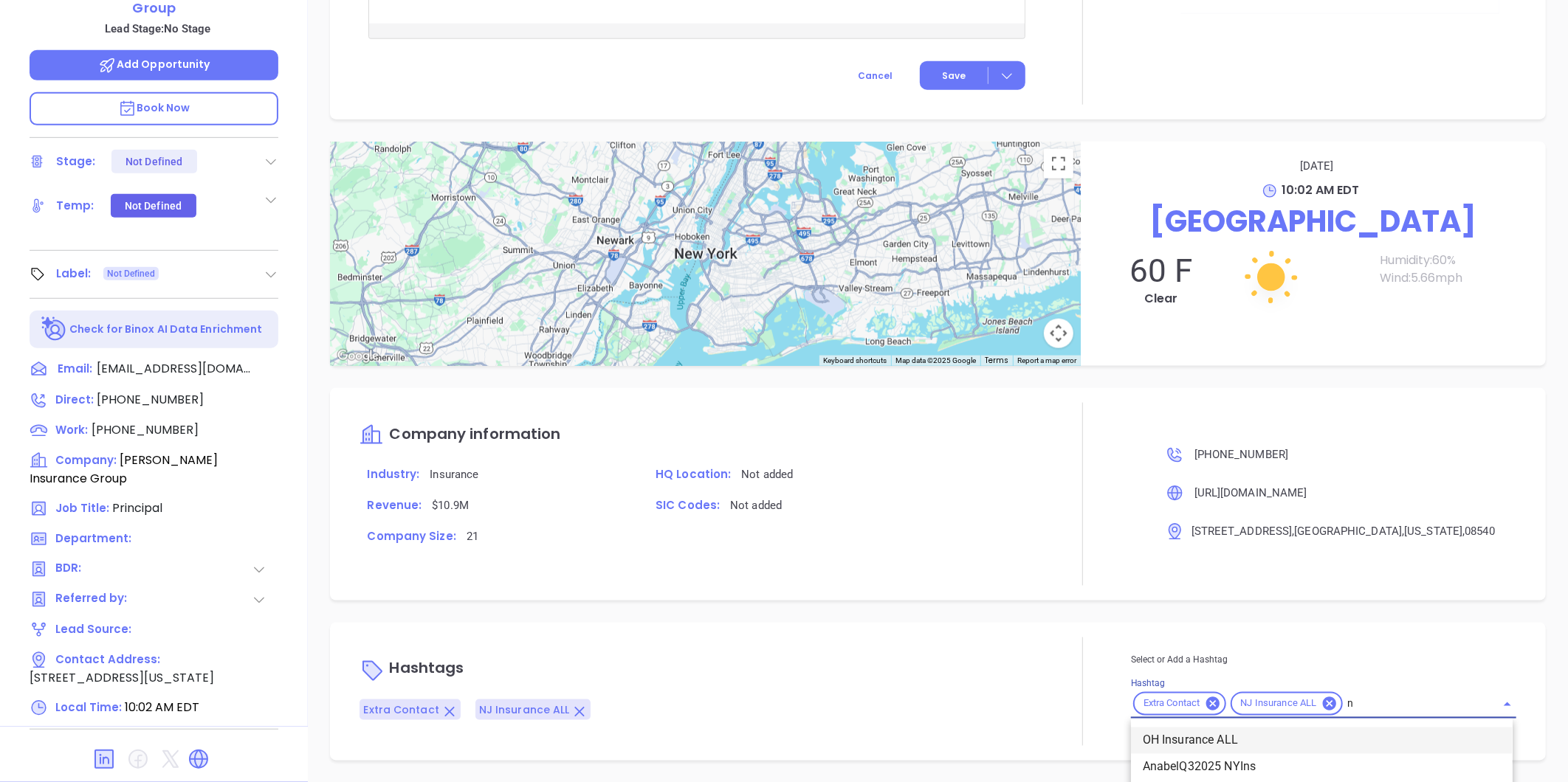
type input "nj"
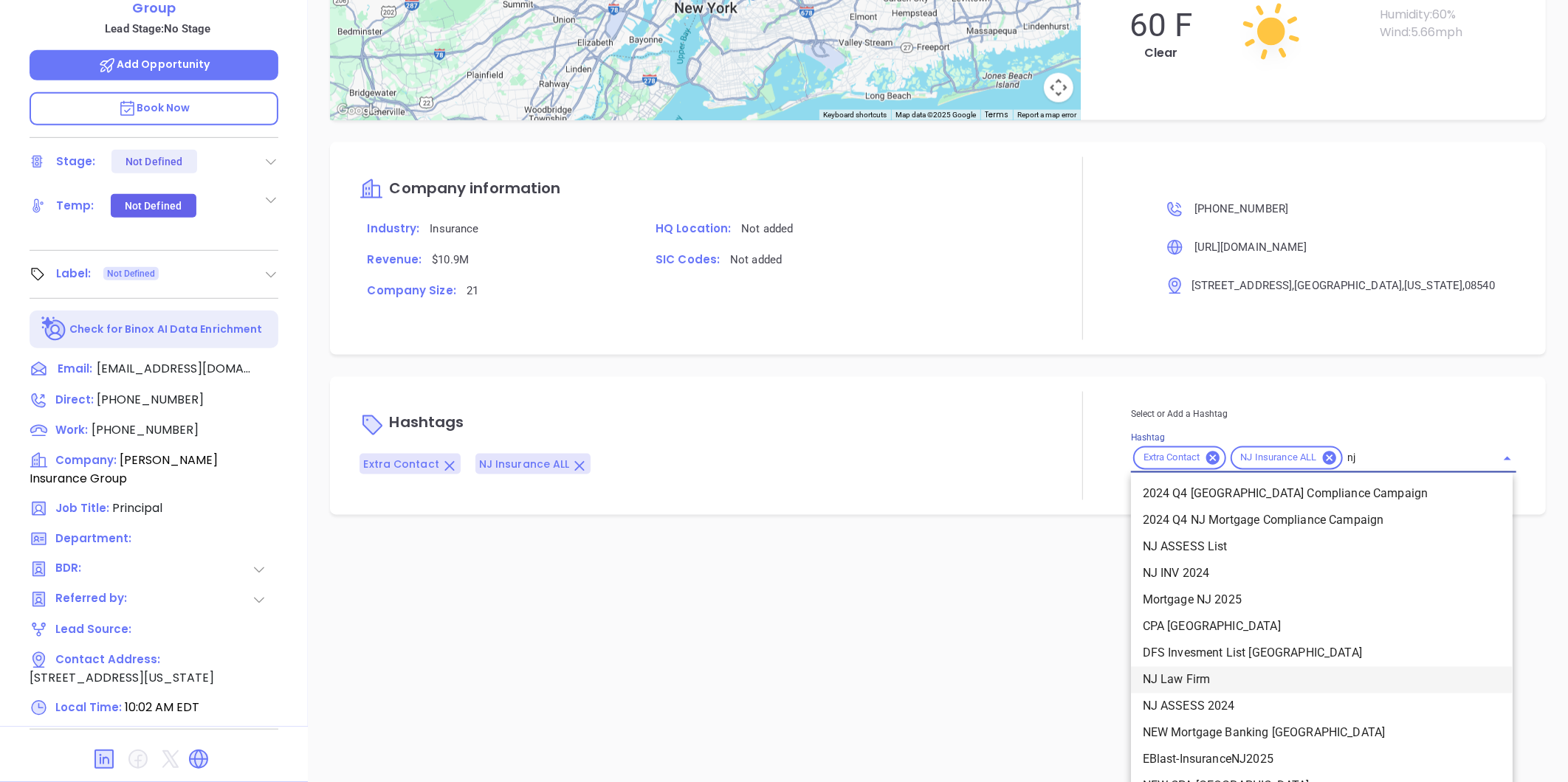
scroll to position [328, 0]
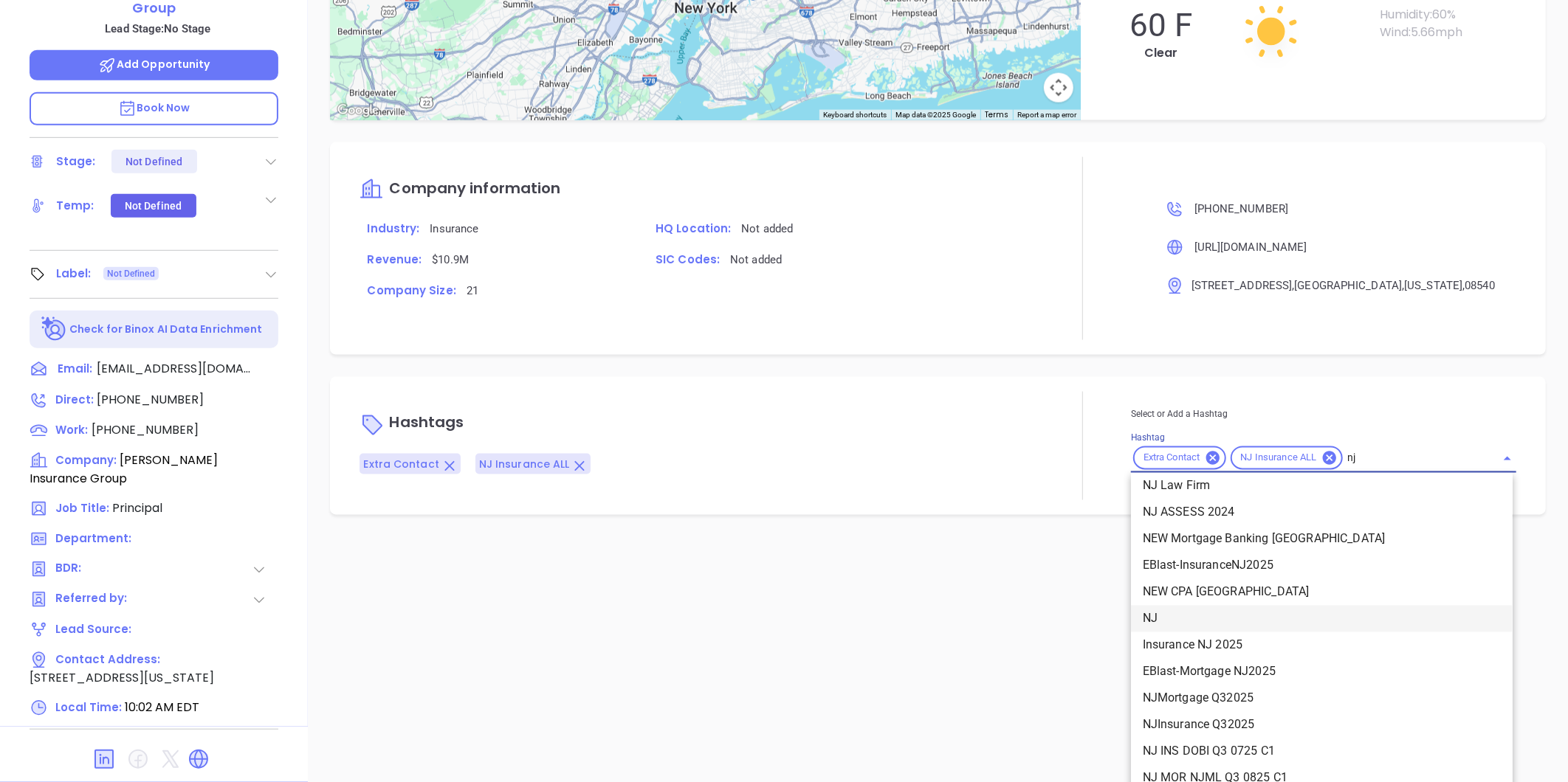
click at [1162, 615] on li "NJ" at bounding box center [1322, 619] width 382 height 26
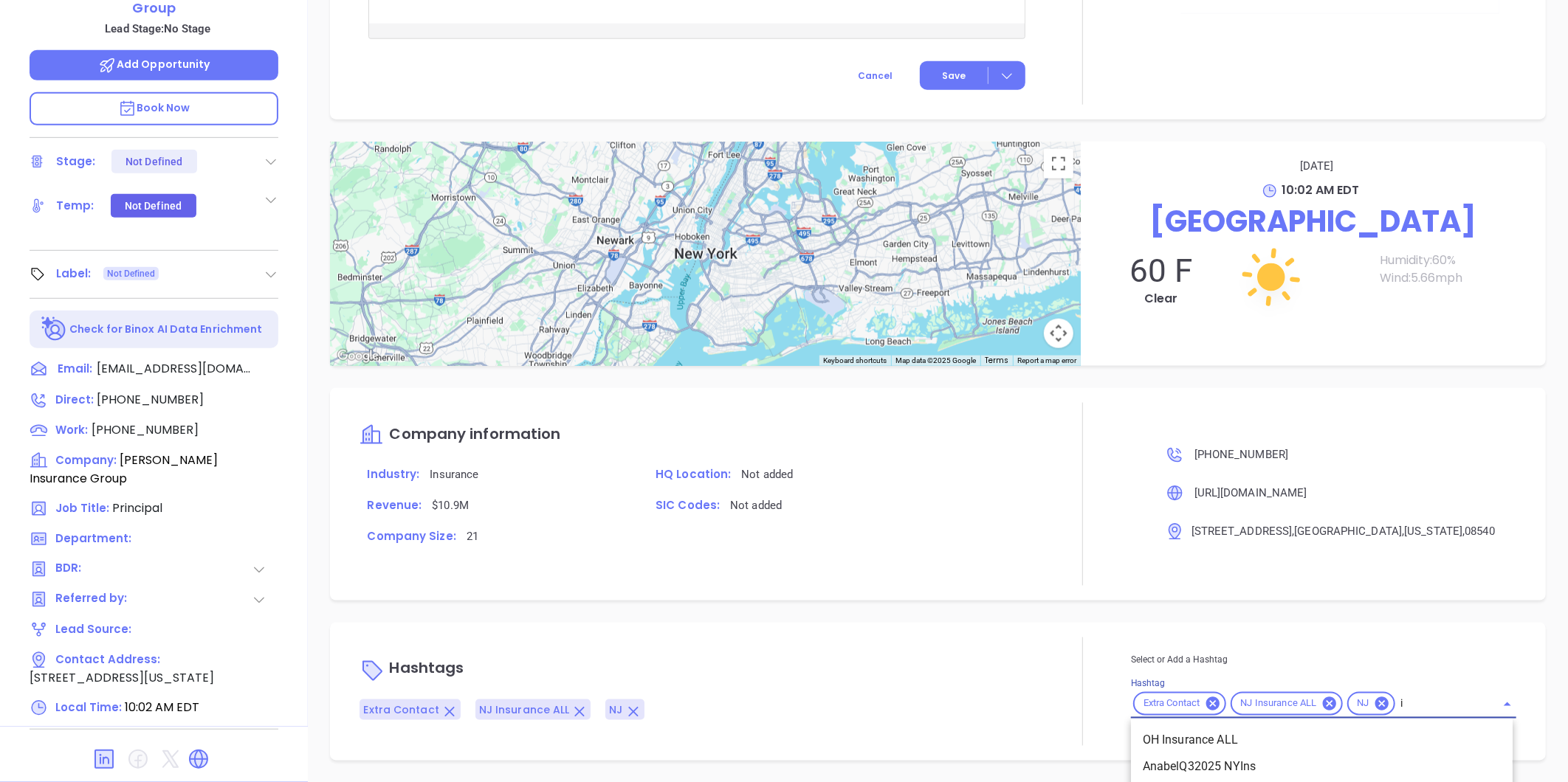
scroll to position [1148, 0]
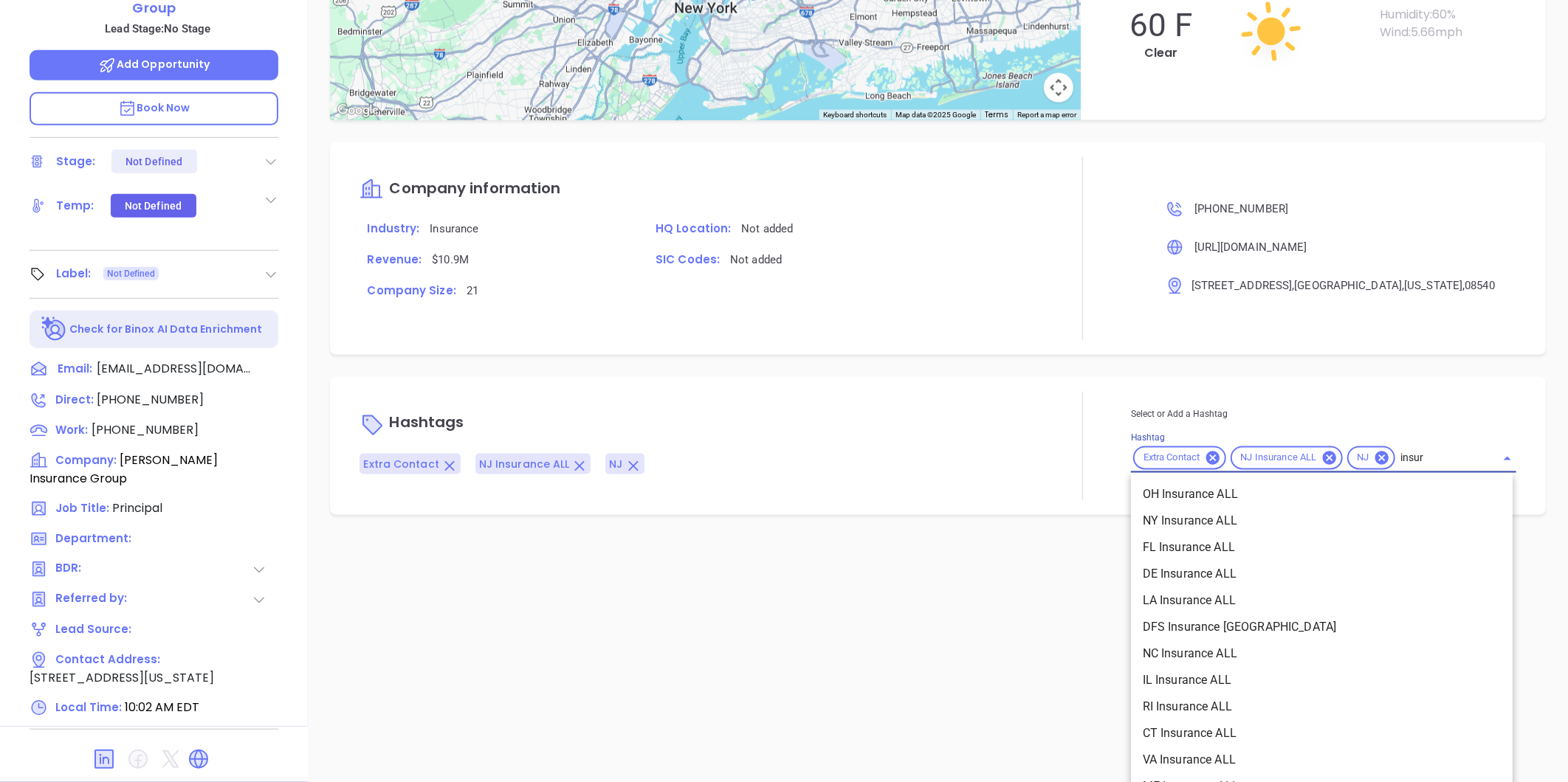
type input "insura"
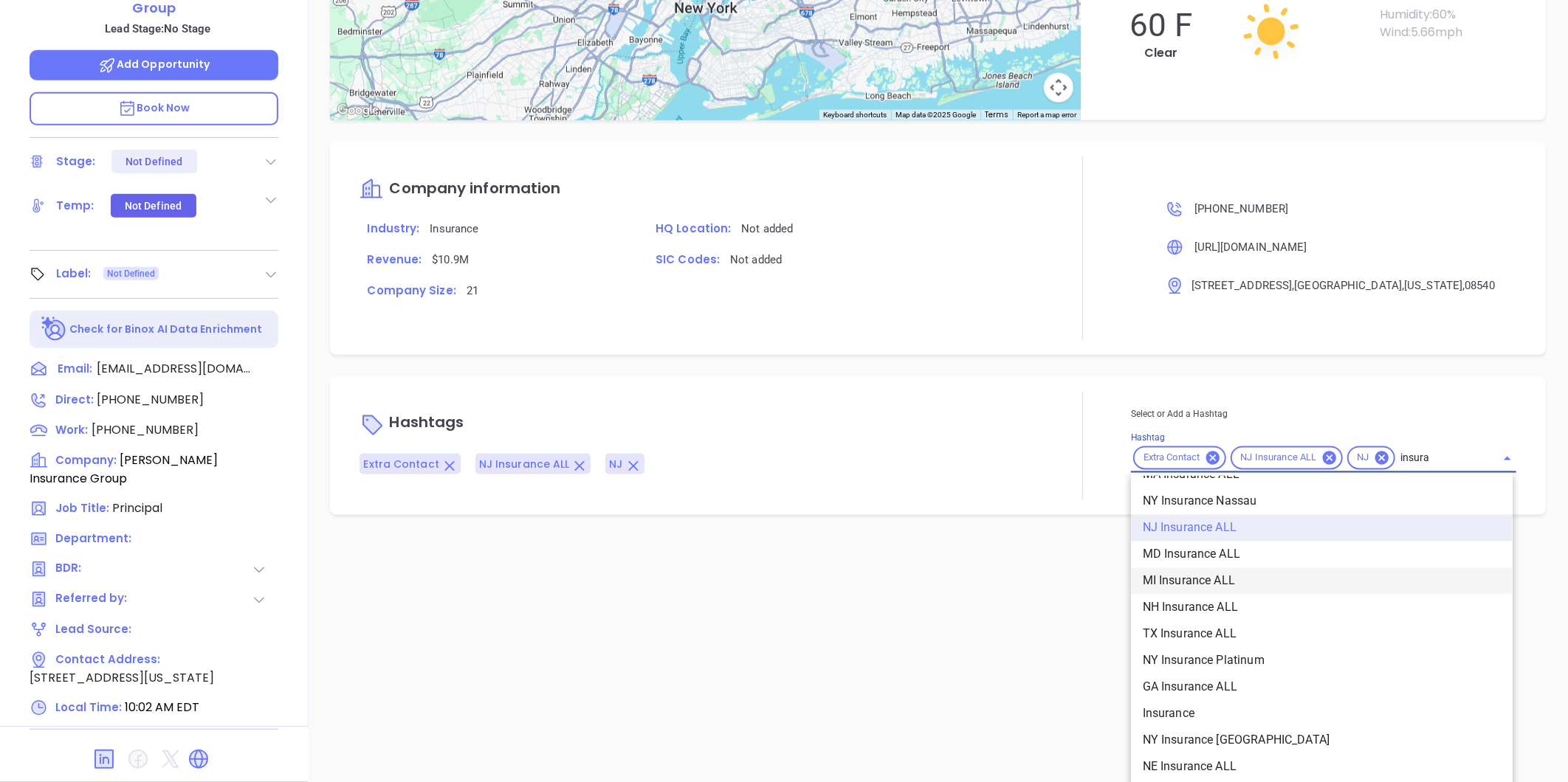
scroll to position [492, 0]
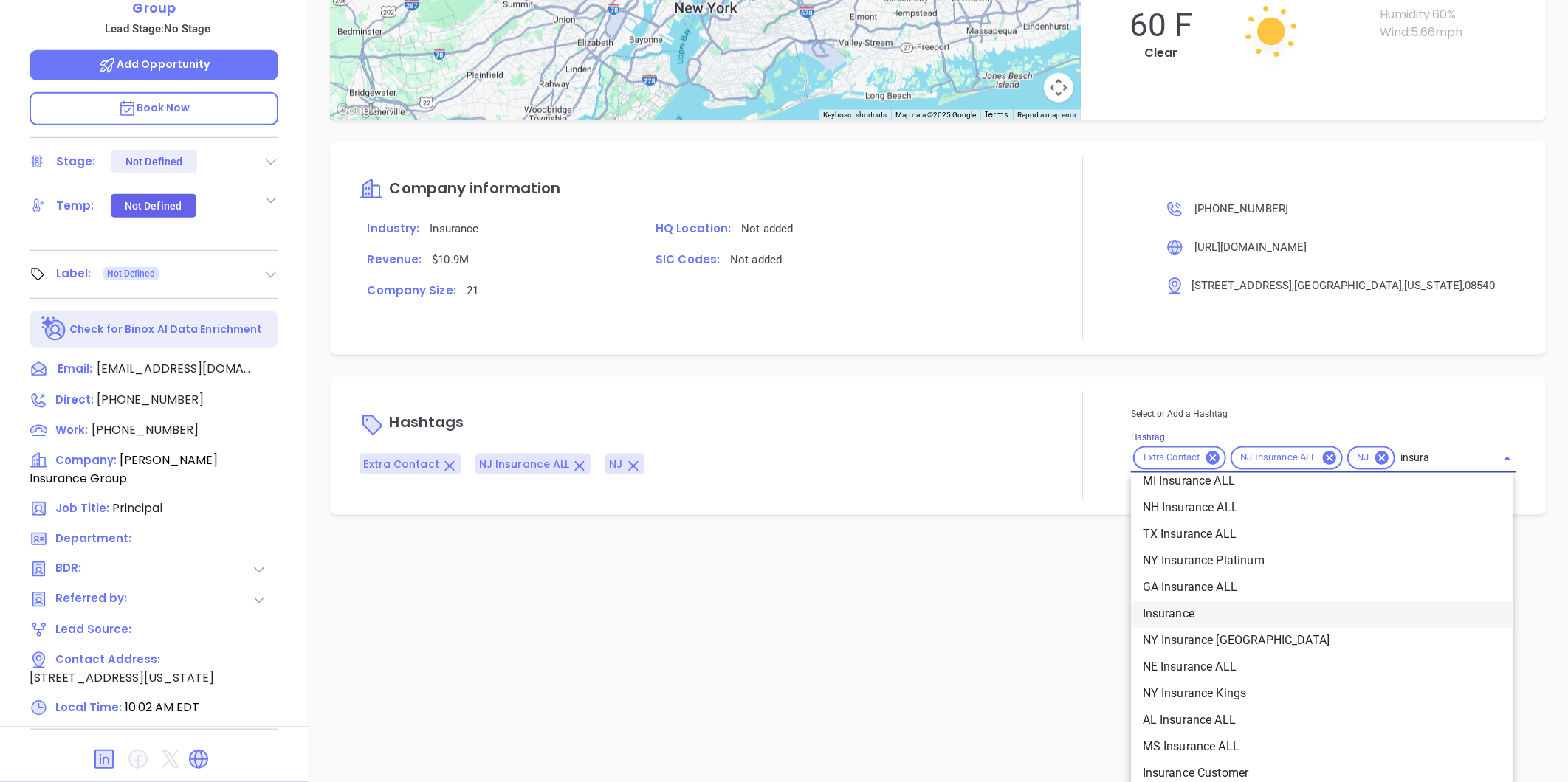
click at [1174, 608] on li "Insurance" at bounding box center [1322, 615] width 382 height 26
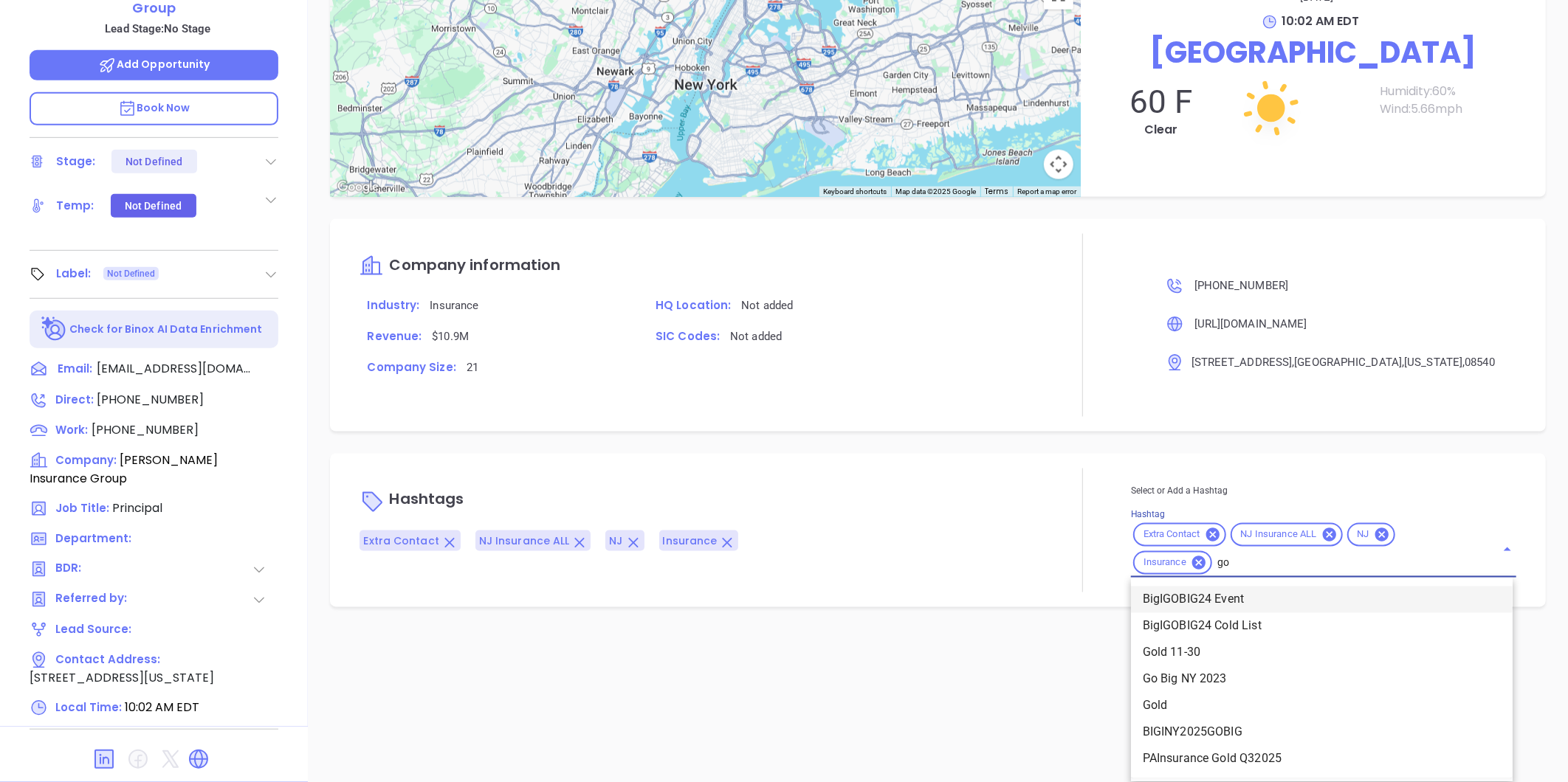
type input "gol"
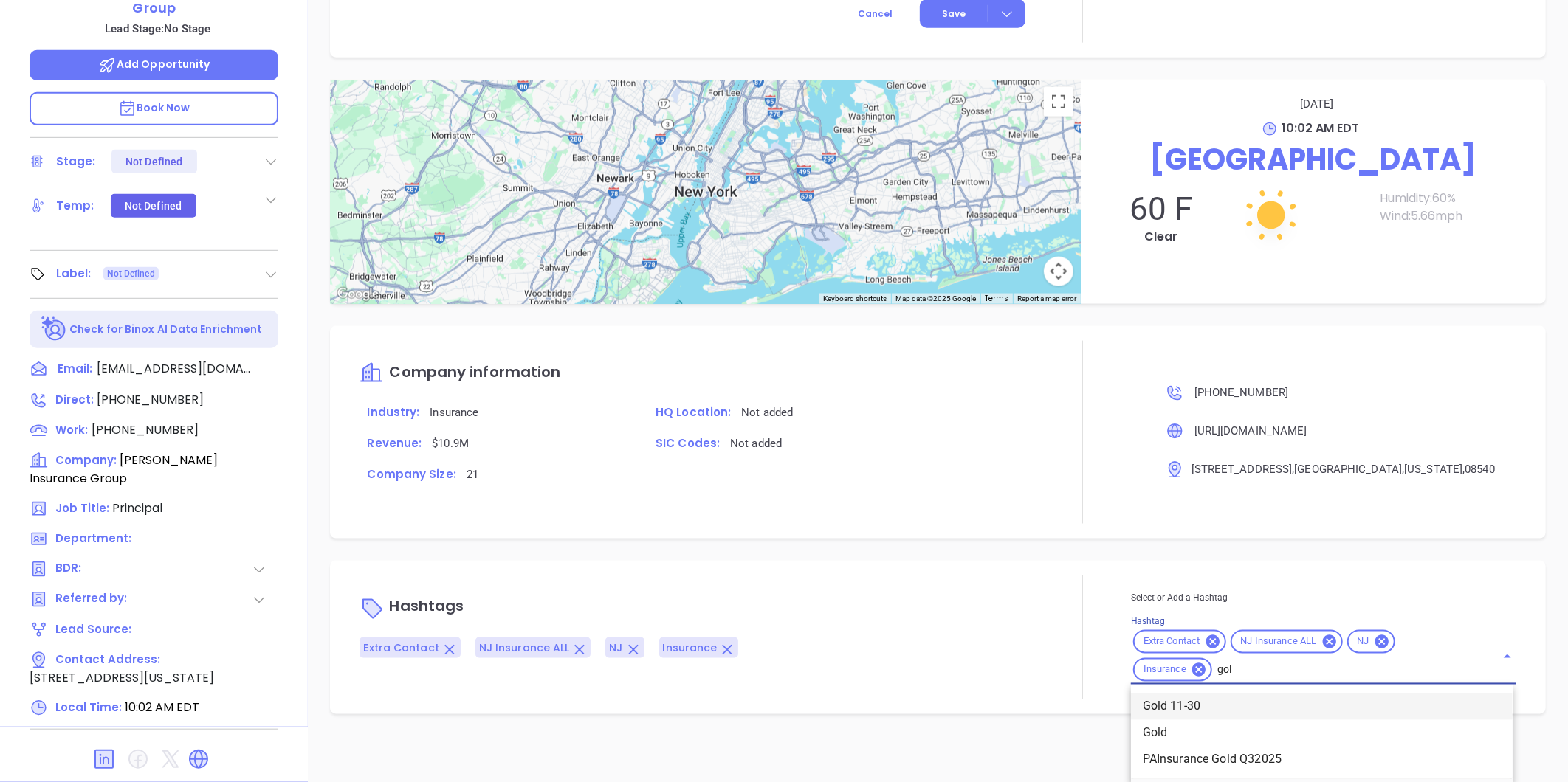
click at [1190, 703] on li "Gold 11-30" at bounding box center [1322, 706] width 382 height 26
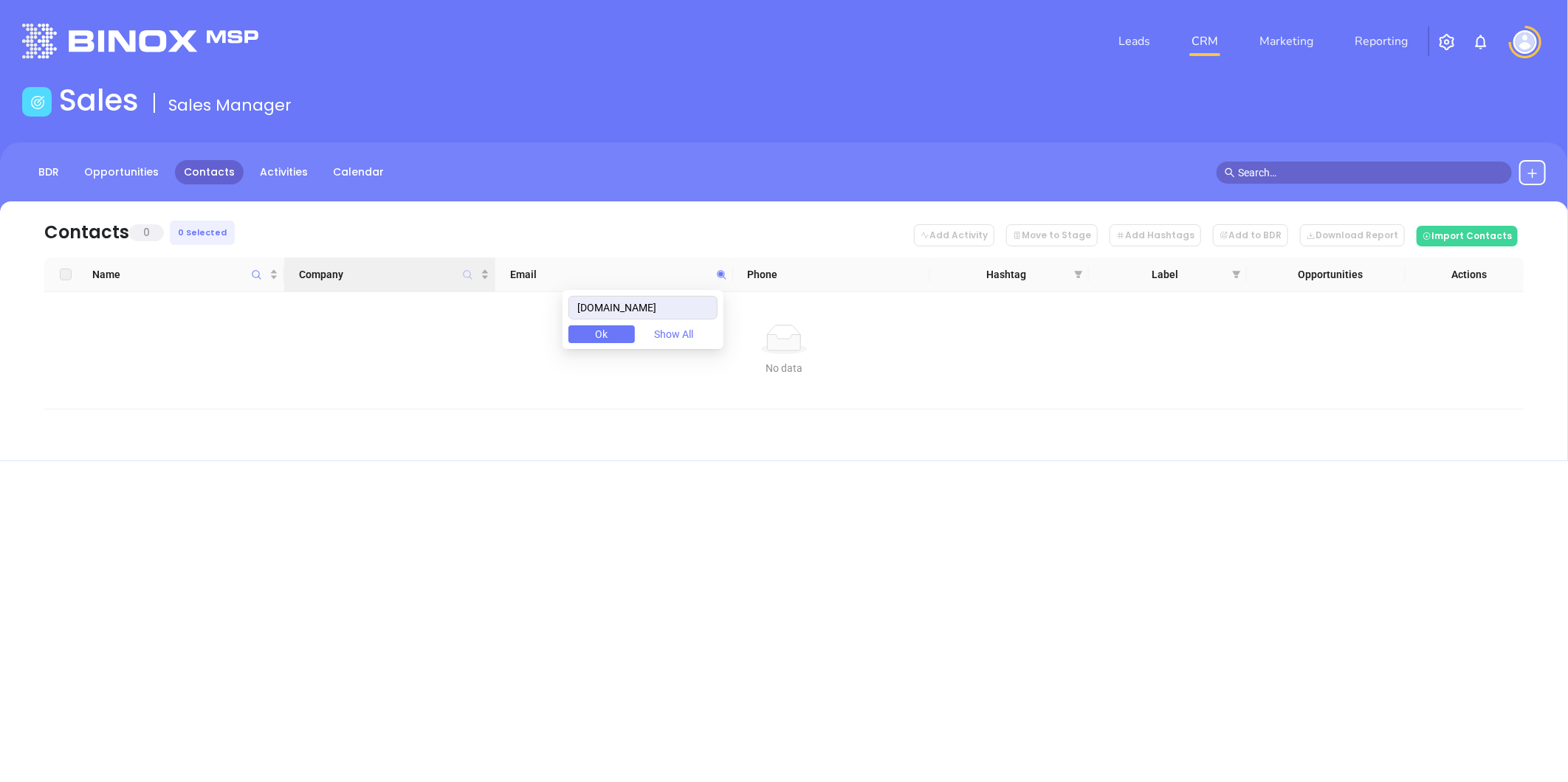
drag, startPoint x: 568, startPoint y: 285, endPoint x: 464, endPoint y: 271, distance: 104.9
click at [463, 272] on body "Leads CRM Marketing Reporting Financial Leads Leads Sales Sales Manager BDR Opp…" at bounding box center [784, 391] width 1568 height 782
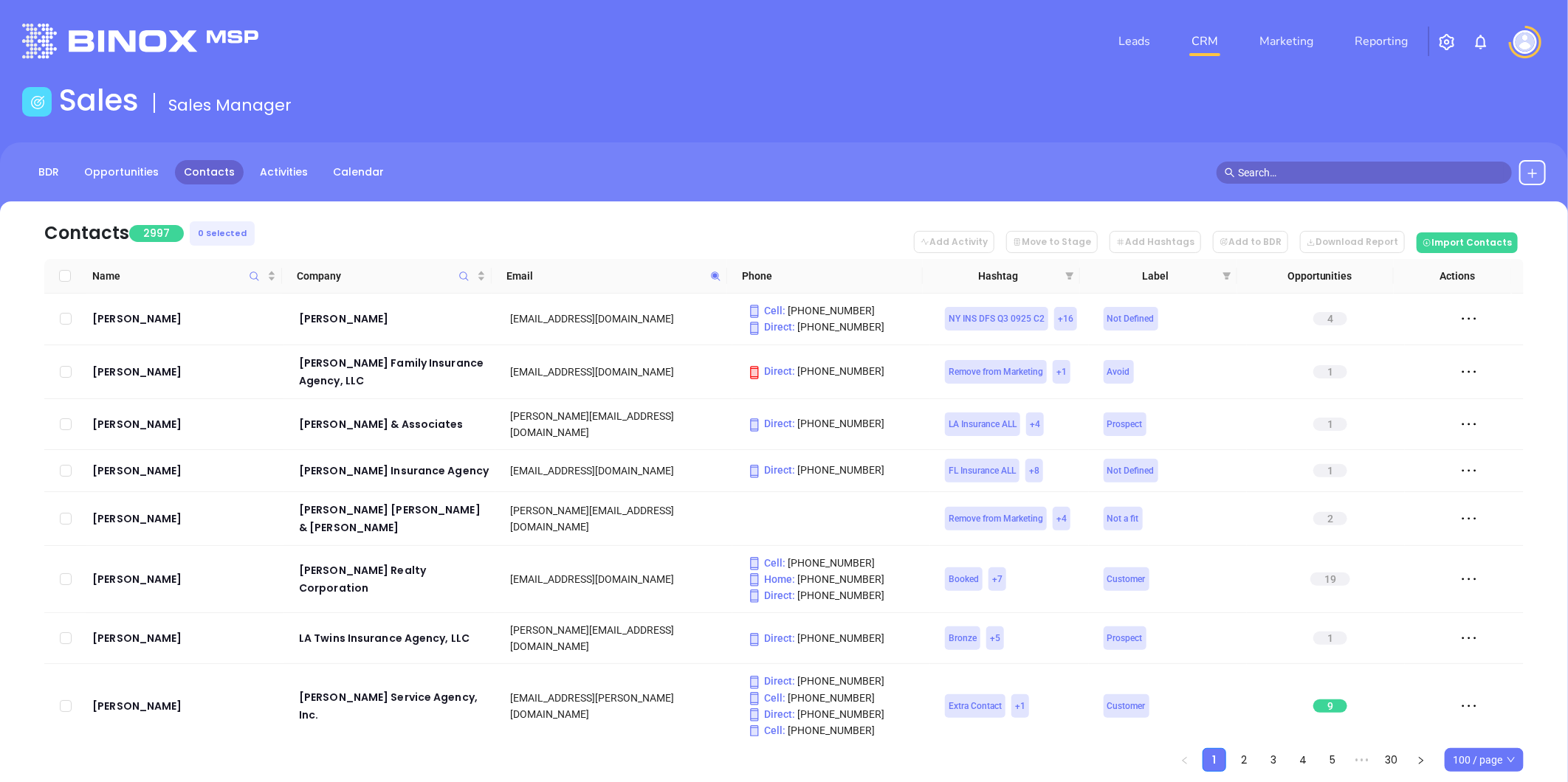
click at [710, 274] on icon at bounding box center [716, 276] width 11 height 11
paste input "connellinsurancenj"
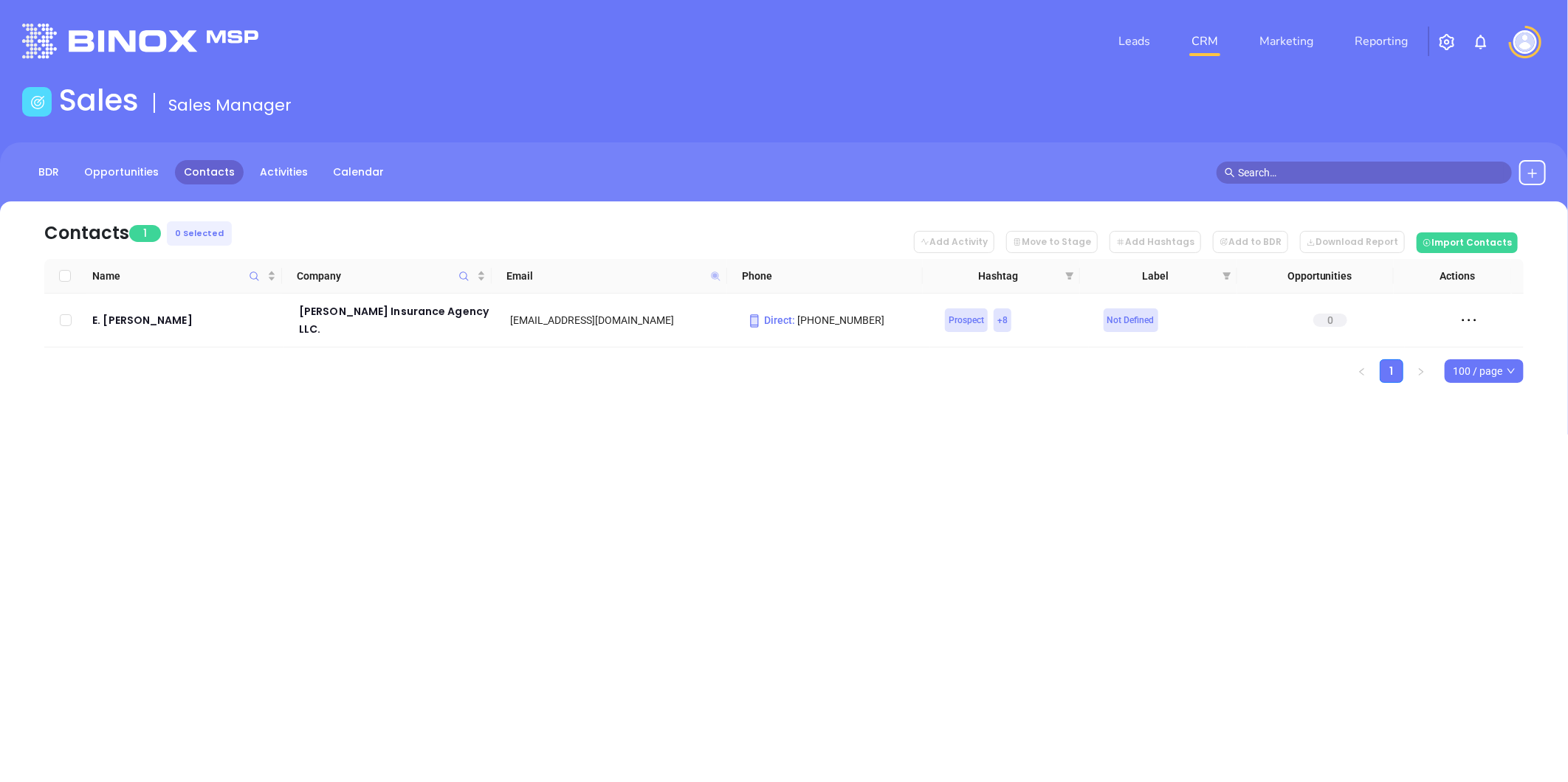
click at [714, 275] on icon at bounding box center [715, 275] width 8 height 8
paste input "mcmahonagency"
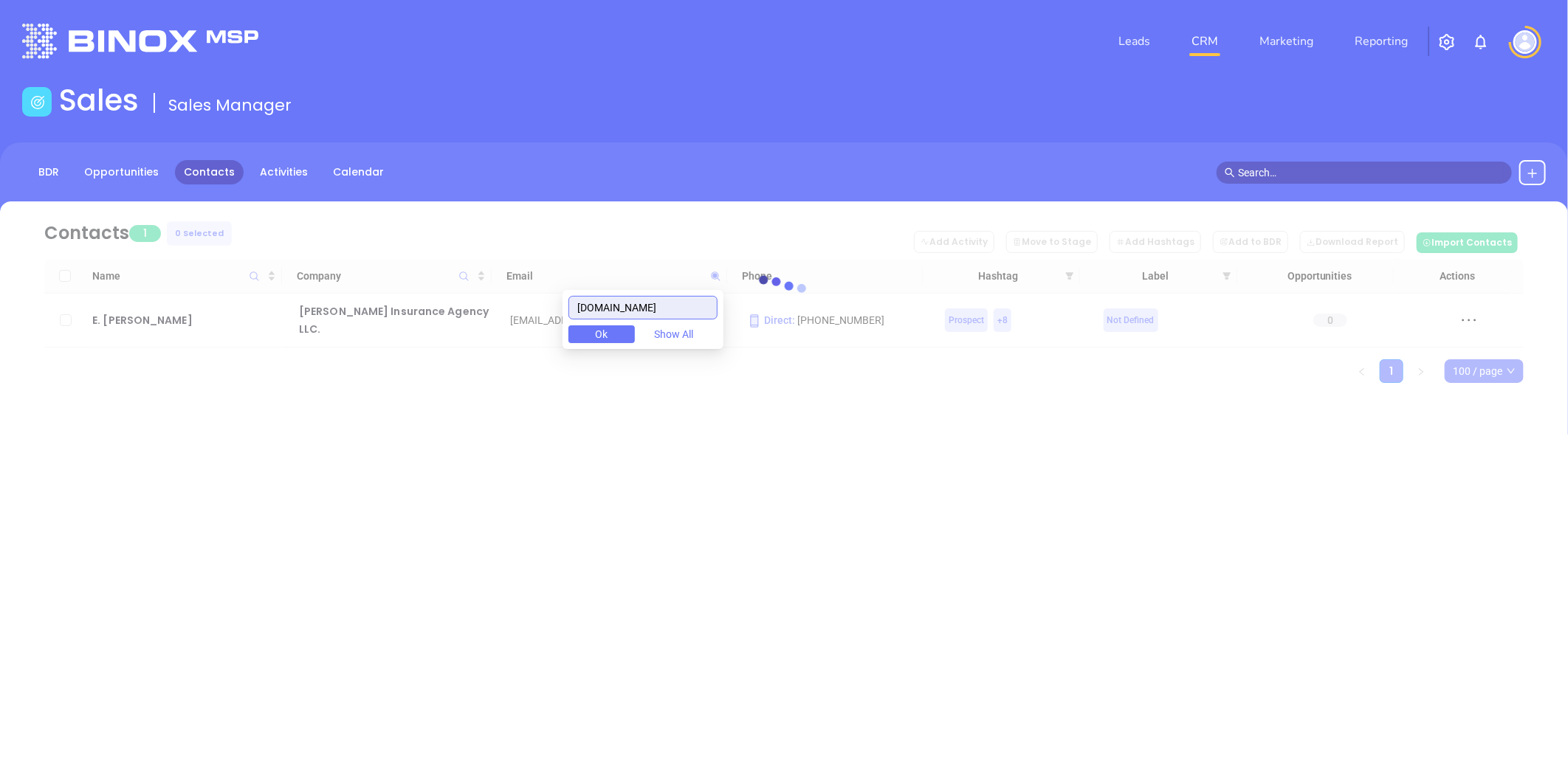
type input "[DOMAIN_NAME]"
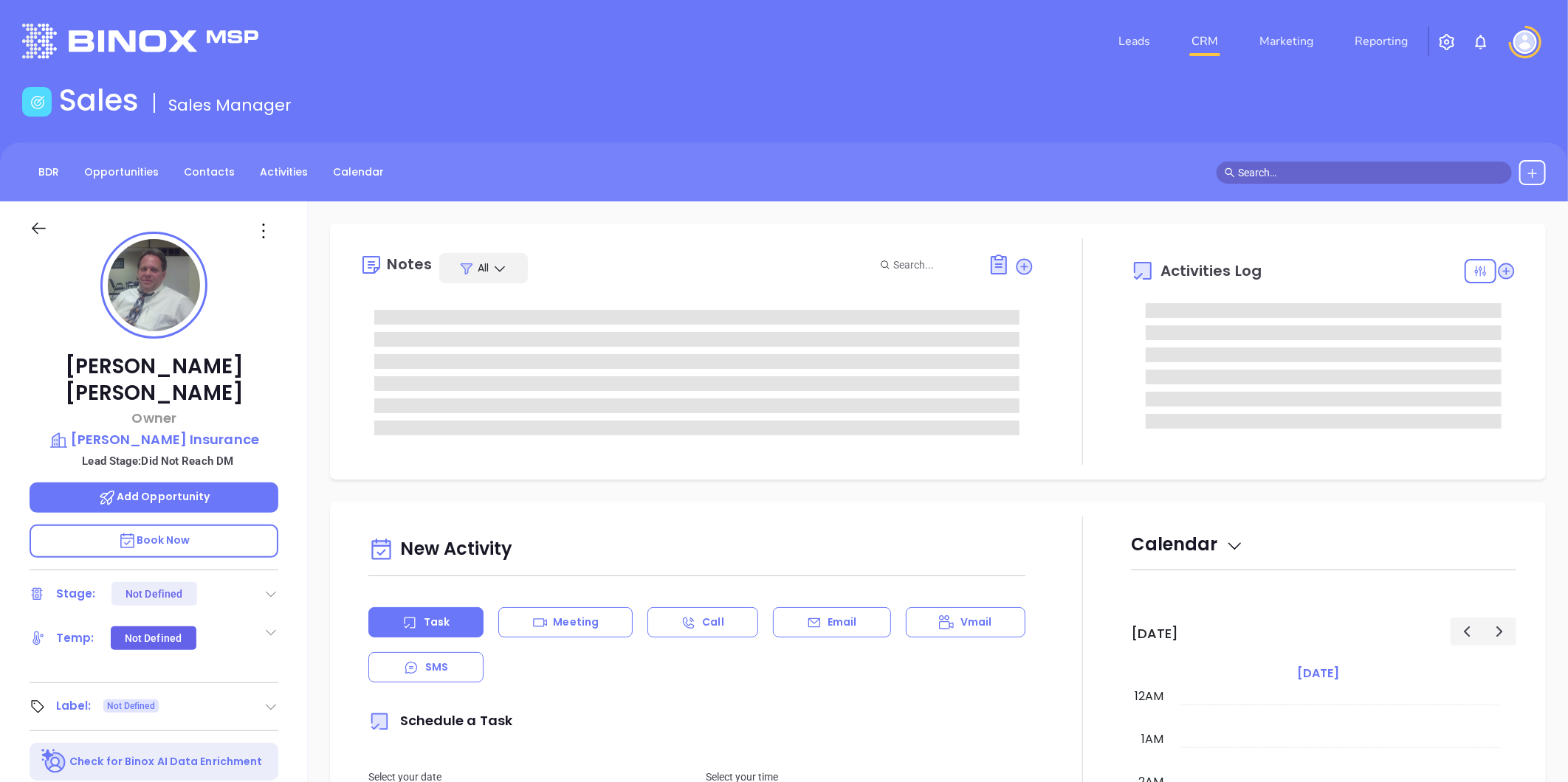
type input "[DATE]"
type input "[PERSON_NAME]"
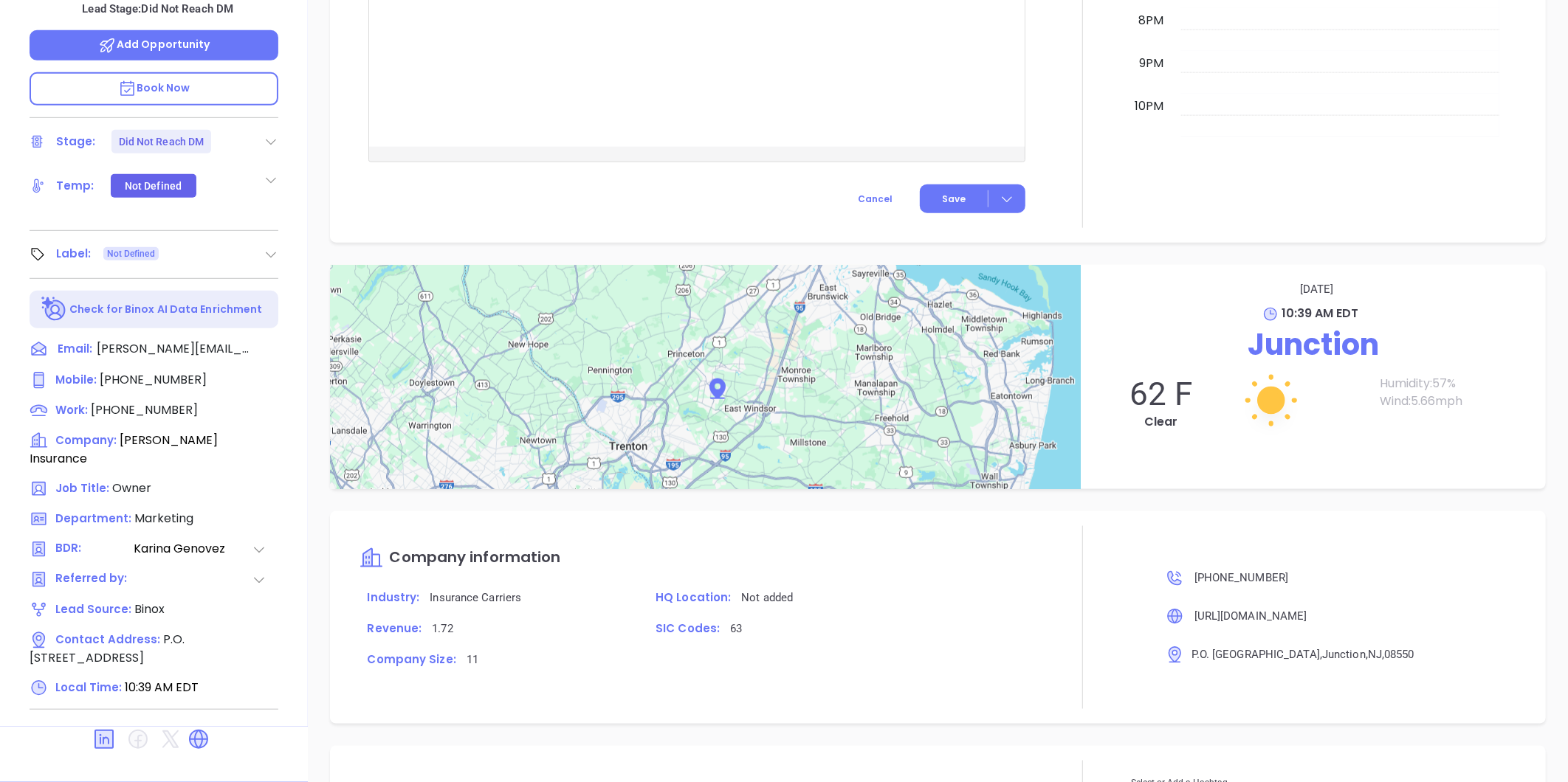
scroll to position [972, 0]
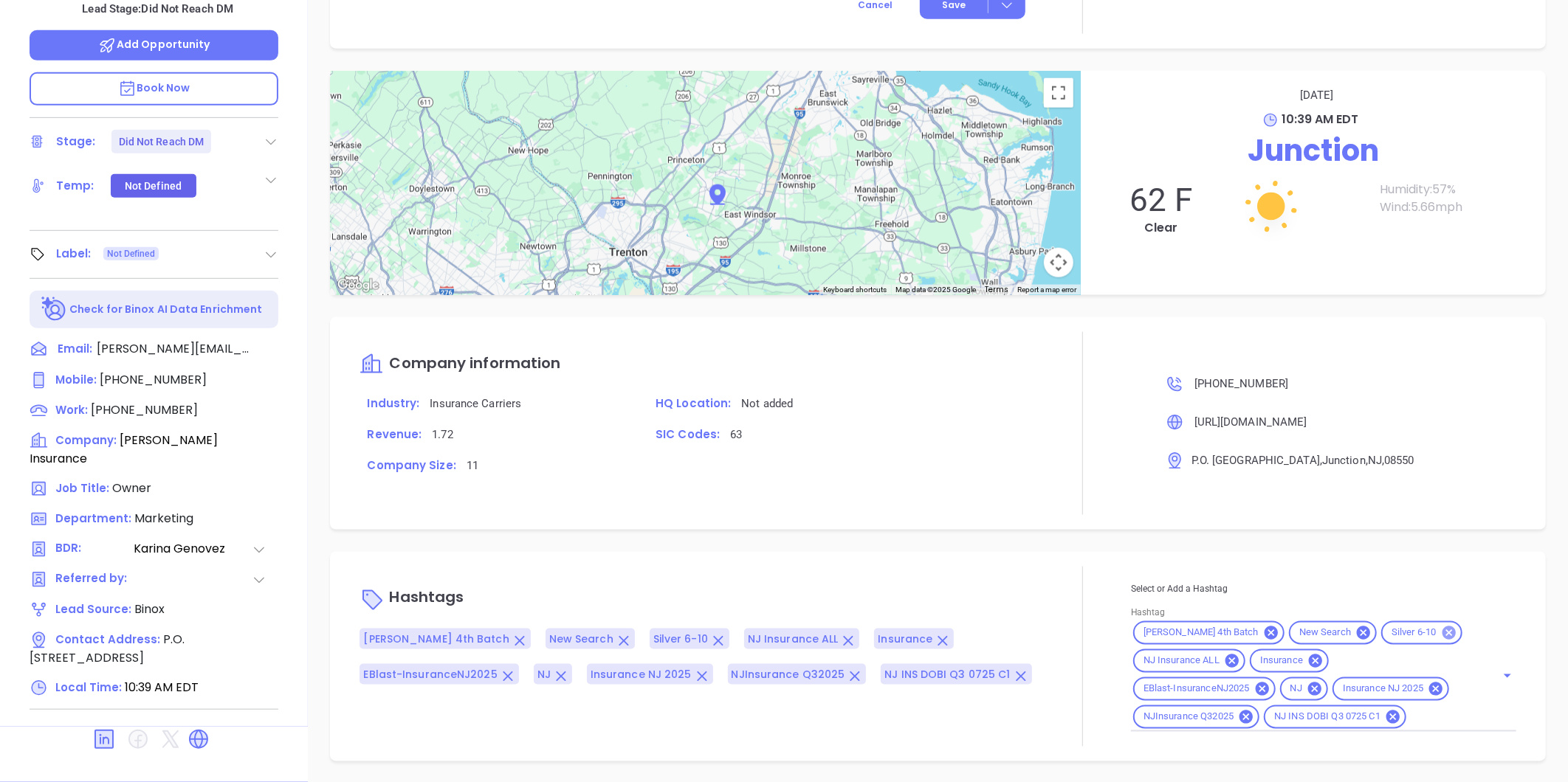
click at [1441, 627] on icon at bounding box center [1449, 633] width 16 height 16
click at [1408, 723] on input "Hashtag" at bounding box center [1441, 718] width 66 height 19
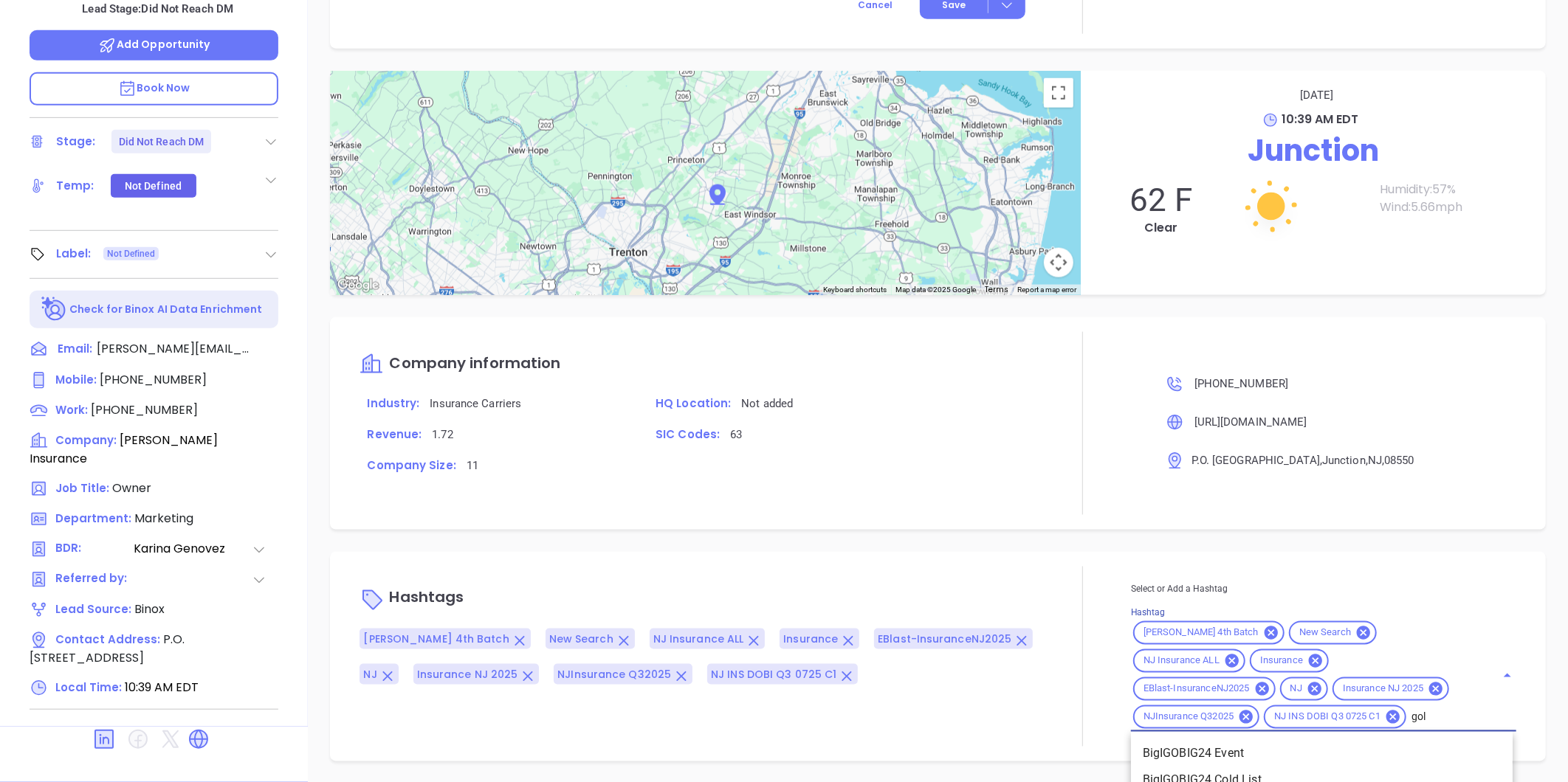
type input "gold"
click at [1226, 749] on li "Gold 11-30" at bounding box center [1322, 754] width 382 height 26
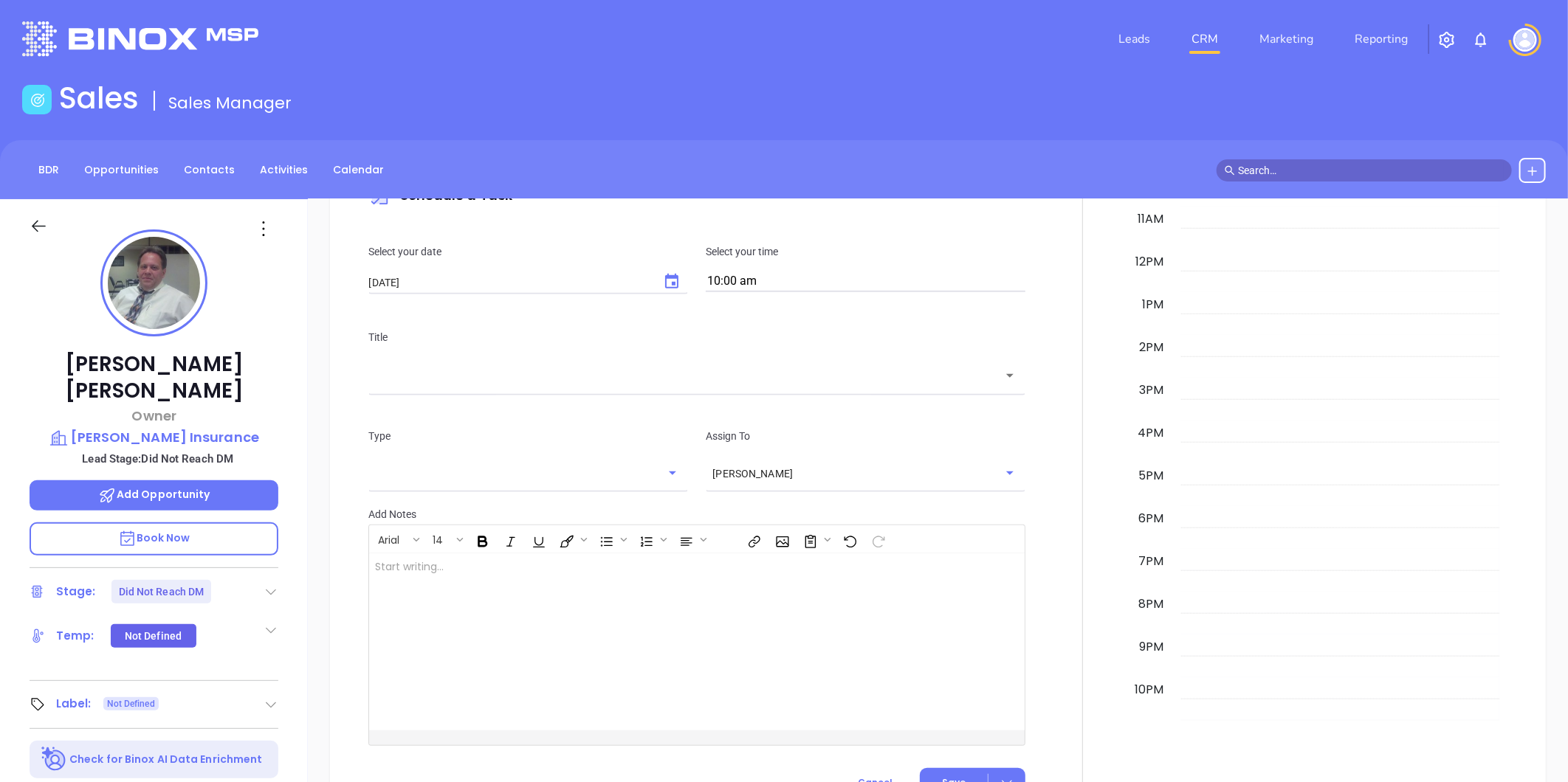
scroll to position [0, 0]
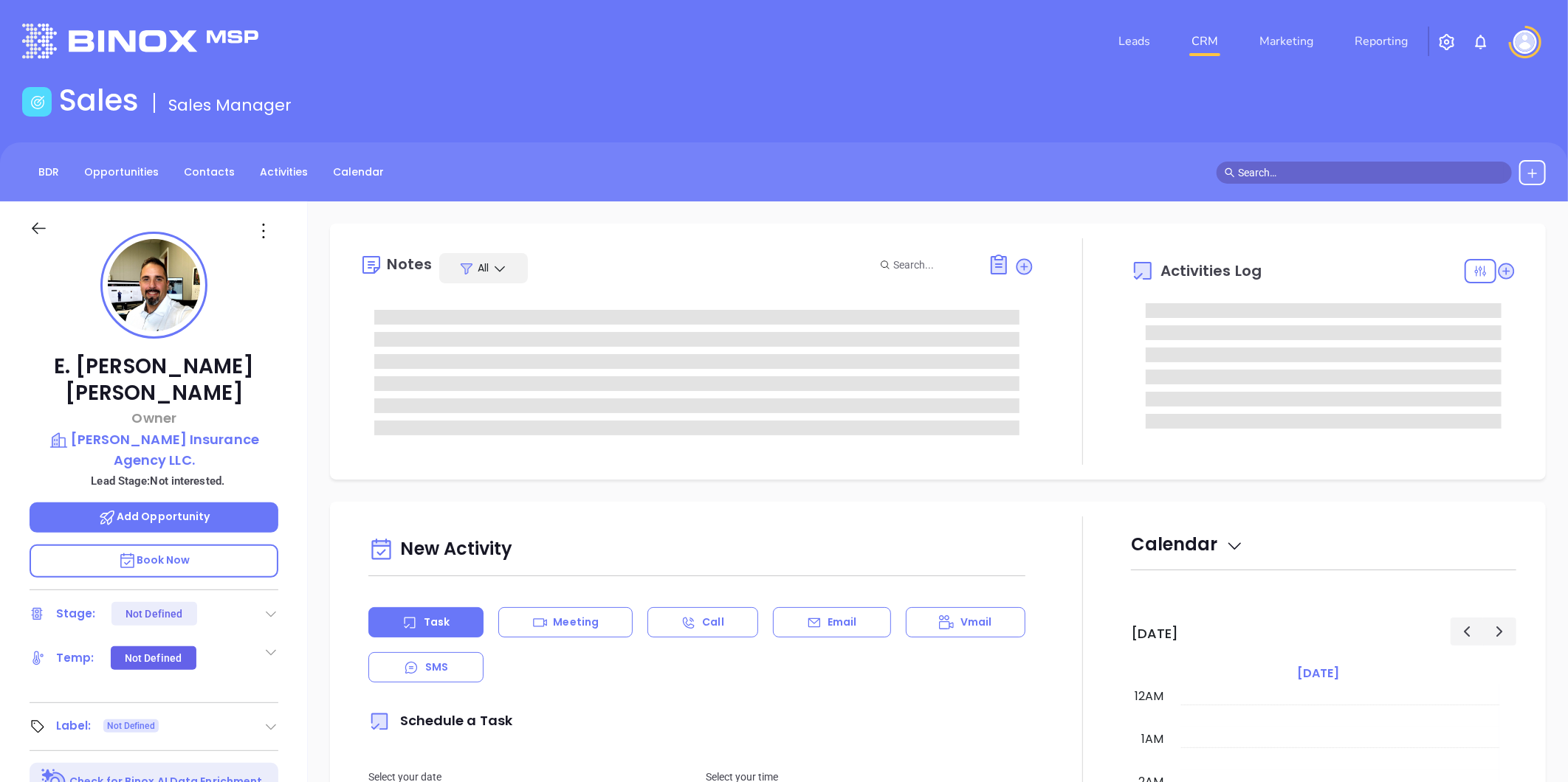
type input "[DATE]"
type input "[PERSON_NAME]"
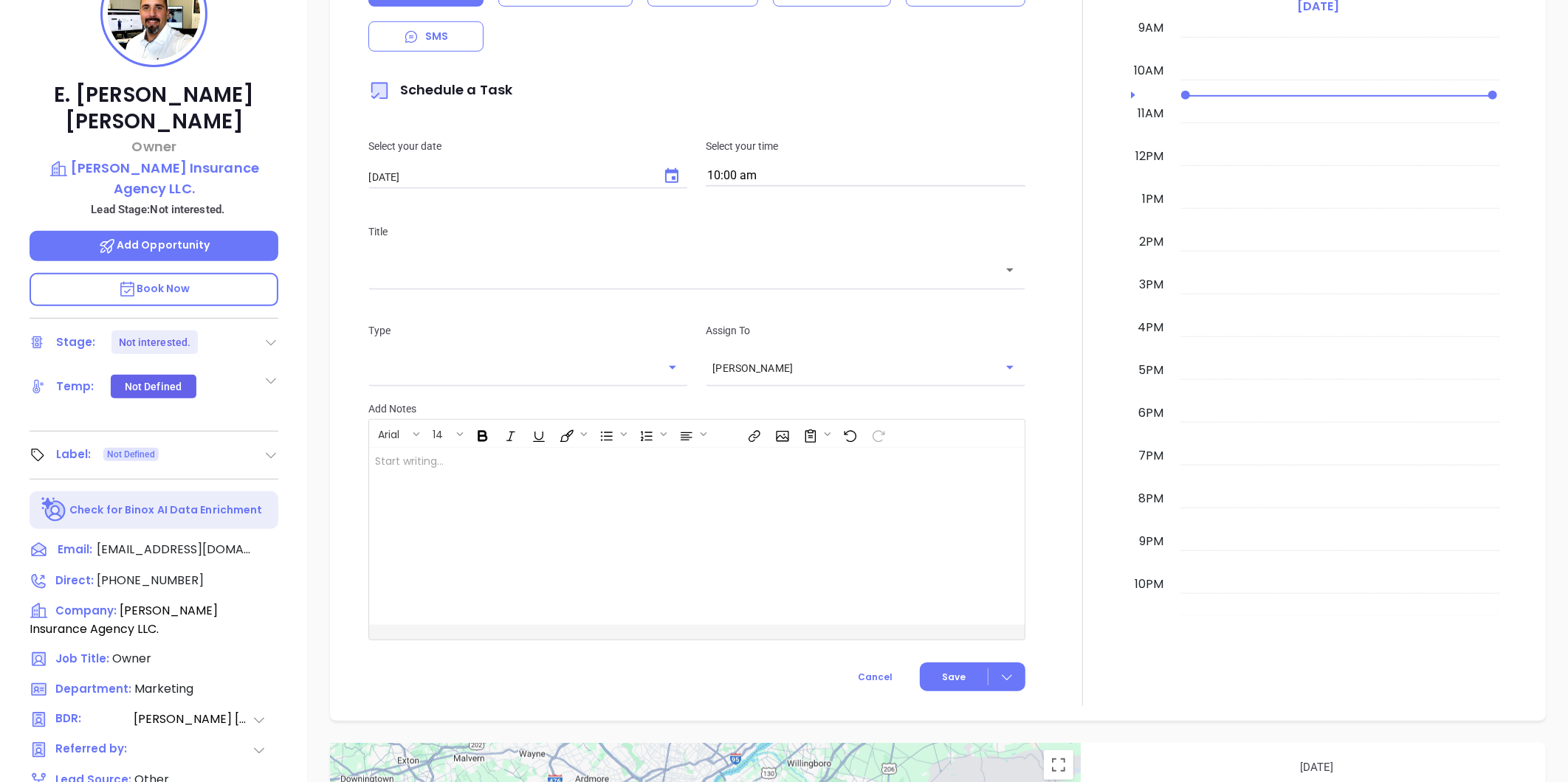
scroll to position [0, 0]
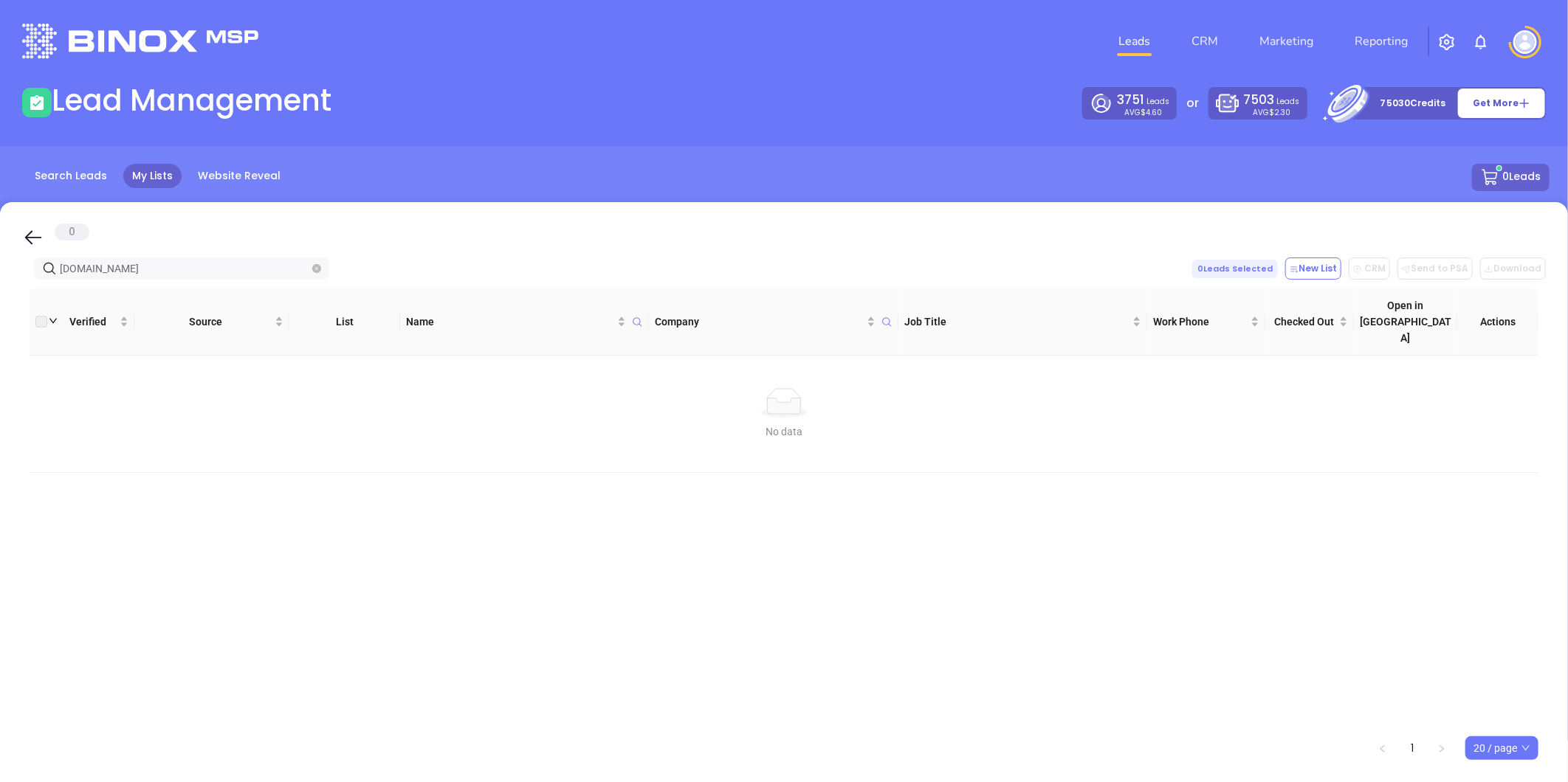
drag, startPoint x: 164, startPoint y: 259, endPoint x: -205, endPoint y: 279, distance: 369.5
click at [0, 279] on html "Leads CRM Marketing Reporting Financial Leads Leads Lead Management 3751 Leads …" at bounding box center [784, 391] width 1568 height 782
type input "mcmahonagency.com"
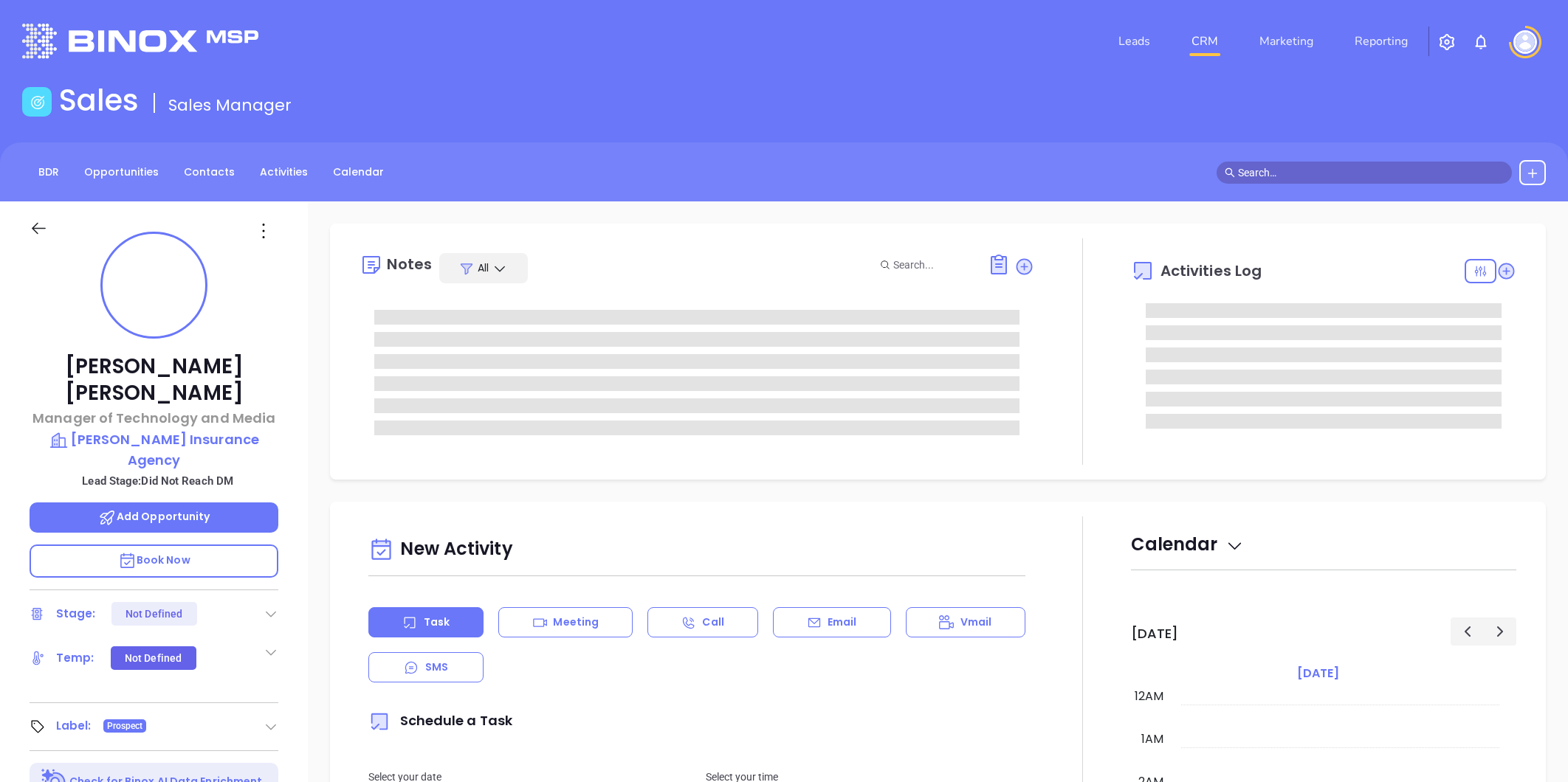
type input "[DATE]"
type input "[PERSON_NAME]"
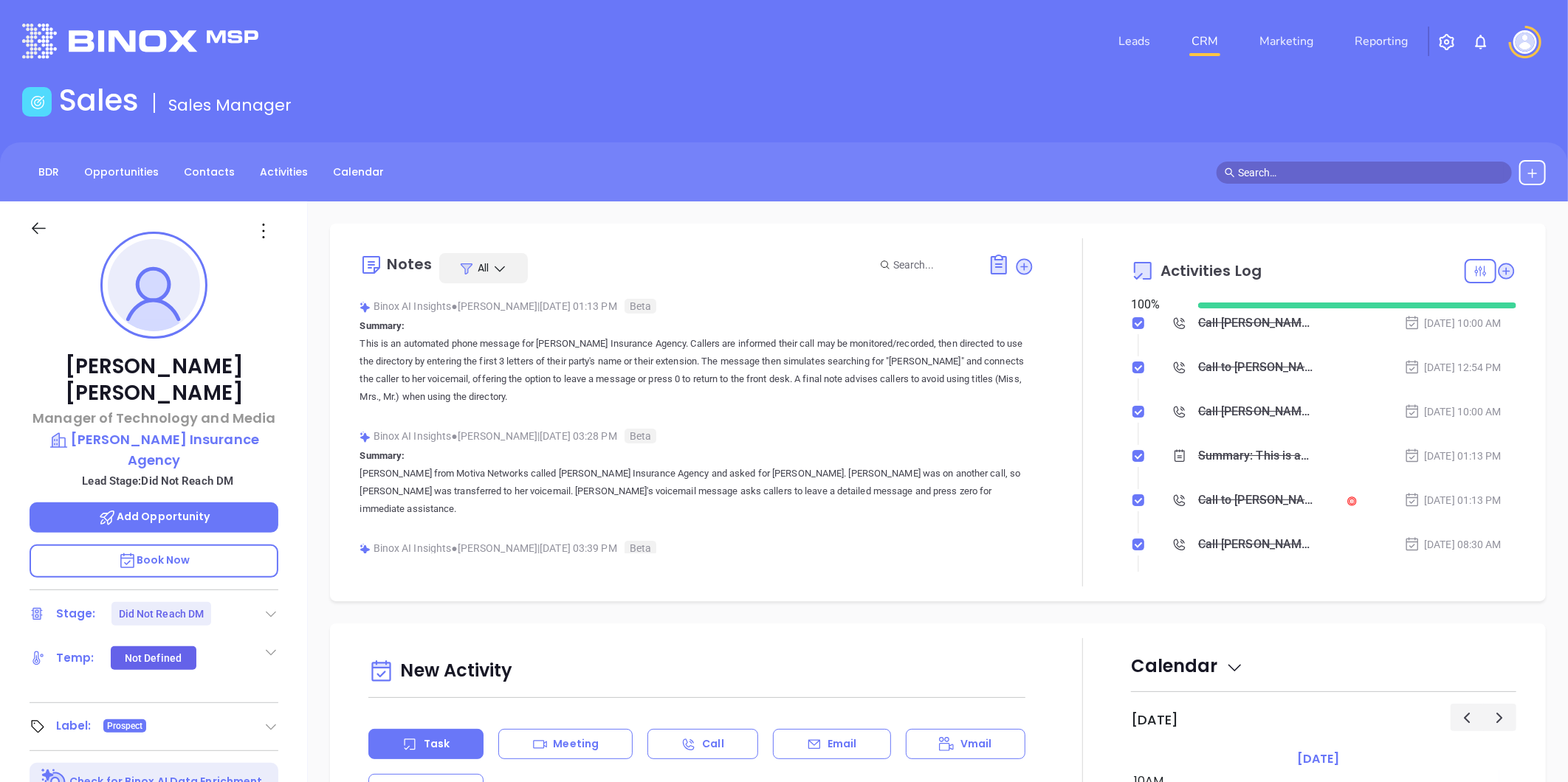
drag, startPoint x: 548, startPoint y: 62, endPoint x: 551, endPoint y: 77, distance: 15.3
click at [551, 76] on header "Leads CRM Marketing Reporting Financial Leads Leads" at bounding box center [784, 41] width 1523 height 83
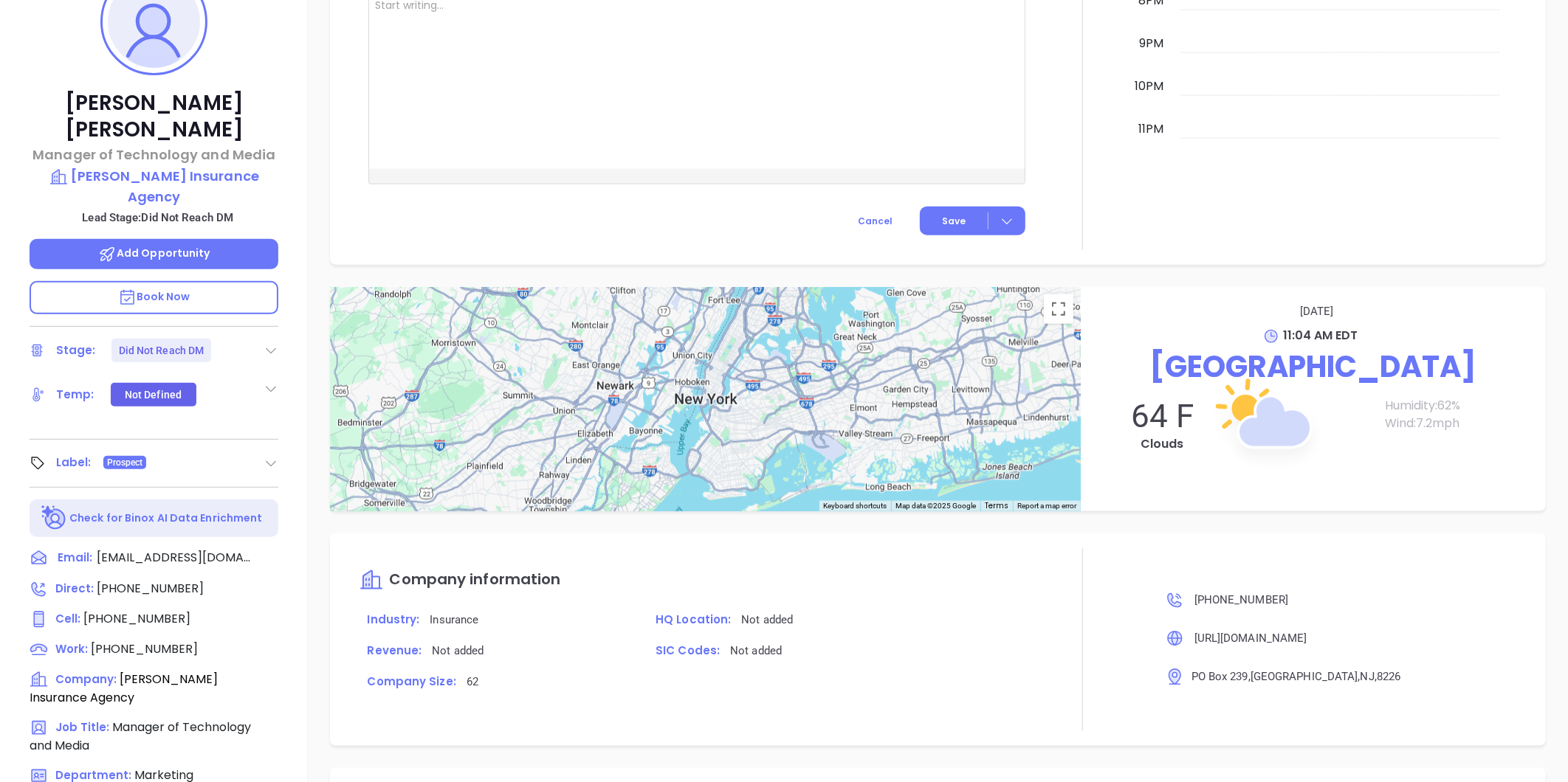
scroll to position [453, 0]
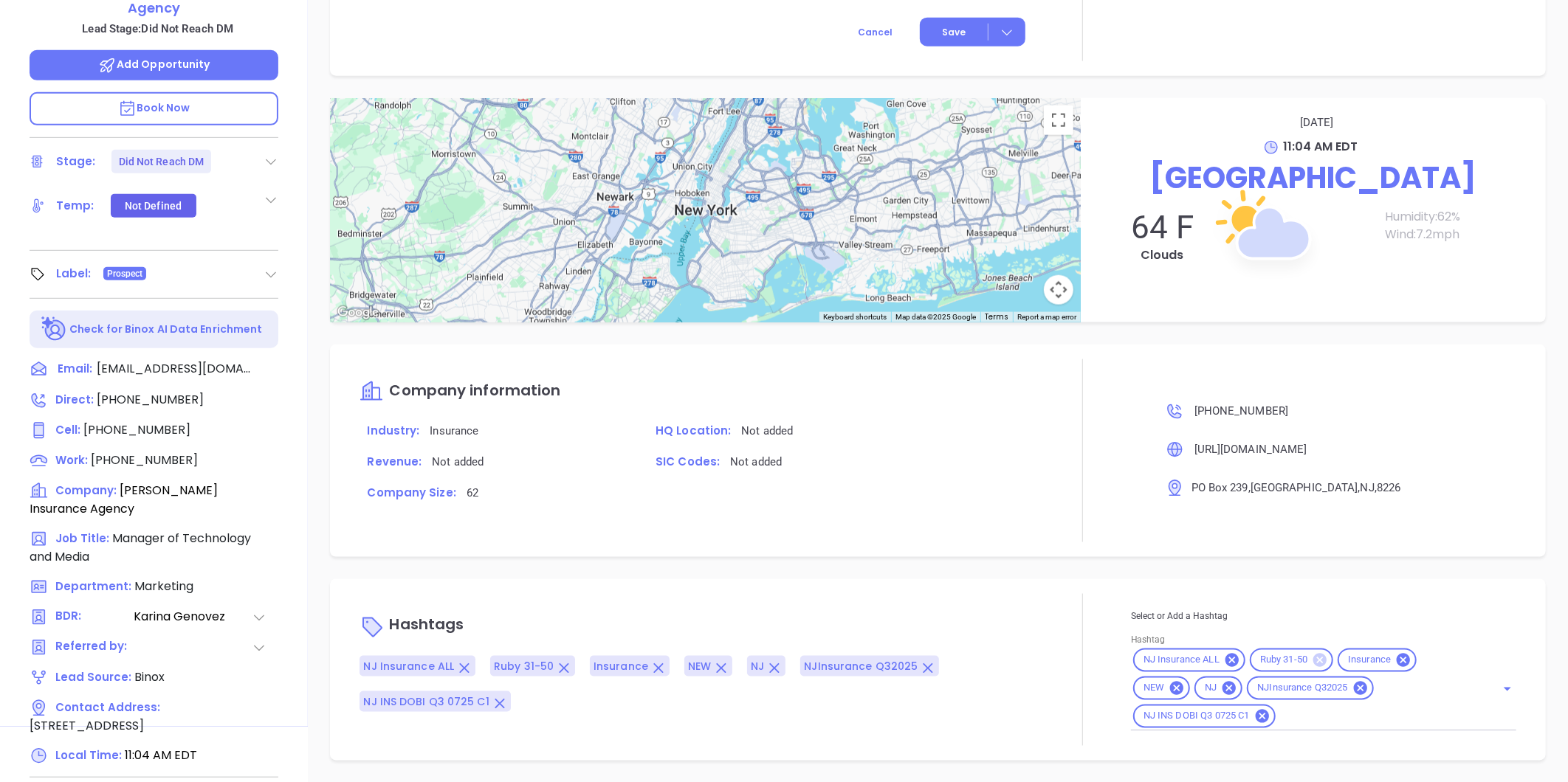
click at [1313, 658] on icon at bounding box center [1320, 661] width 13 height 13
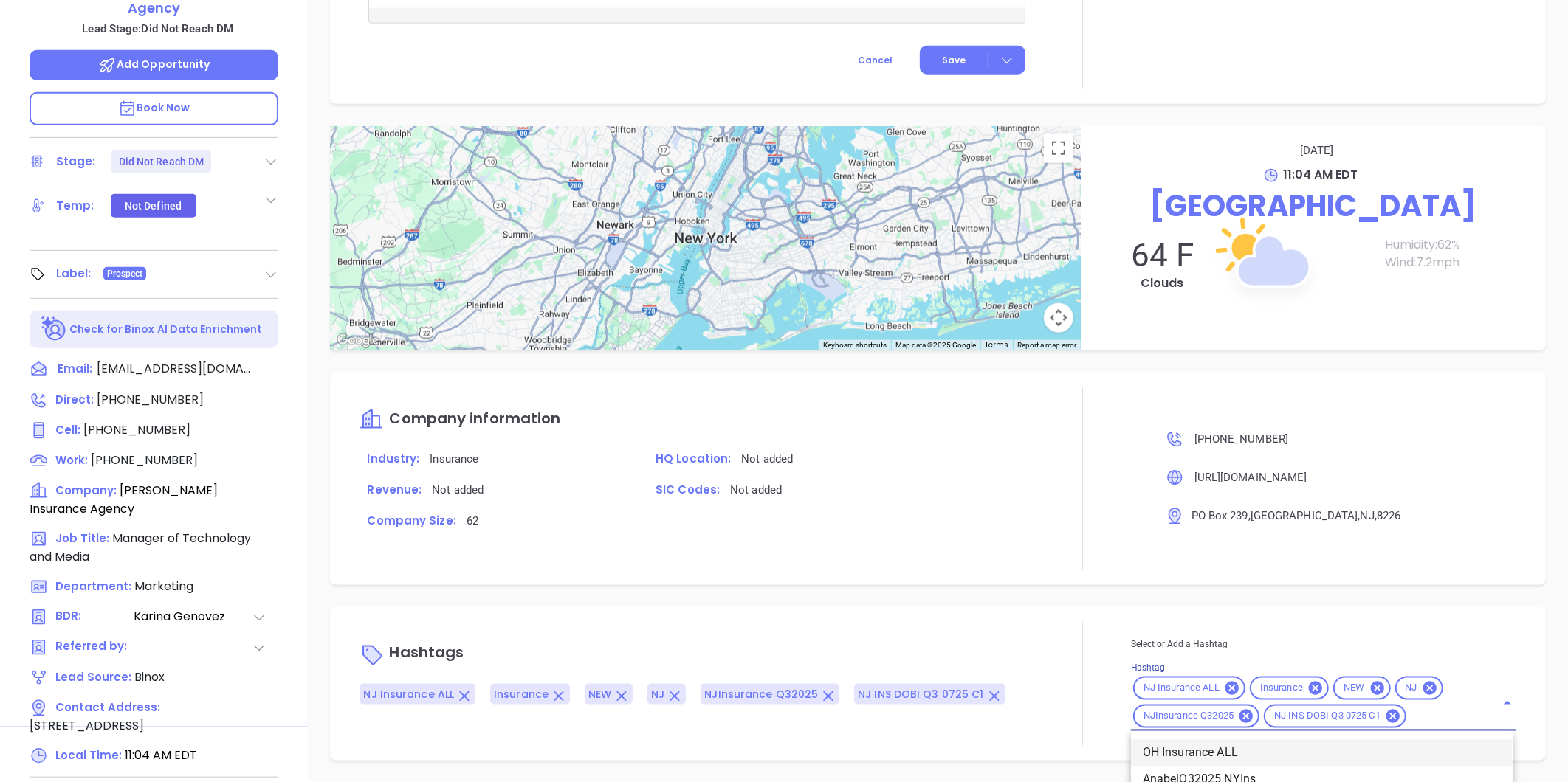
click at [1413, 723] on div "Select or Add a Hashtag Hashtag NJ Insurance ALL Insurance NEW NJ NJInsurance Q…" at bounding box center [1323, 683] width 385 height 94
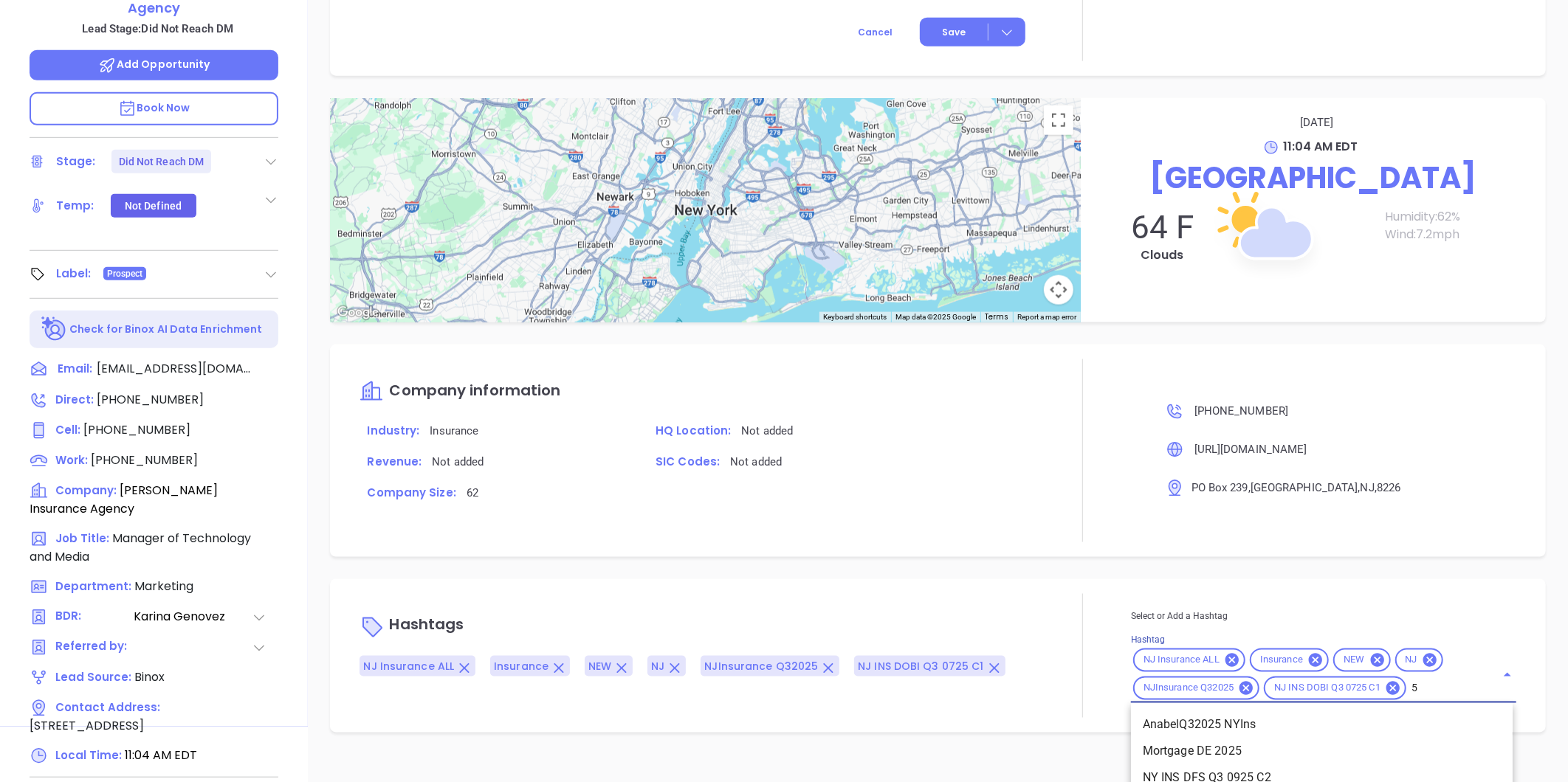
type input "51"
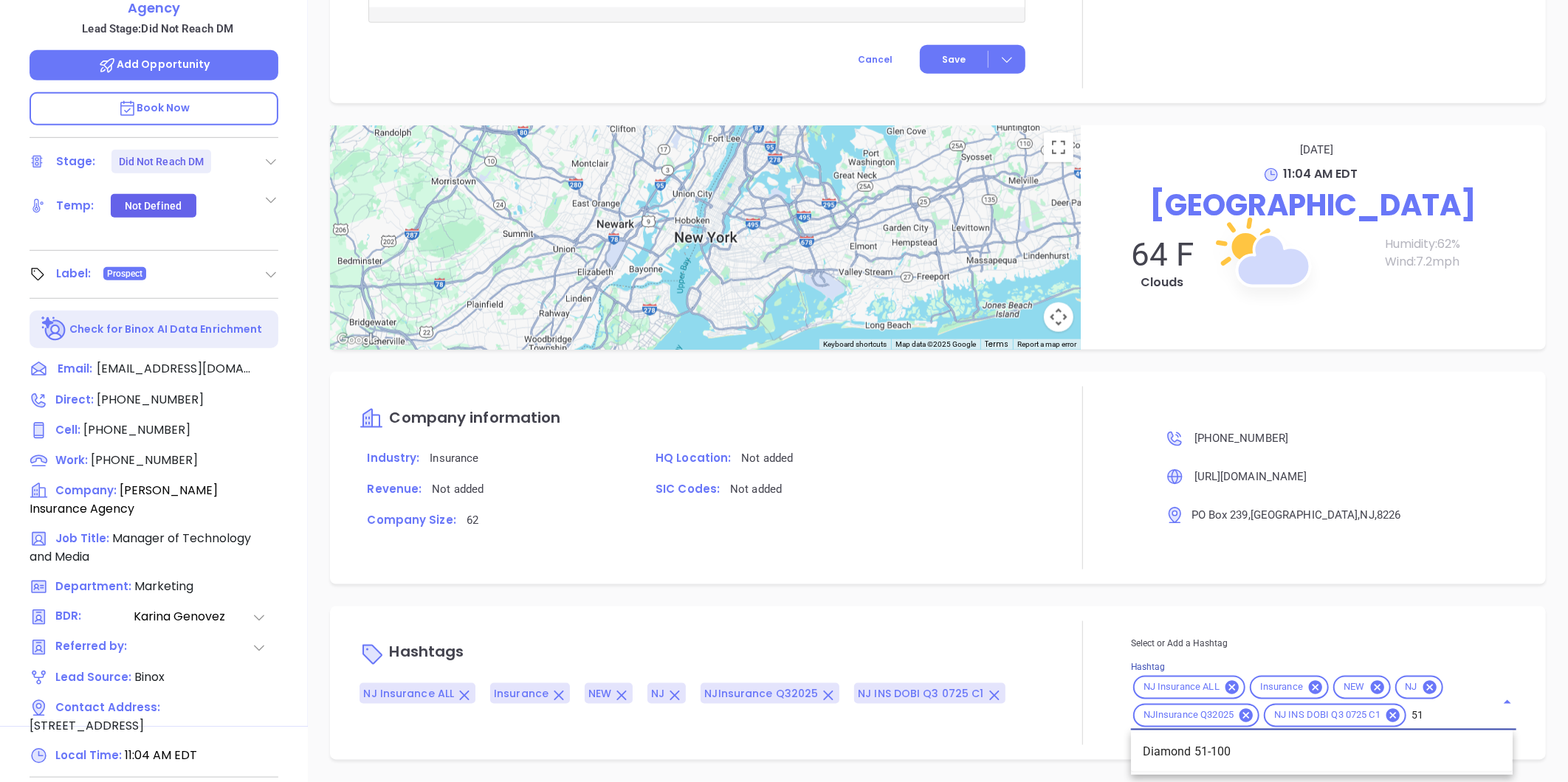
scroll to position [917, 0]
click at [1209, 747] on li "Diamond 51-100" at bounding box center [1322, 753] width 382 height 26
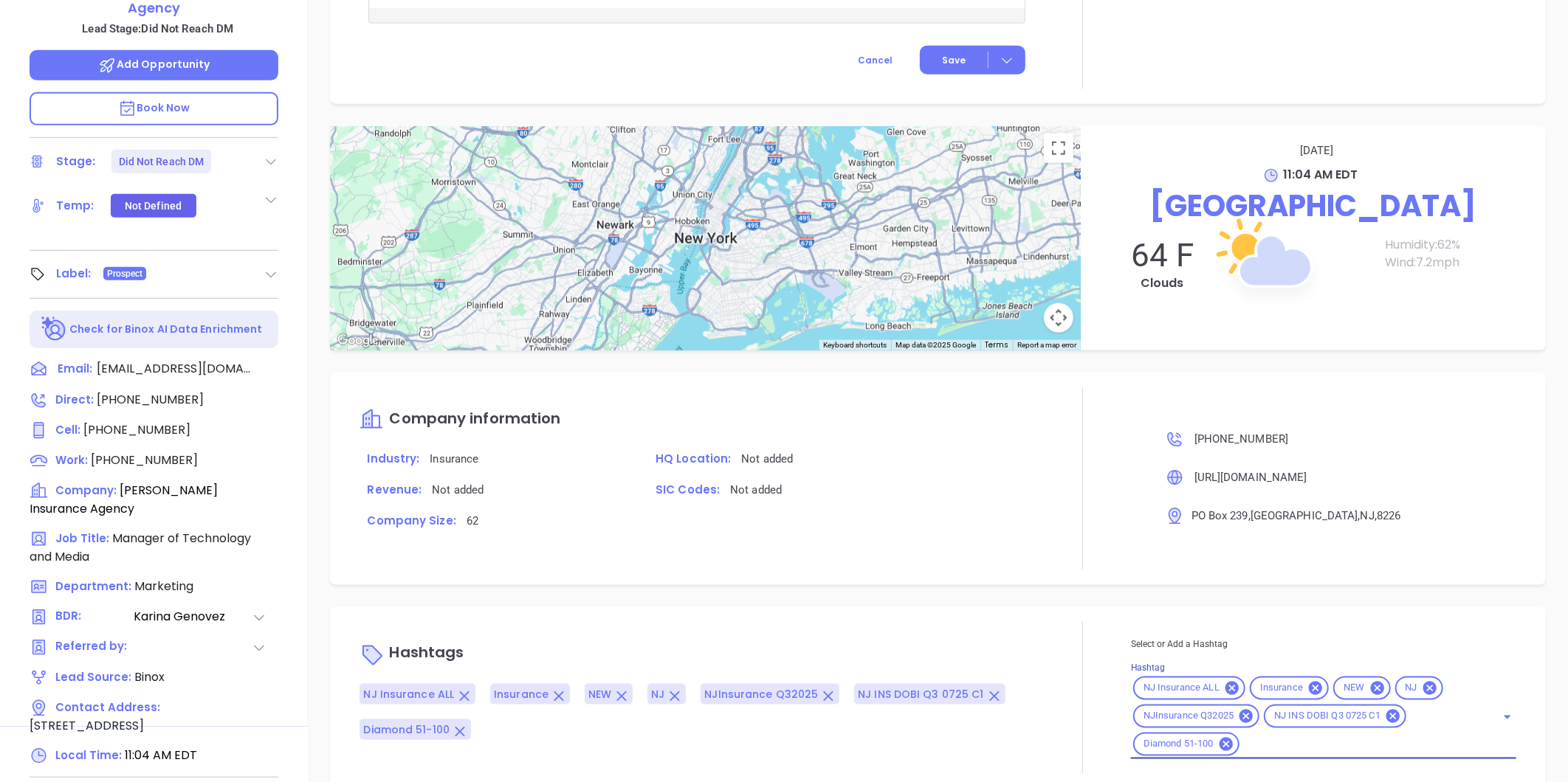
scroll to position [945, 0]
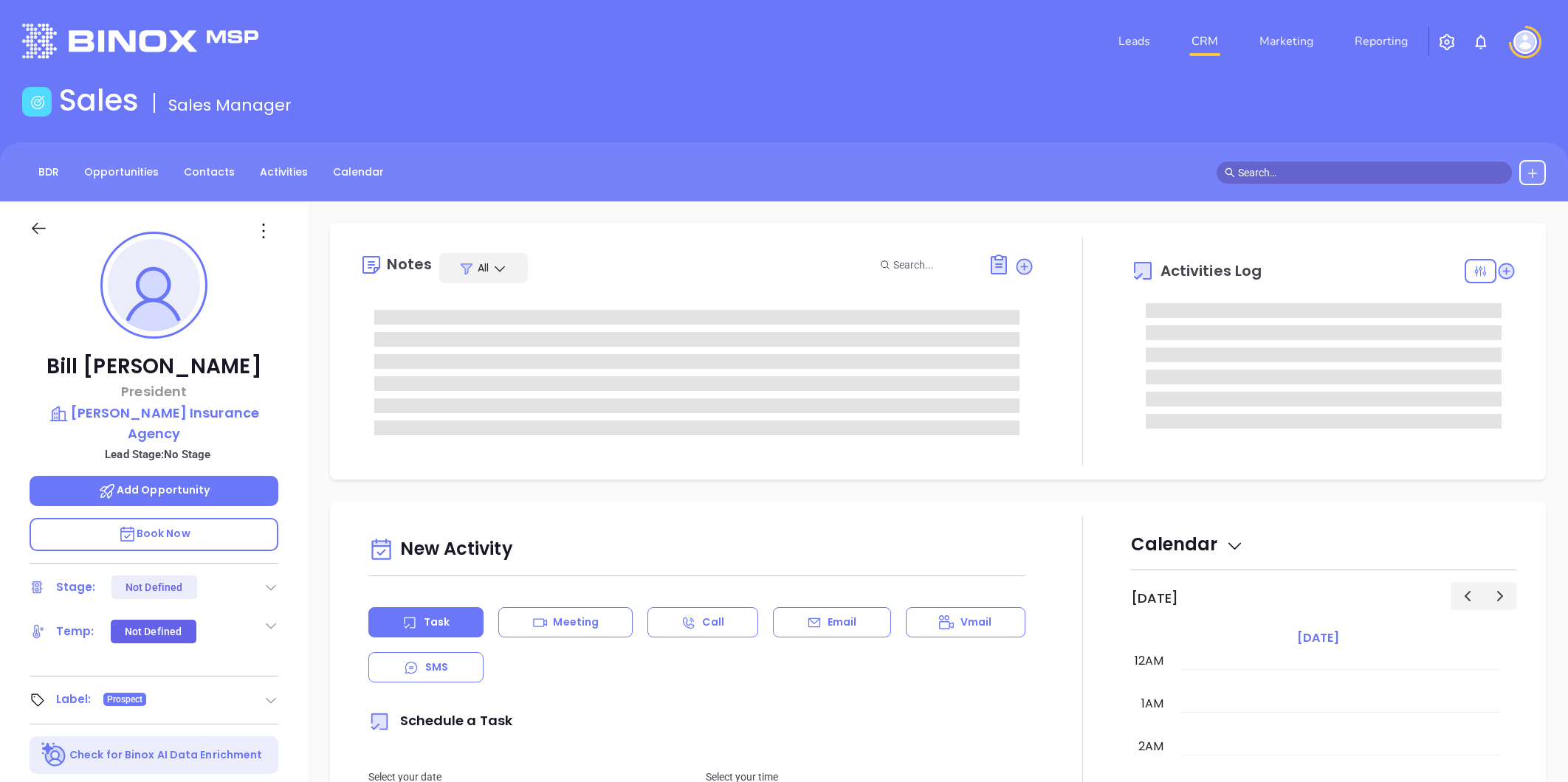
type input "[PERSON_NAME]"
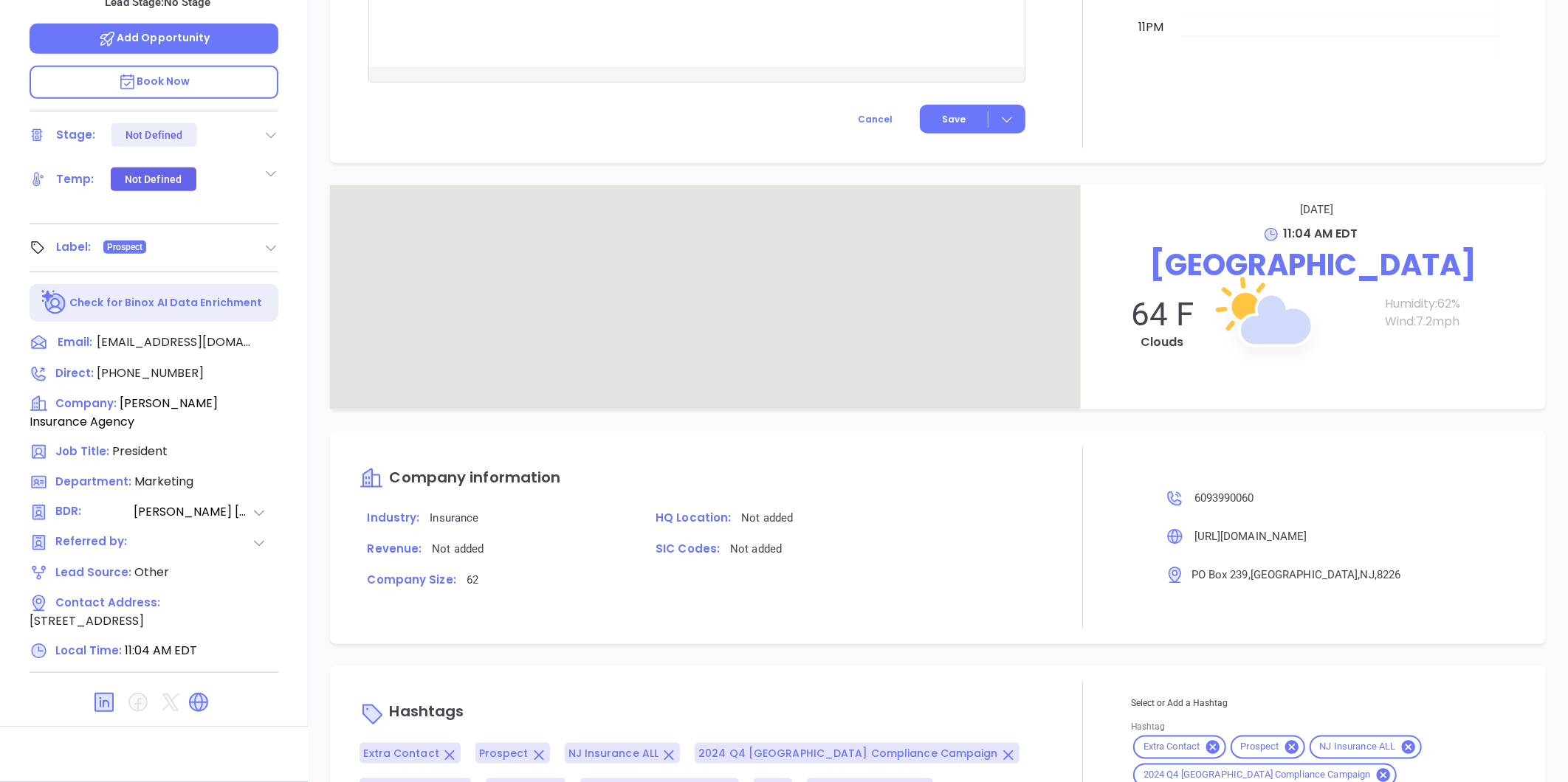
scroll to position [972, 0]
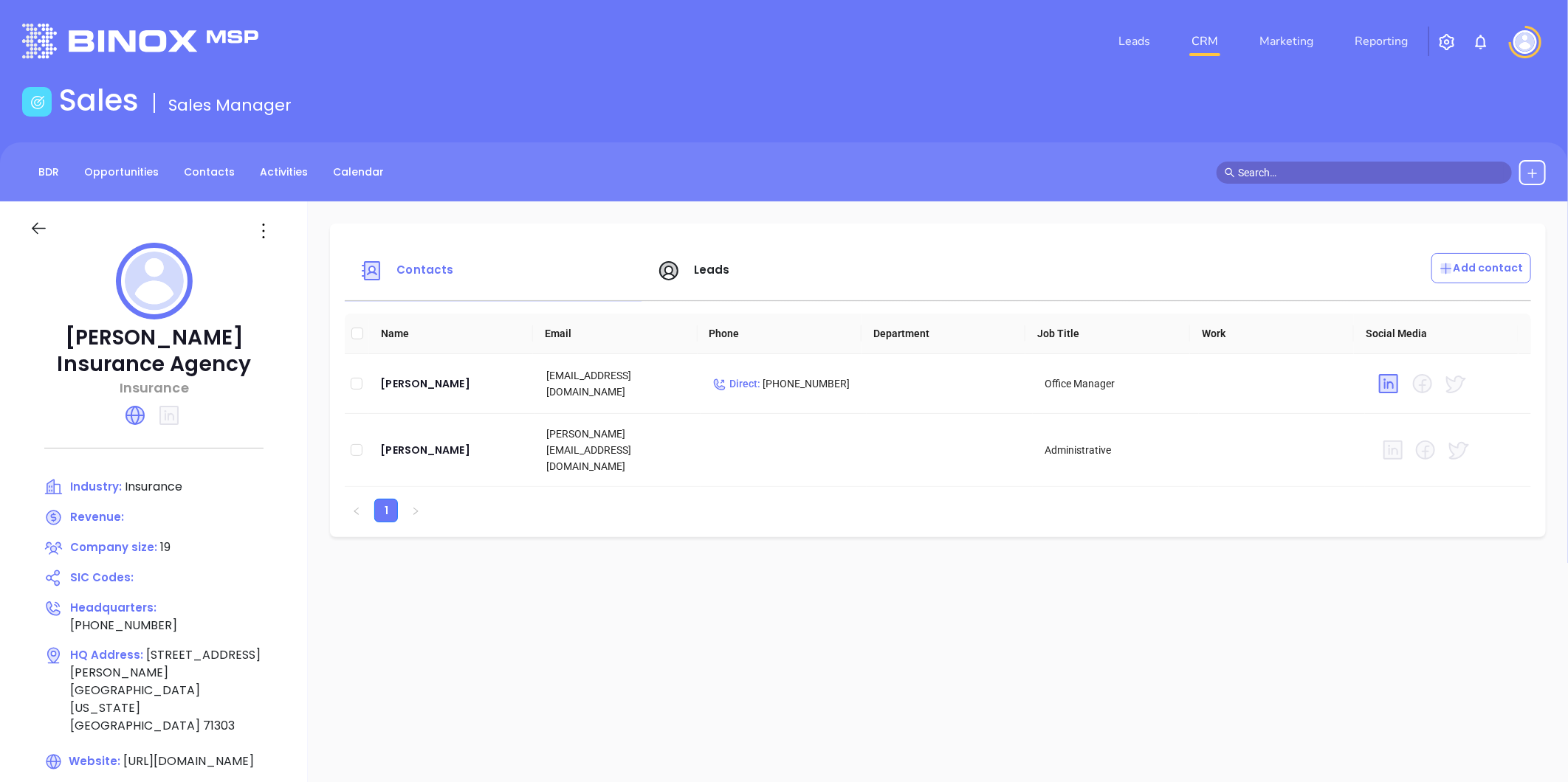
click at [709, 270] on span "Leads" at bounding box center [711, 270] width 36 height 16
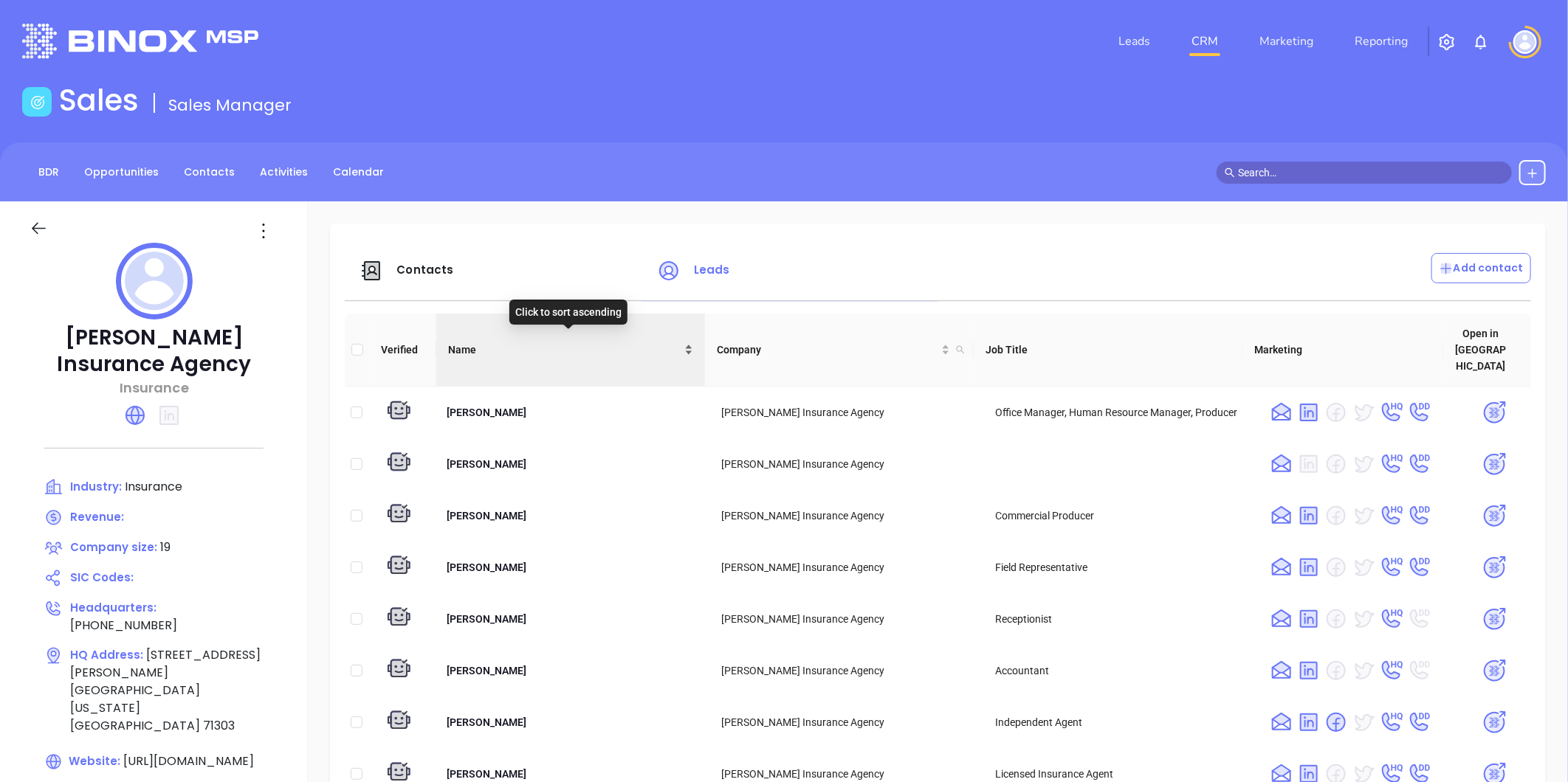
click at [680, 342] on div "Name" at bounding box center [570, 349] width 245 height 16
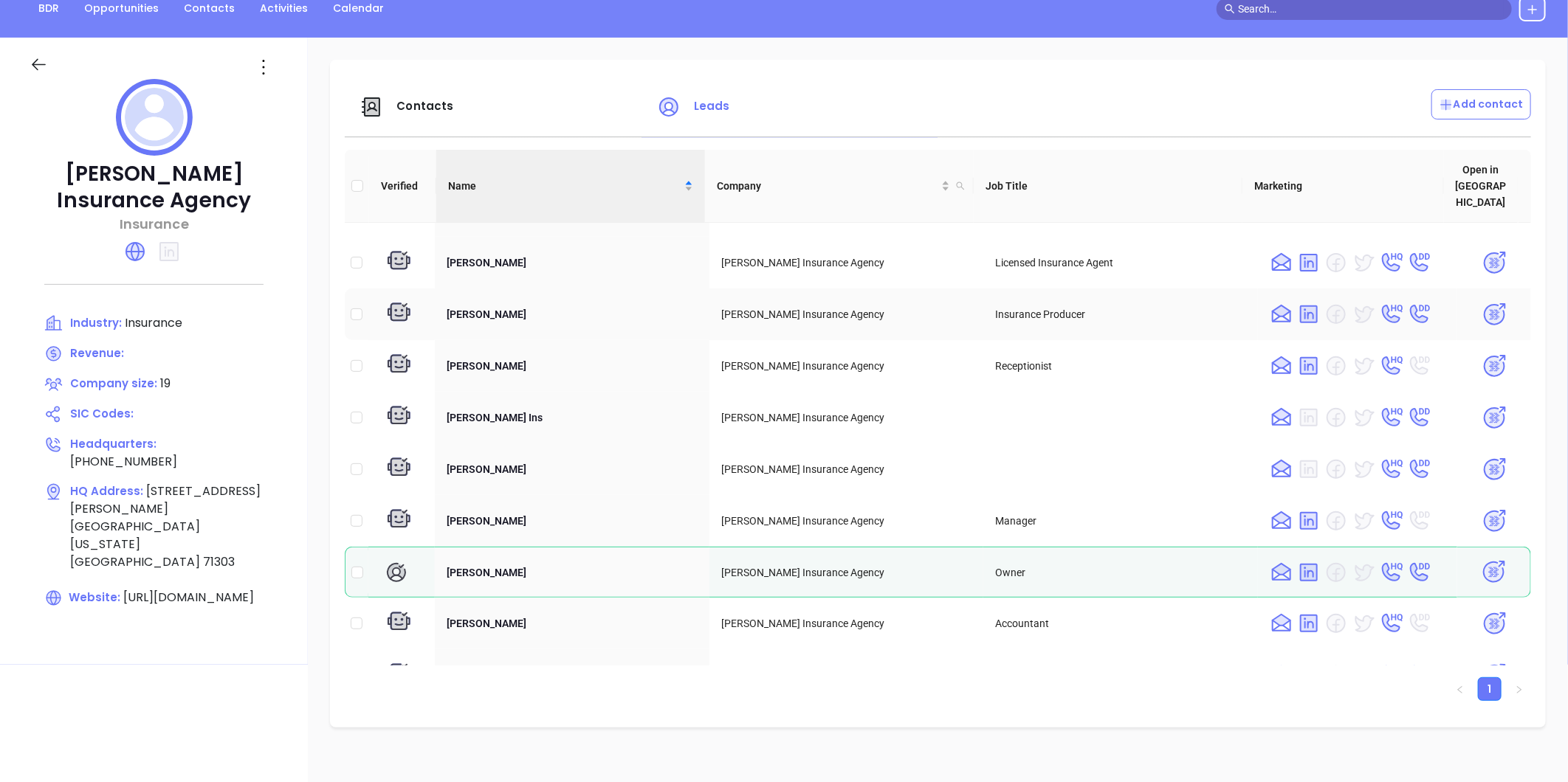
scroll to position [231, 0]
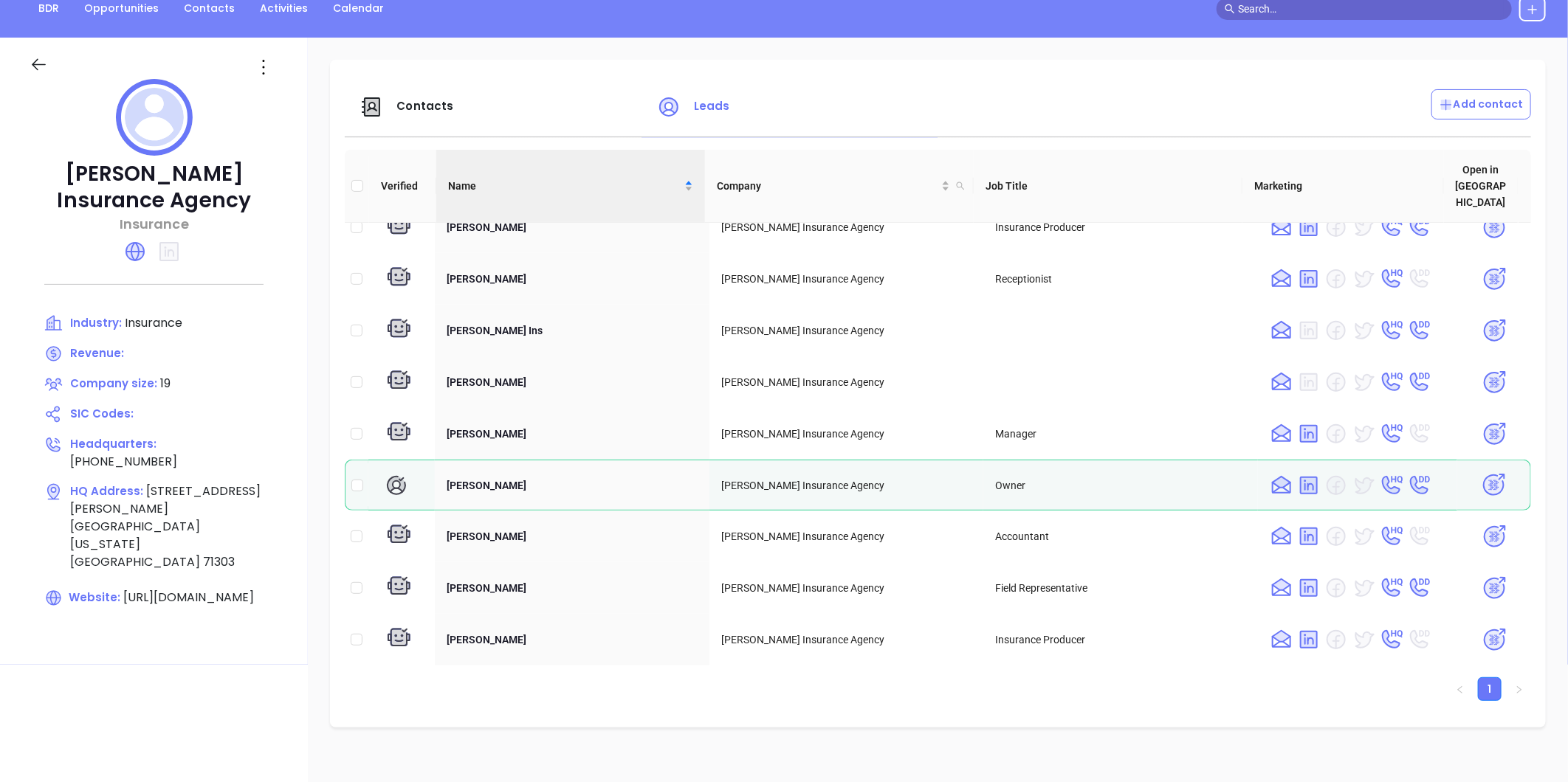
click at [408, 100] on span "Contacts" at bounding box center [425, 105] width 57 height 16
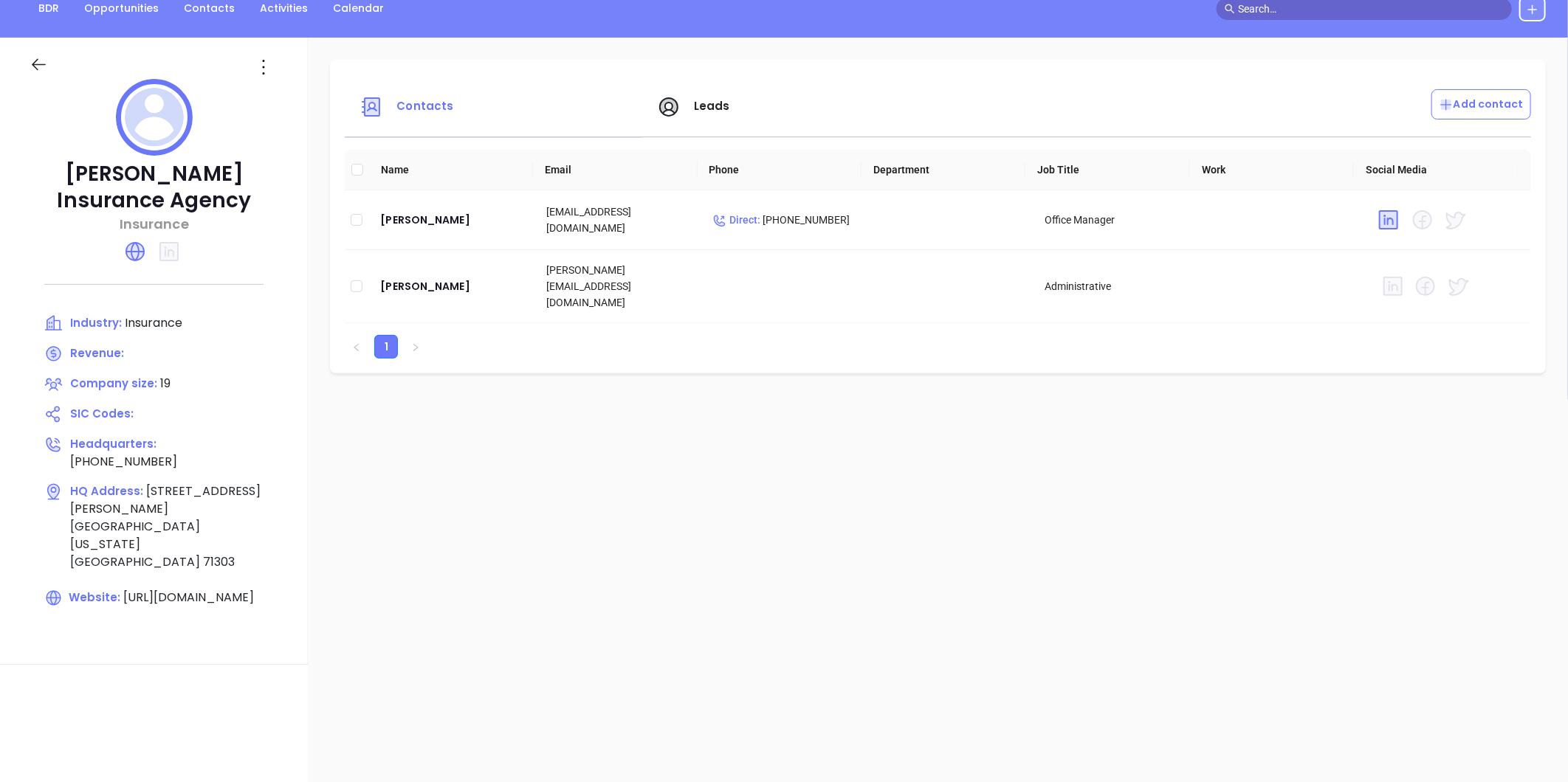
click at [702, 105] on span "Leads" at bounding box center [711, 105] width 36 height 16
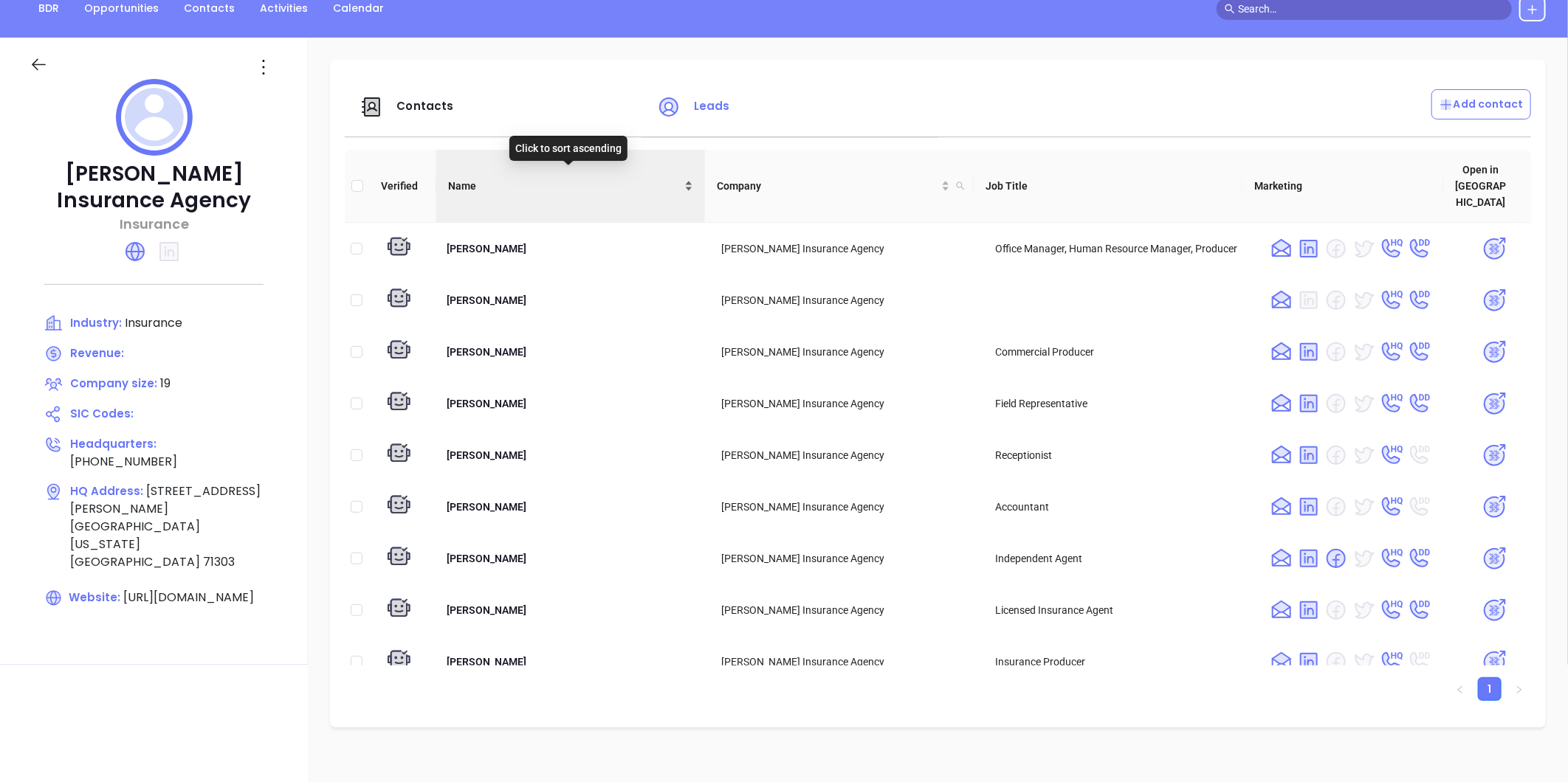
click at [687, 178] on div "Name" at bounding box center [570, 186] width 245 height 16
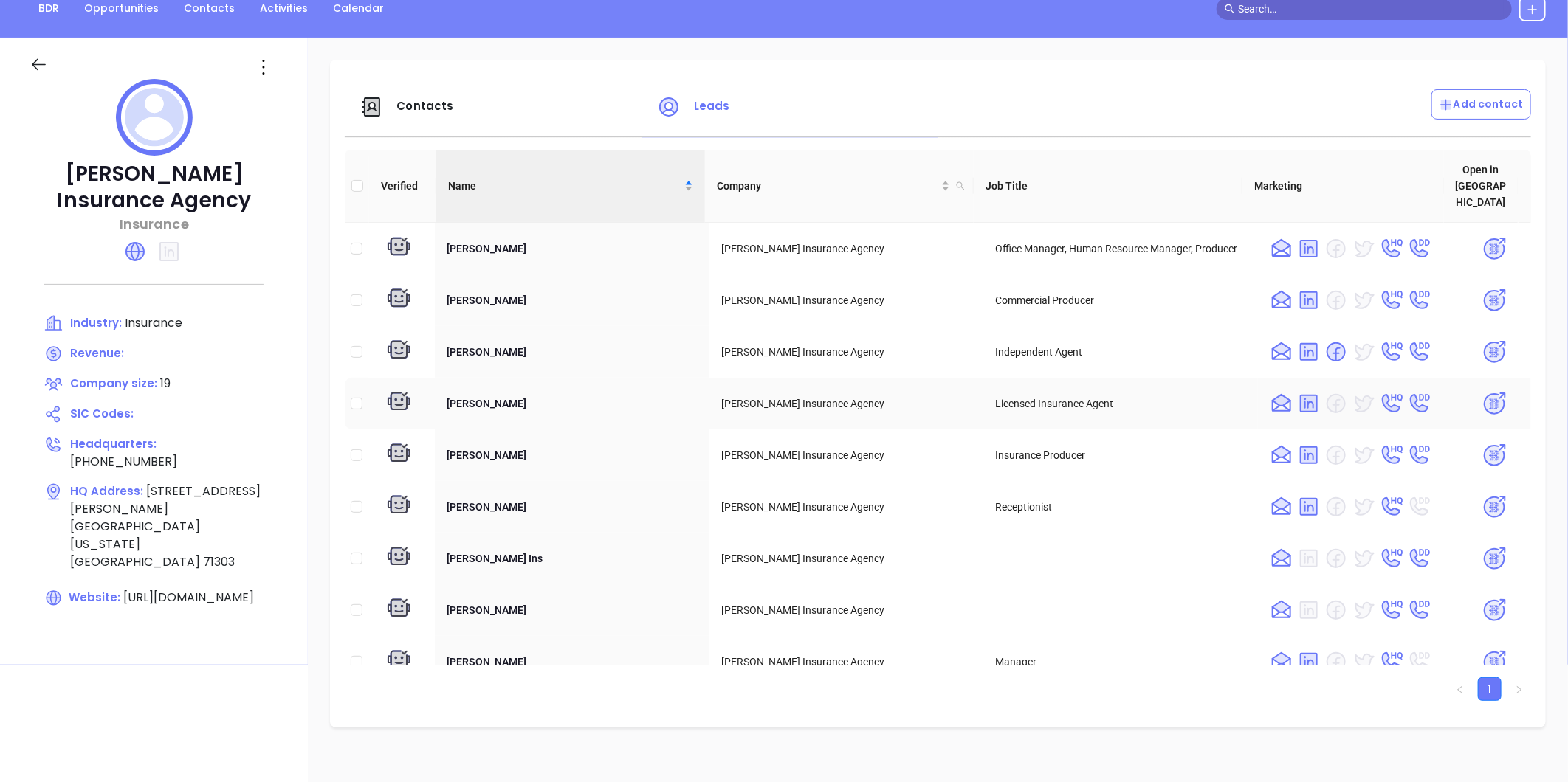
scroll to position [164, 0]
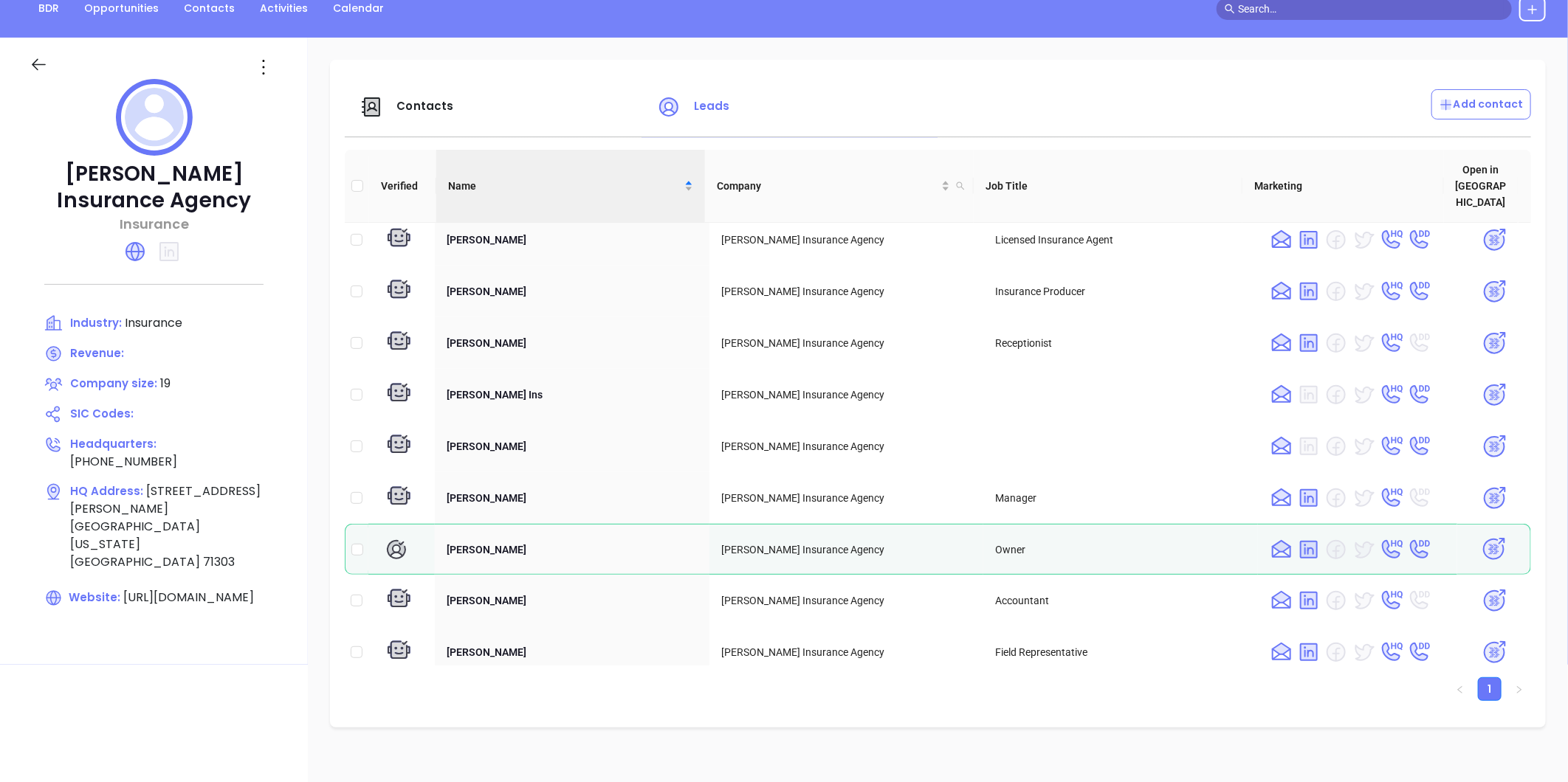
drag, startPoint x: 411, startPoint y: 105, endPoint x: 246, endPoint y: 249, distance: 219.0
click at [245, 256] on div at bounding box center [154, 252] width 249 height 35
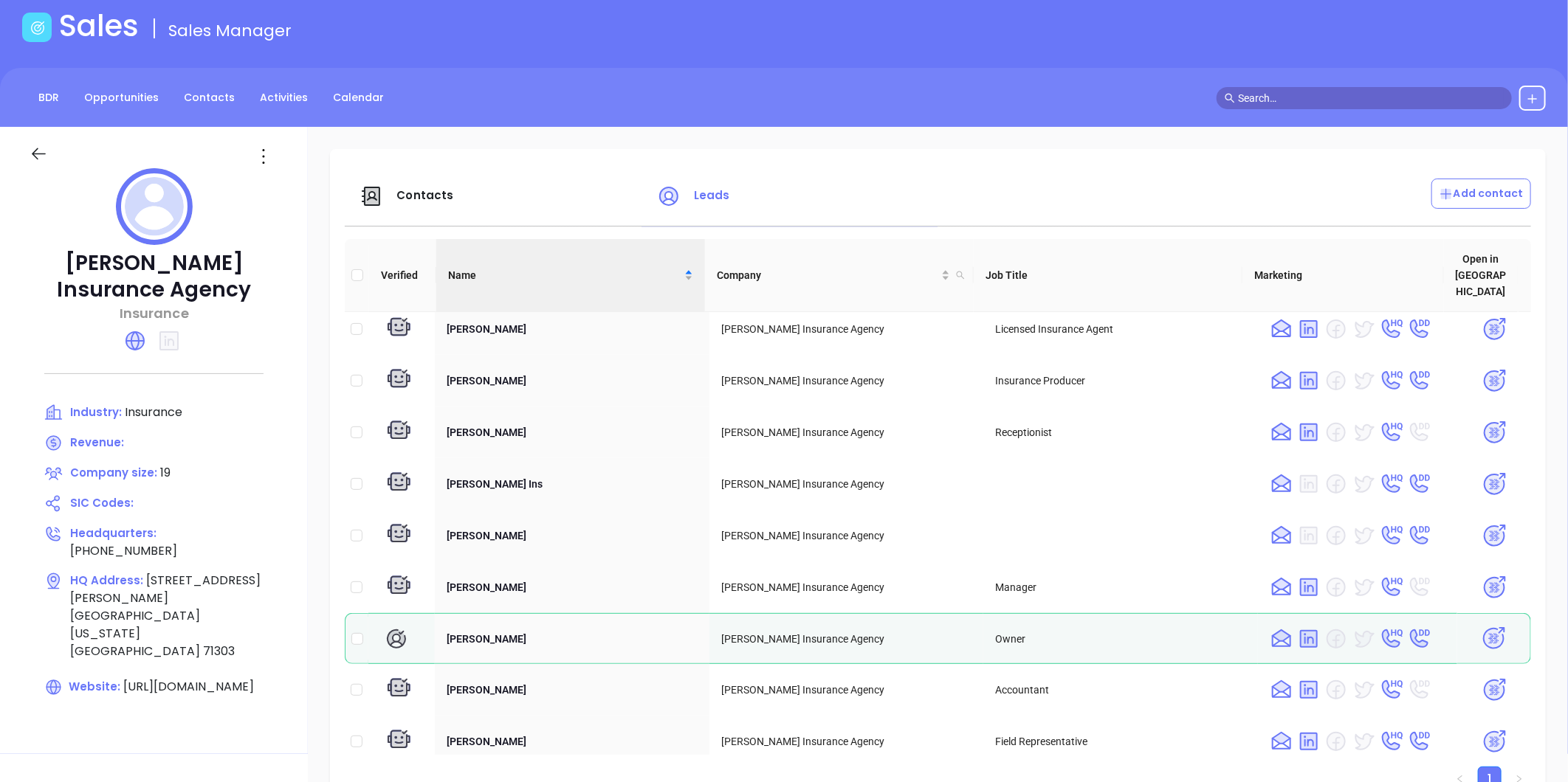
scroll to position [0, 0]
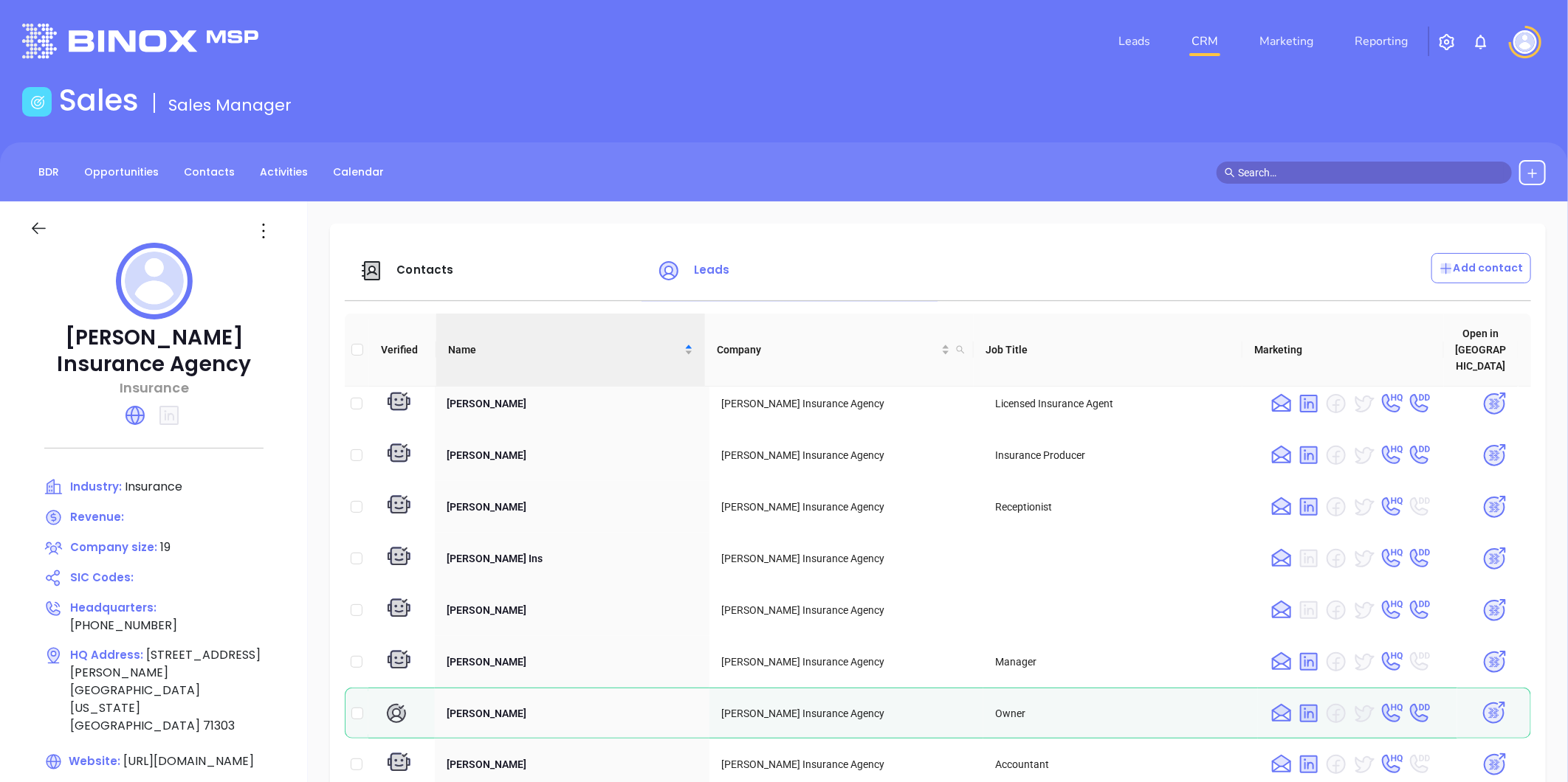
click at [419, 271] on span "Contacts" at bounding box center [425, 270] width 57 height 16
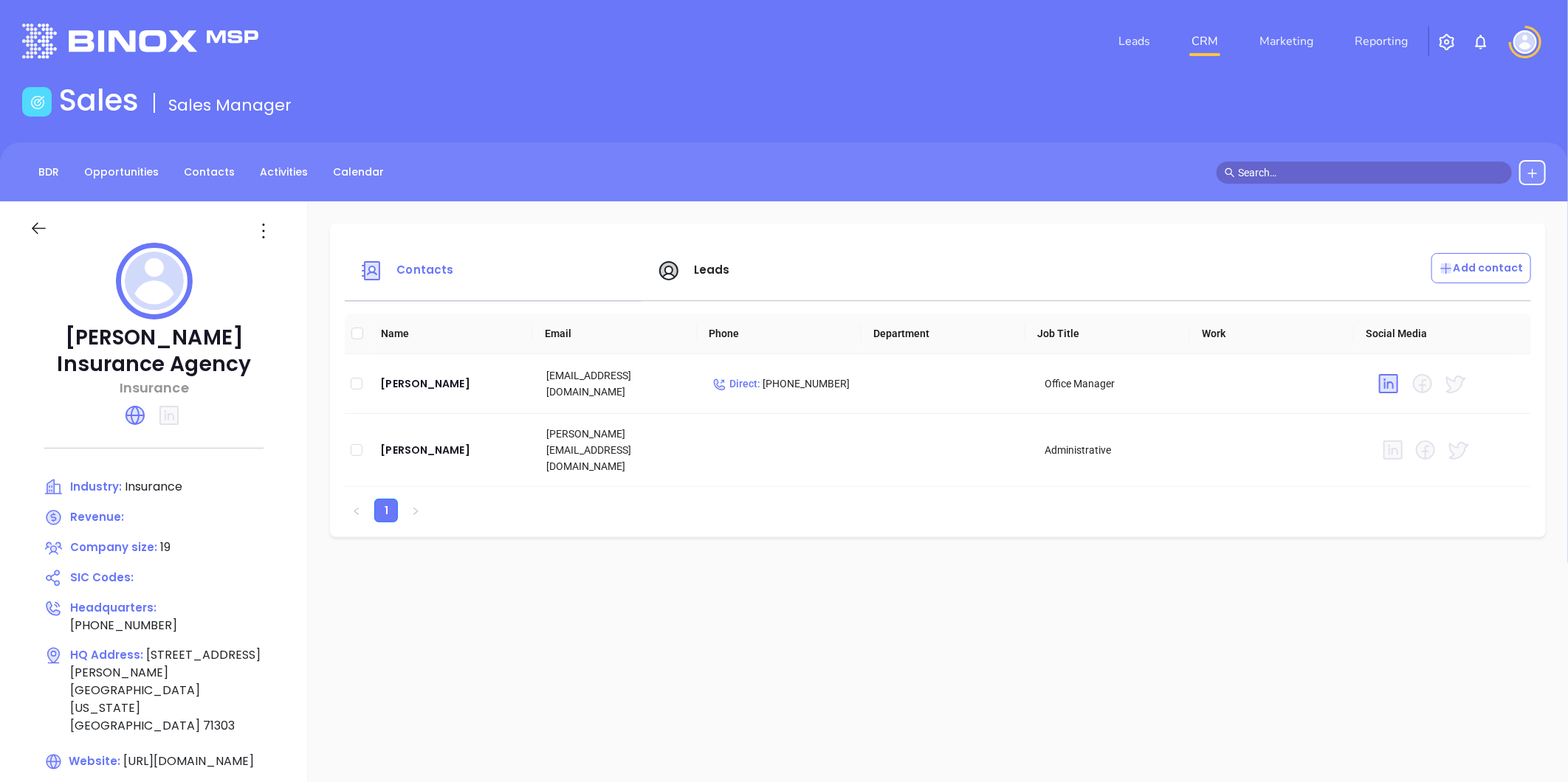
click at [701, 273] on span "Leads" at bounding box center [711, 270] width 36 height 16
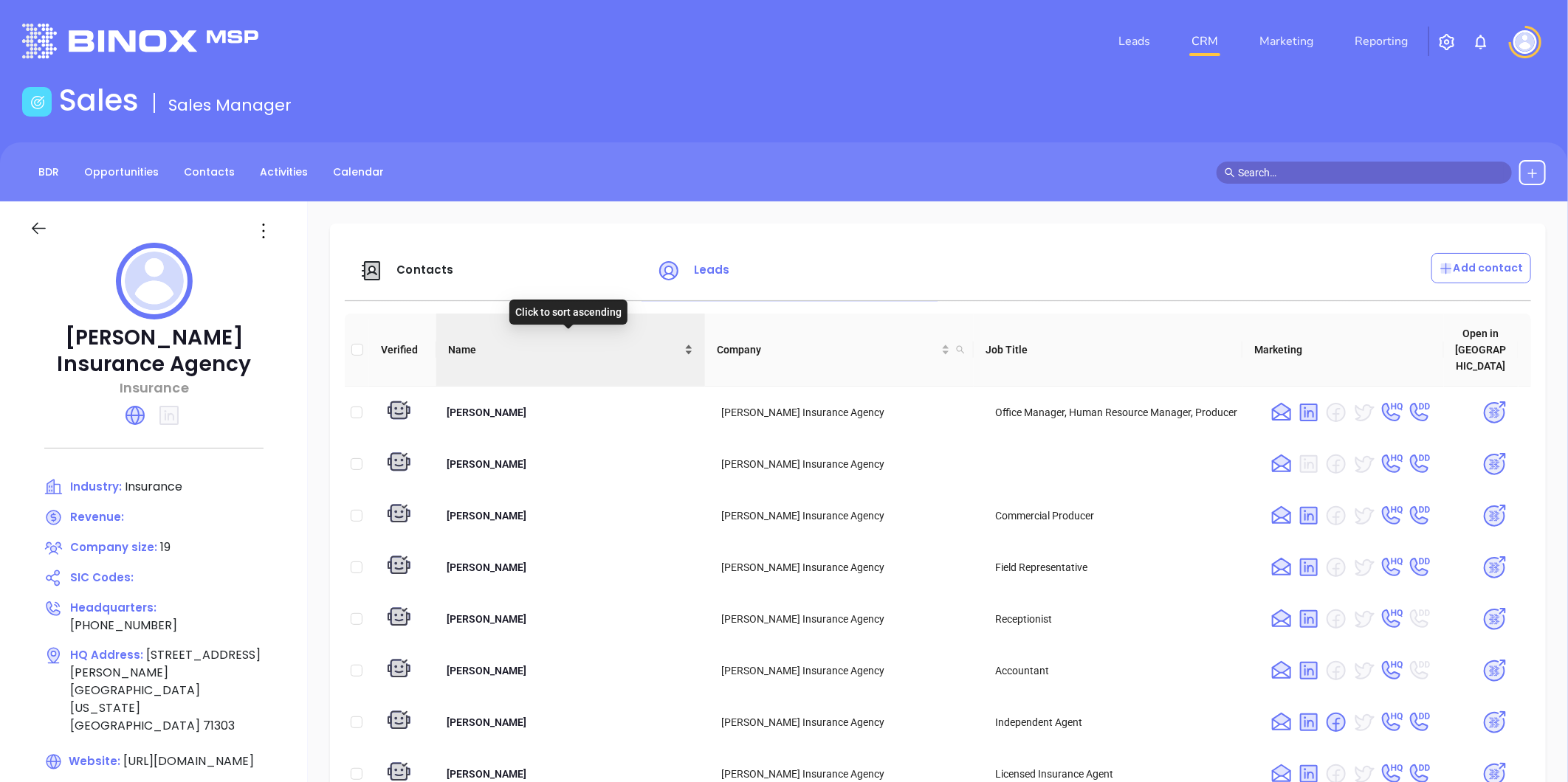
click at [682, 342] on div "Name" at bounding box center [570, 349] width 245 height 16
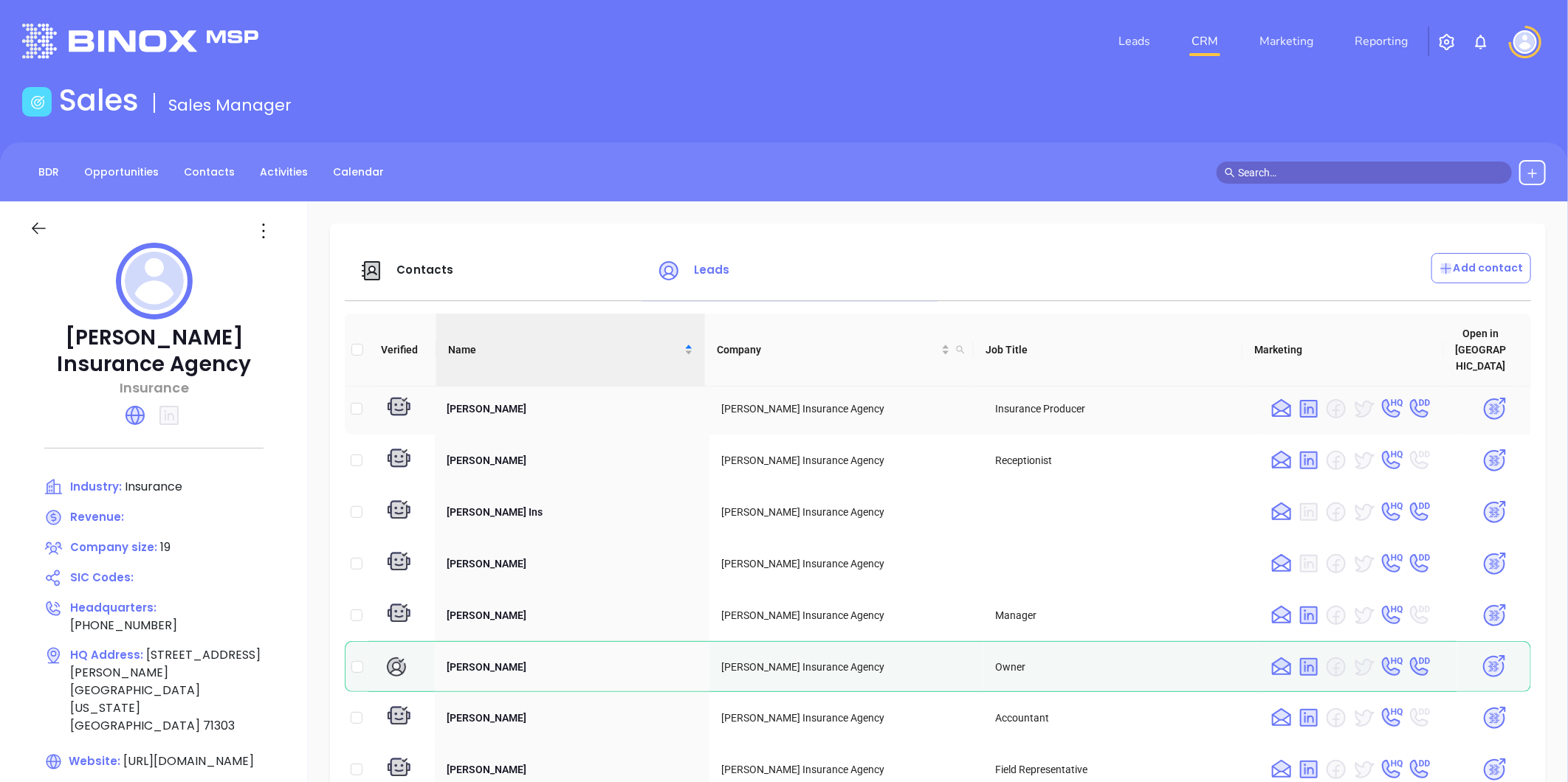
scroll to position [231, 0]
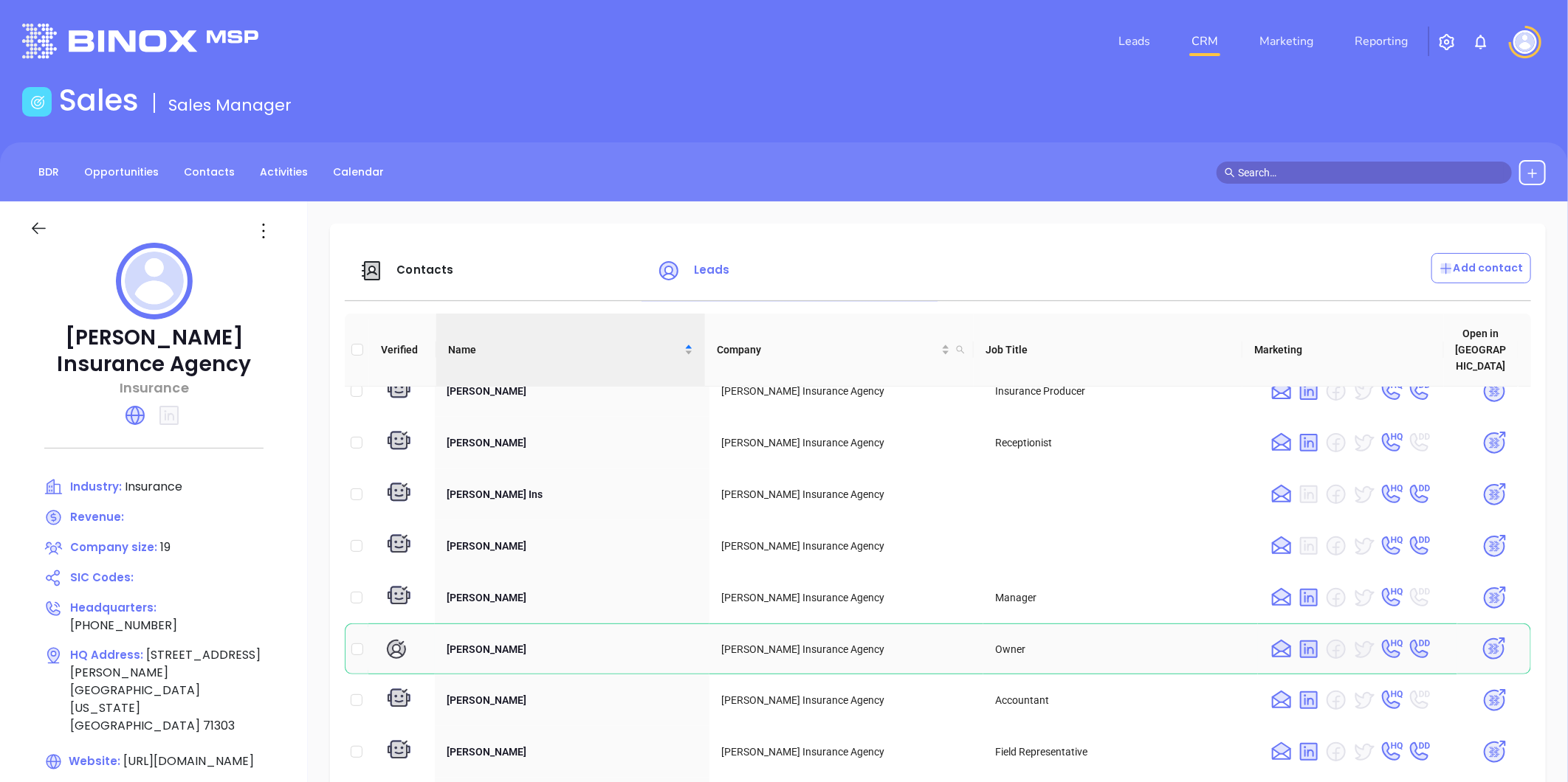
click at [1480, 636] on img at bounding box center [1493, 649] width 26 height 26
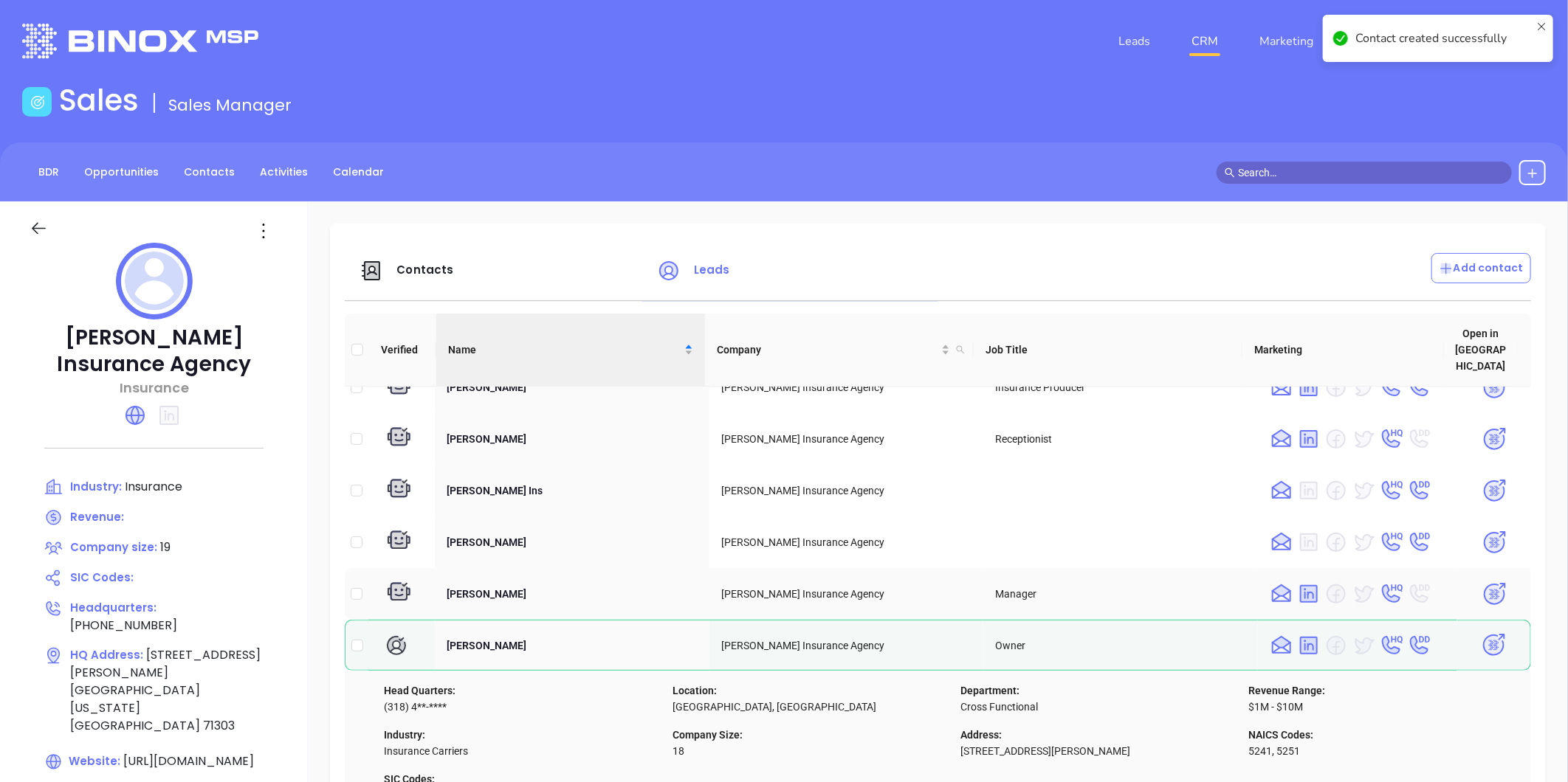
click at [1481, 581] on img at bounding box center [1494, 594] width 26 height 26
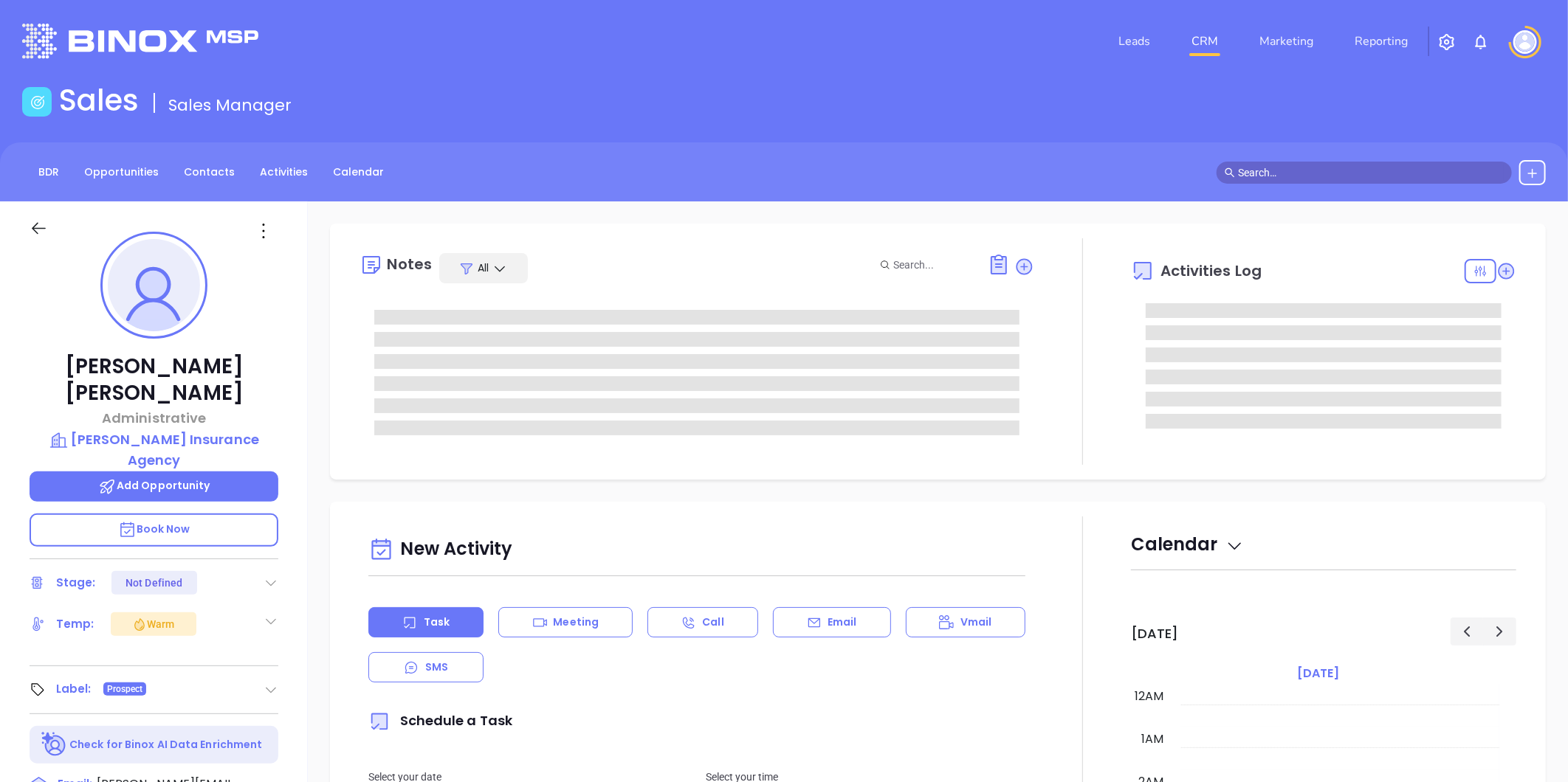
type input "10:00 am"
type input "[DATE]"
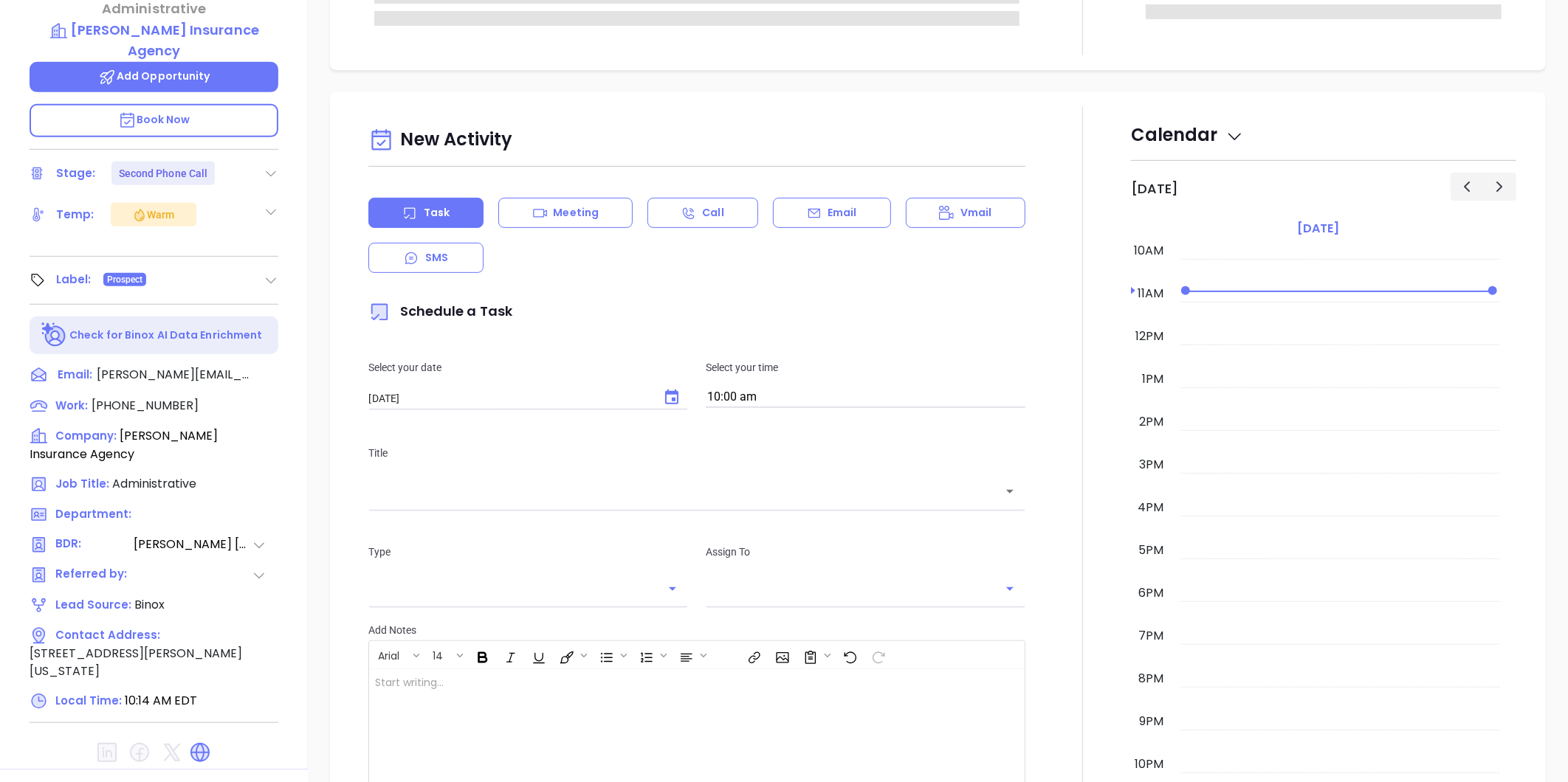
scroll to position [453, 0]
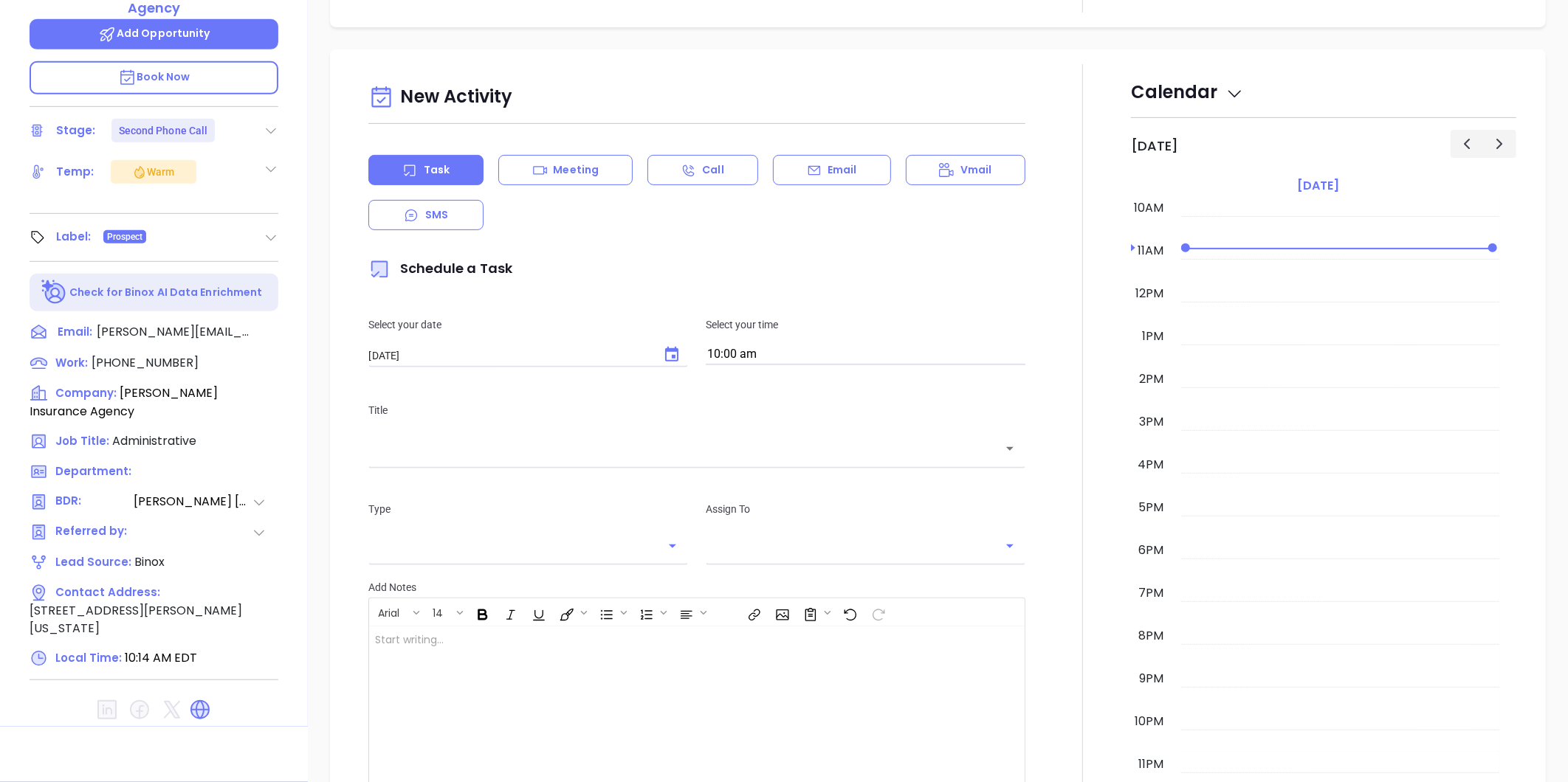
type input "[PERSON_NAME]"
click at [198, 700] on icon at bounding box center [200, 709] width 20 height 20
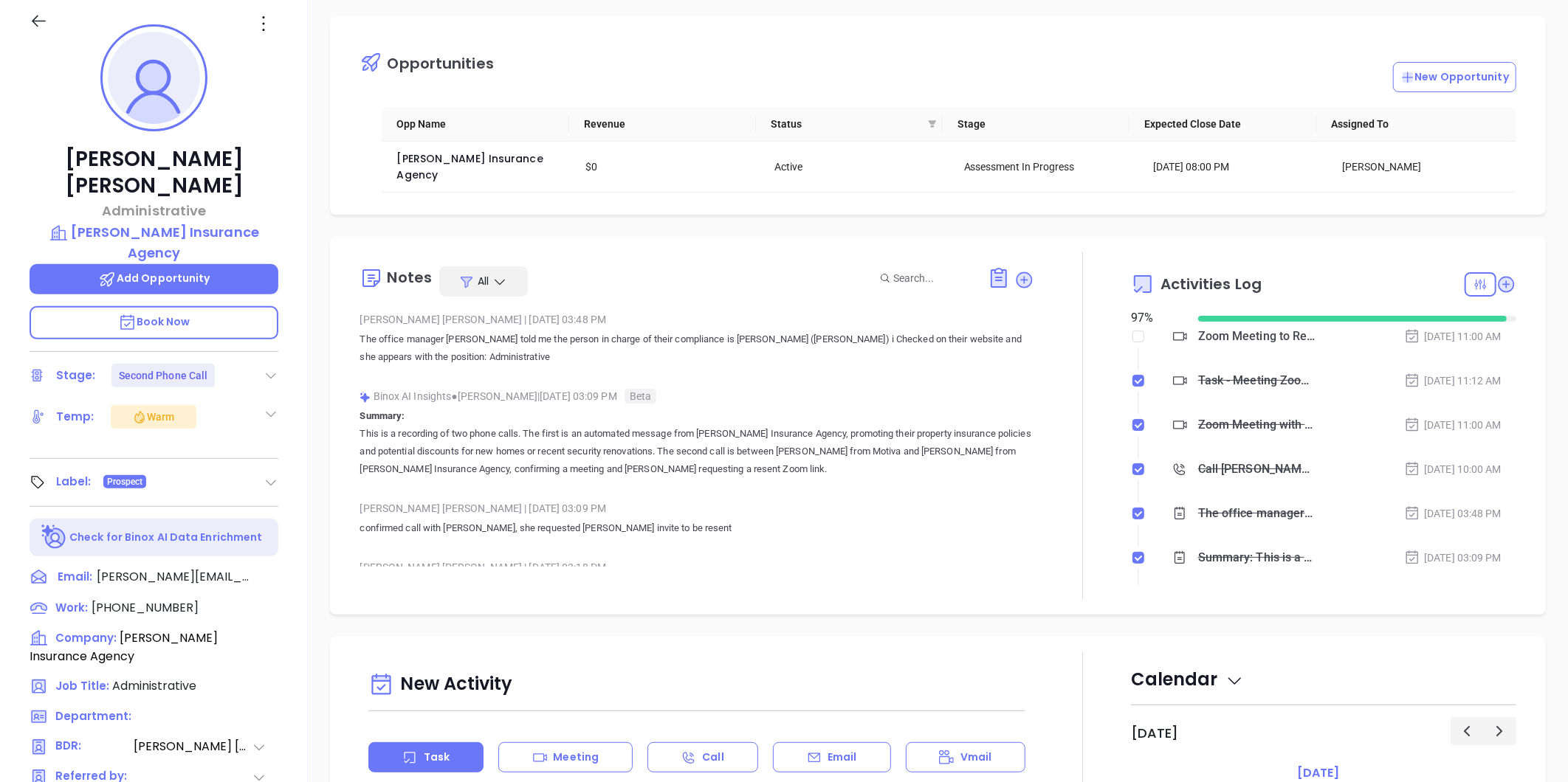
scroll to position [206, 0]
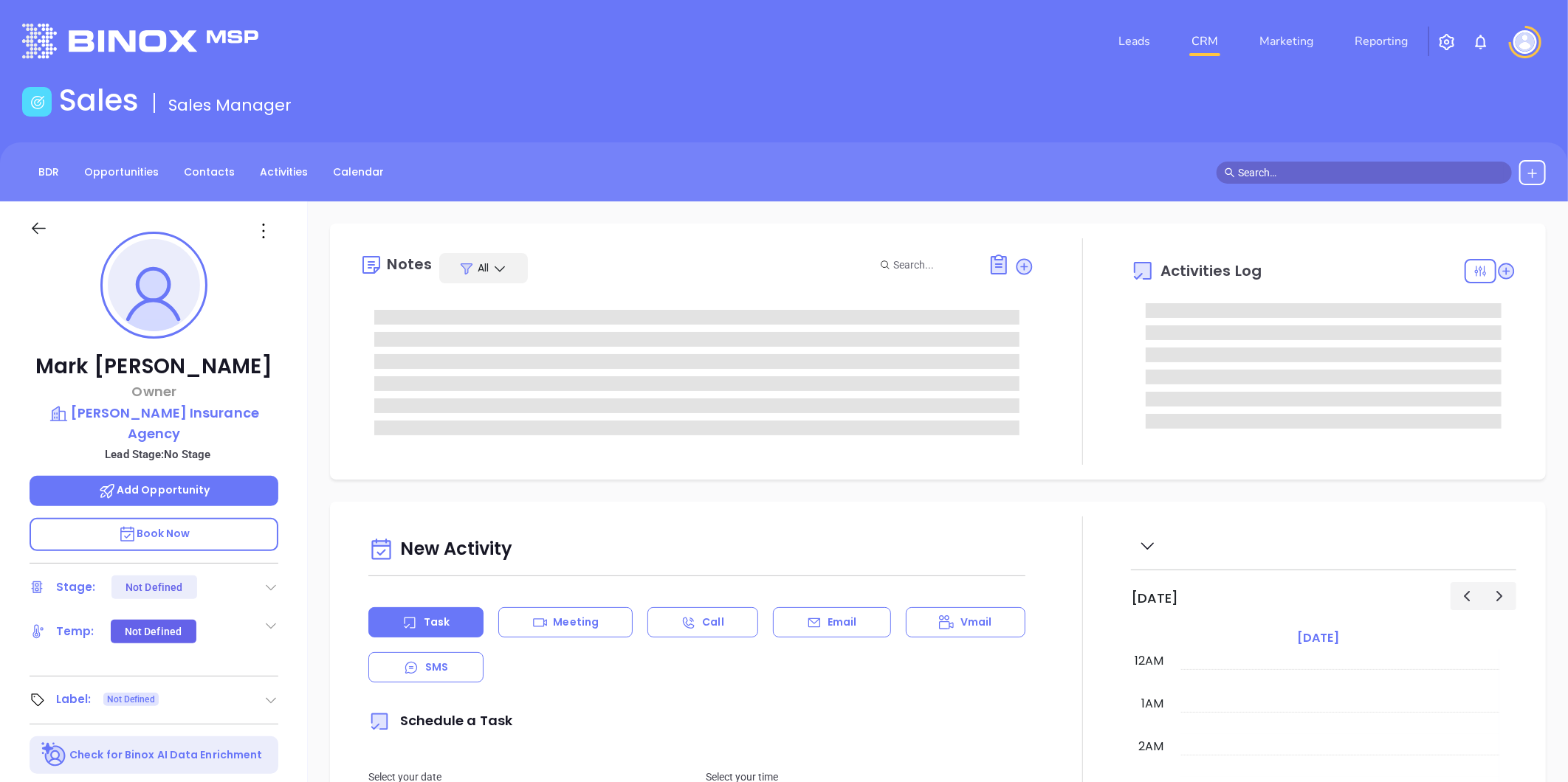
type input "[DATE]"
type input "[PERSON_NAME]"
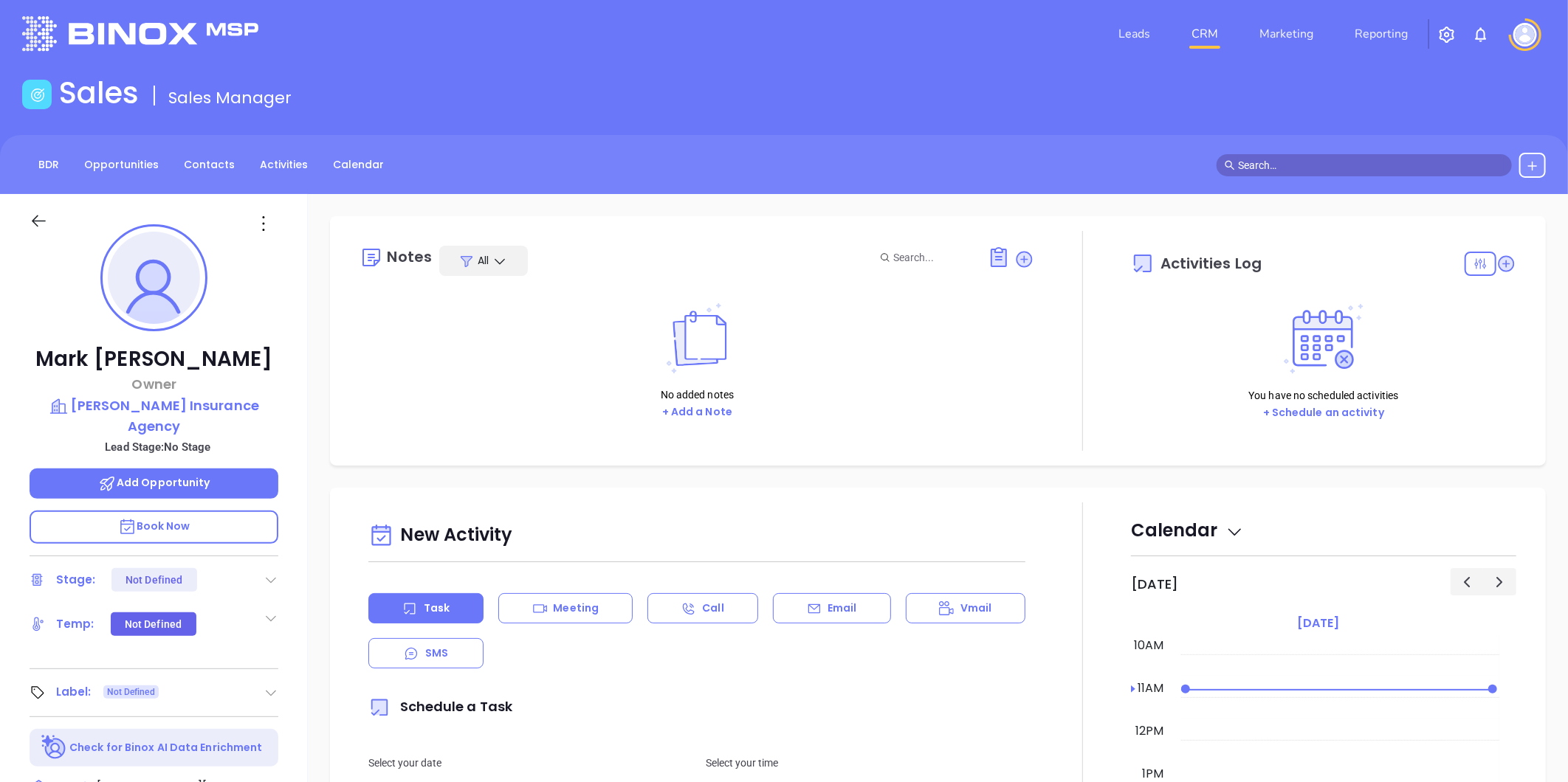
scroll to position [0, 0]
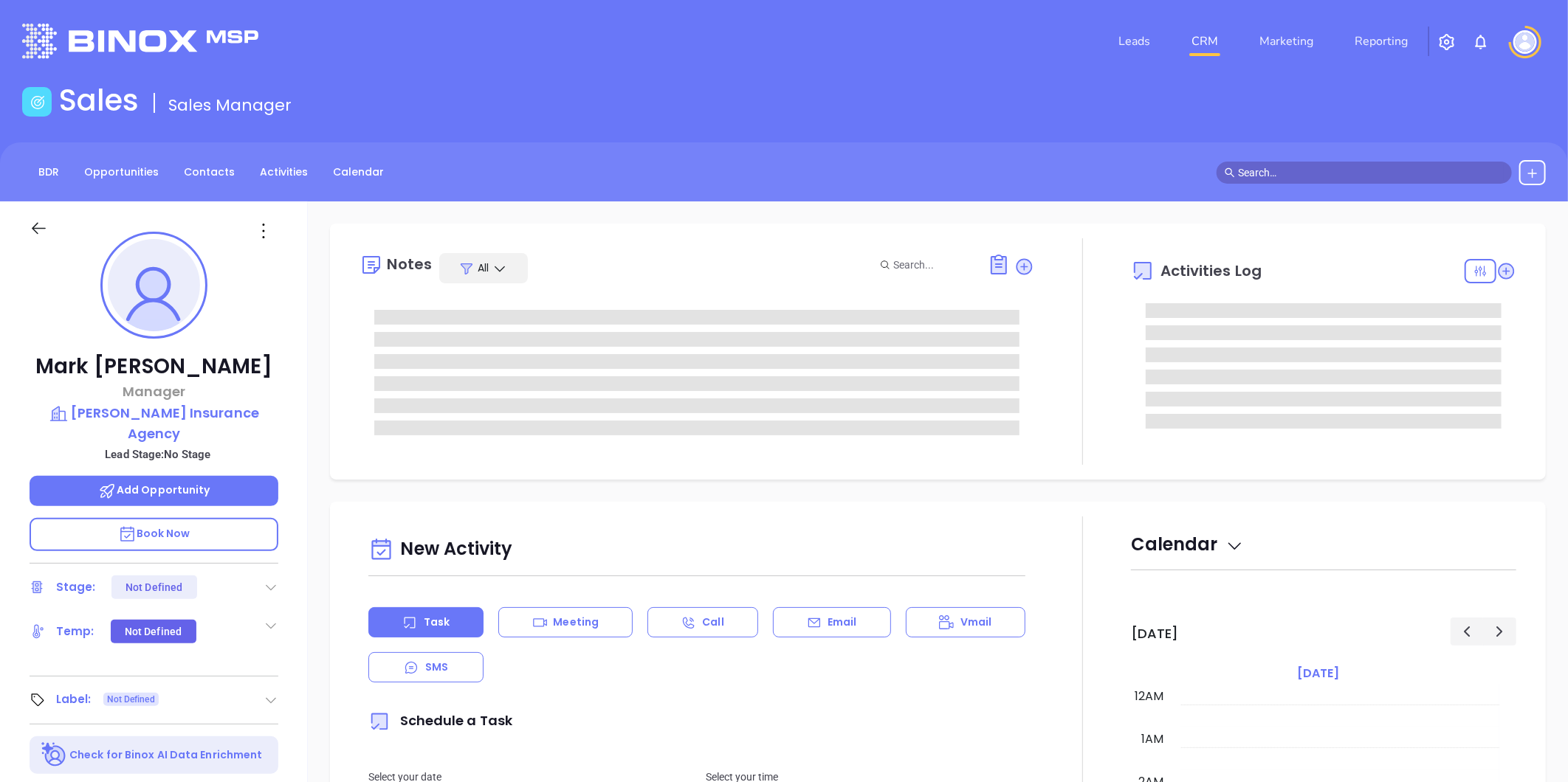
type input "[DATE]"
type input "[PERSON_NAME]"
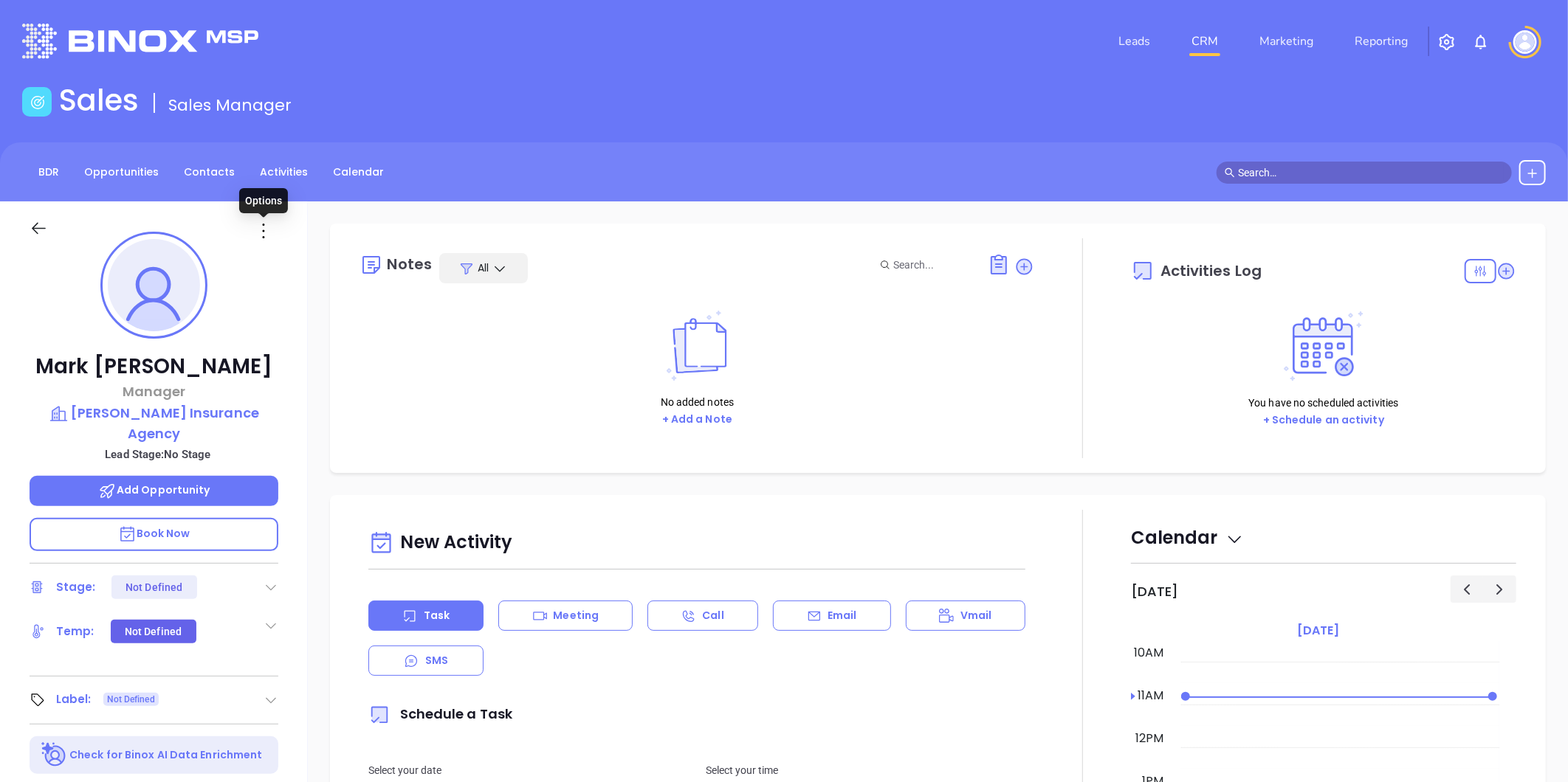
click at [263, 228] on icon at bounding box center [263, 230] width 23 height 23
click at [285, 383] on div "Edit" at bounding box center [335, 388] width 145 height 16
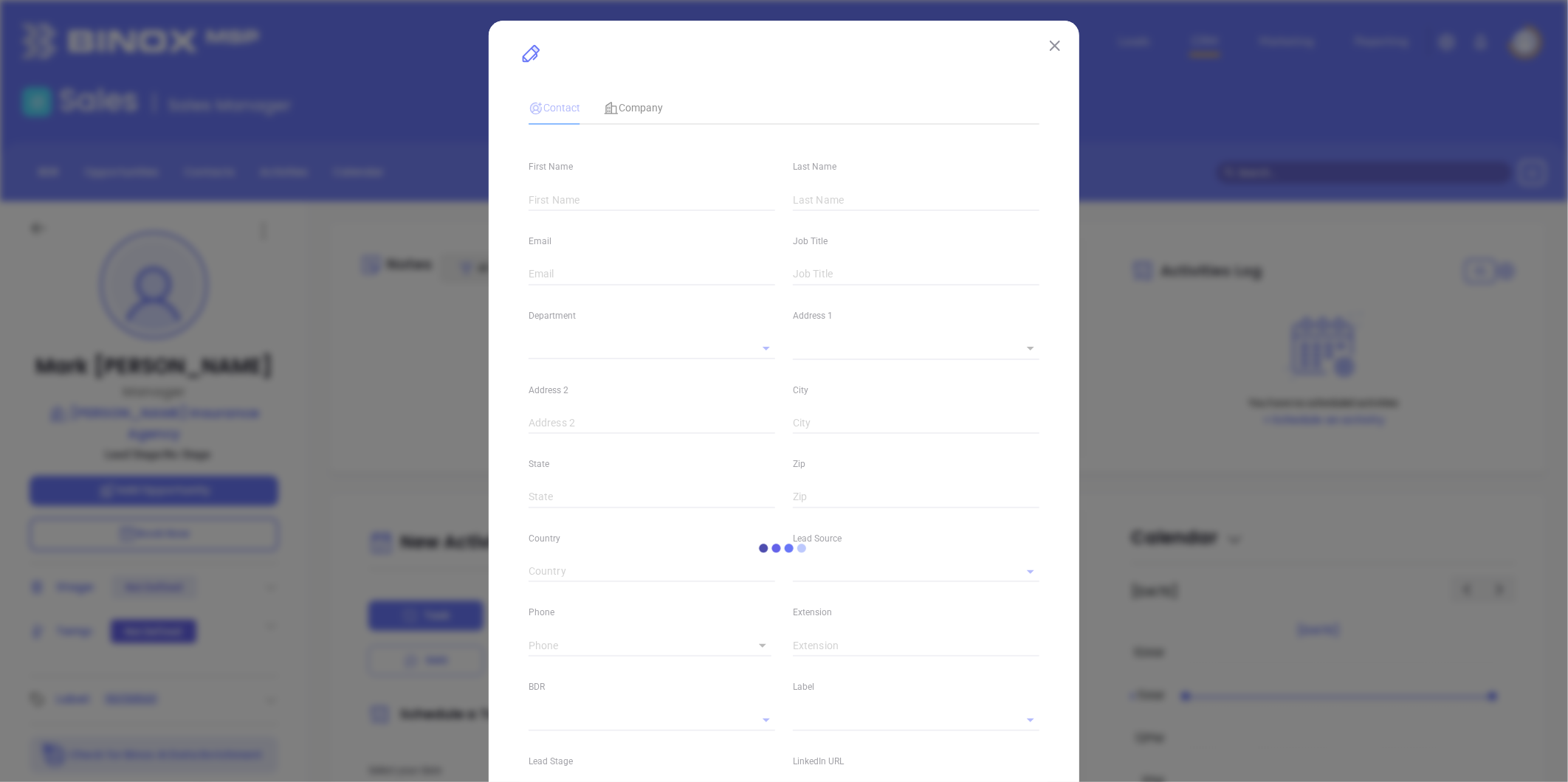
type input "Mark"
type input "Guillory"
type input "mark.guillory@harlaninsurance.com"
type input "Manager"
type textarea "[STREET_ADDRESS][PERSON_NAME]"
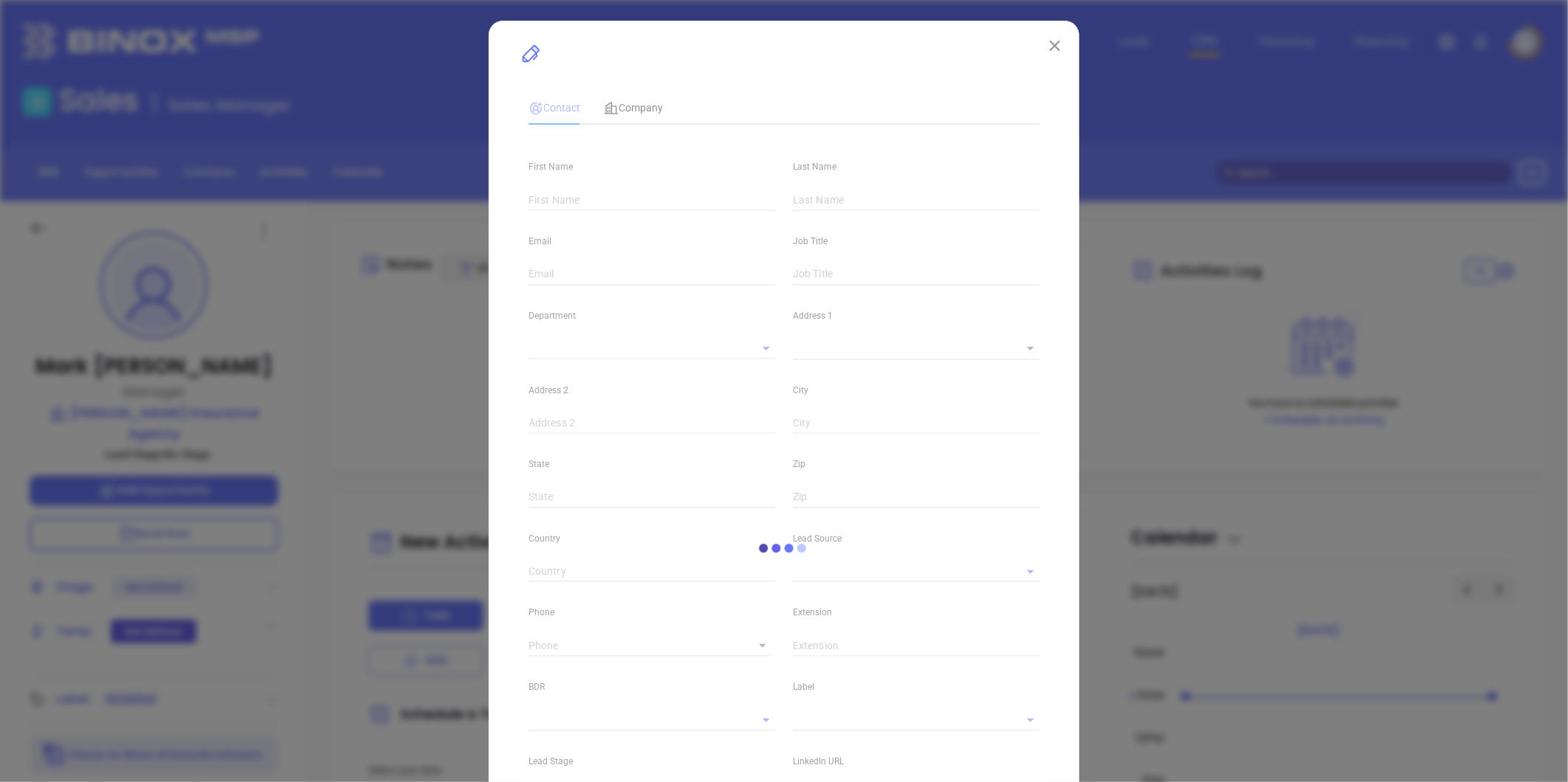
type input "1"
type input "[GEOGRAPHIC_DATA]"
type input "[US_STATE]"
type input "71303"
type input "United States"
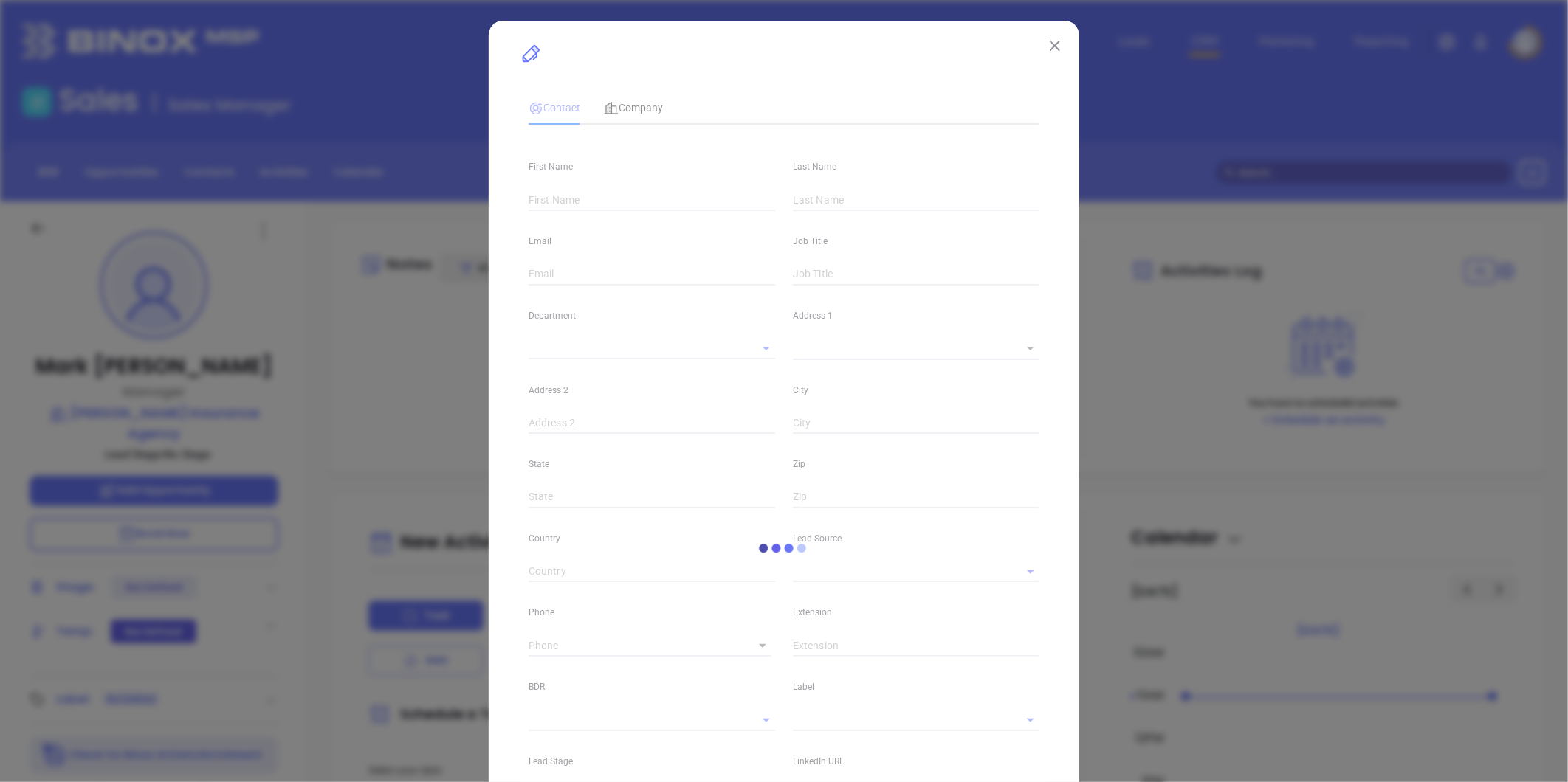
type input "linkedin.com/in/mark-guillory-2117a4a0"
type input "[PHONE_NUMBER]"
type input "1"
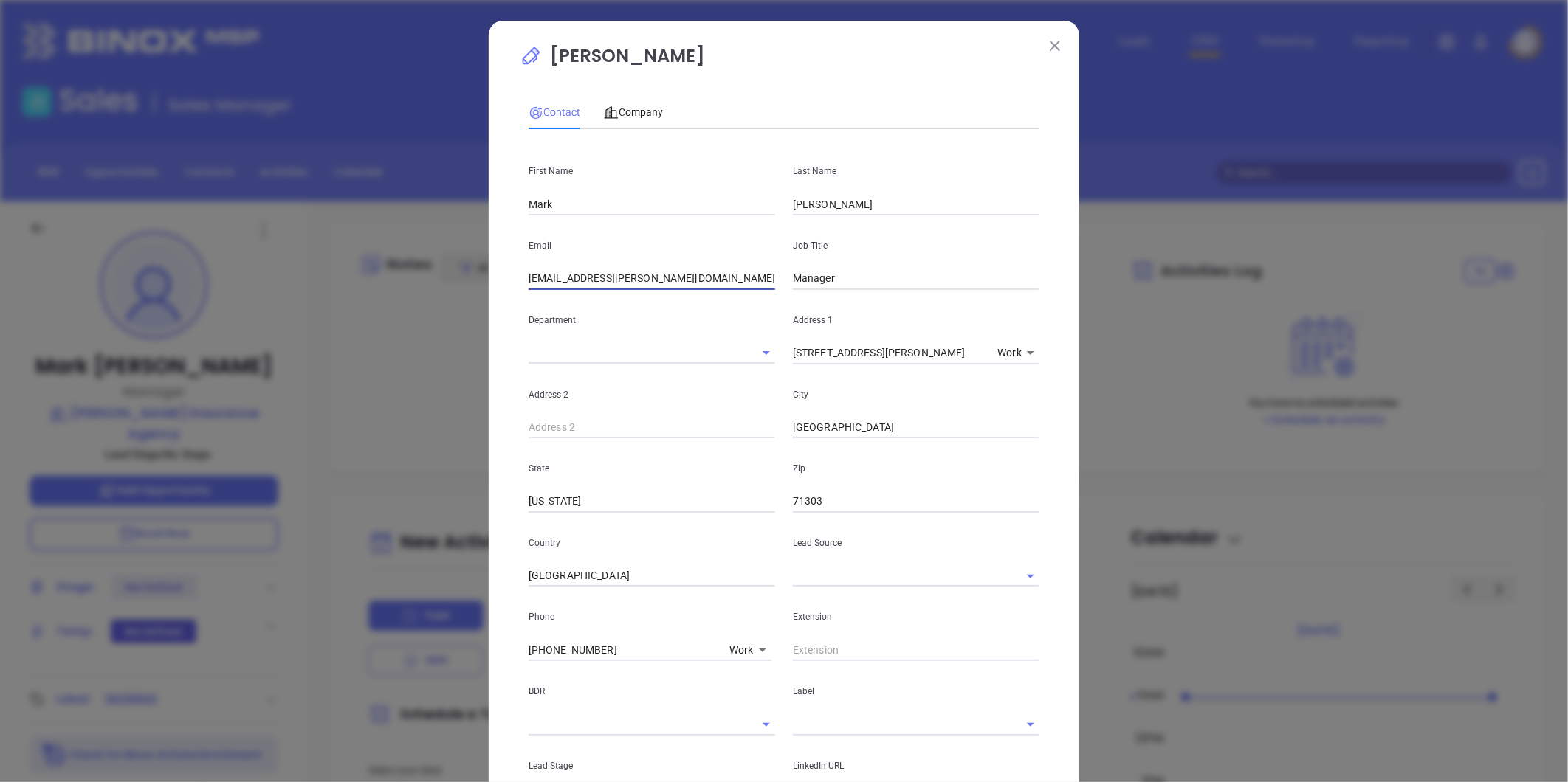
drag, startPoint x: 594, startPoint y: 277, endPoint x: 753, endPoint y: 266, distance: 159.4
click at [753, 266] on div "Email mark.guillory@harlaninsurance.com" at bounding box center [651, 253] width 264 height 75
drag, startPoint x: 385, startPoint y: 640, endPoint x: 419, endPoint y: 643, distance: 34.1
click at [389, 640] on div "Mark Guillory Contact Company First Name Mark Last Name Guillory Email mark.gui…" at bounding box center [784, 391] width 1568 height 782
type input "( ) -"
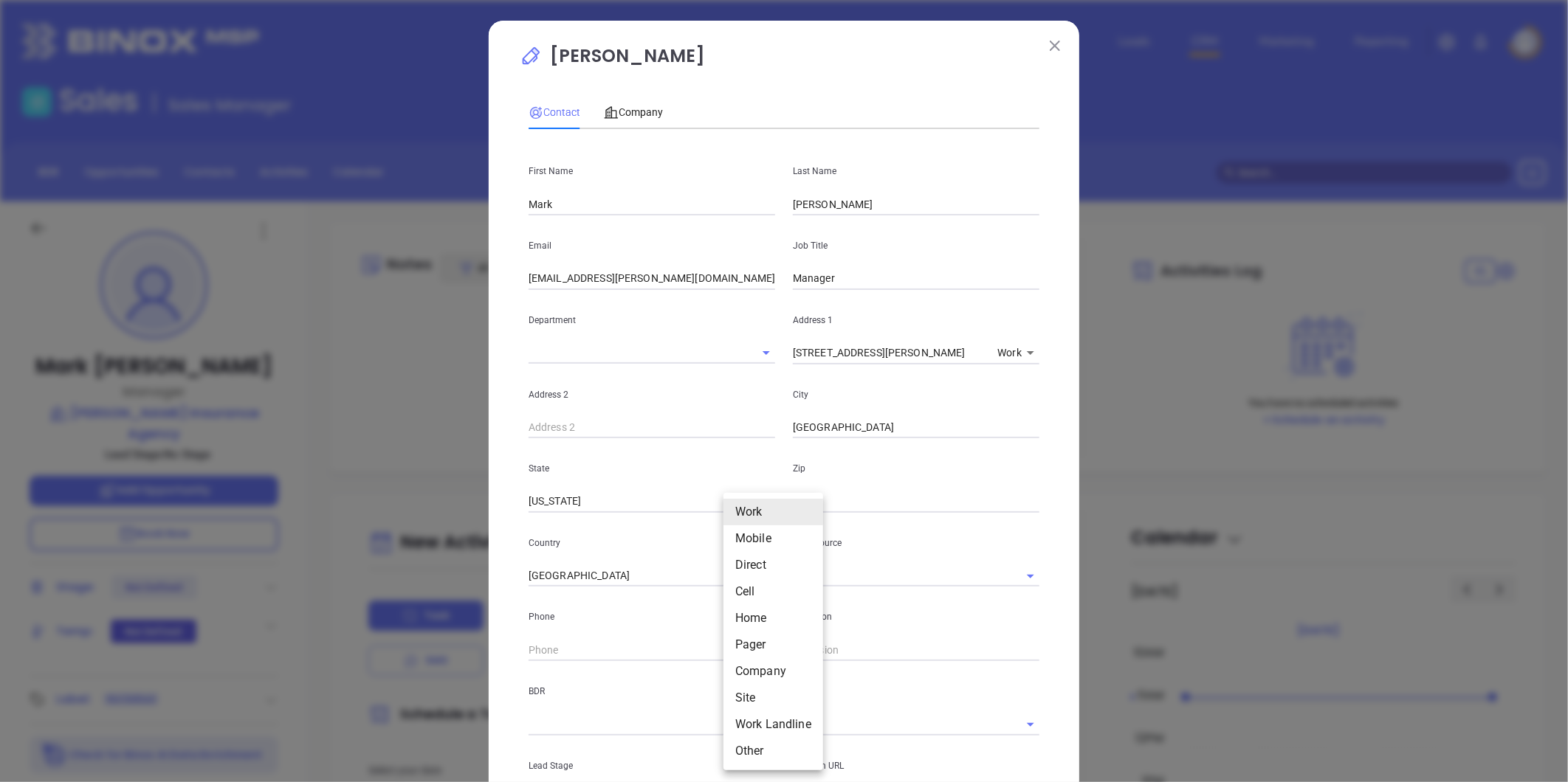
click at [733, 651] on body "Leads CRM Marketing Reporting Financial Leads Leads Sales Sales Manager BDR Opp…" at bounding box center [784, 391] width 1568 height 782
drag, startPoint x: 749, startPoint y: 697, endPoint x: 648, endPoint y: 643, distance: 114.5
click at [749, 696] on li "Site" at bounding box center [773, 698] width 100 height 26
type input "11"
click at [562, 654] on input "( ) -" at bounding box center [629, 650] width 202 height 22
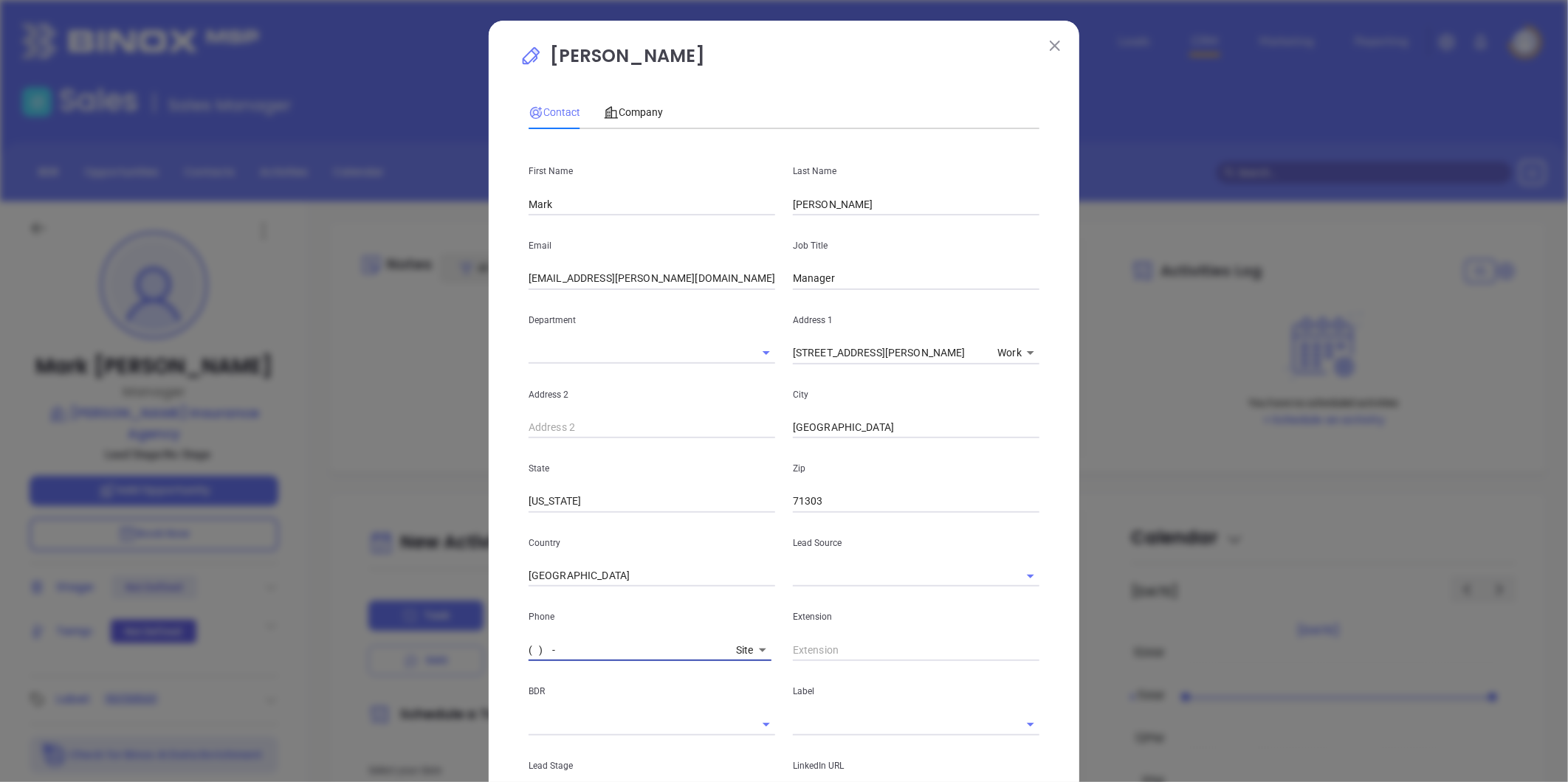
paste input "318) 445-1891"
type input "[PHONE_NUMBER]"
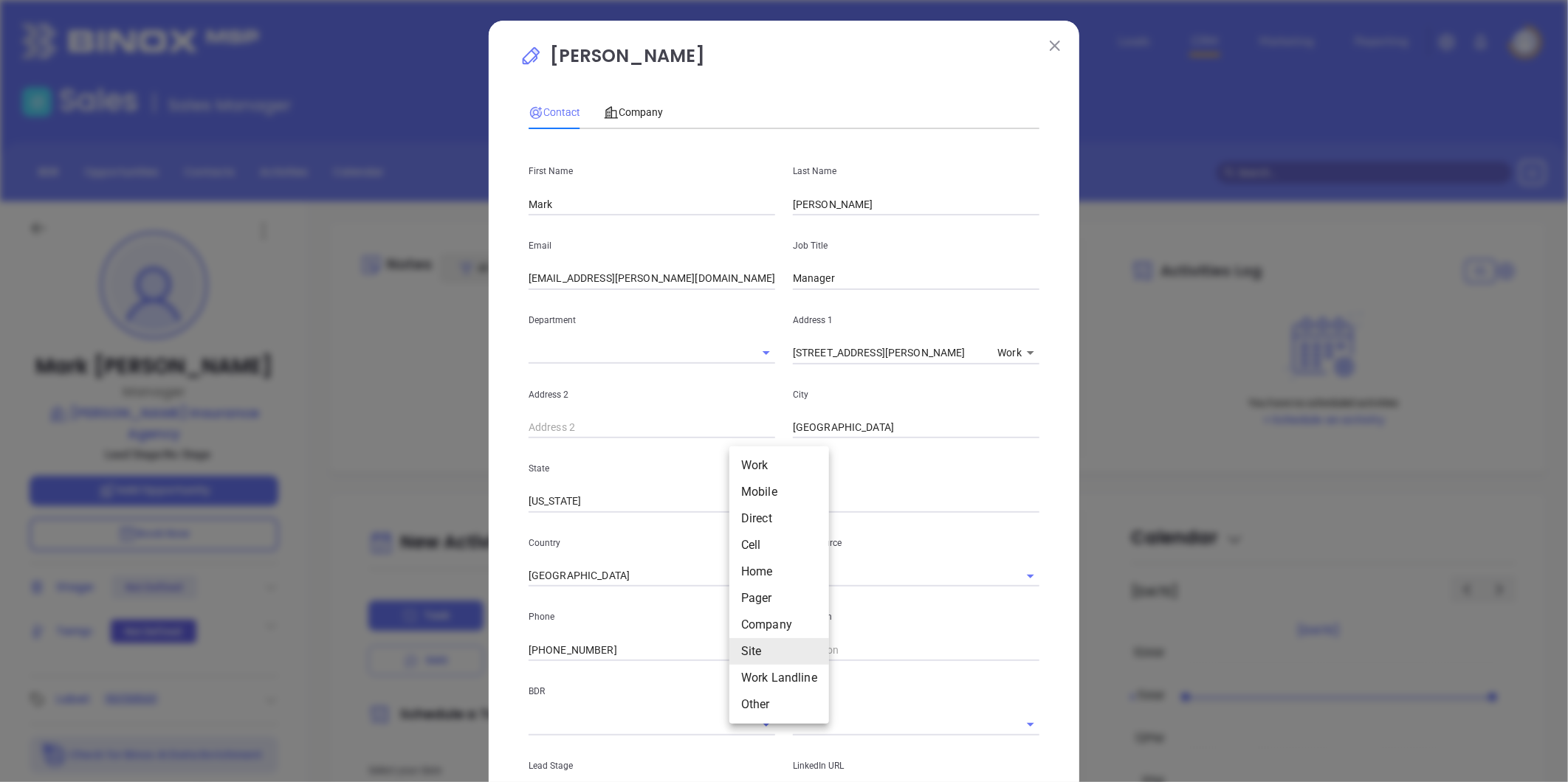
click at [732, 640] on body "Leads CRM Marketing Reporting Financial Leads Leads Sales Sales Manager BDR Opp…" at bounding box center [784, 391] width 1568 height 782
click at [755, 512] on li "Direct" at bounding box center [778, 519] width 100 height 26
click at [732, 651] on body "Leads CRM Marketing Reporting Financial Leads Leads Sales Sales Manager BDR Opp…" at bounding box center [784, 391] width 1568 height 782
click at [748, 536] on li "Mobile" at bounding box center [769, 538] width 100 height 26
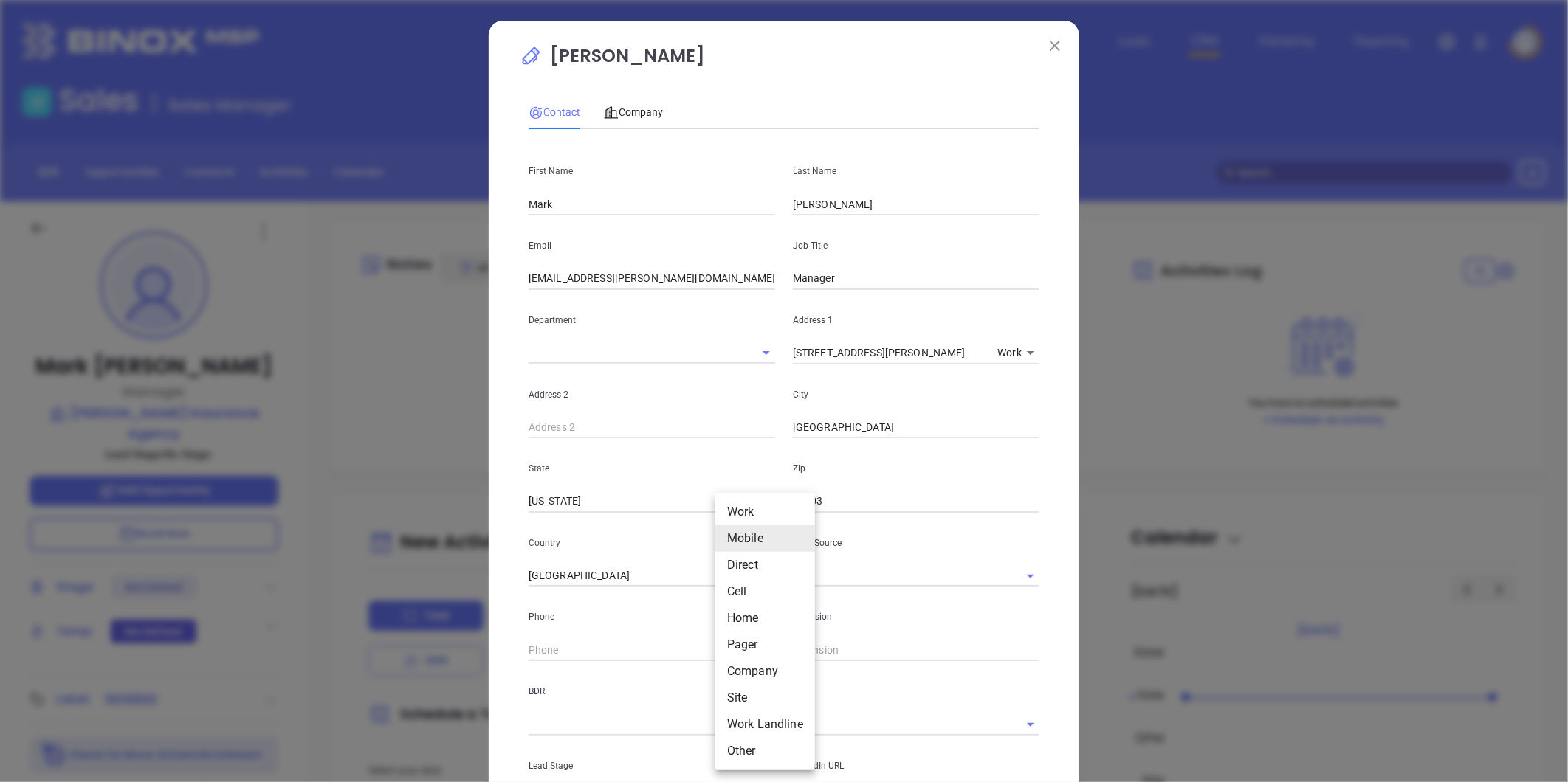
click at [735, 647] on body "Leads CRM Marketing Reporting Financial Leads Leads Sales Sales Manager BDR Opp…" at bounding box center [784, 391] width 1568 height 782
click at [739, 598] on li "Cell" at bounding box center [764, 592] width 100 height 26
type input "4"
click at [655, 625] on p "Phone" at bounding box center [651, 616] width 246 height 16
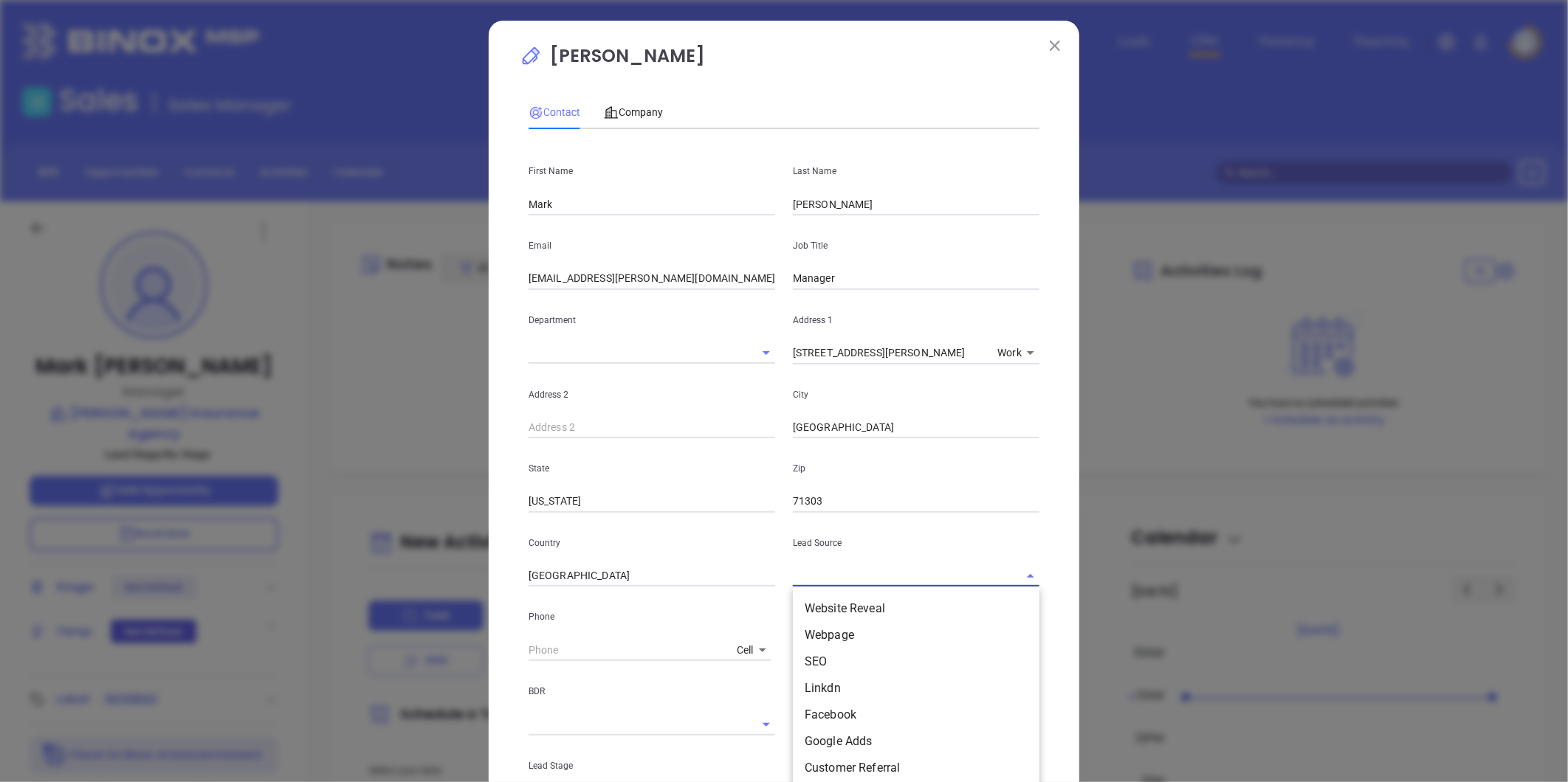
drag, startPoint x: 799, startPoint y: 573, endPoint x: 805, endPoint y: 589, distance: 17.1
click at [799, 573] on input "text" at bounding box center [895, 576] width 205 height 21
click at [817, 705] on li "Binox" at bounding box center [916, 710] width 246 height 26
type input "Binox"
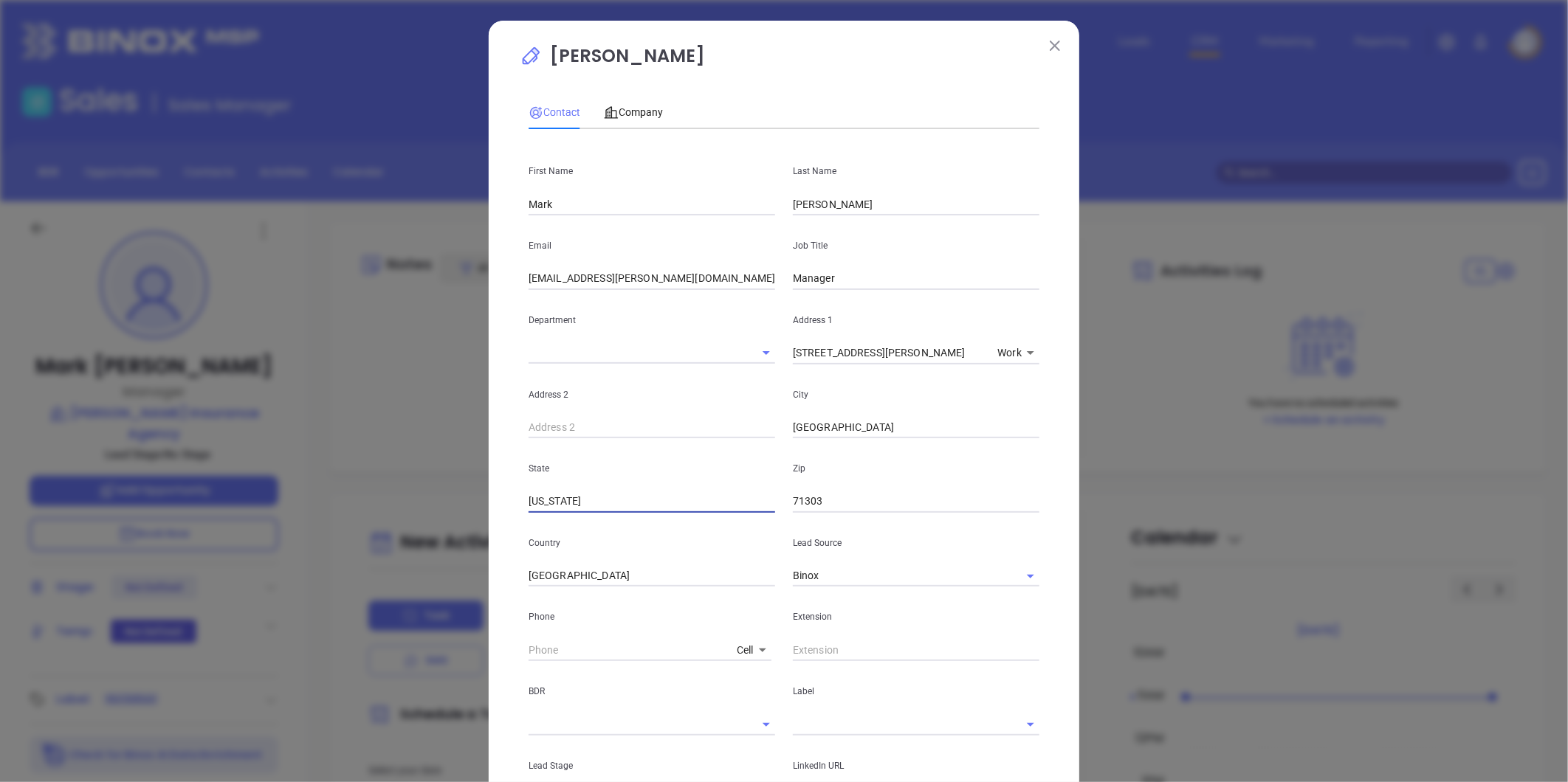
drag, startPoint x: 723, startPoint y: 496, endPoint x: 726, endPoint y: 503, distance: 7.6
click at [723, 496] on input "[US_STATE]" at bounding box center [651, 502] width 246 height 22
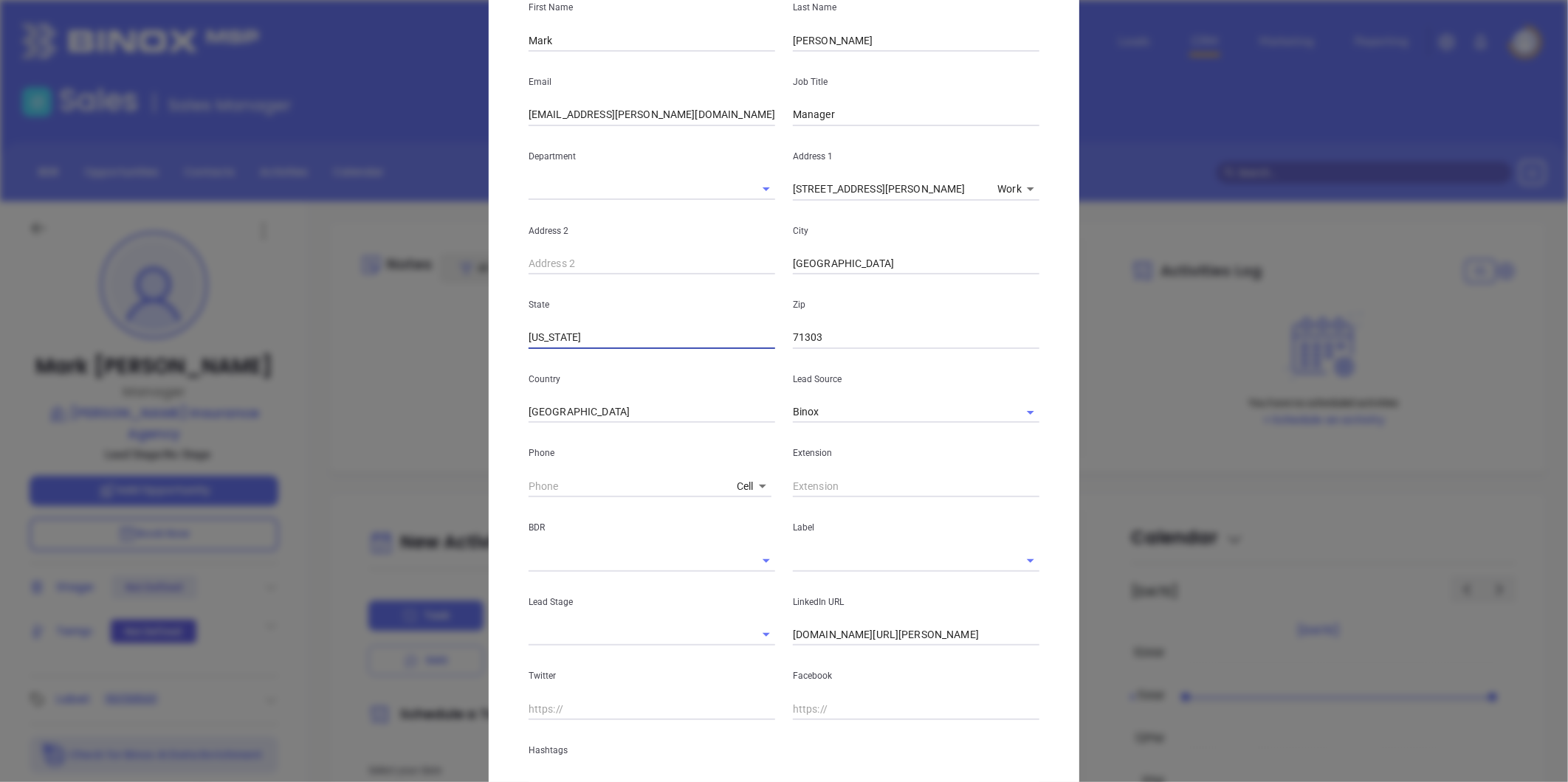
click at [931, 485] on input "text" at bounding box center [916, 486] width 246 height 22
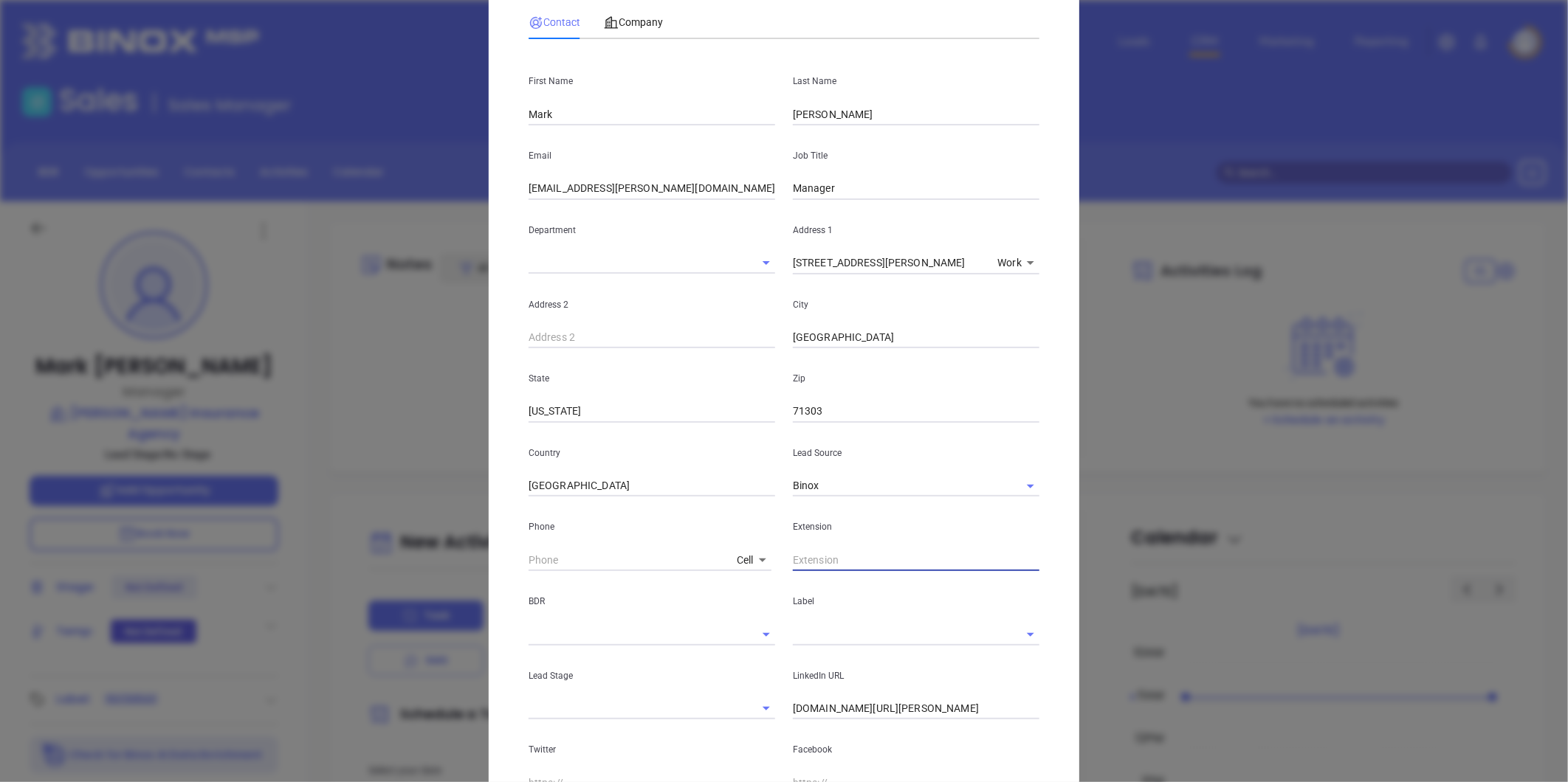
scroll to position [287, 0]
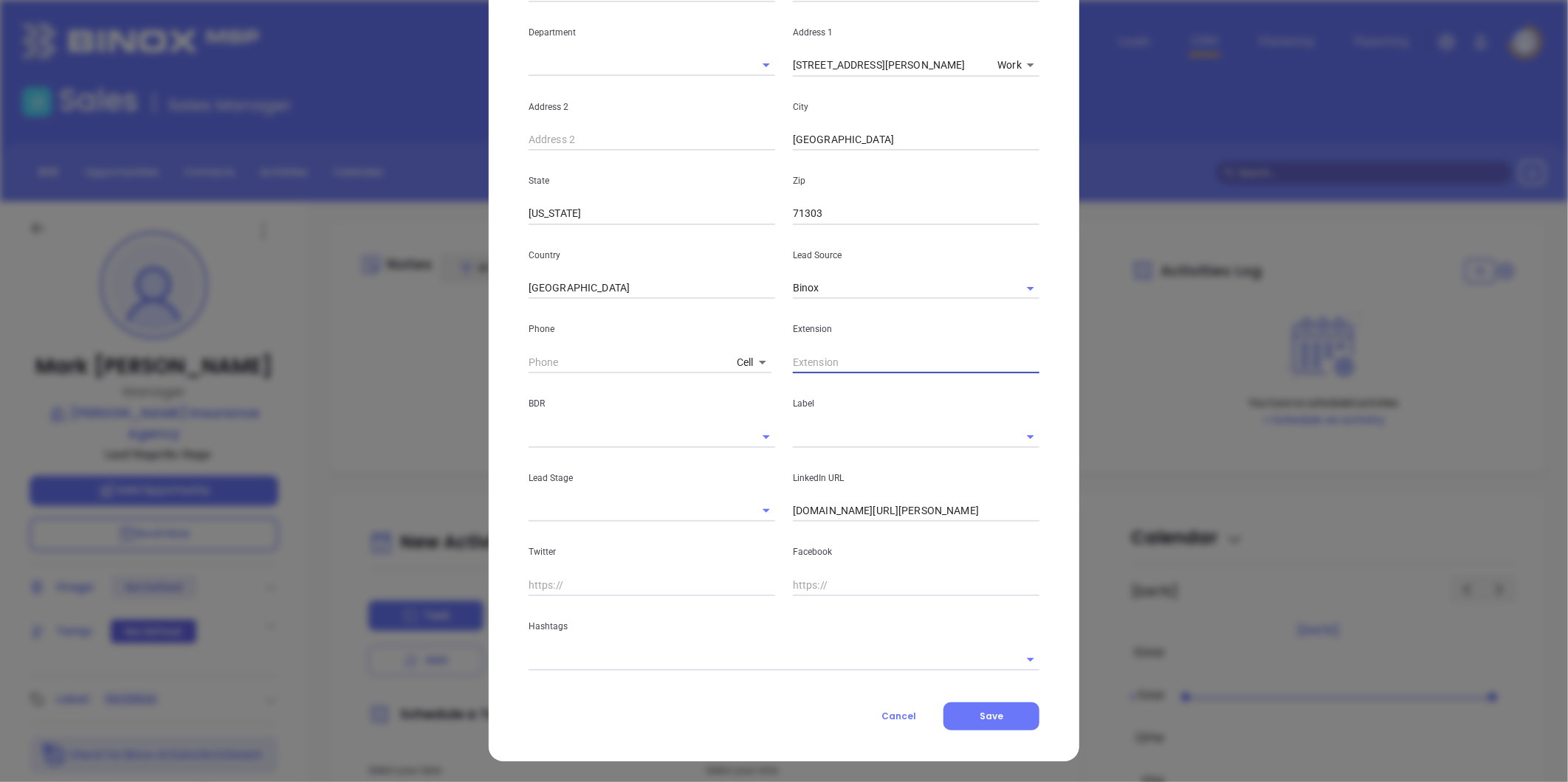
click at [818, 451] on div "LinkedIn URL linkedin.com/in/mark-guillory-2117a4a0" at bounding box center [916, 485] width 264 height 75
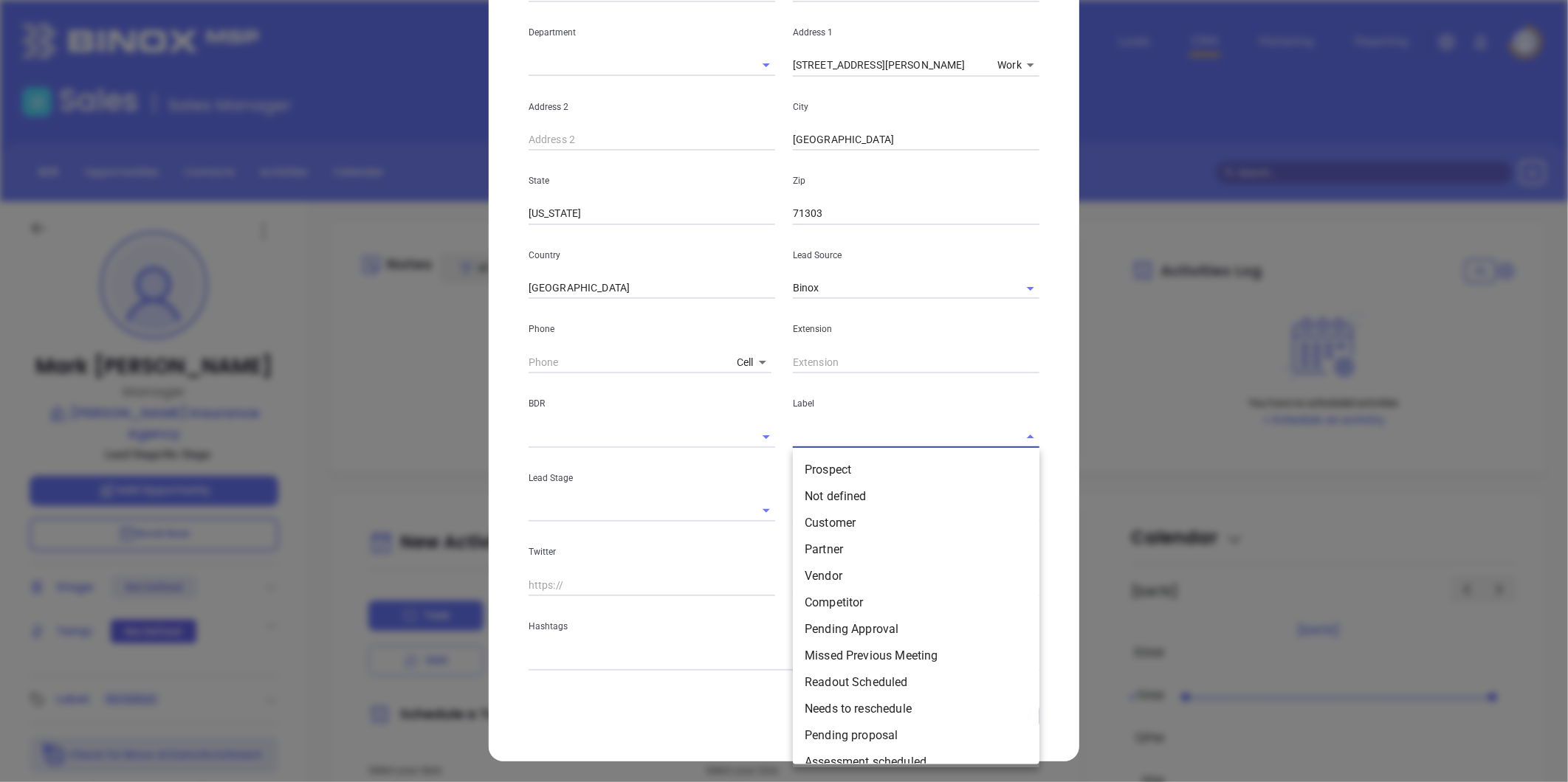
click at [806, 432] on input "text" at bounding box center [895, 436] width 205 height 21
click at [831, 474] on li "Prospect" at bounding box center [916, 470] width 246 height 26
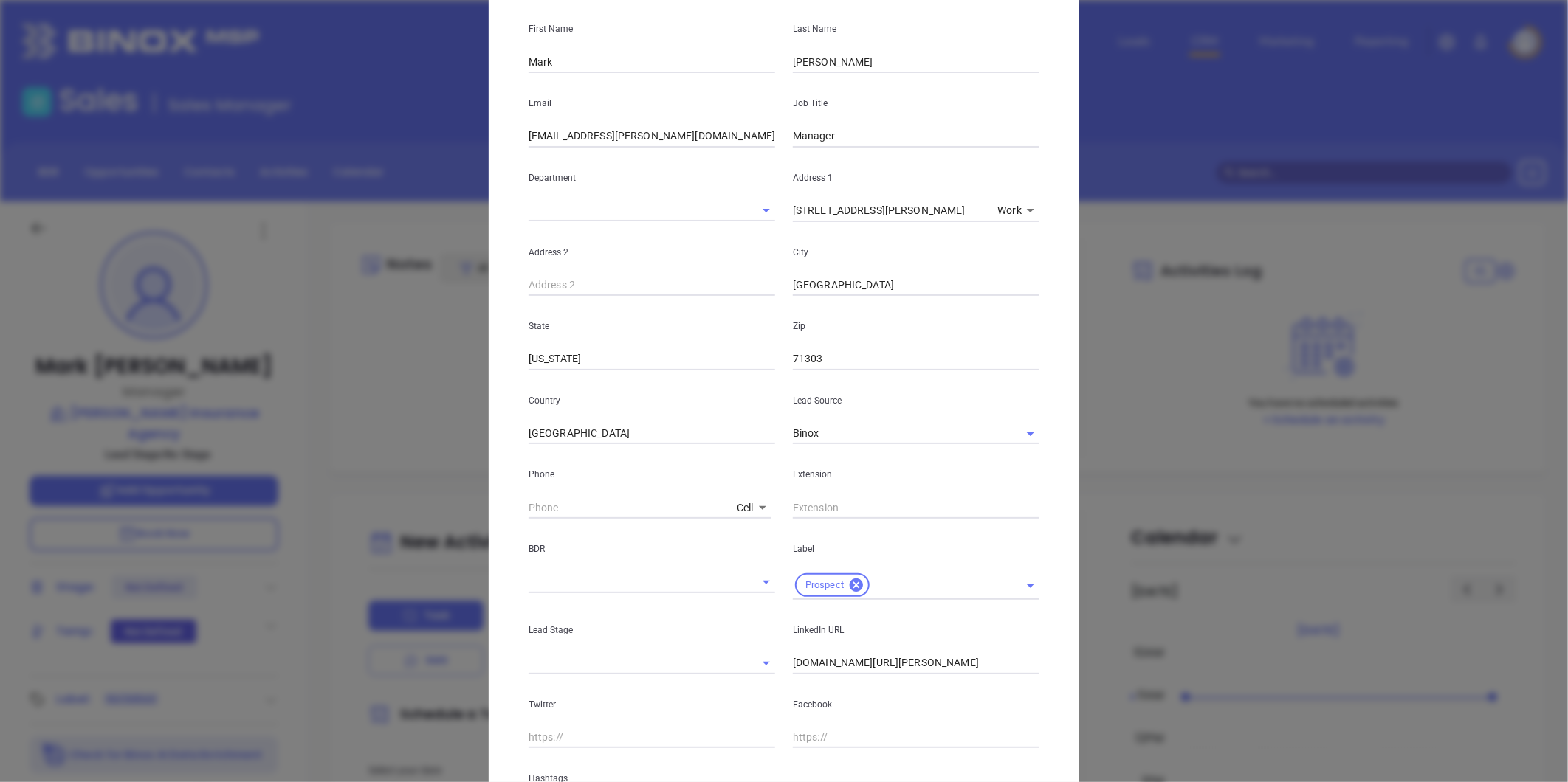
scroll to position [0, 0]
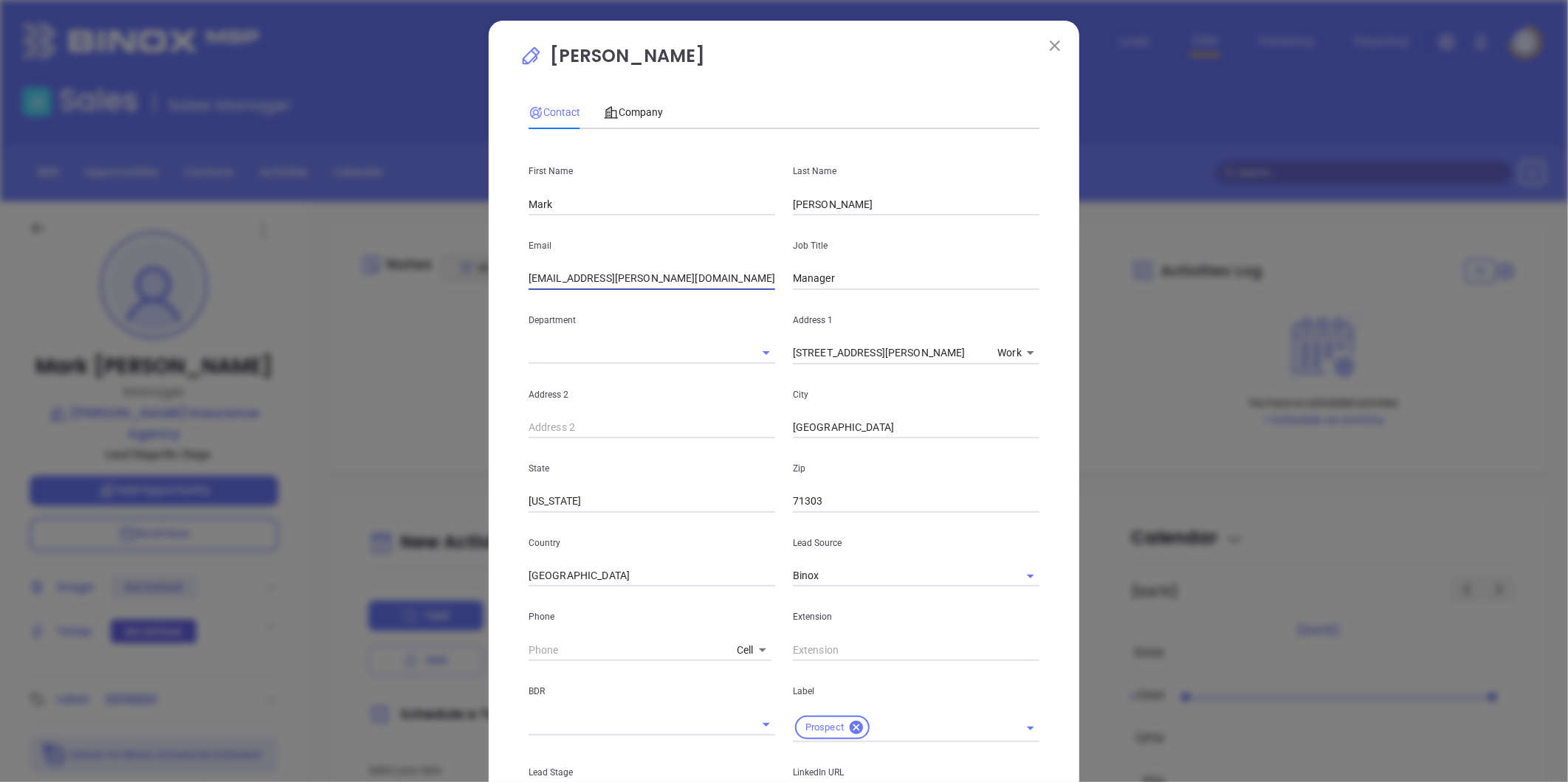
drag, startPoint x: 665, startPoint y: 284, endPoint x: 355, endPoint y: 282, distance: 310.0
click at [353, 281] on div "Mark Guillory Contact Company First Name Mark Last Name Guillory Email mark.gui…" at bounding box center [784, 391] width 1568 height 782
paste input "harlaninsurance@yahoo"
type input "harlaninsurance@yahoo.com"
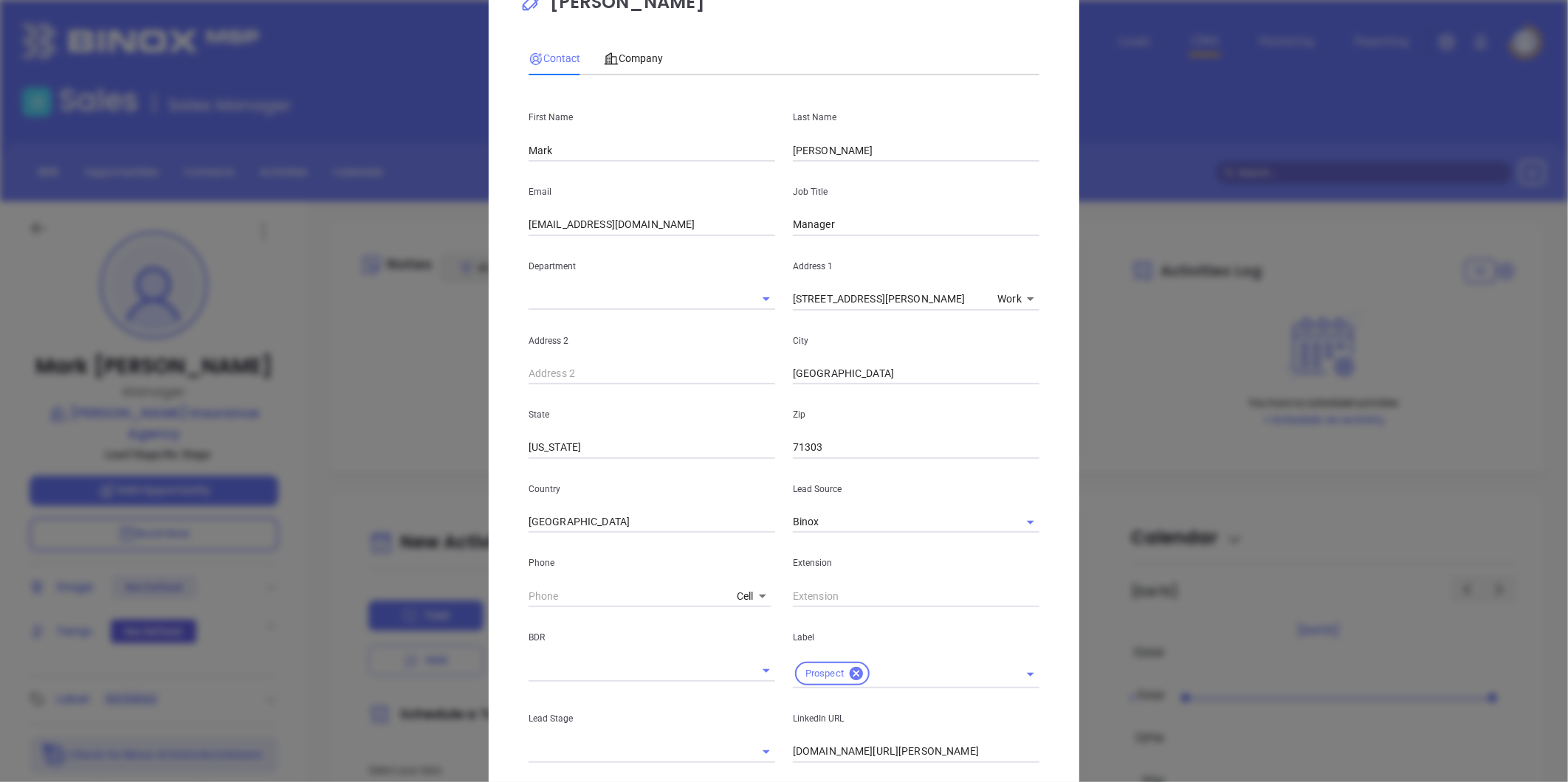
scroll to position [164, 0]
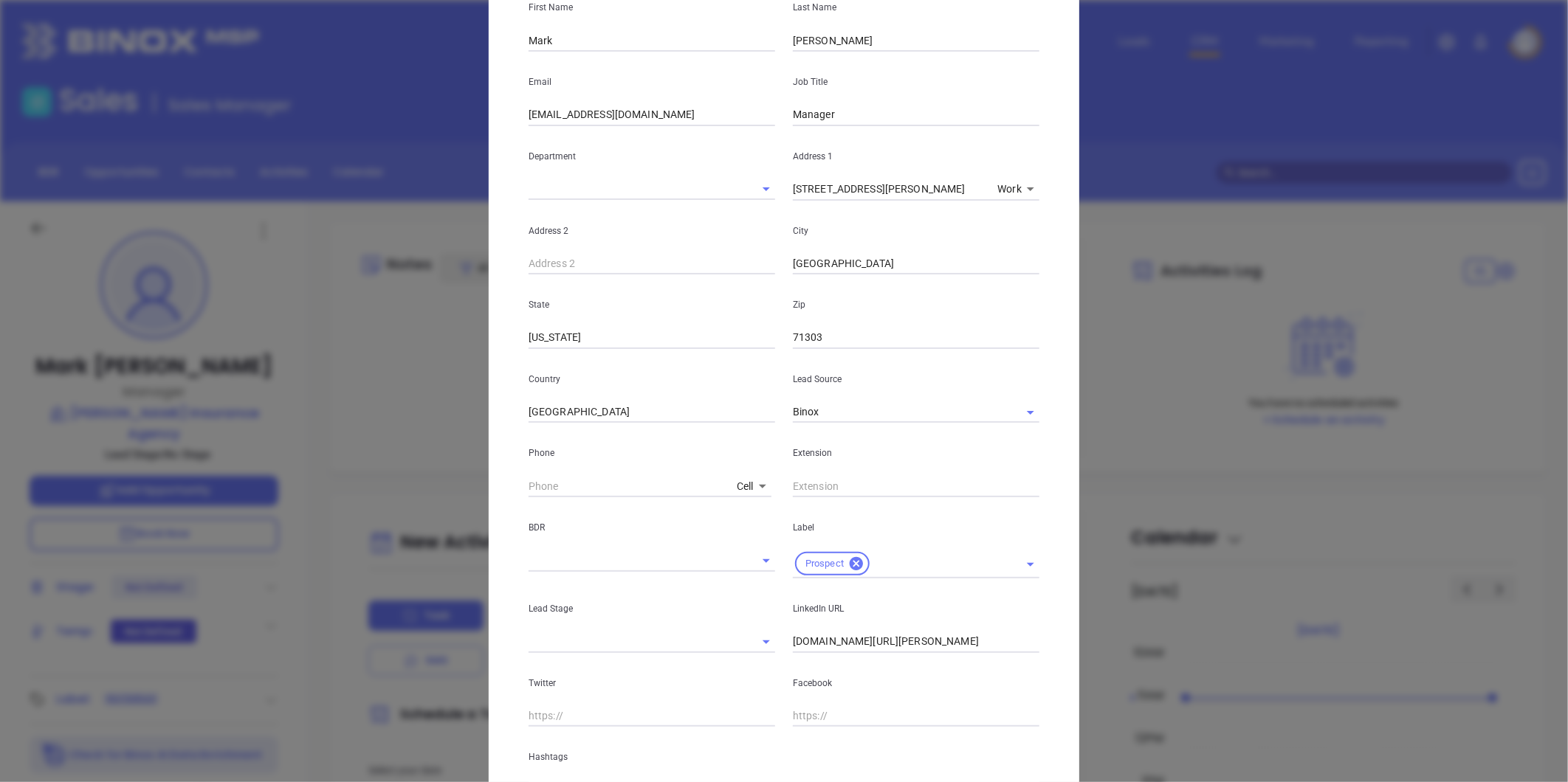
click at [747, 482] on body "Leads CRM Marketing Reporting Financial Leads Leads Sales Sales Manager BDR Opp…" at bounding box center [784, 391] width 1568 height 782
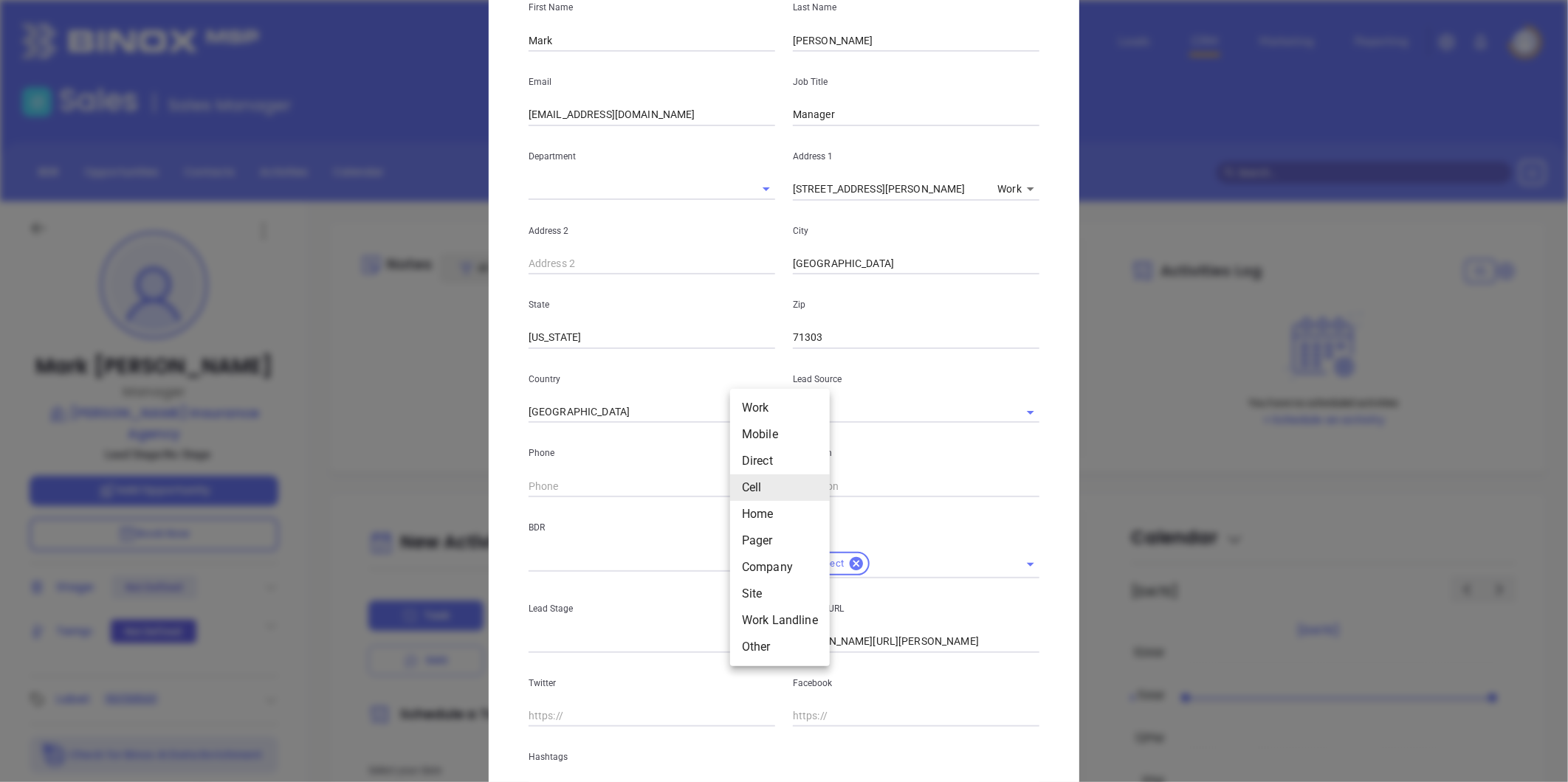
click at [763, 593] on li "Site" at bounding box center [779, 593] width 100 height 26
type input "[PHONE_NUMBER]"
type input "11"
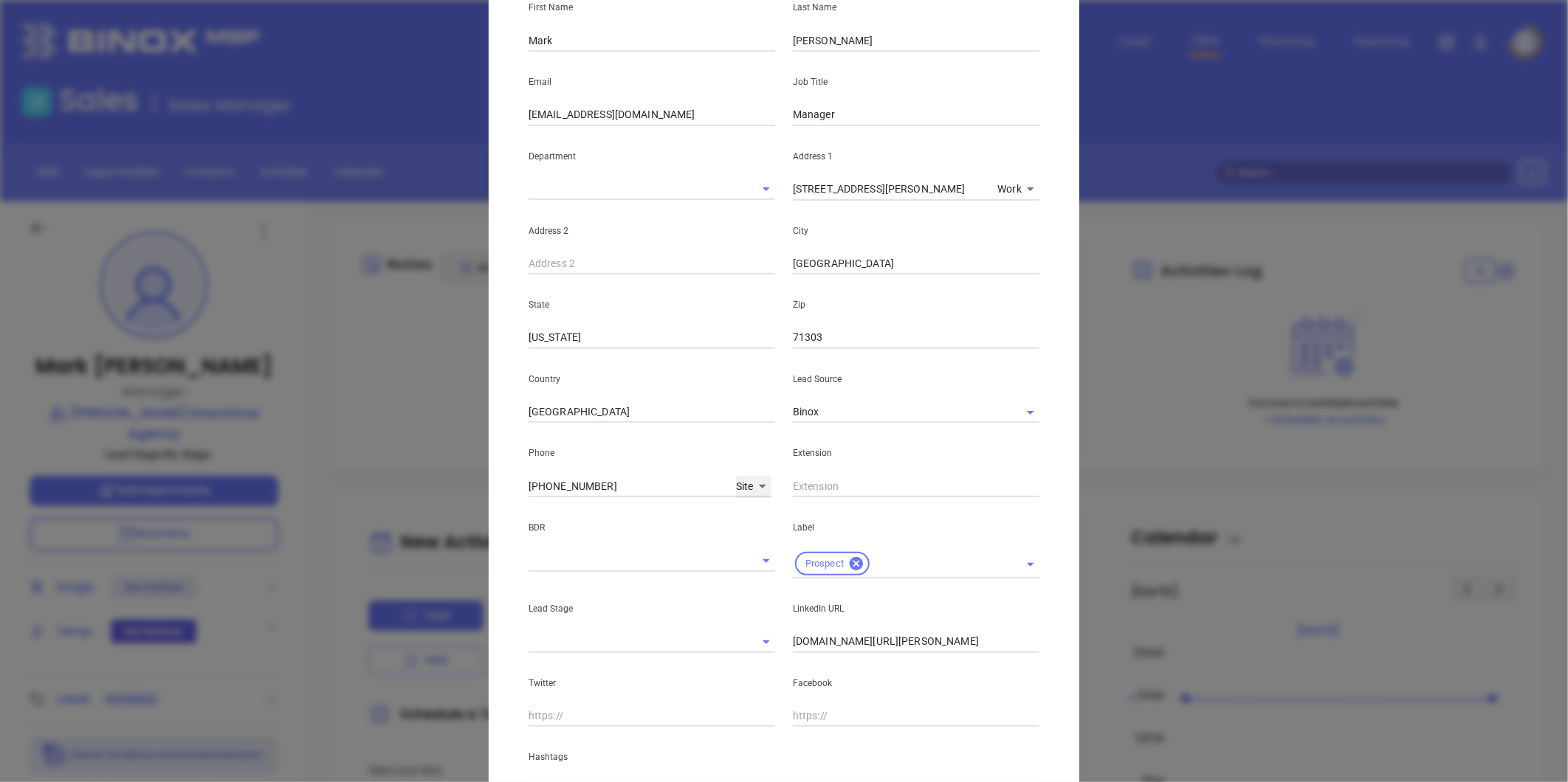
scroll to position [294, 0]
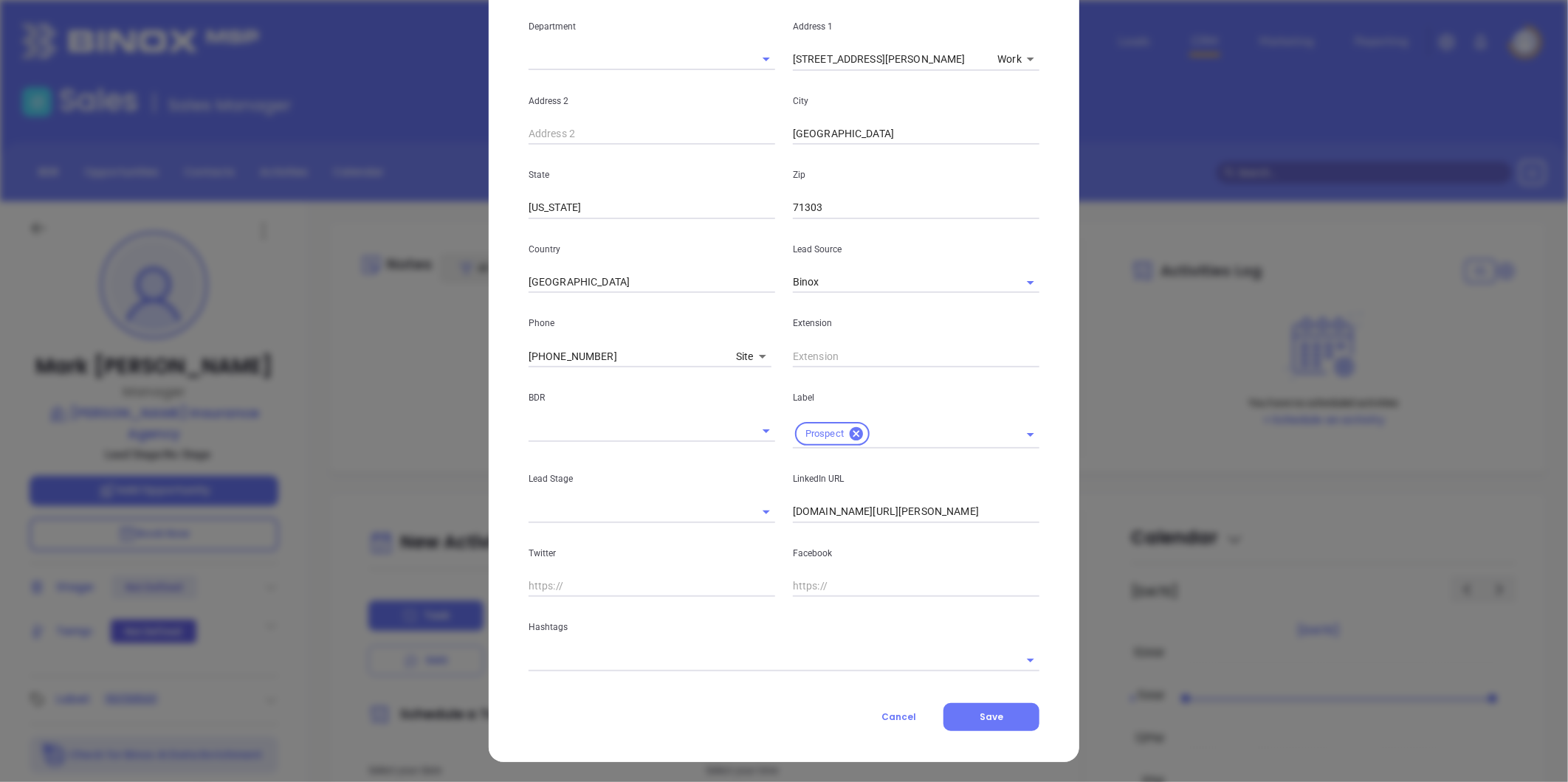
click at [881, 515] on input "linkedin.com/in/mark-guillory-2117a4a0" at bounding box center [916, 512] width 246 height 22
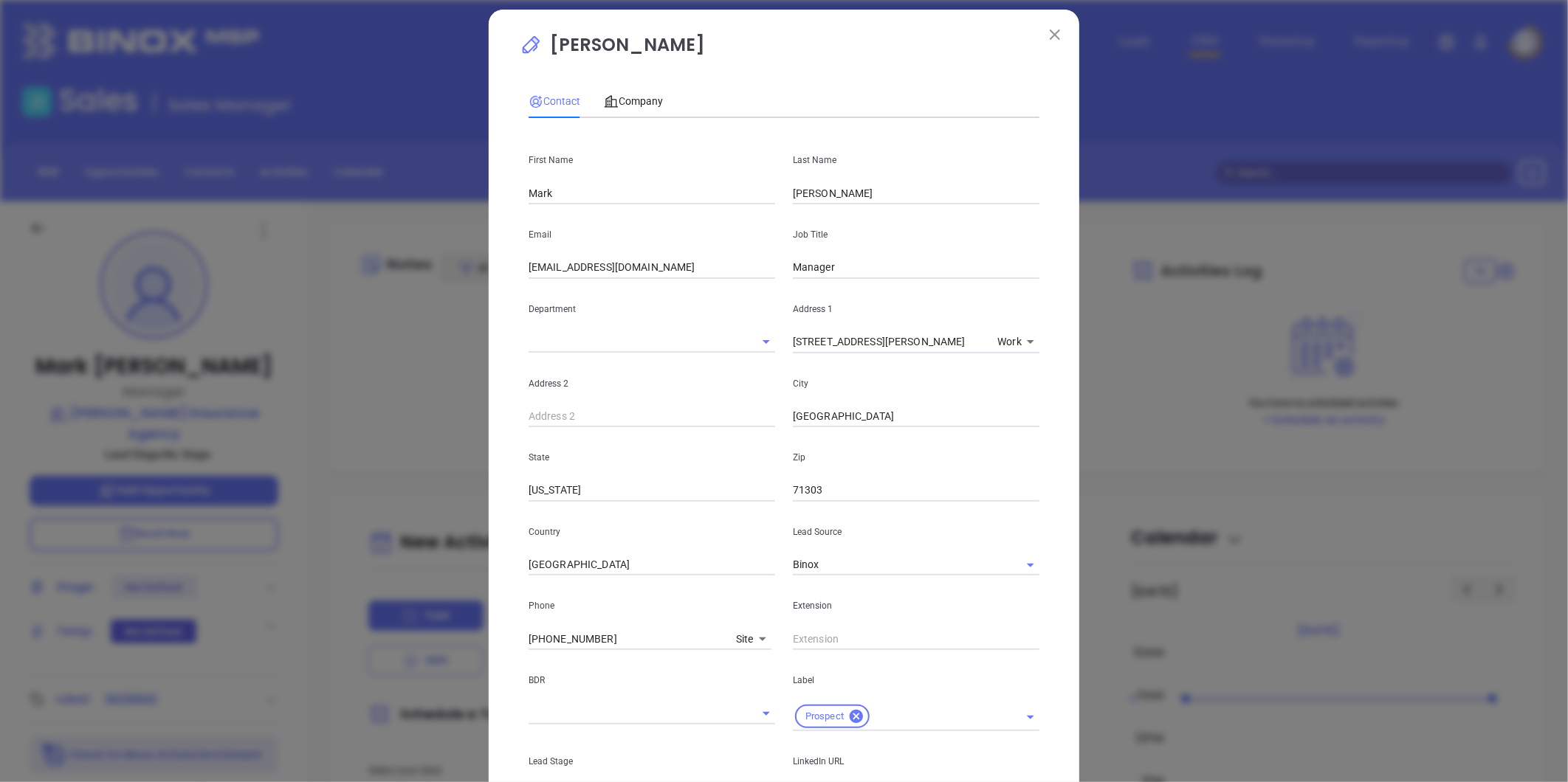
scroll to position [0, 0]
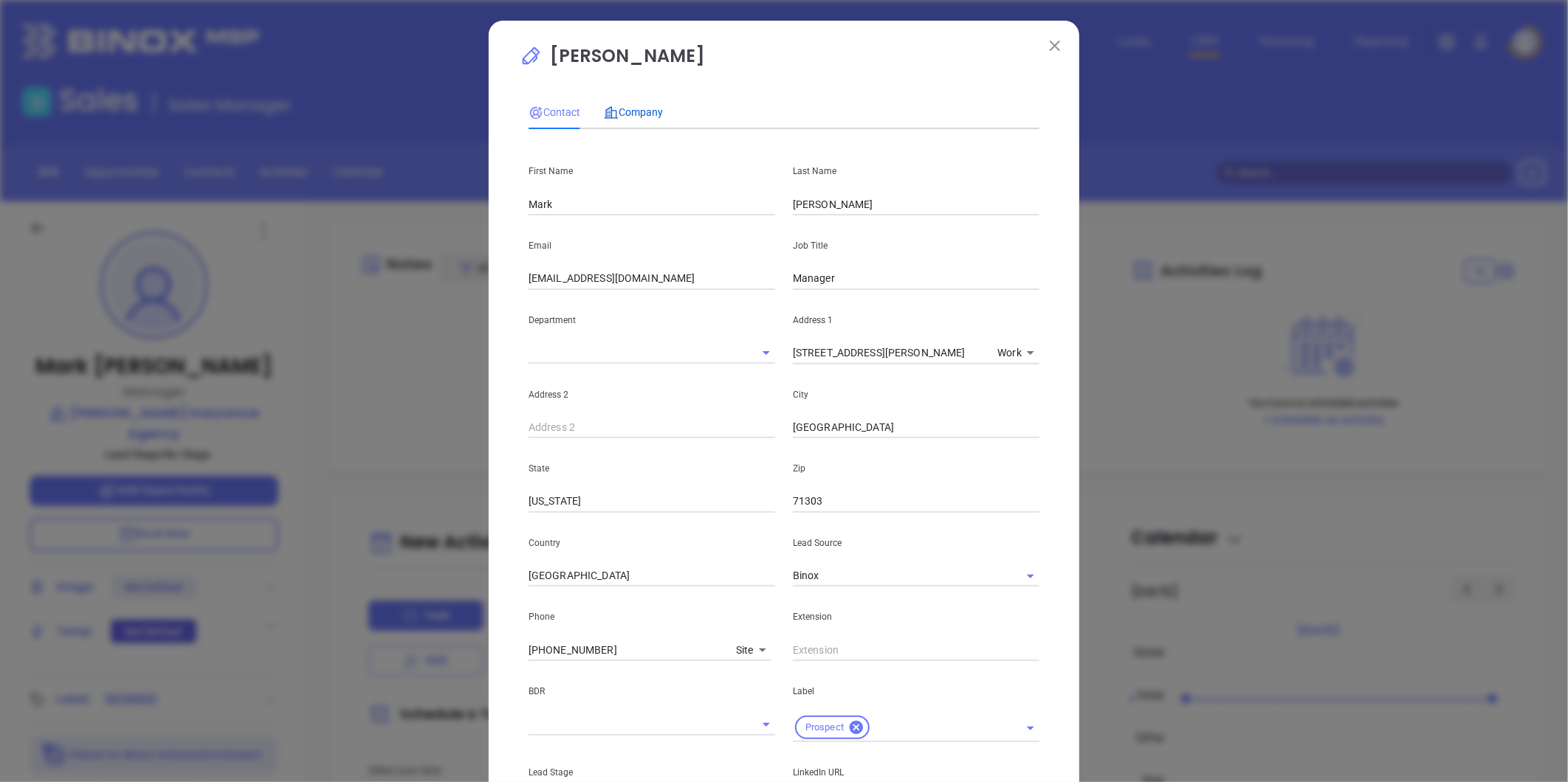
click at [638, 114] on span "Company" at bounding box center [633, 112] width 59 height 12
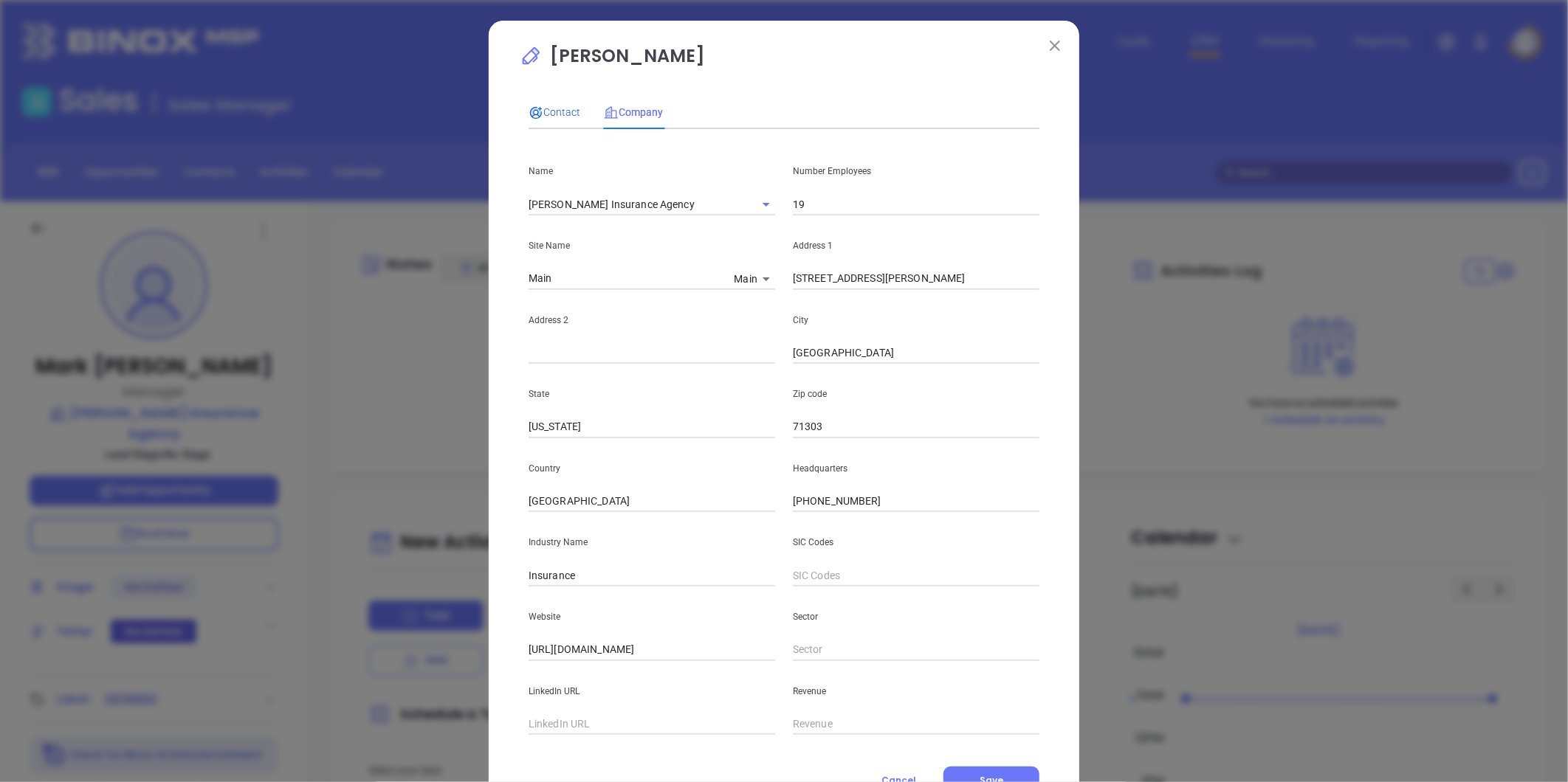
click at [549, 109] on span "Contact" at bounding box center [553, 112] width 51 height 12
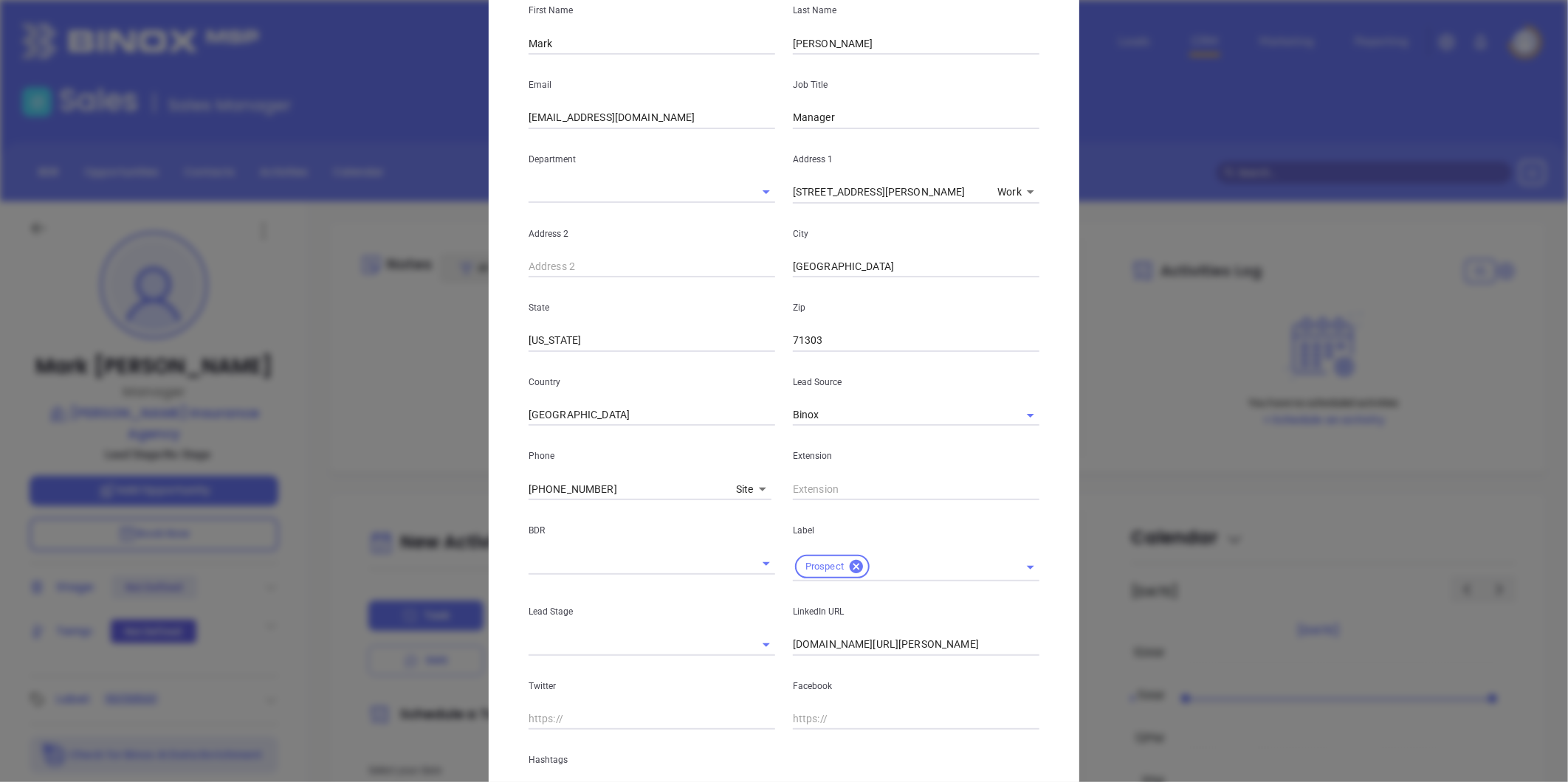
scroll to position [294, 0]
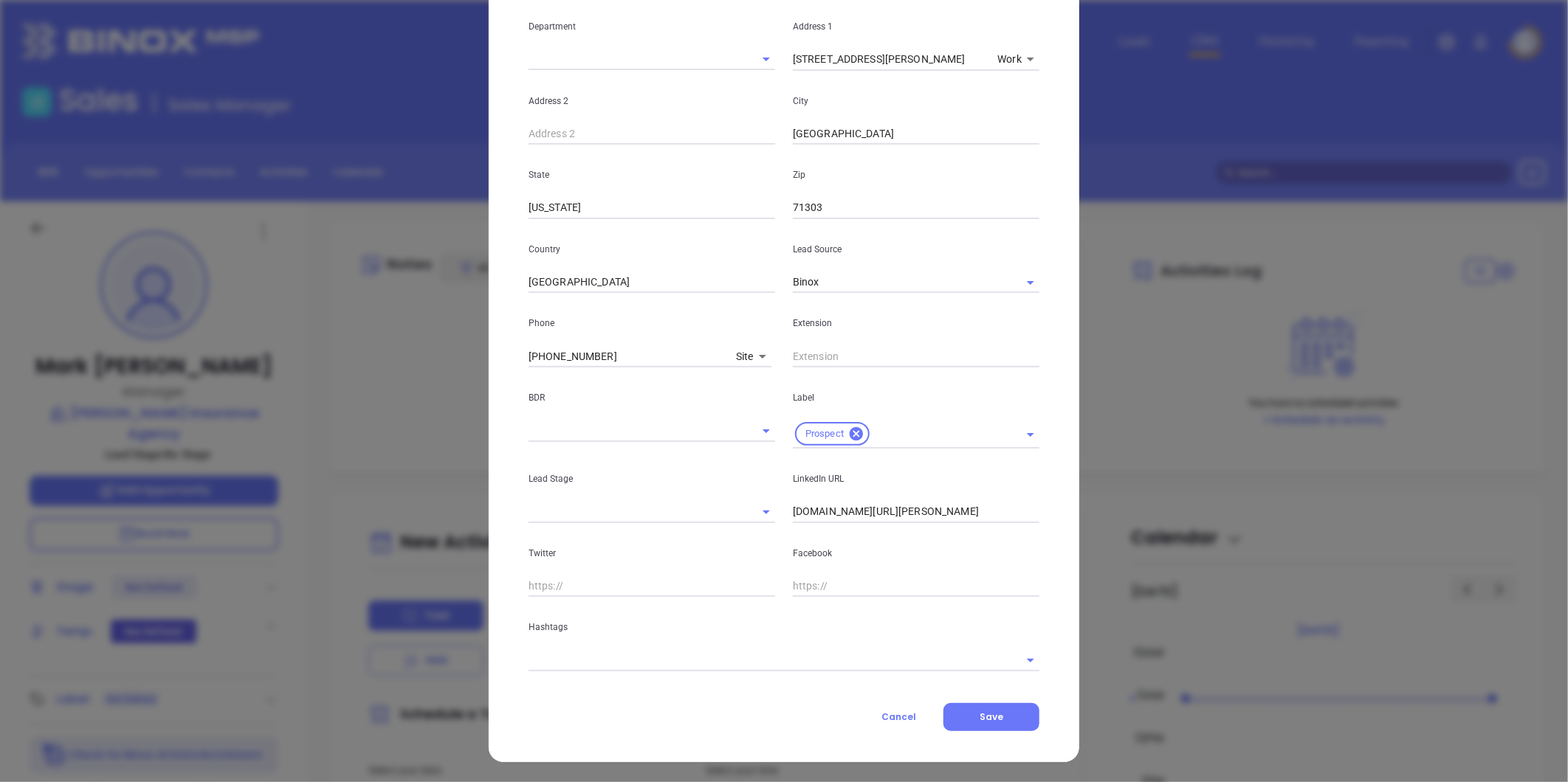
click at [865, 510] on input "linkedin.com/in/mark-guillory-2117a4a0" at bounding box center [916, 512] width 246 height 22
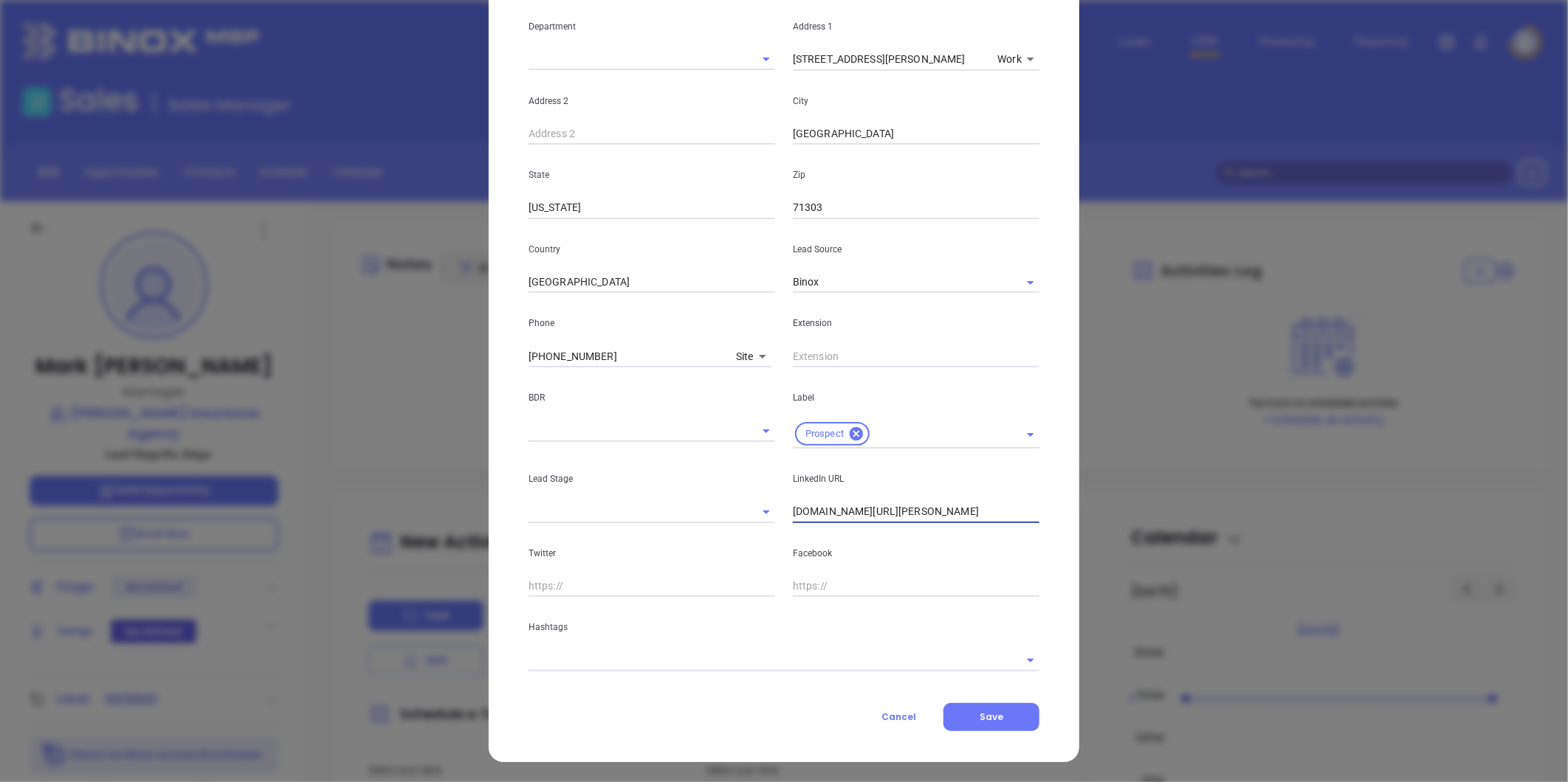
click at [865, 510] on input "linkedin.com/in/mark-guillory-2117a4a0" at bounding box center [916, 512] width 246 height 22
paste input "linkedin.com/in/mark-guillory-2117a4a0"
type input "www.linkedin.com/in/mark-guillory-2117a4a0"
click at [644, 663] on input "text" at bounding box center [763, 660] width 469 height 21
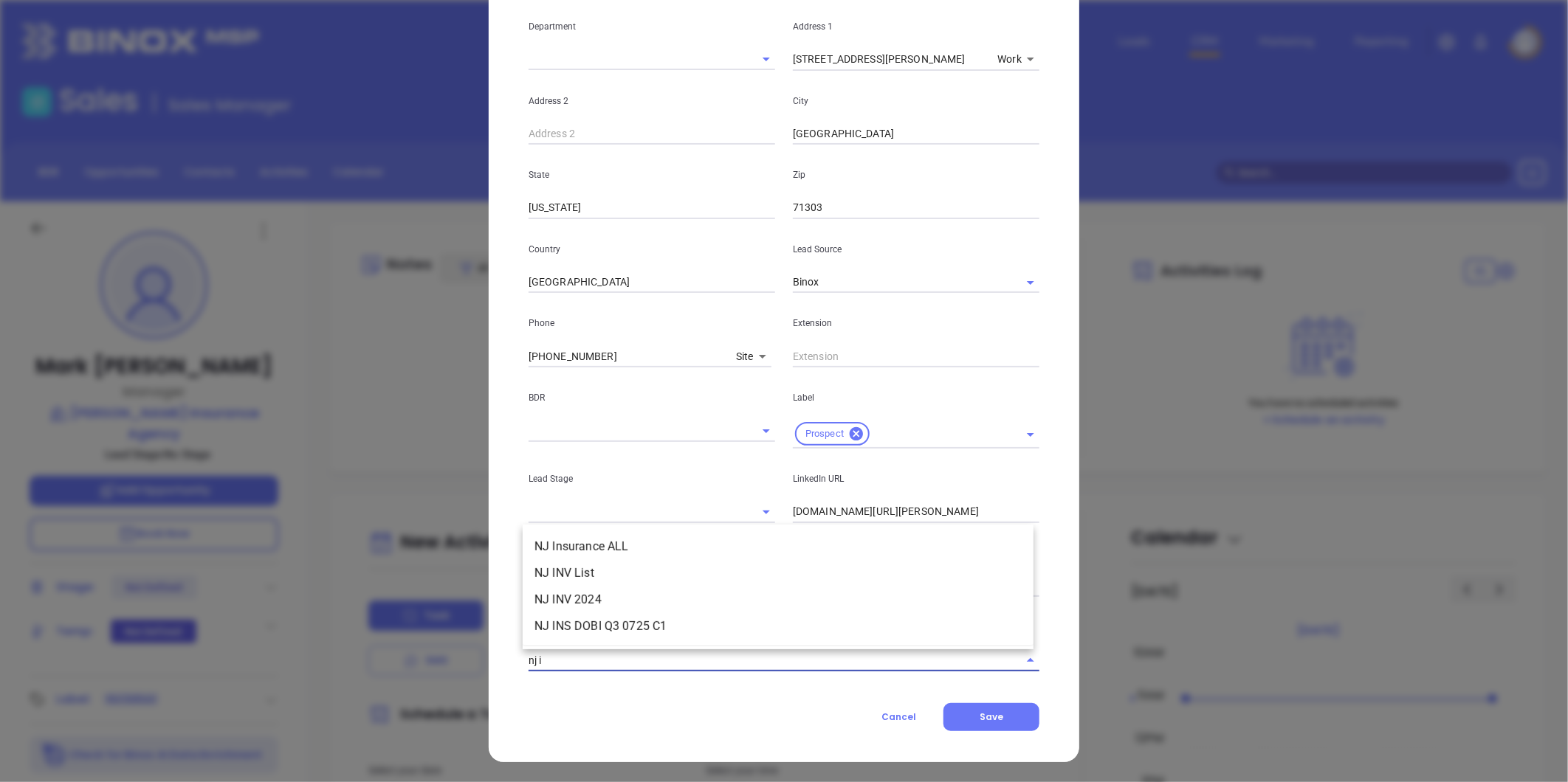
type input "nj in"
click at [583, 536] on li "NJ Insurance ALL" at bounding box center [777, 547] width 511 height 26
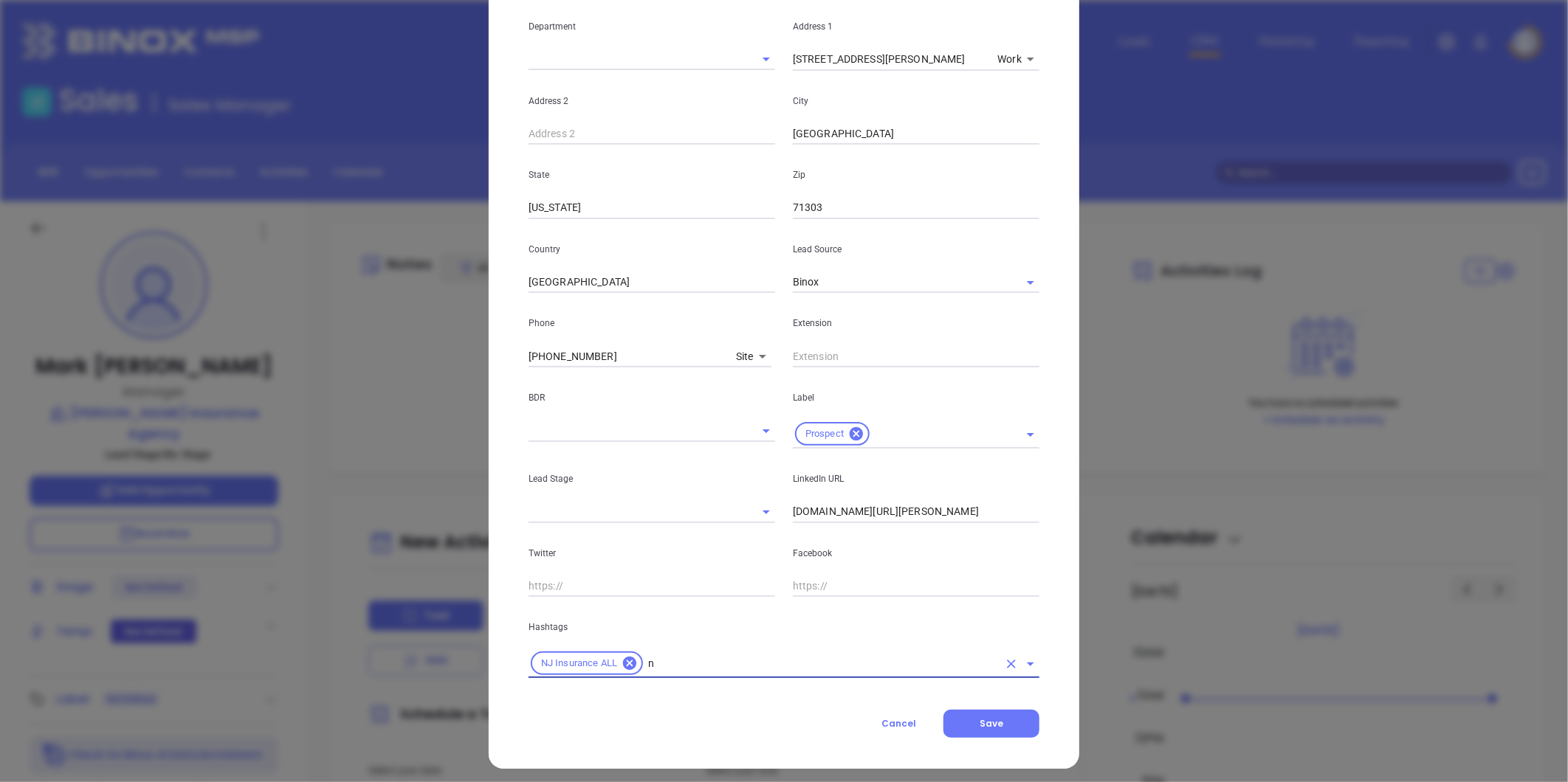
type input "nj"
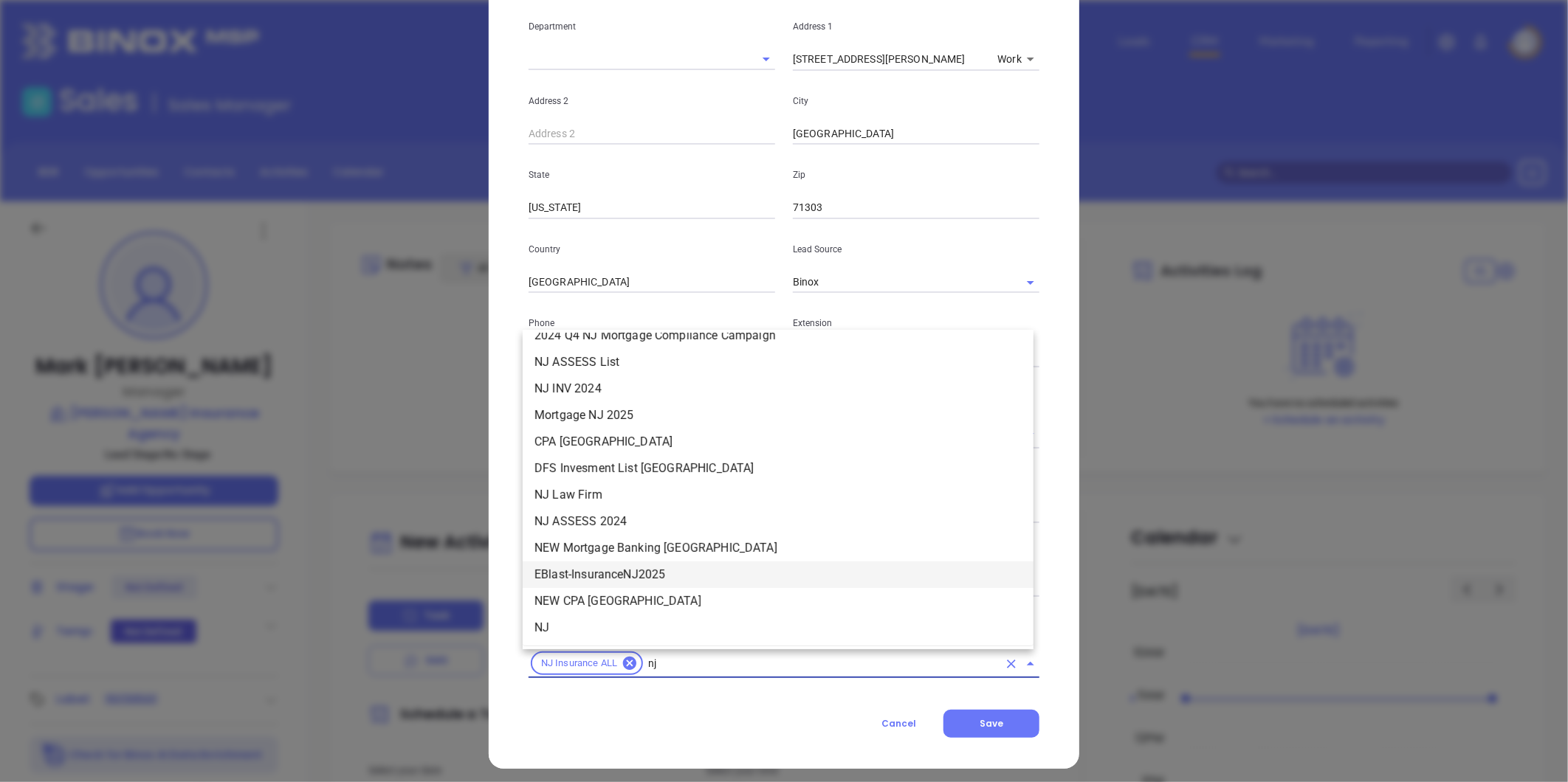
scroll to position [334, 0]
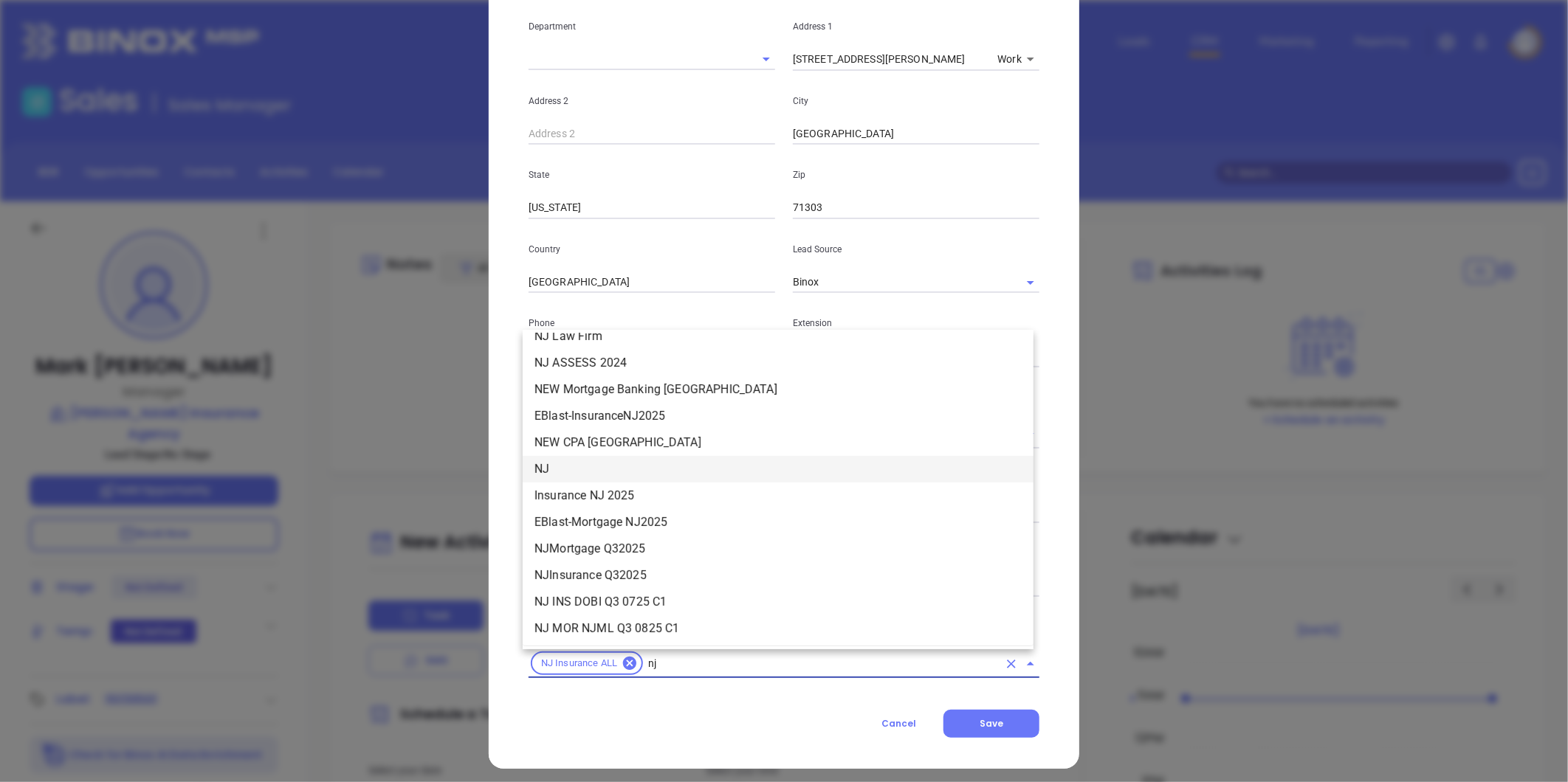
click at [577, 472] on li "NJ" at bounding box center [777, 469] width 511 height 26
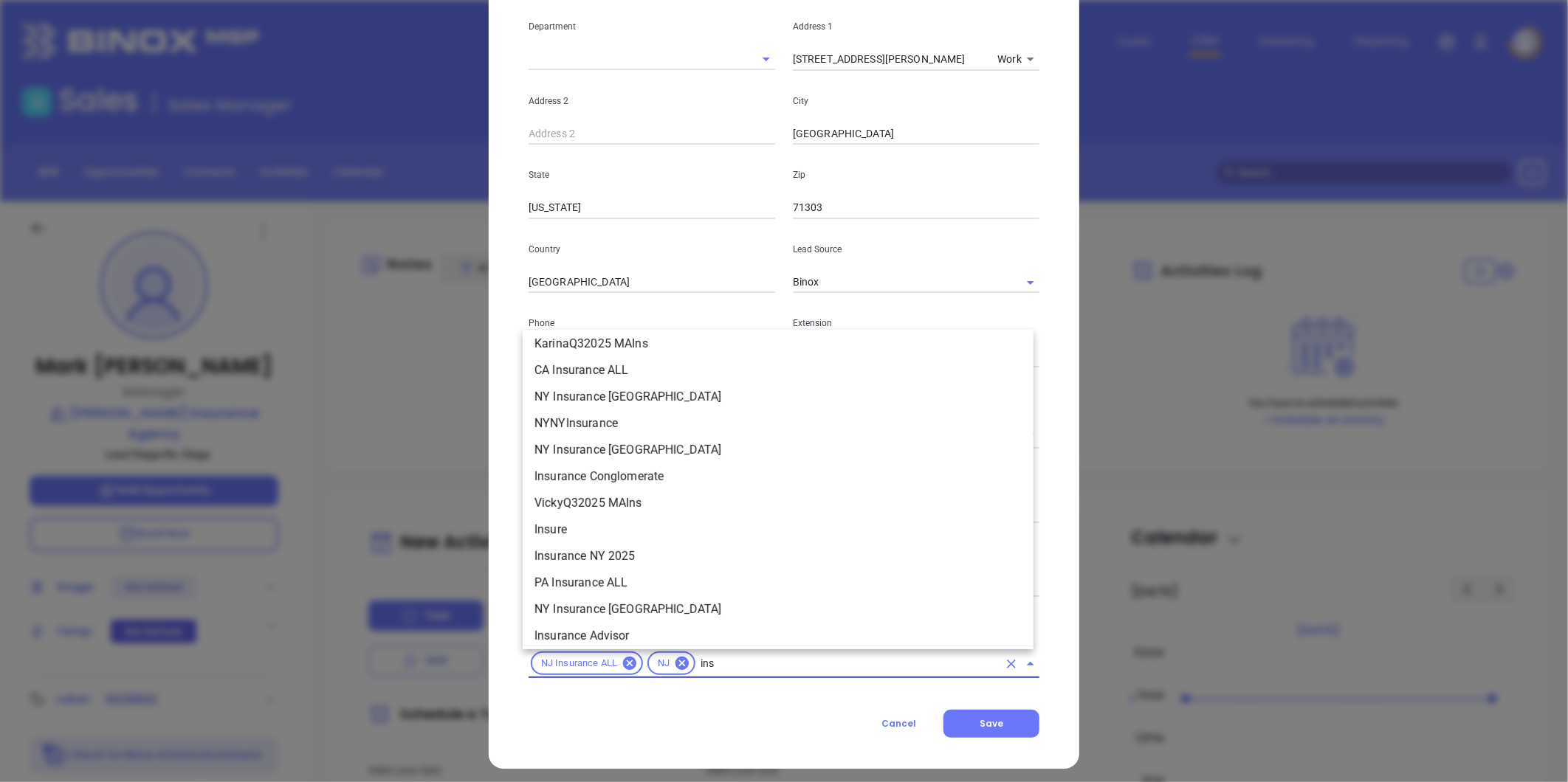
scroll to position [433, 0]
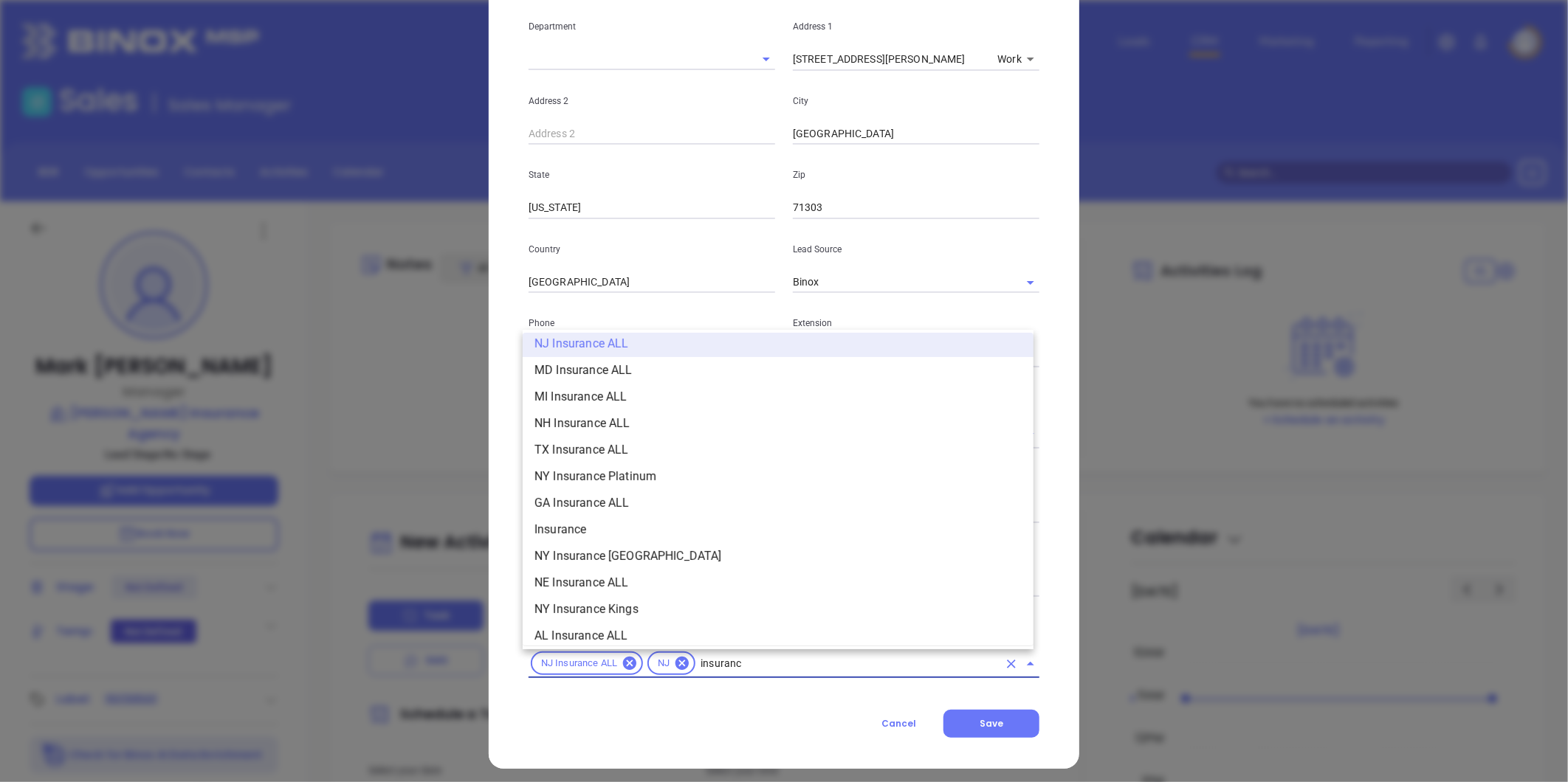
type input "insurance"
click at [576, 533] on li "Insurance" at bounding box center [777, 530] width 511 height 26
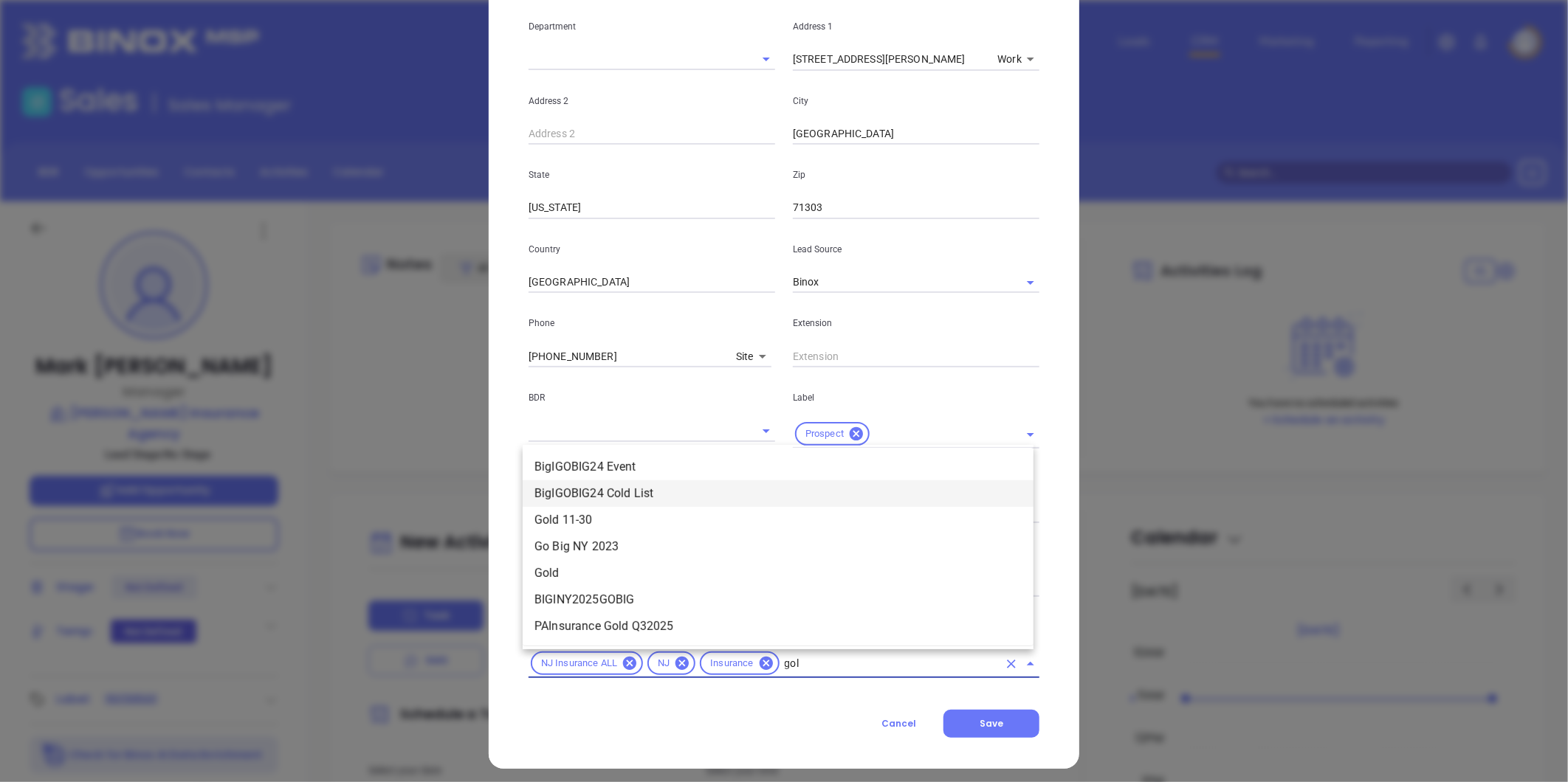
type input "gold"
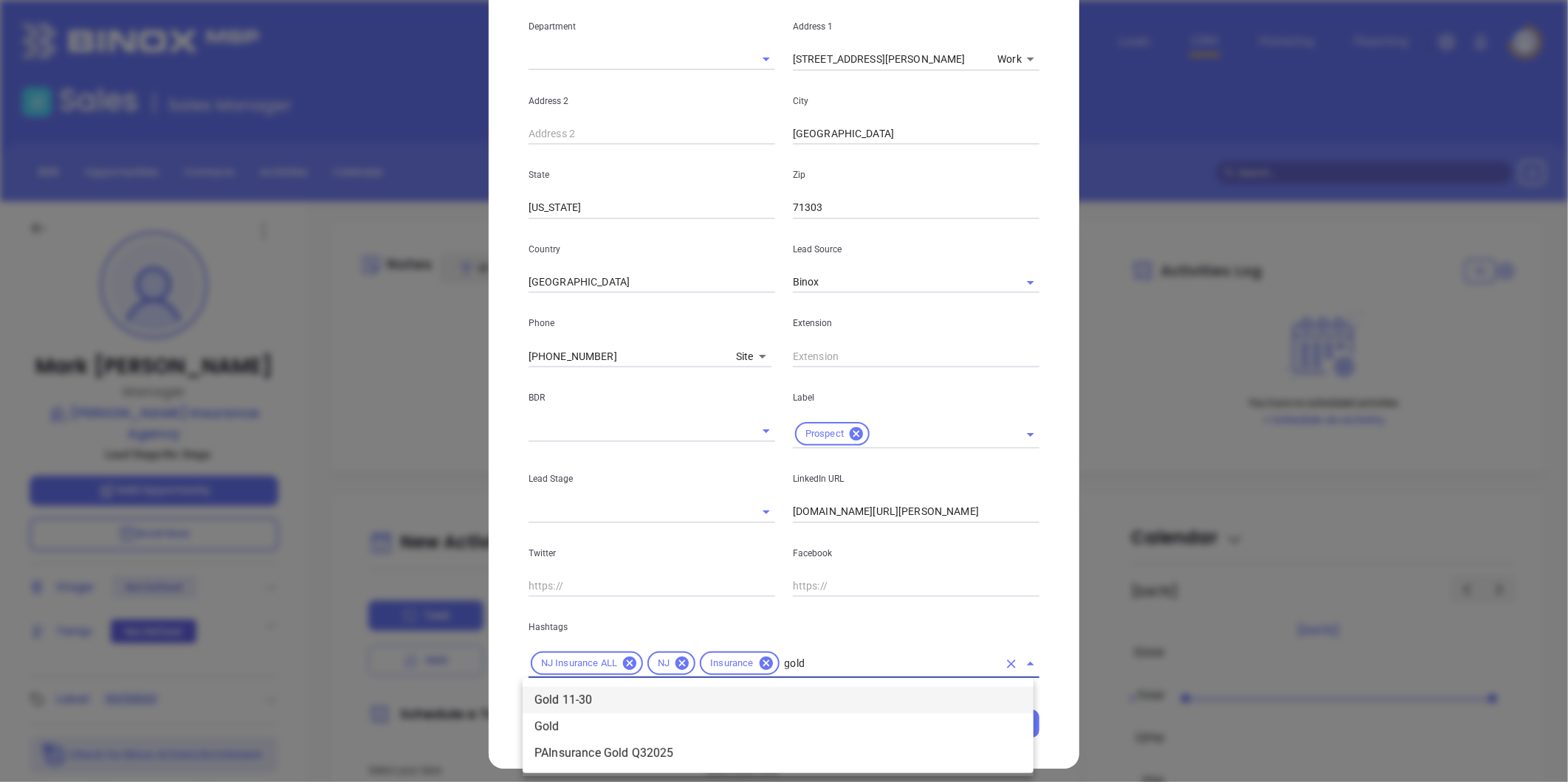
click at [609, 697] on li "Gold 11-30" at bounding box center [777, 700] width 511 height 26
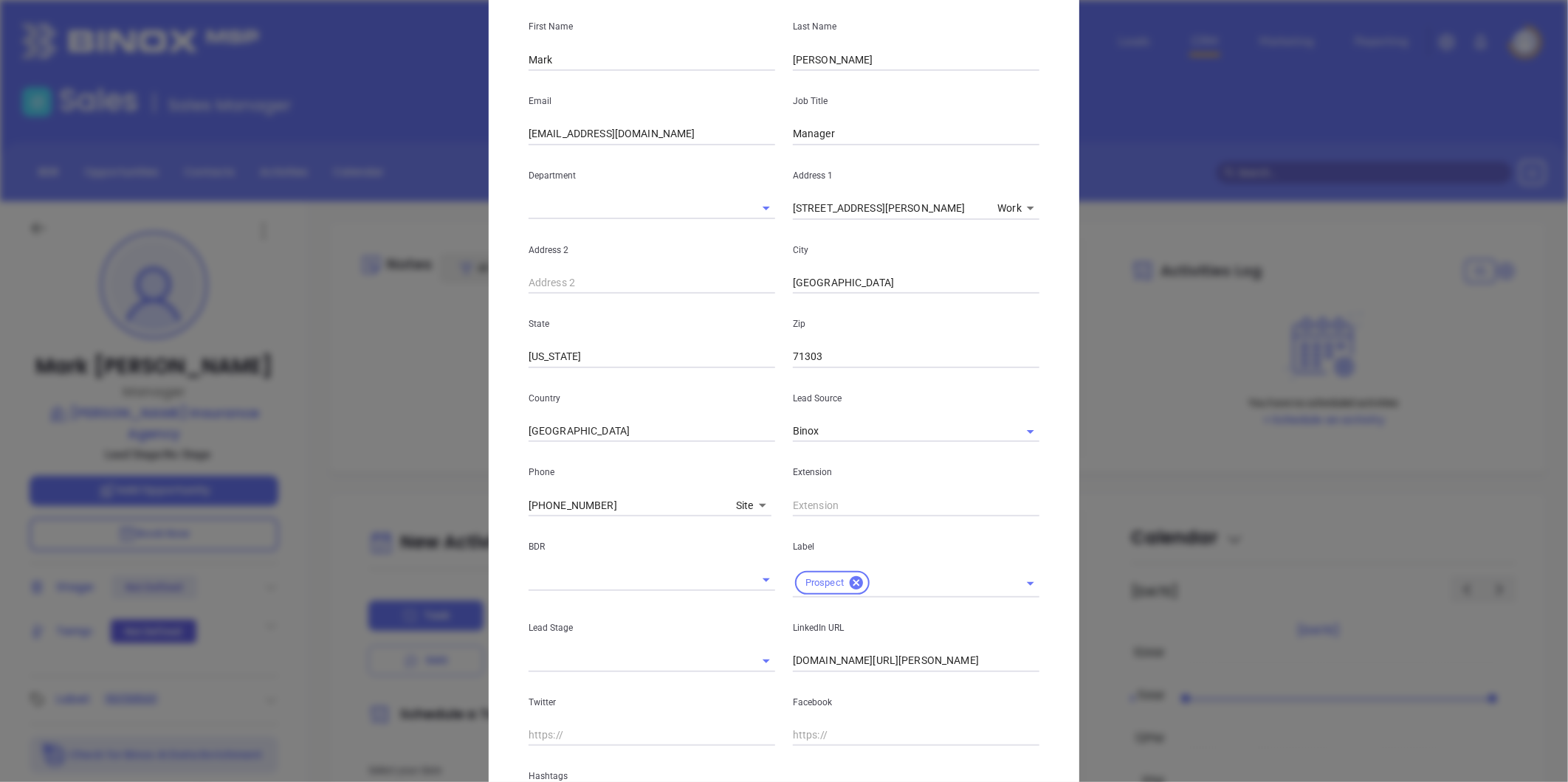
scroll to position [0, 0]
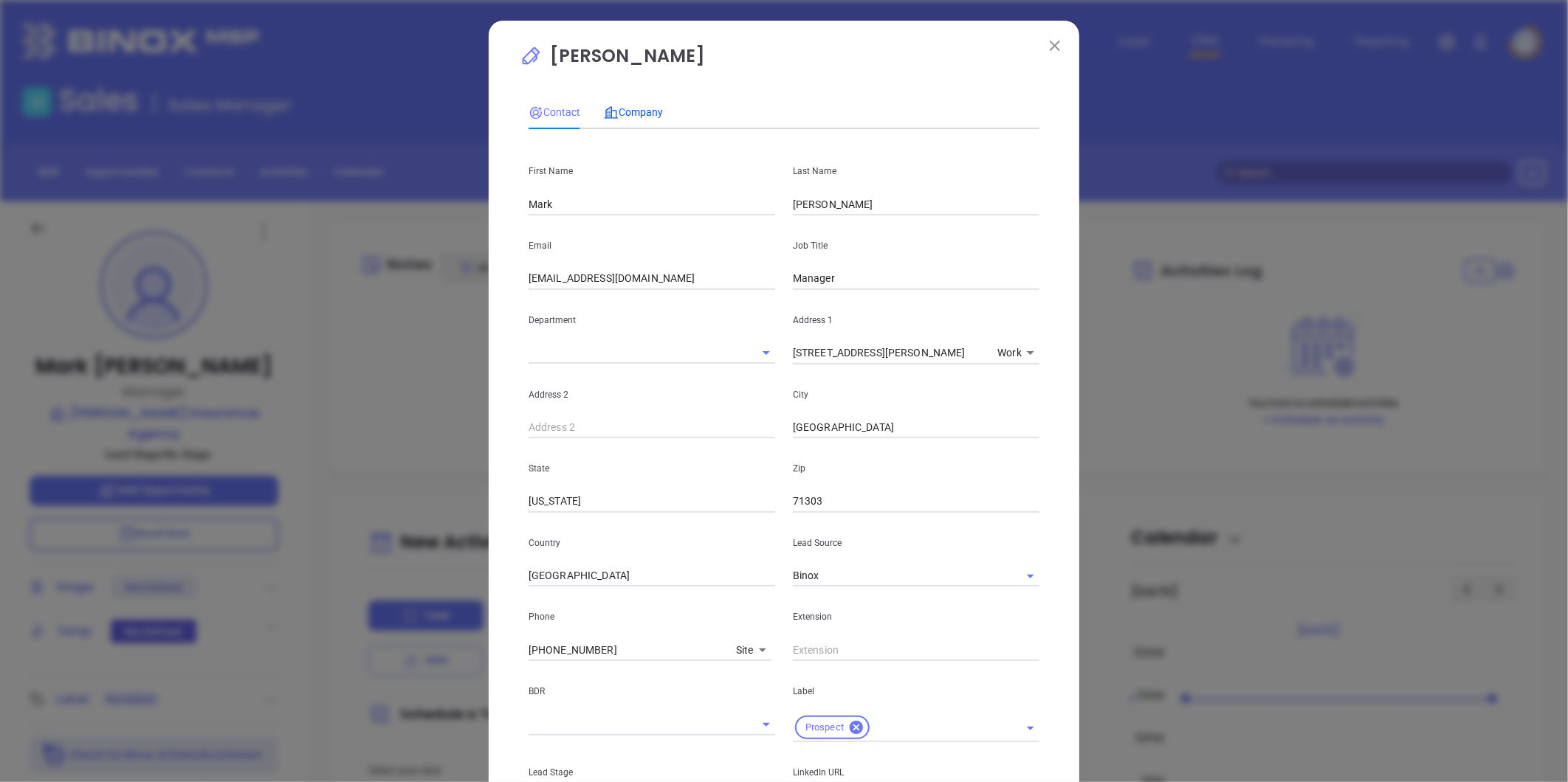
click at [646, 112] on span "Company" at bounding box center [633, 112] width 59 height 12
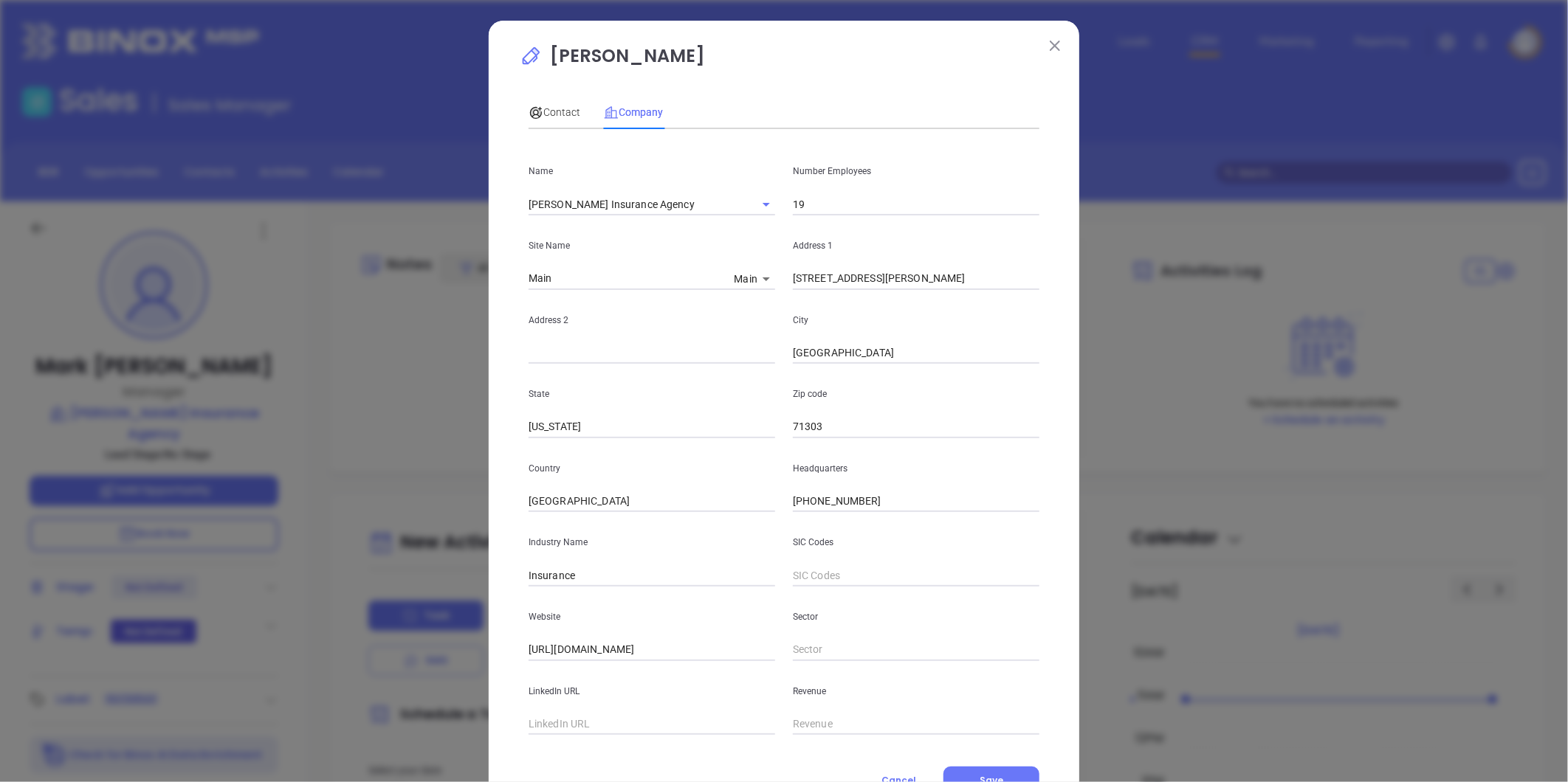
drag, startPoint x: 543, startPoint y: 101, endPoint x: 735, endPoint y: 384, distance: 342.0
click at [543, 101] on div "Contact" at bounding box center [553, 112] width 51 height 34
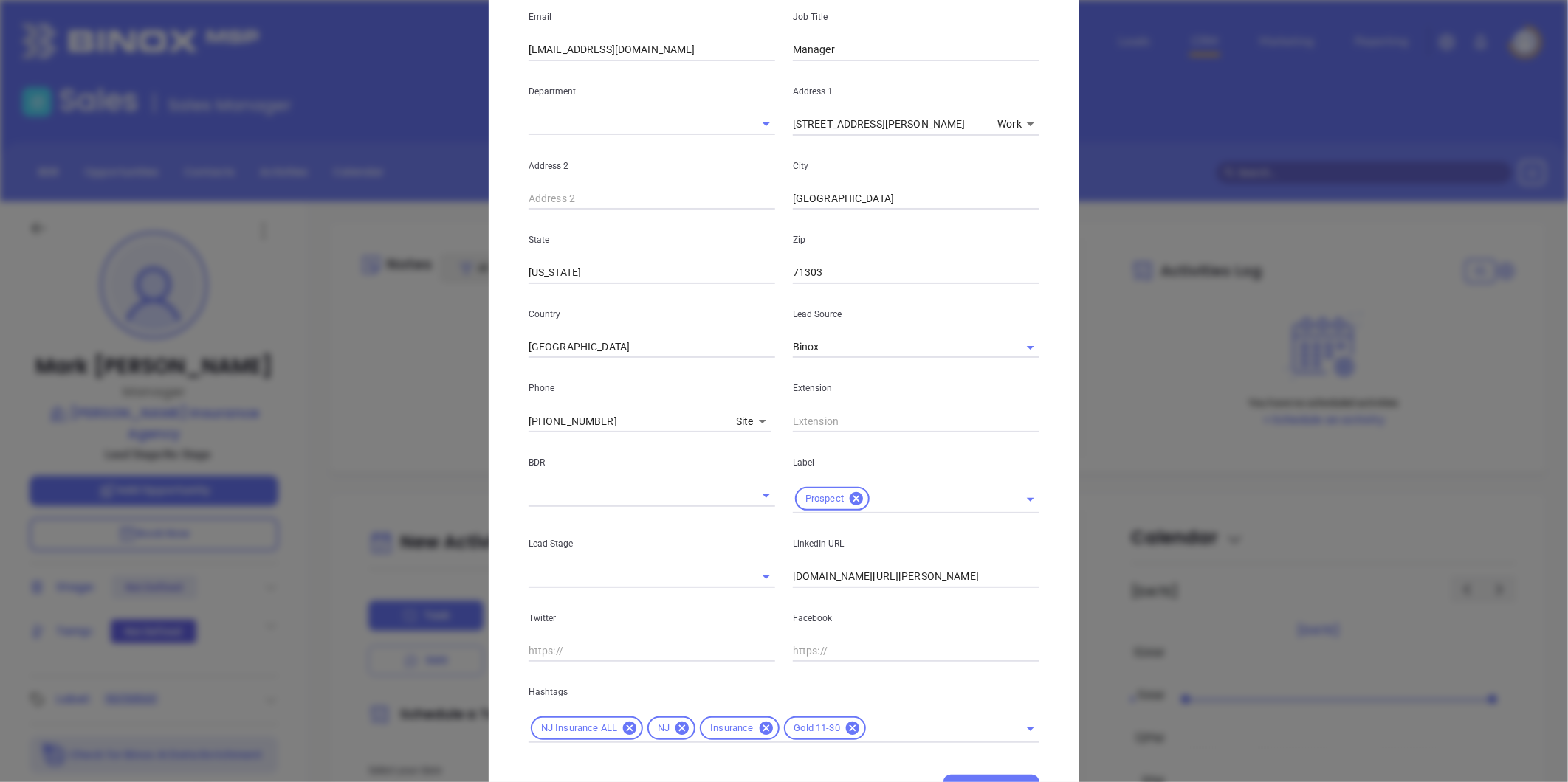
scroll to position [301, 0]
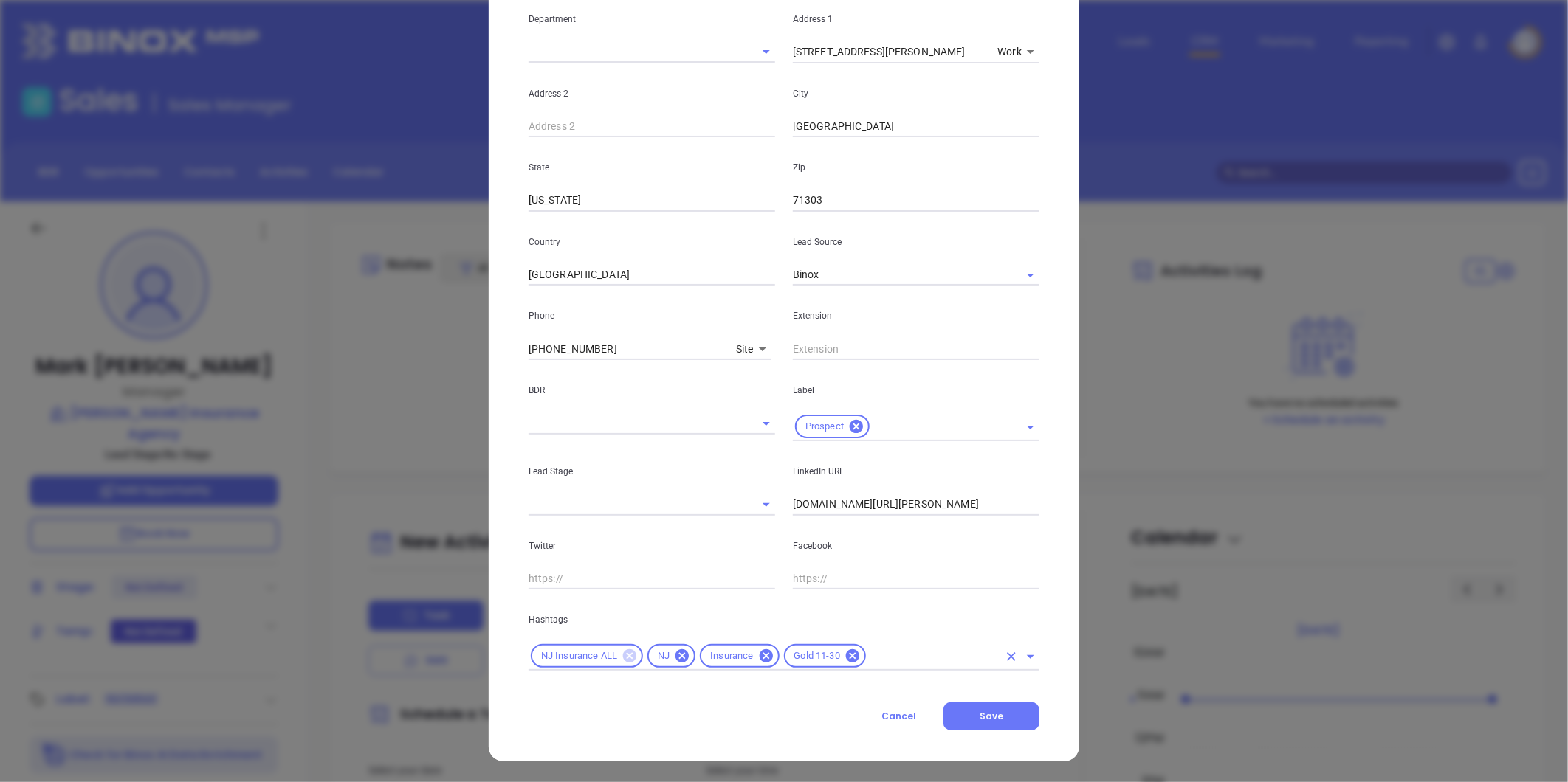
click at [624, 659] on icon at bounding box center [629, 656] width 13 height 13
click at [563, 649] on icon at bounding box center [565, 655] width 16 height 16
drag, startPoint x: 732, startPoint y: 659, endPoint x: 726, endPoint y: 653, distance: 8.5
click at [729, 655] on input "text" at bounding box center [848, 657] width 299 height 19
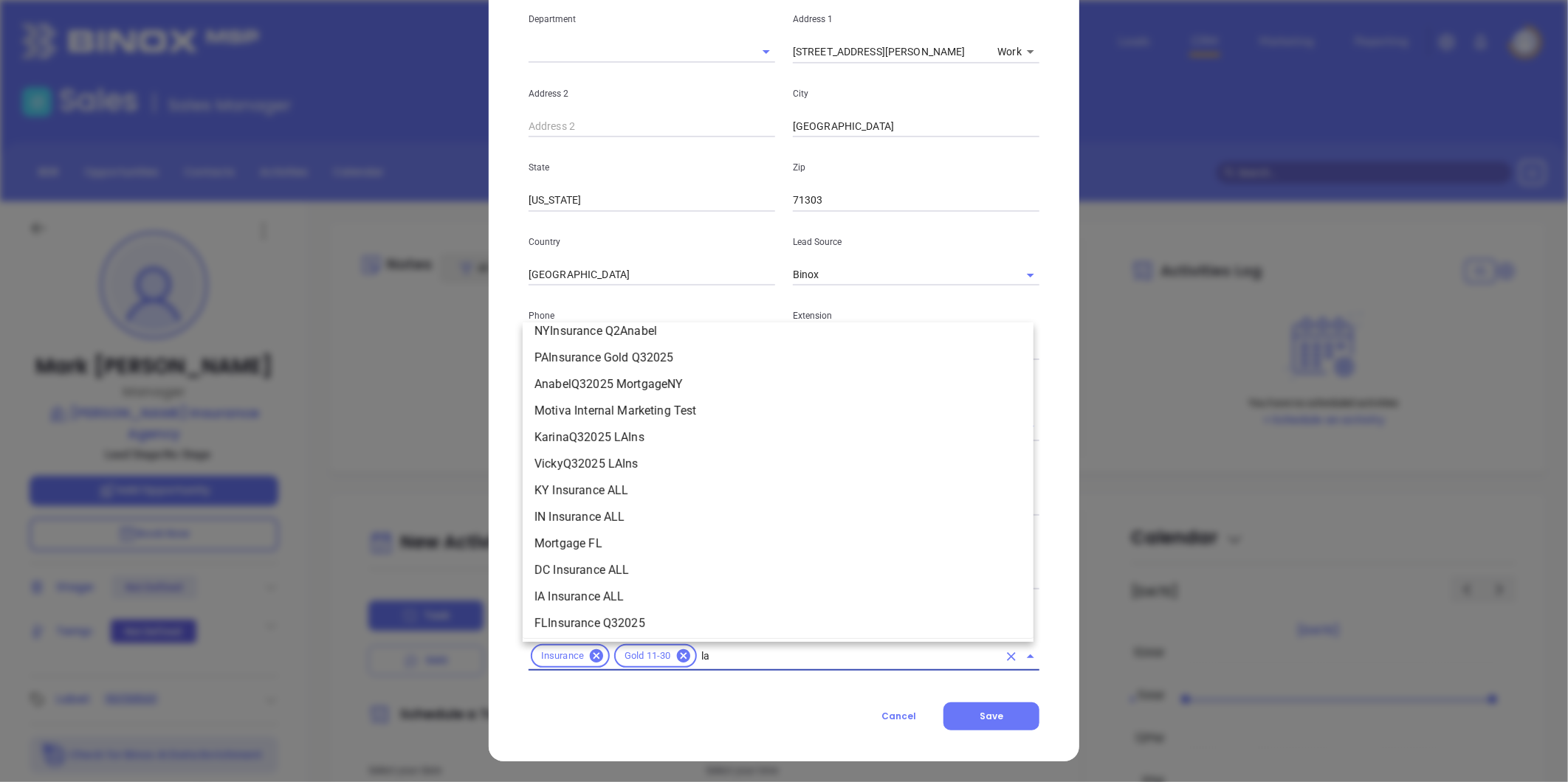
scroll to position [0, 0]
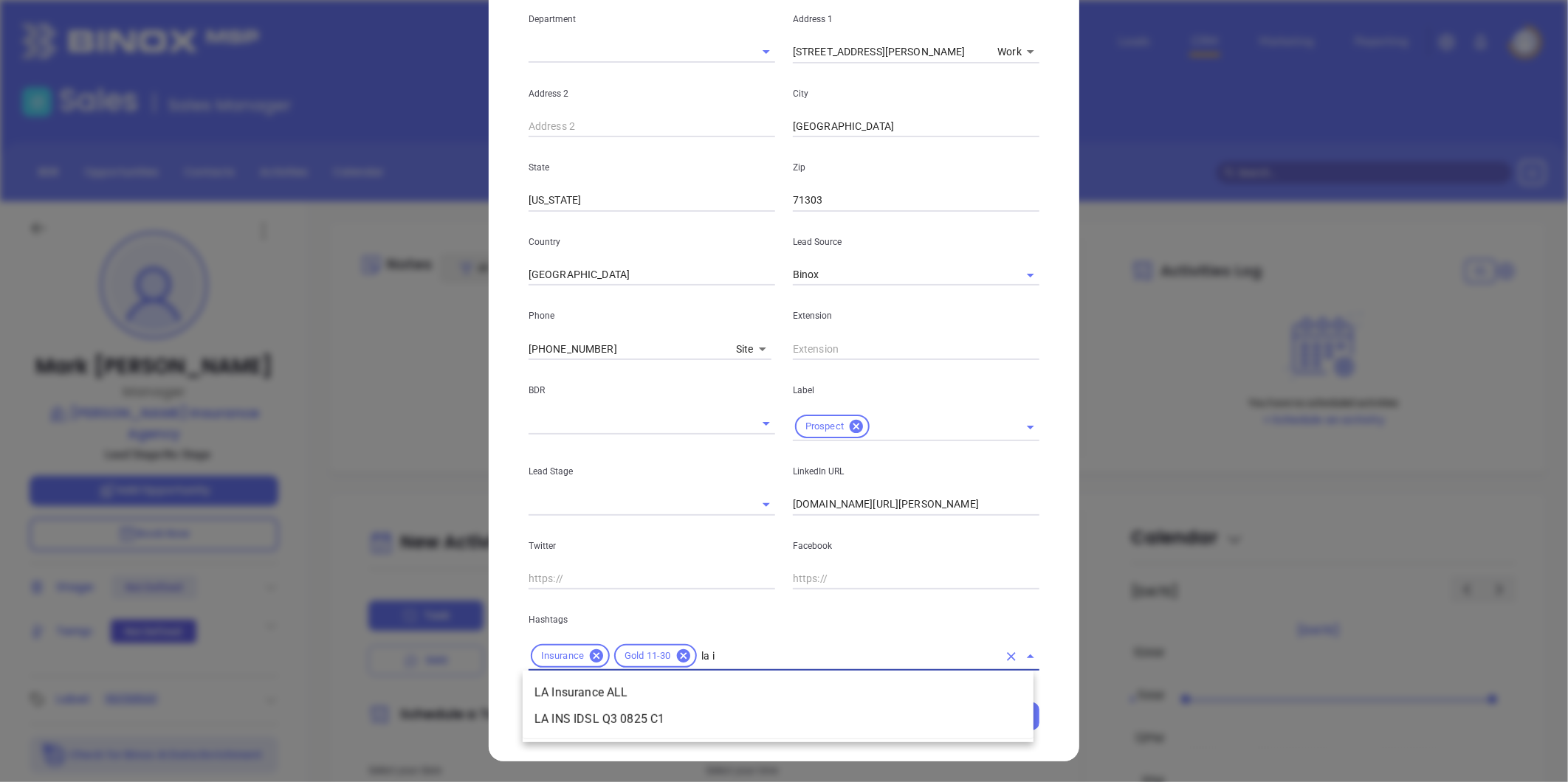
type input "la in"
click at [679, 696] on li "LA Insurance ALL" at bounding box center [777, 692] width 511 height 26
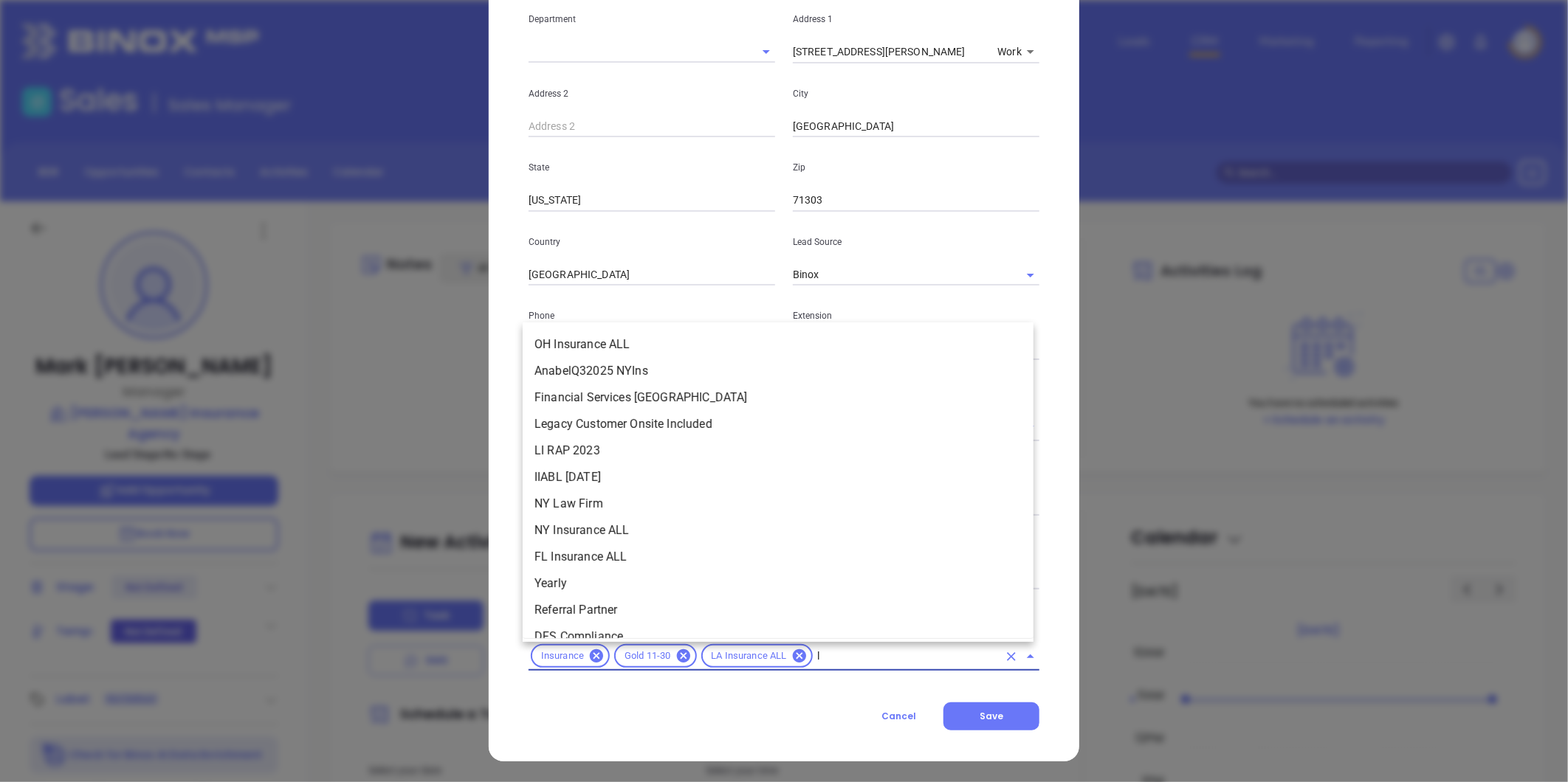
type input "la"
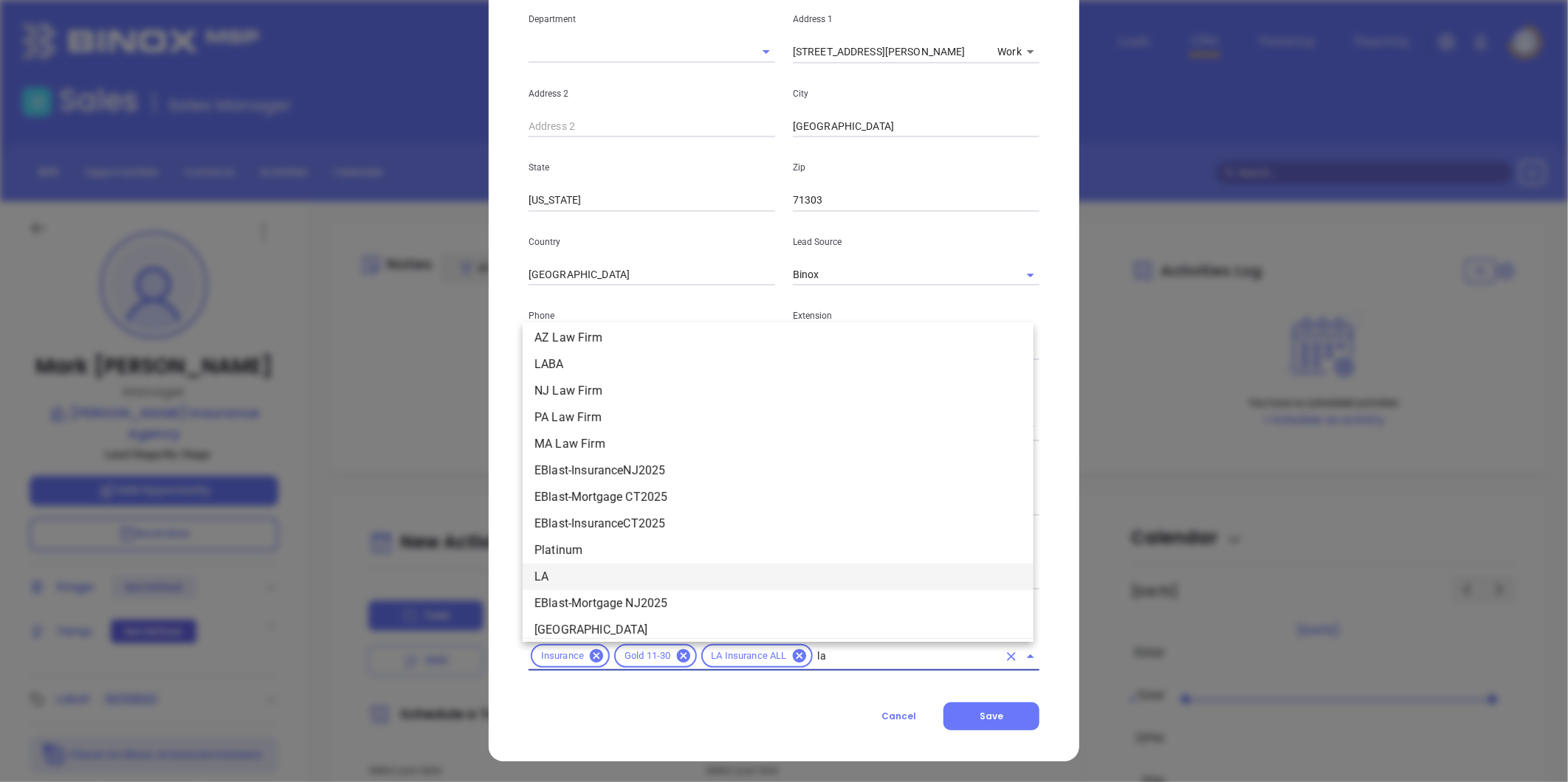
click at [557, 570] on li "LA" at bounding box center [777, 577] width 511 height 26
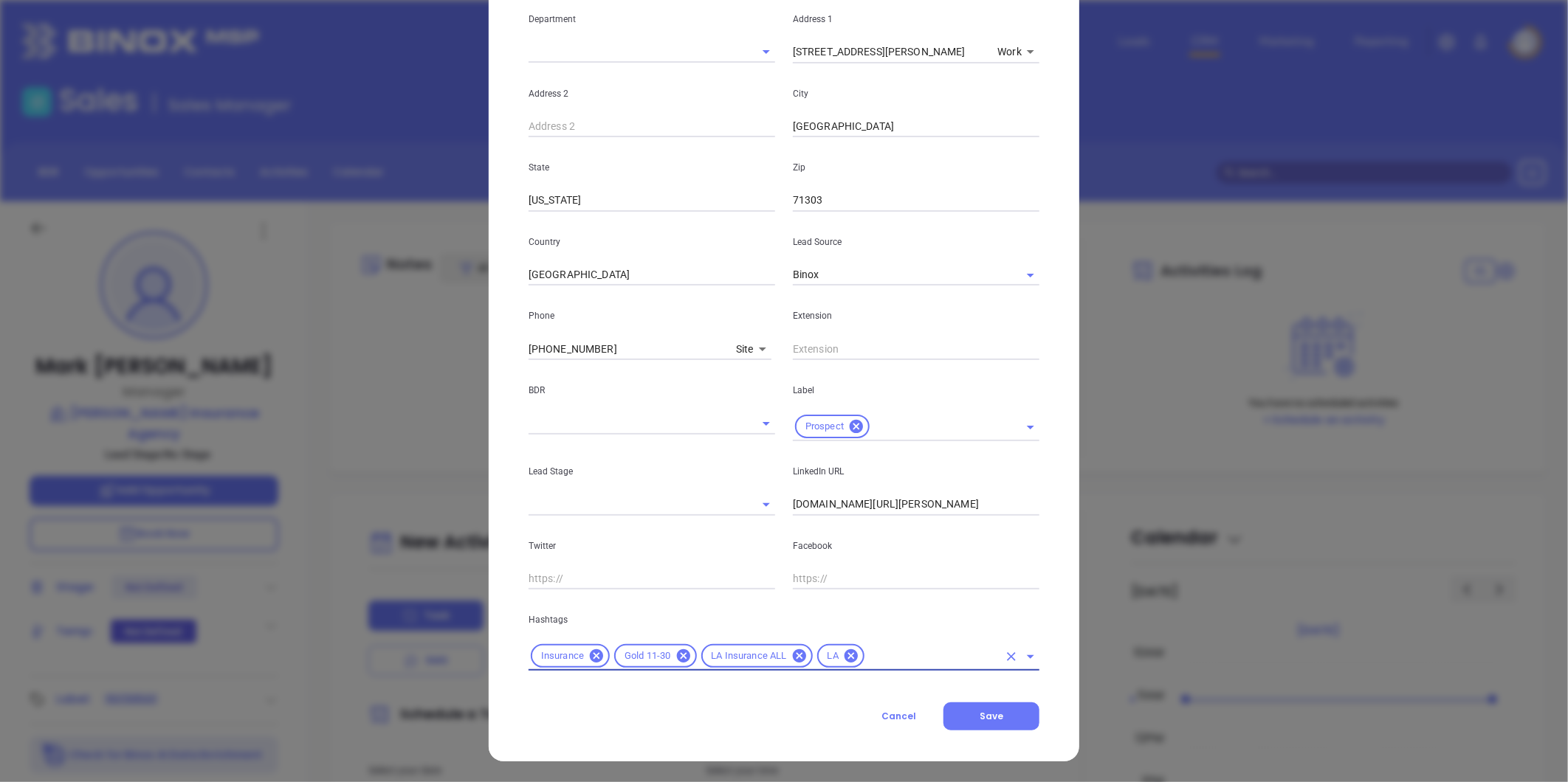
click at [897, 654] on input "text" at bounding box center [931, 657] width 132 height 19
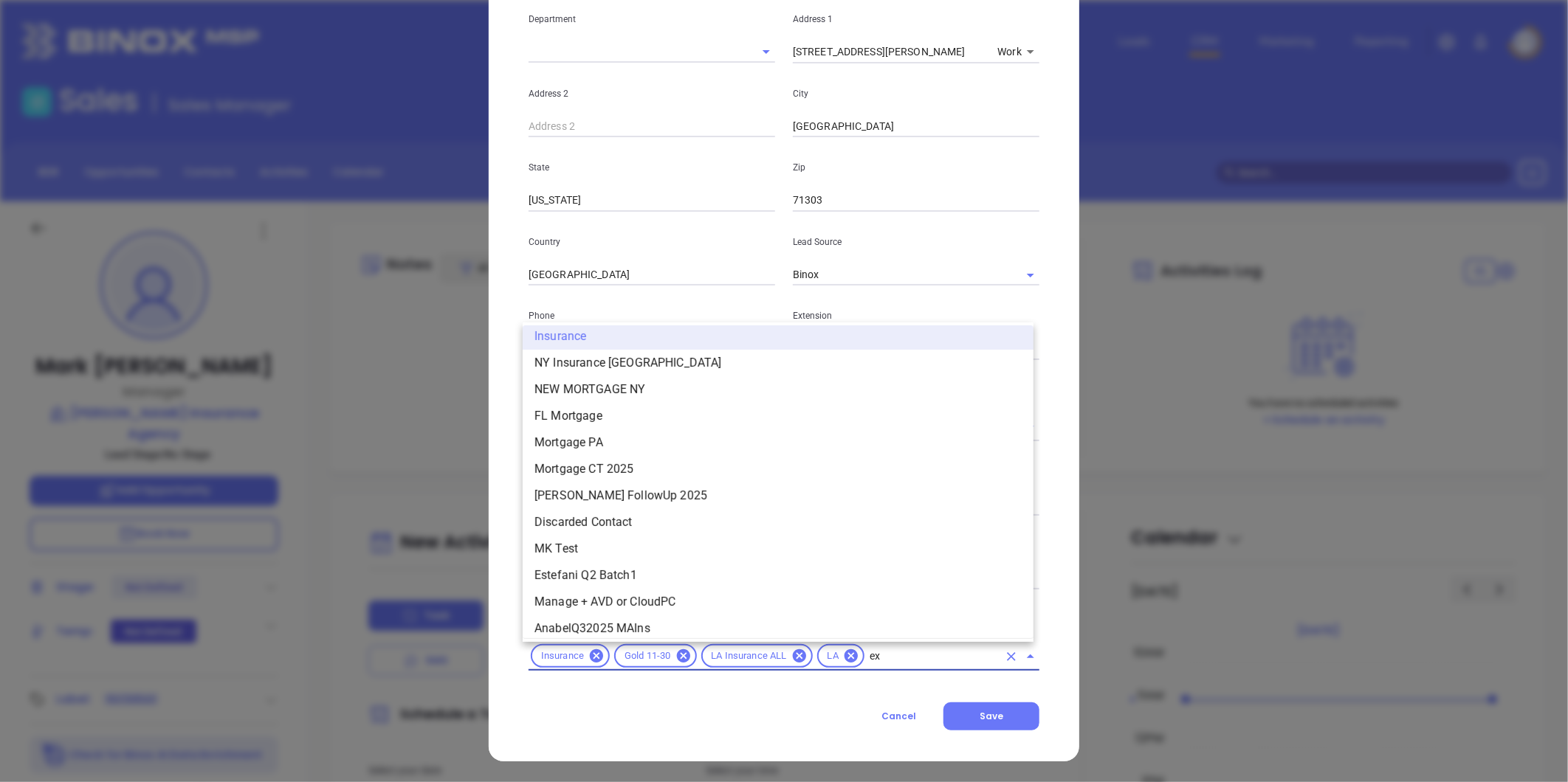
scroll to position [0, 0]
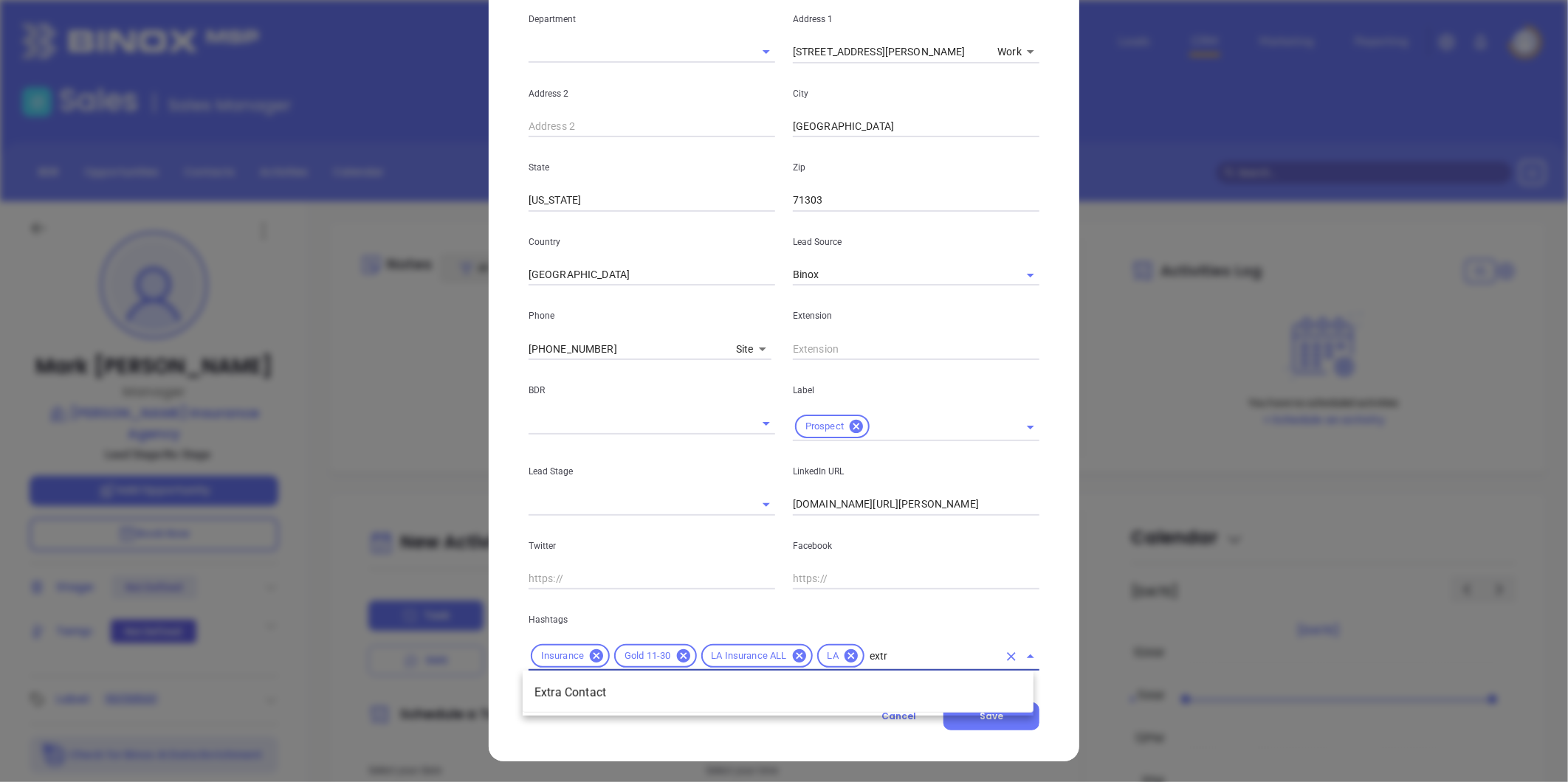
type input "extra"
click at [733, 686] on li "Extra Contact" at bounding box center [777, 692] width 511 height 26
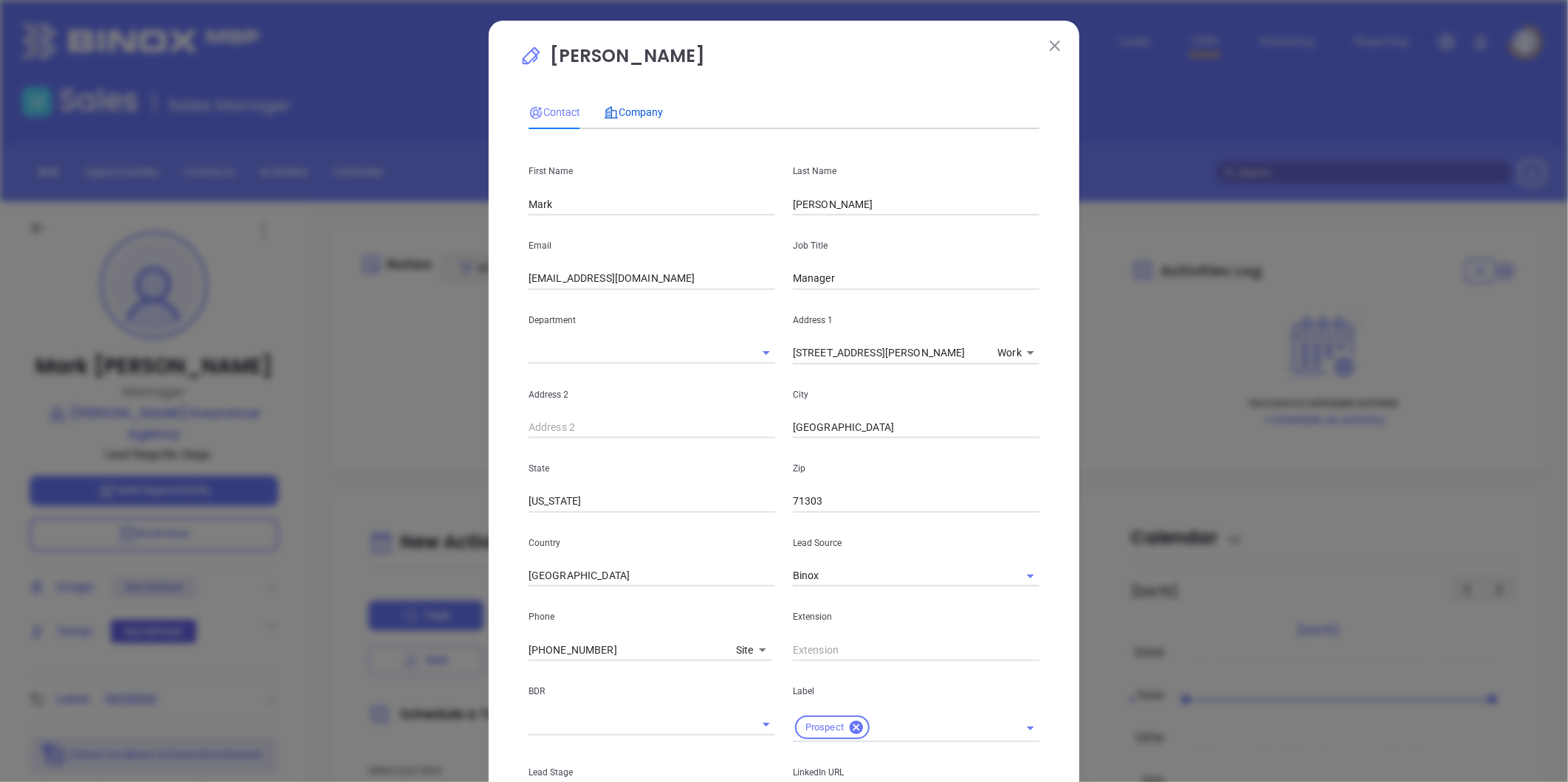
click at [638, 109] on span "Company" at bounding box center [633, 112] width 59 height 12
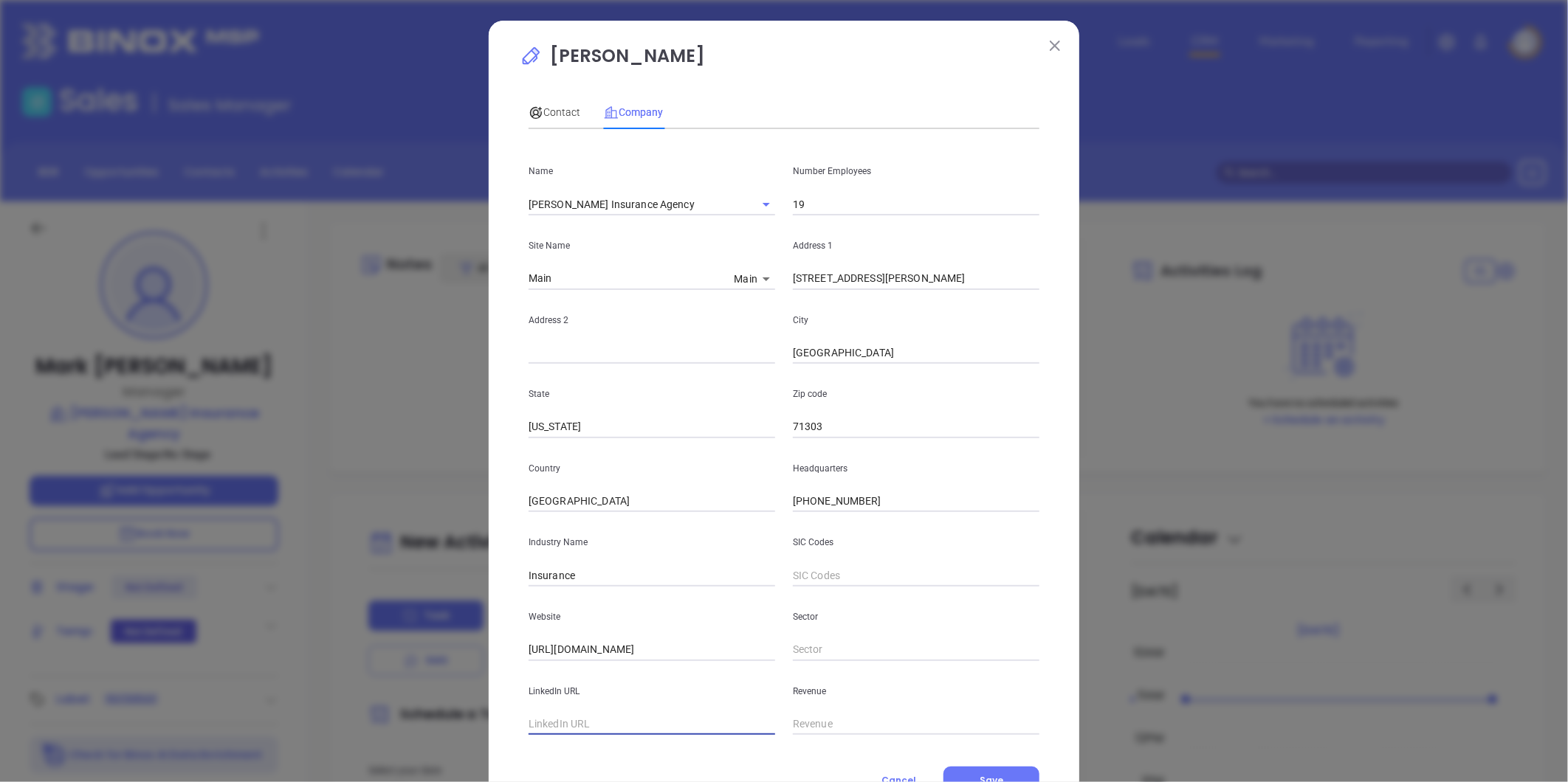
click at [577, 721] on input "text" at bounding box center [651, 725] width 246 height 22
paste input "https://www.linkedin.com/company/harlan-insurance-agency/"
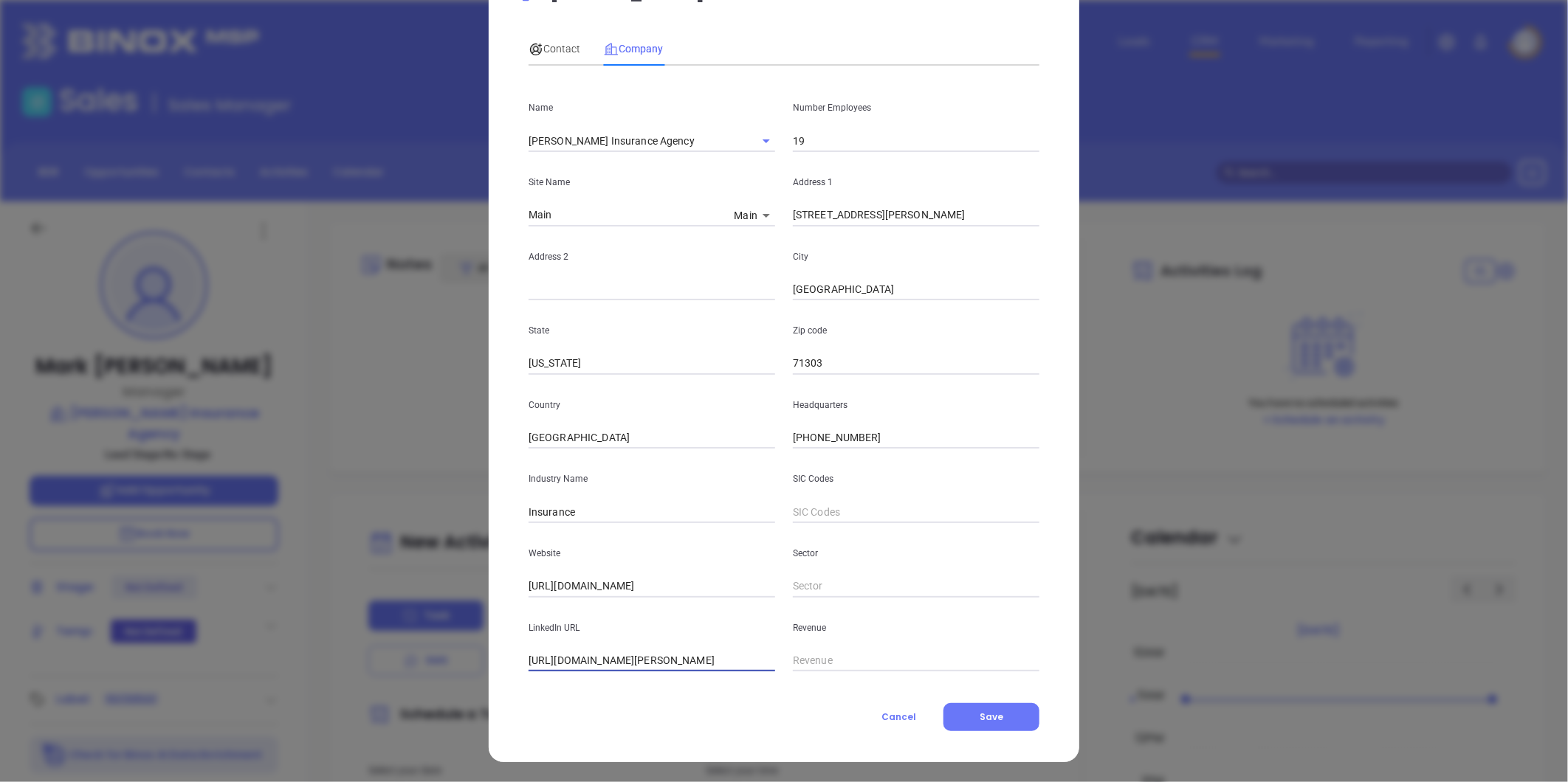
scroll to position [64, 0]
type input "https://www.linkedin.com/company/harlan-insurance-agency/"
click at [986, 708] on button "Save" at bounding box center [991, 717] width 96 height 28
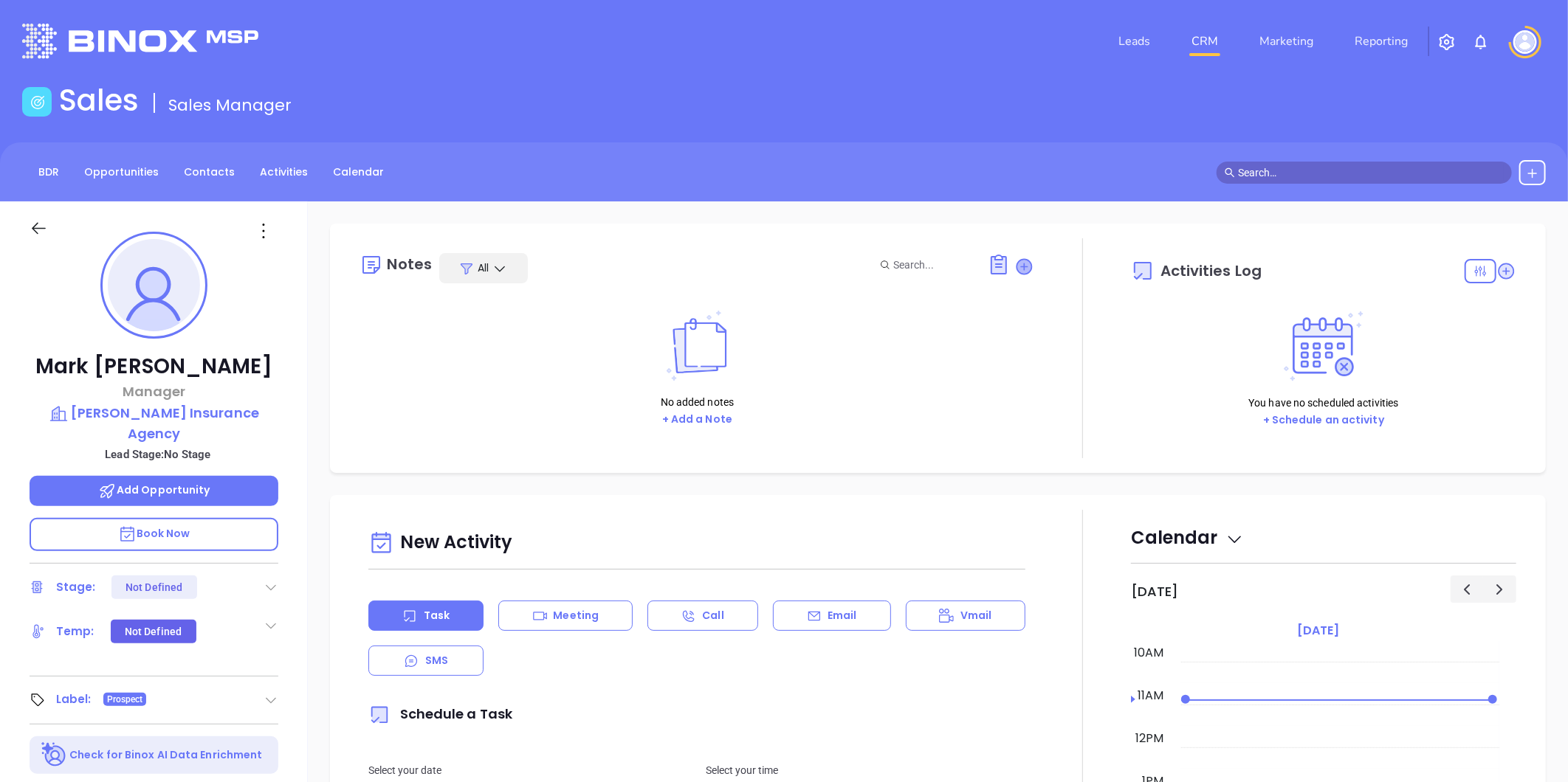
click at [1017, 263] on icon at bounding box center [1025, 267] width 15 height 15
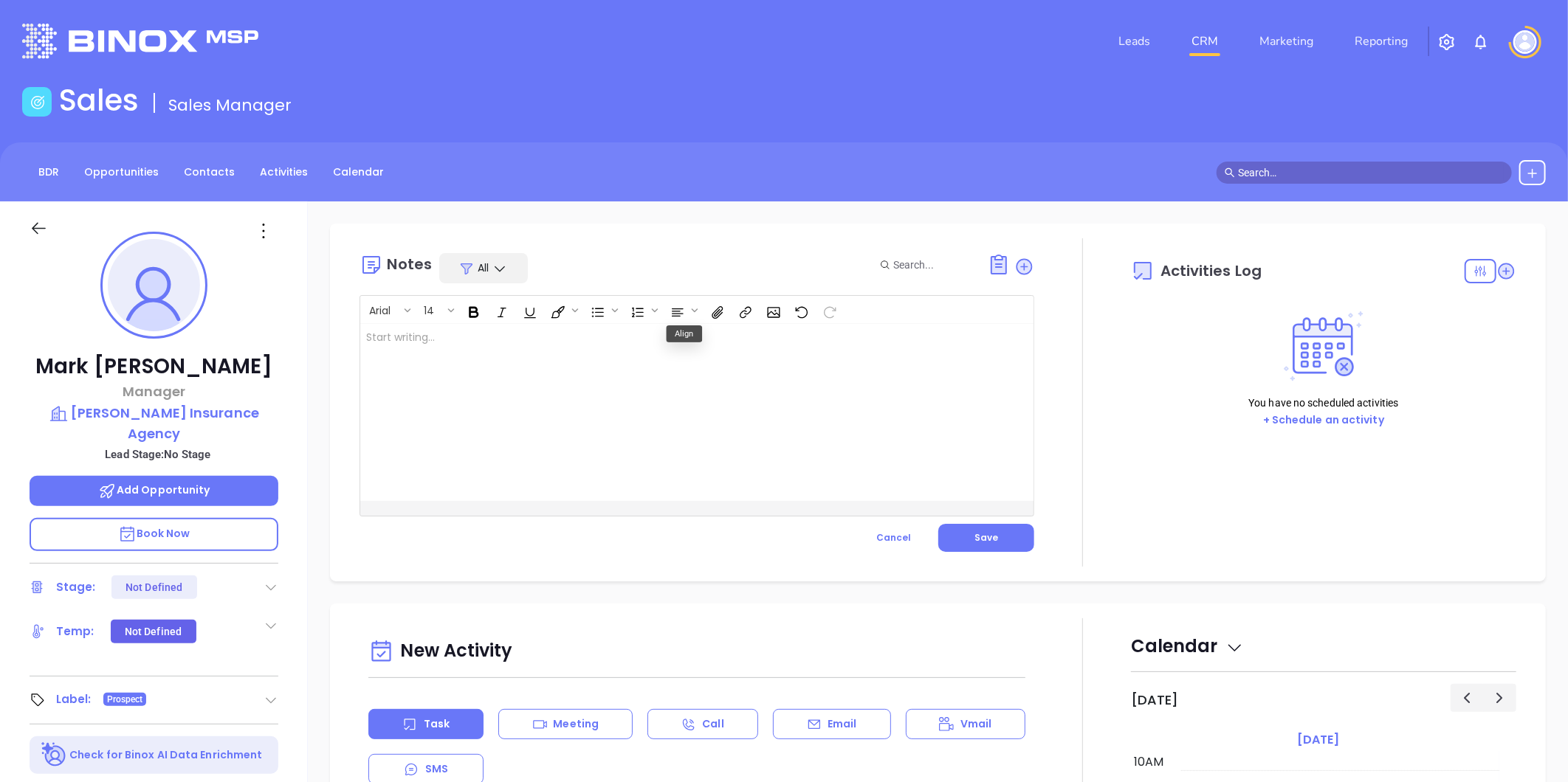
click at [563, 343] on div at bounding box center [673, 412] width 626 height 177
click at [980, 544] on button "Save" at bounding box center [986, 538] width 96 height 28
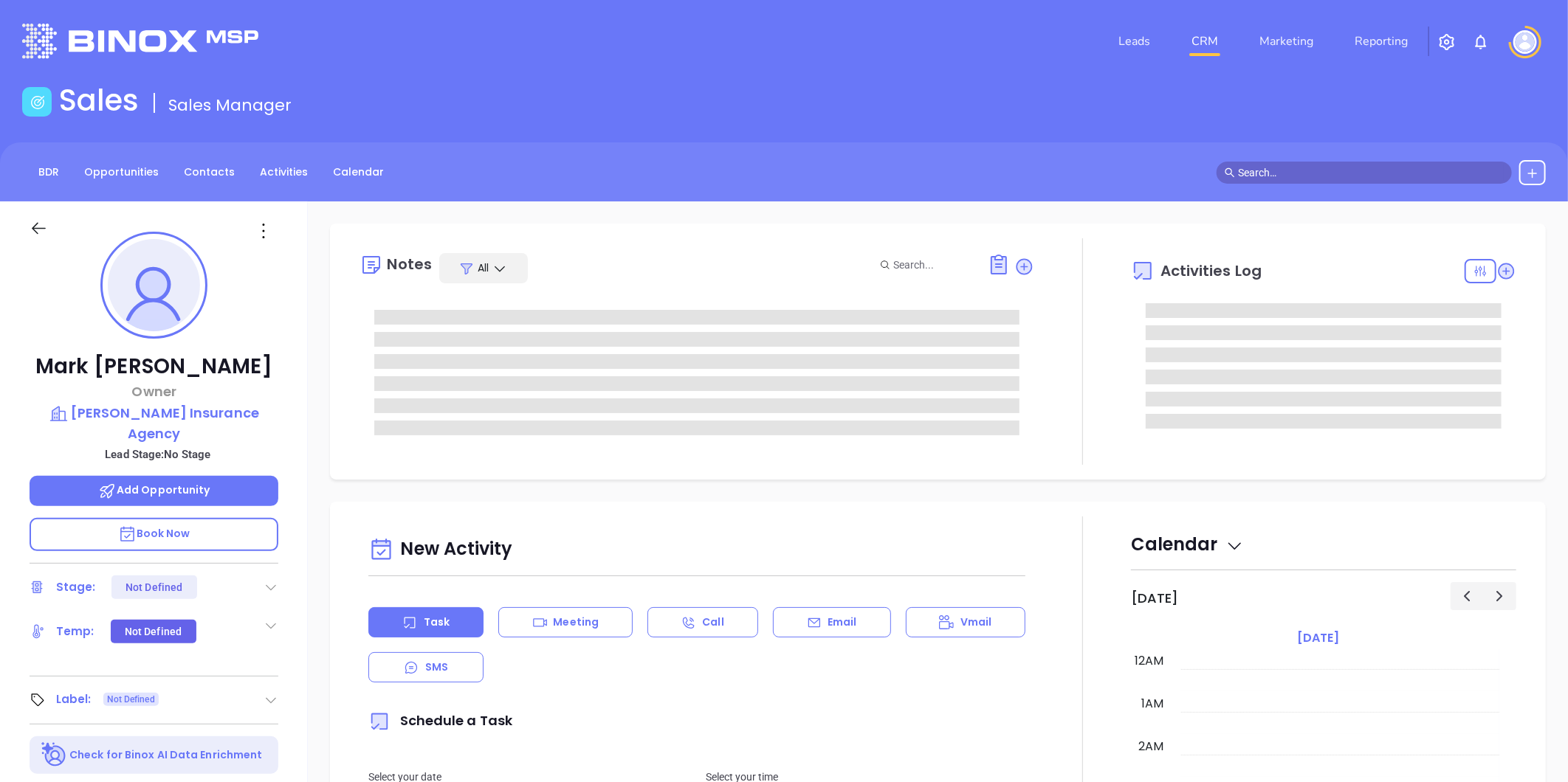
type input "[DATE]"
type input "[PERSON_NAME]"
